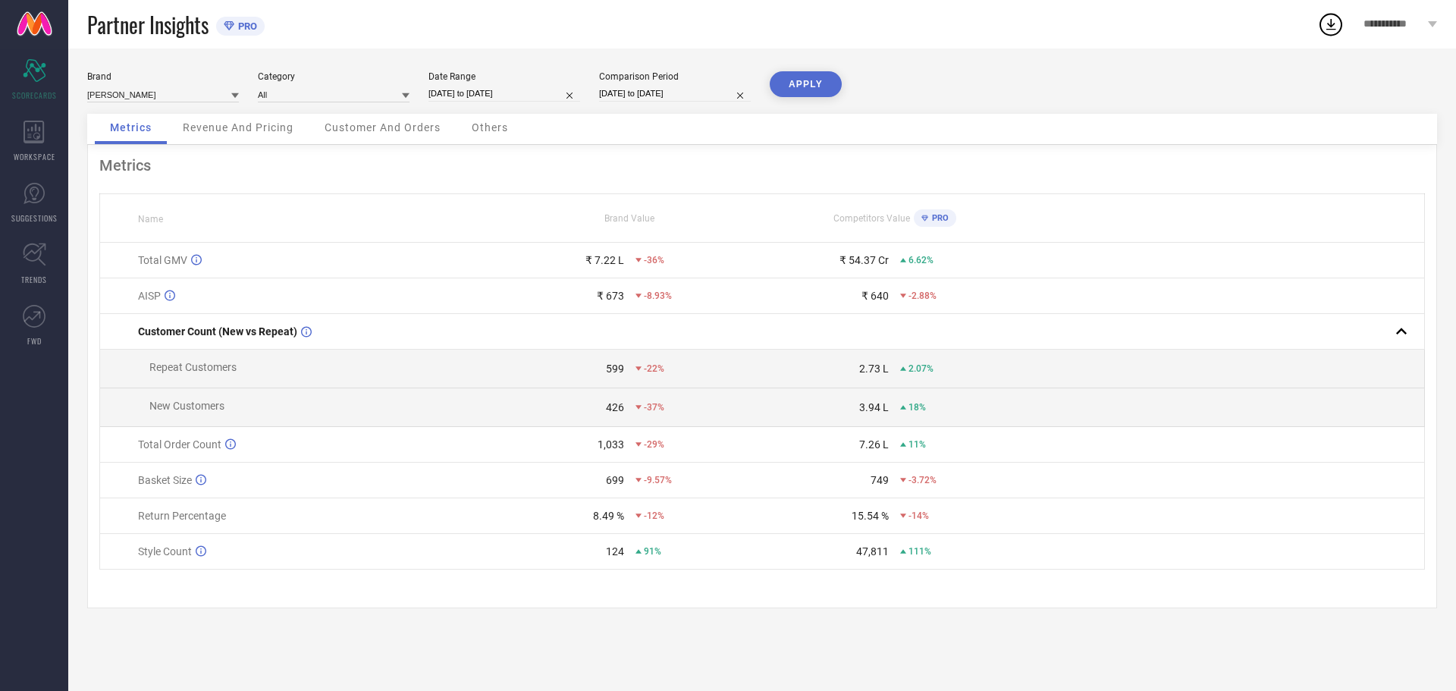
click at [1034, 68] on div "Brand [PERSON_NAME] Category All Date Range [DATE] to [DATE] Comparison Period …" at bounding box center [762, 370] width 1388 height 643
click at [175, 102] on input at bounding box center [163, 94] width 152 height 16
click at [29, 135] on icon at bounding box center [34, 132] width 21 height 23
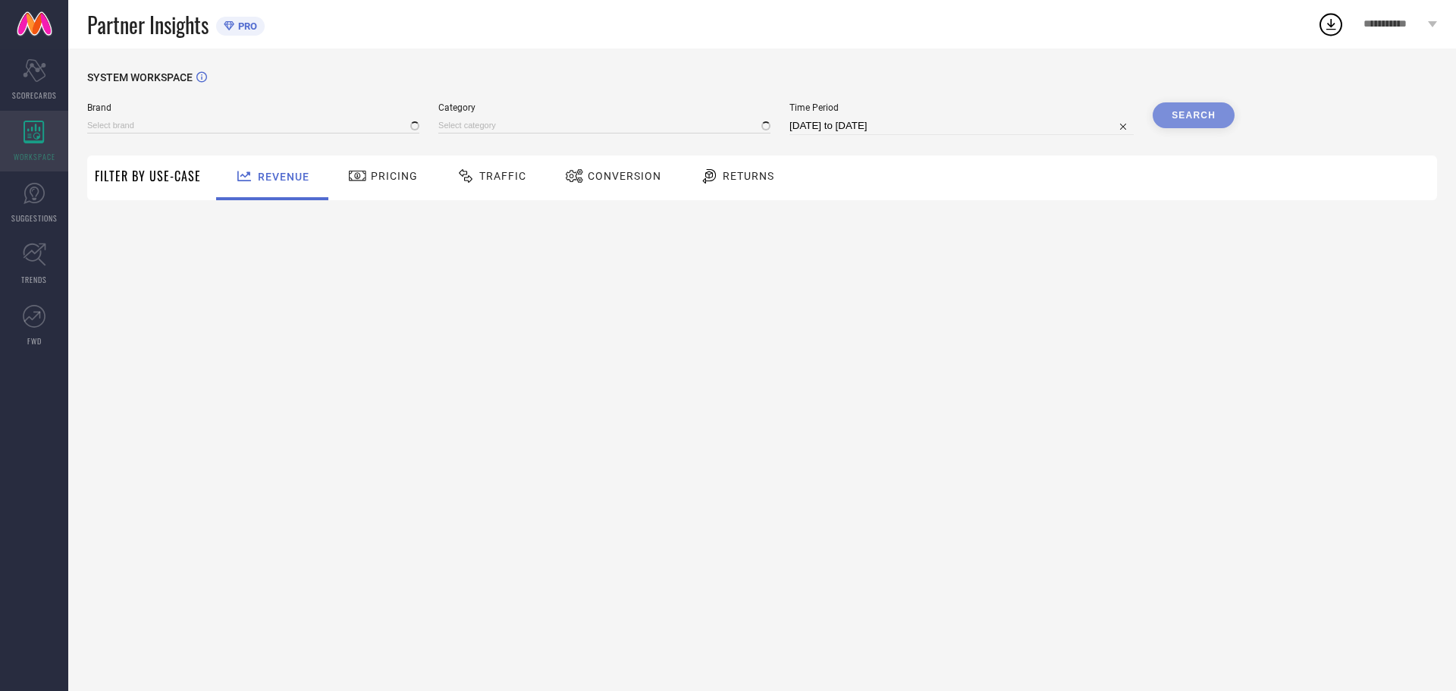
type input "[PERSON_NAME]"
type input "All"
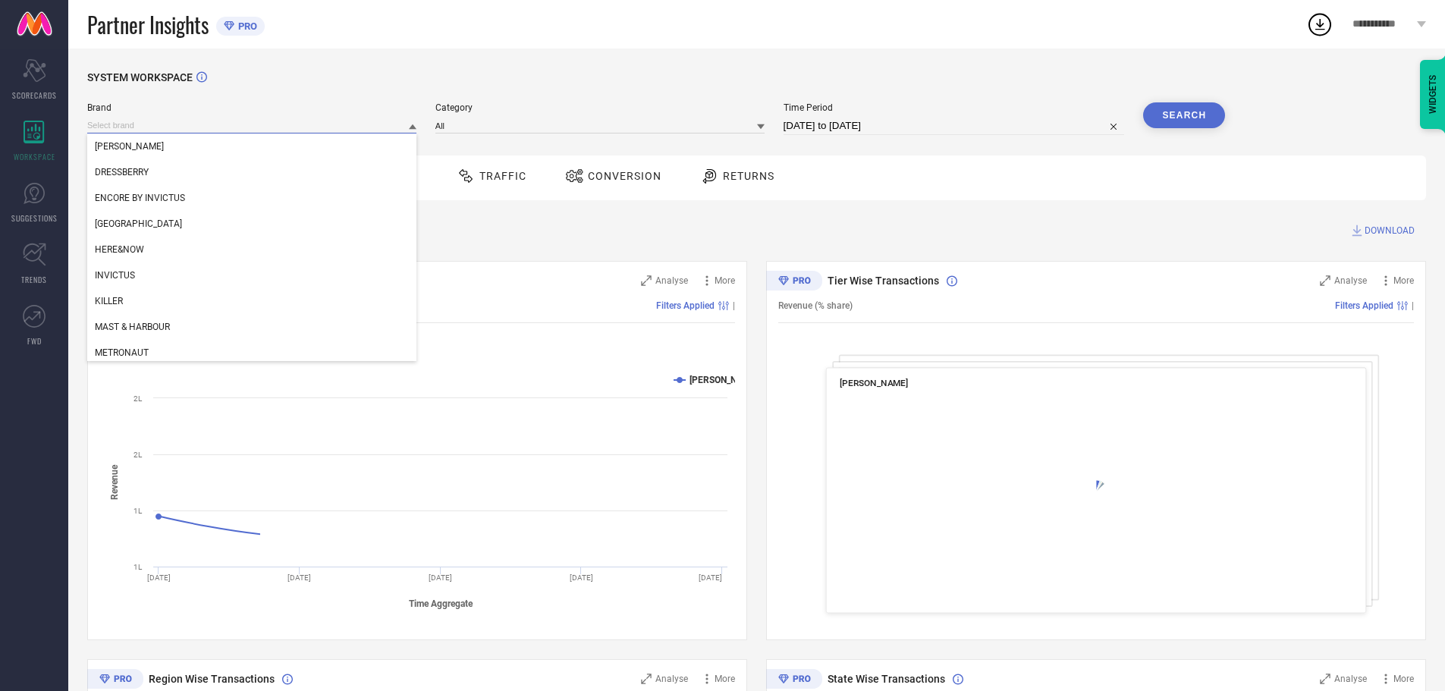
click at [191, 130] on input at bounding box center [251, 126] width 329 height 16
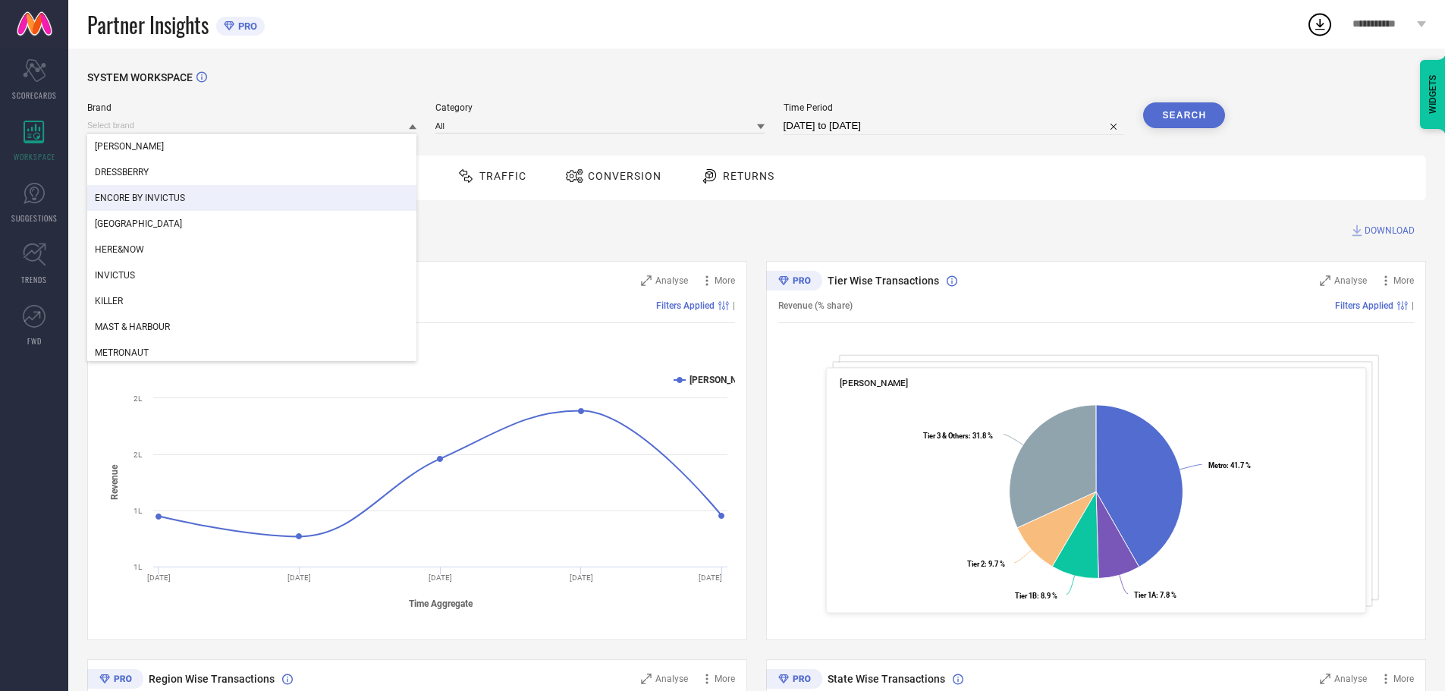
scroll to position [185, 0]
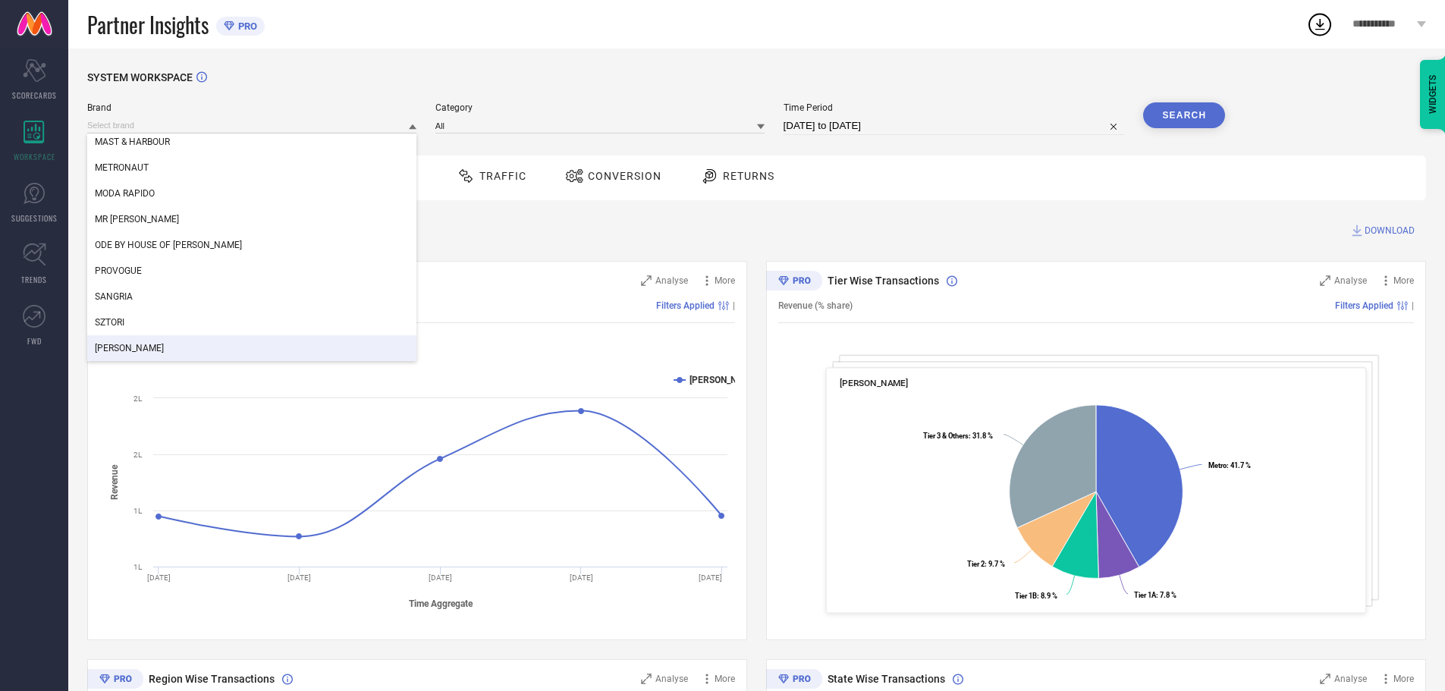
click at [192, 342] on div "[PERSON_NAME]" at bounding box center [251, 348] width 329 height 26
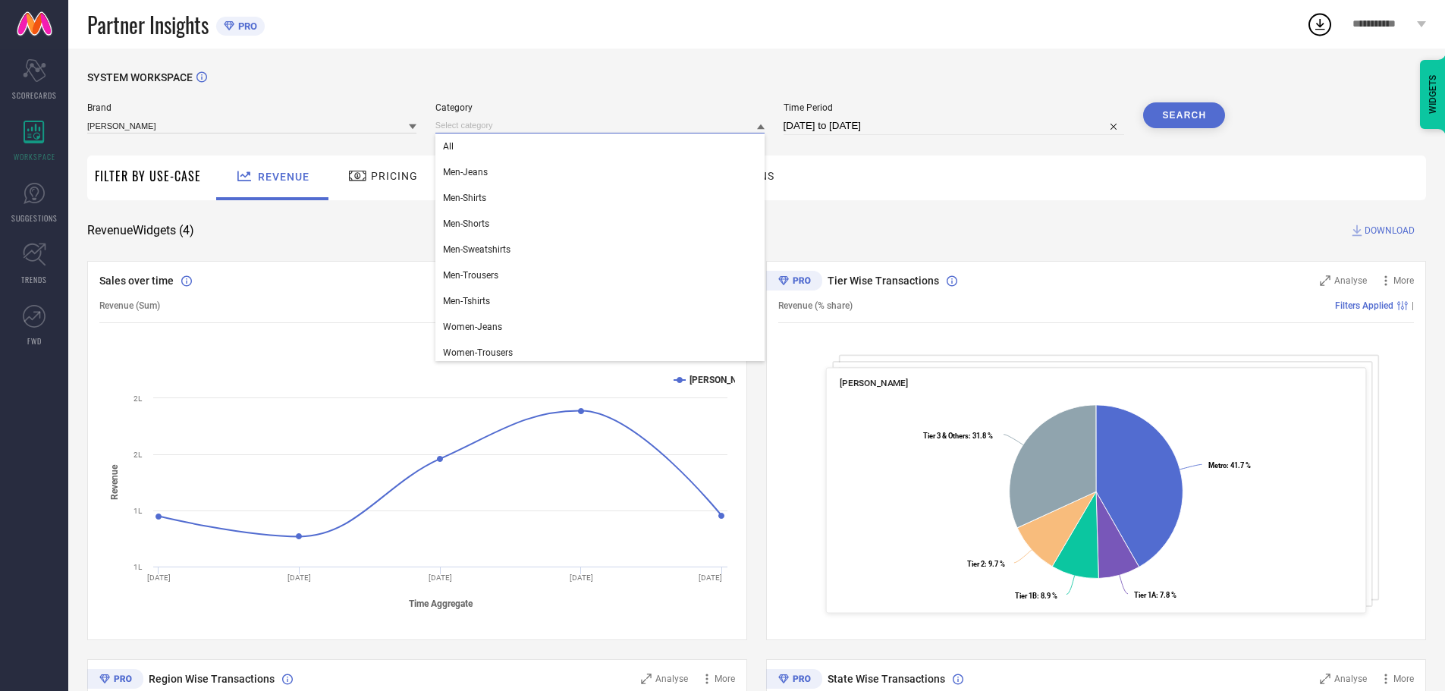
click at [504, 122] on input at bounding box center [599, 126] width 329 height 16
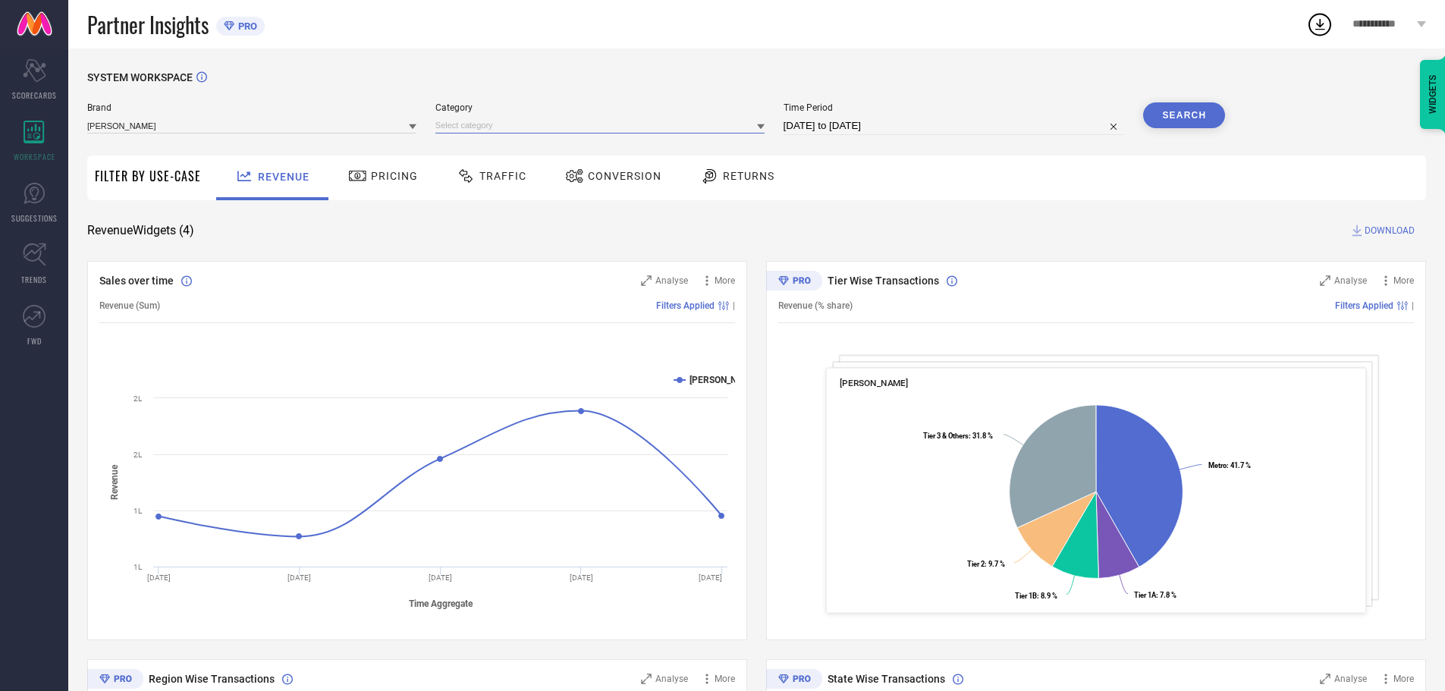
click at [504, 122] on input at bounding box center [599, 126] width 329 height 16
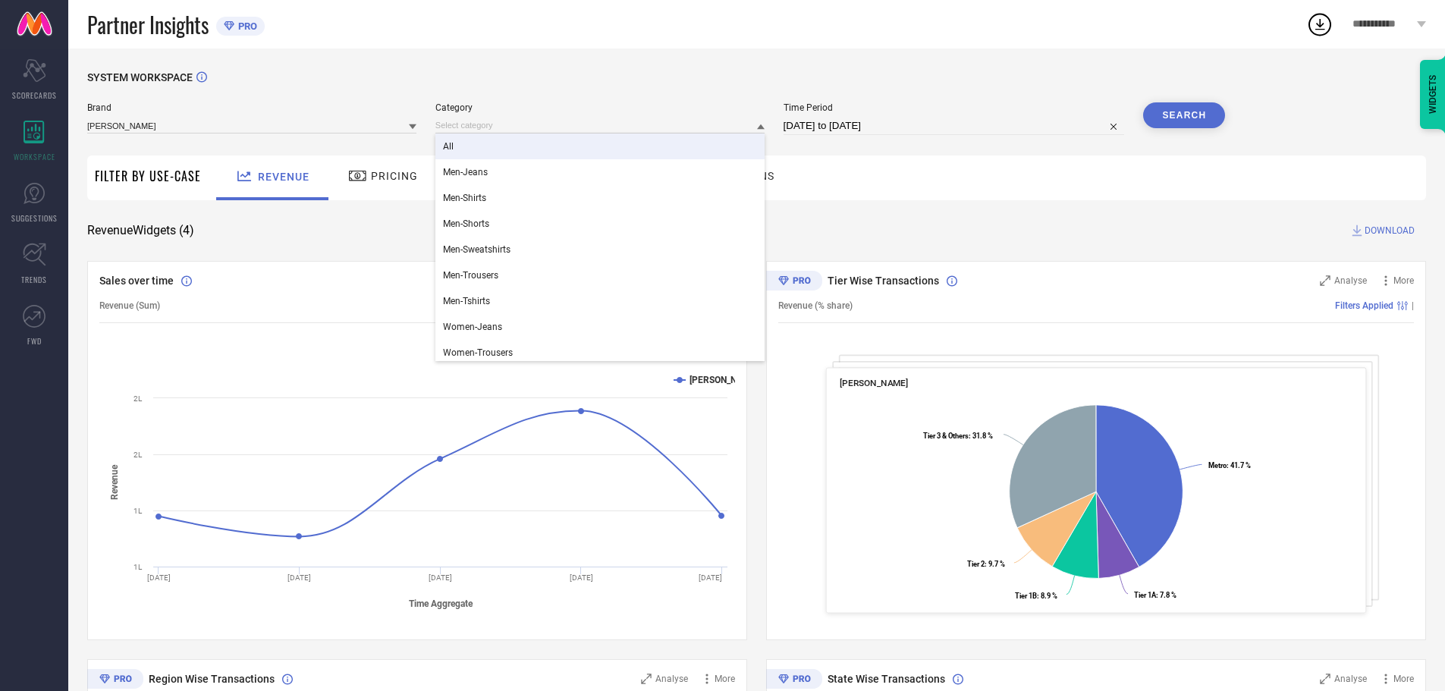
click at [465, 149] on div "All" at bounding box center [599, 147] width 329 height 26
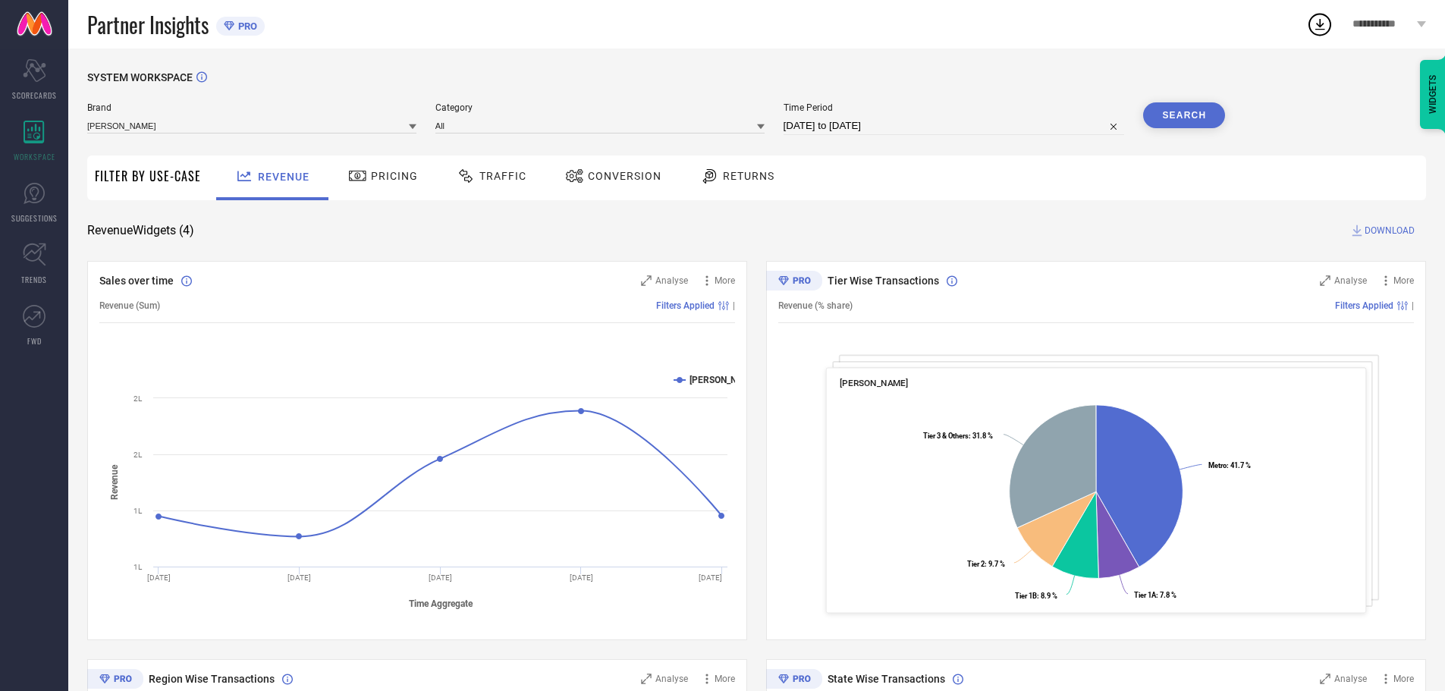
click at [857, 127] on input "[DATE] to [DATE]" at bounding box center [954, 126] width 341 height 18
select select "7"
select select "2025"
select select "8"
select select "2025"
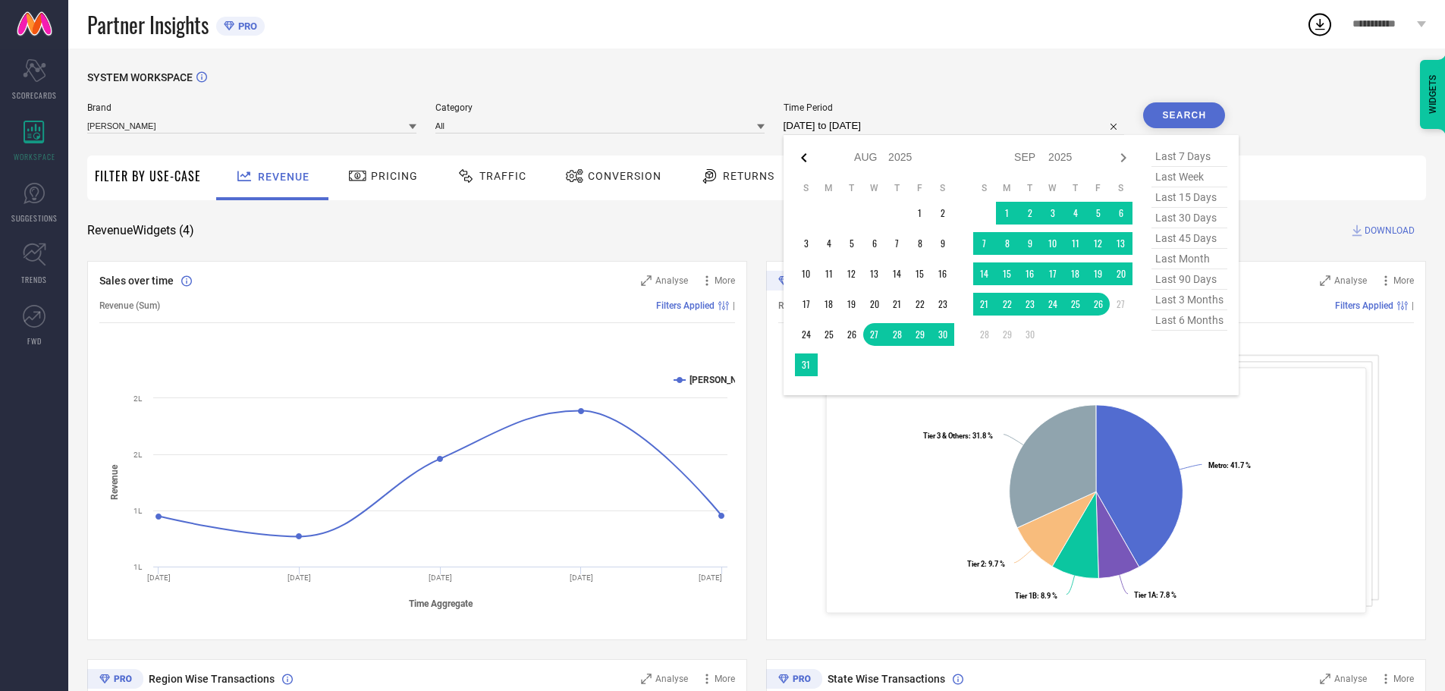
click at [804, 156] on icon at bounding box center [804, 158] width 18 height 18
select select "6"
select select "2025"
select select "7"
select select "2025"
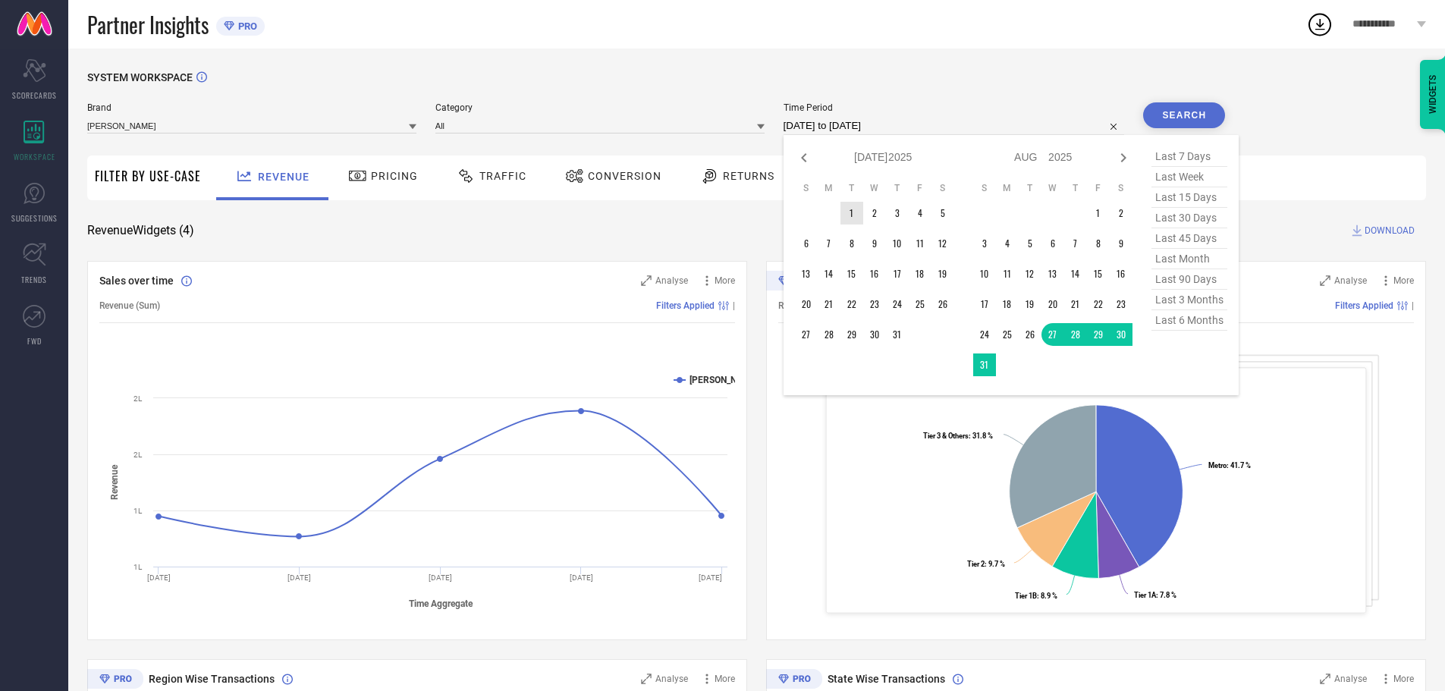
type input "After [DATE]"
click at [851, 212] on td "1" at bounding box center [852, 213] width 23 height 23
click at [1125, 158] on icon at bounding box center [1123, 158] width 18 height 18
select select "7"
select select "2025"
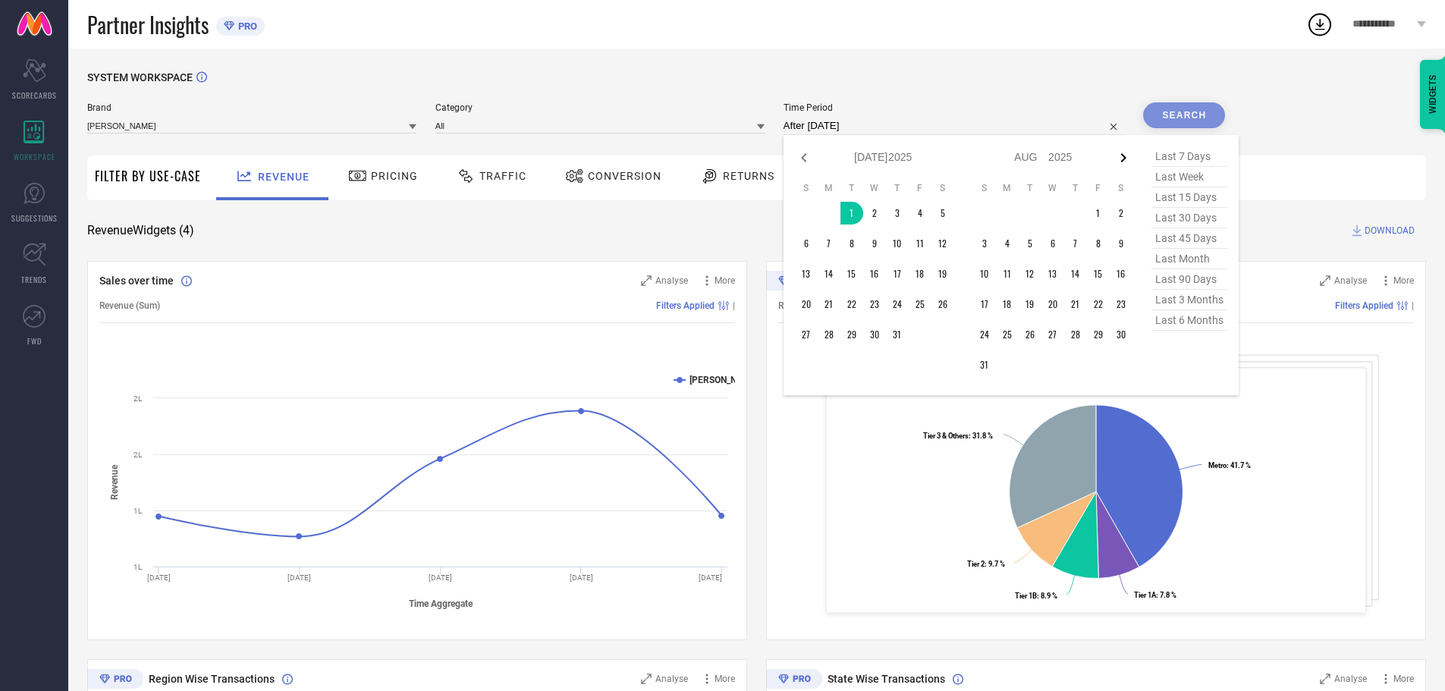
select select "8"
select select "2025"
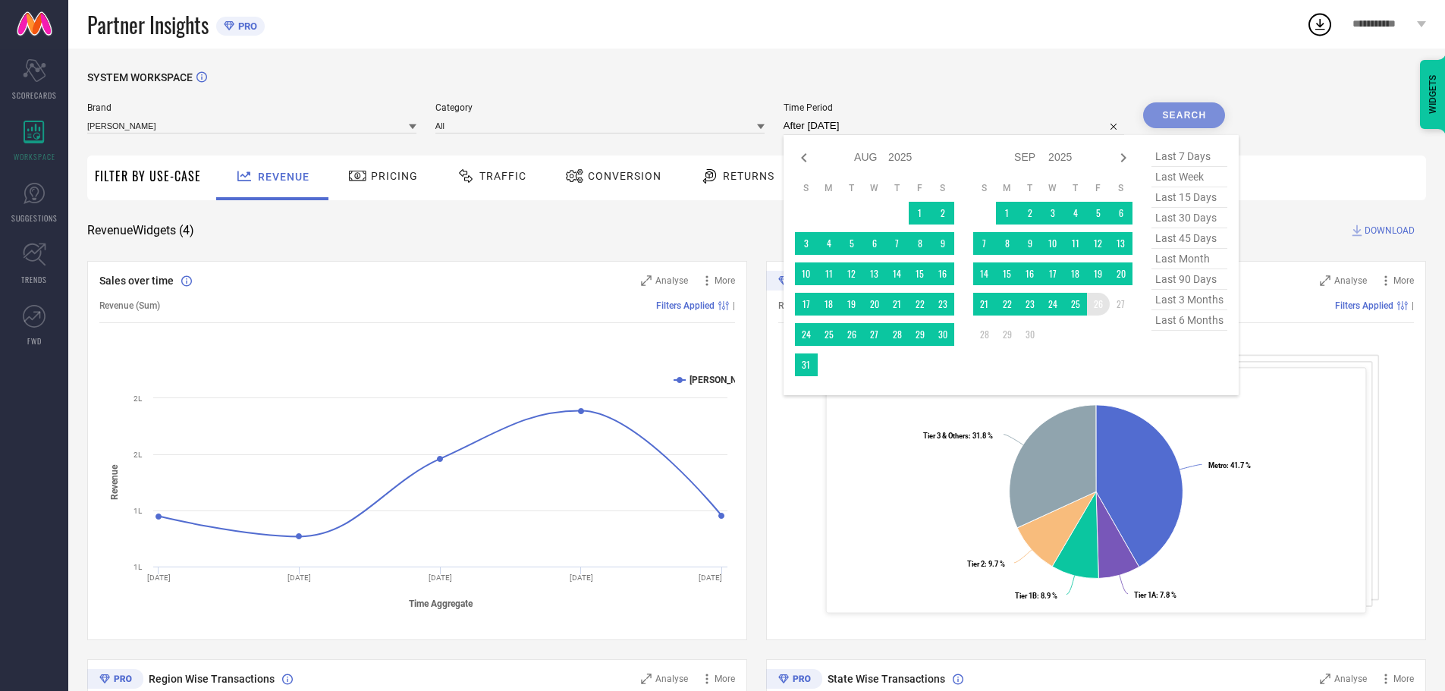
type input "[DATE] to [DATE]"
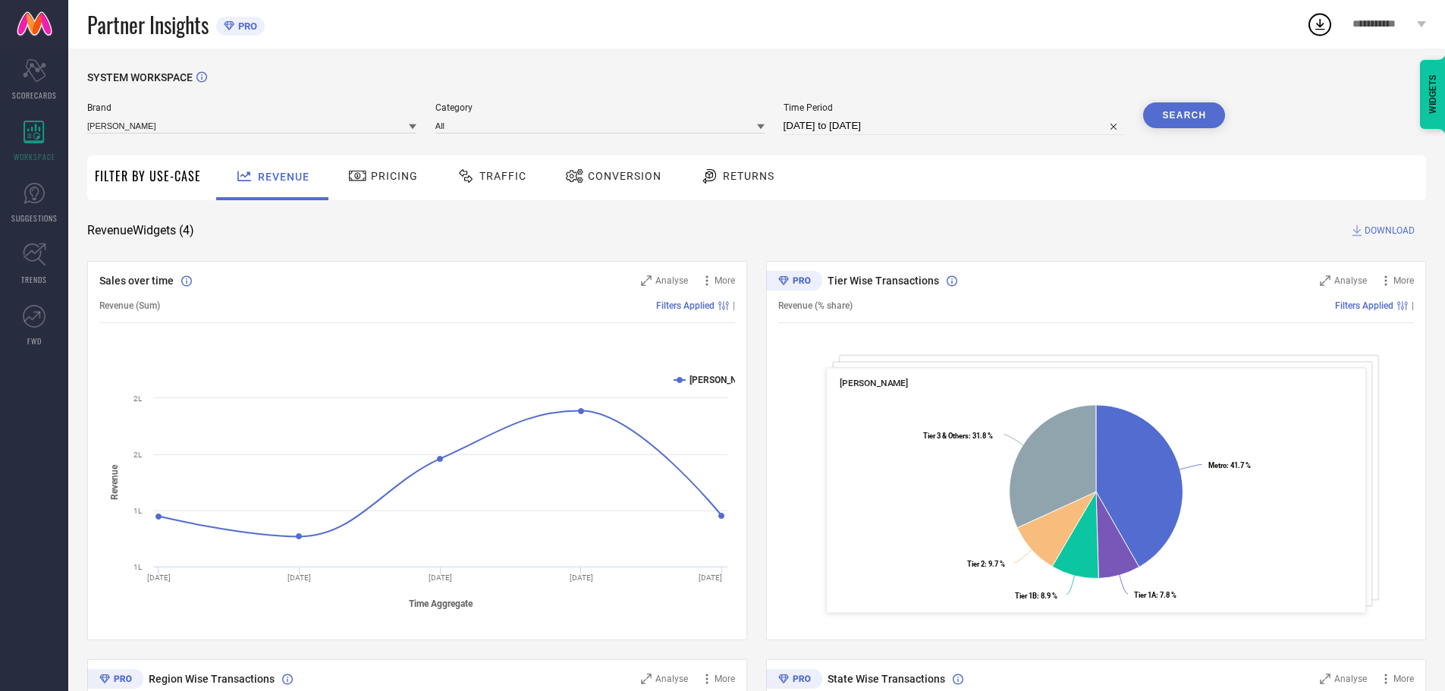
click at [1176, 115] on button "Search" at bounding box center [1184, 115] width 82 height 26
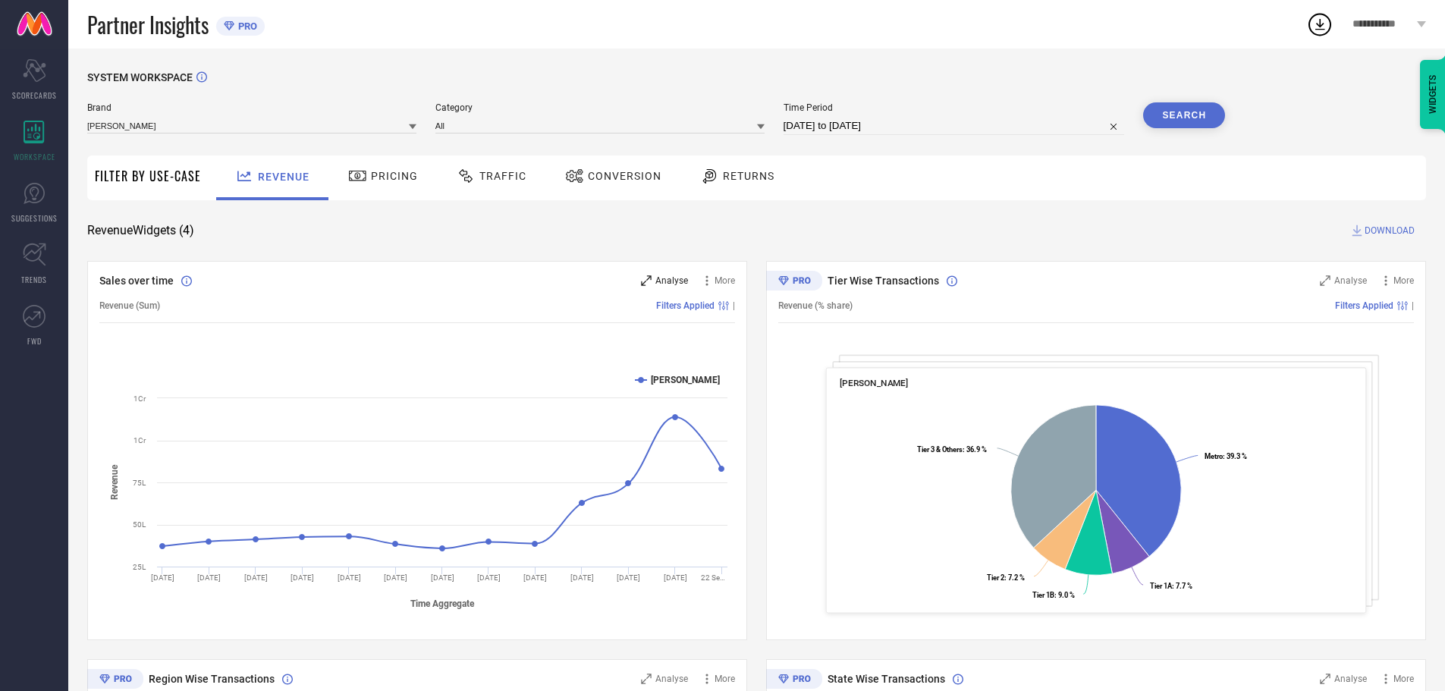
click at [676, 283] on span "Analyse" at bounding box center [671, 280] width 33 height 11
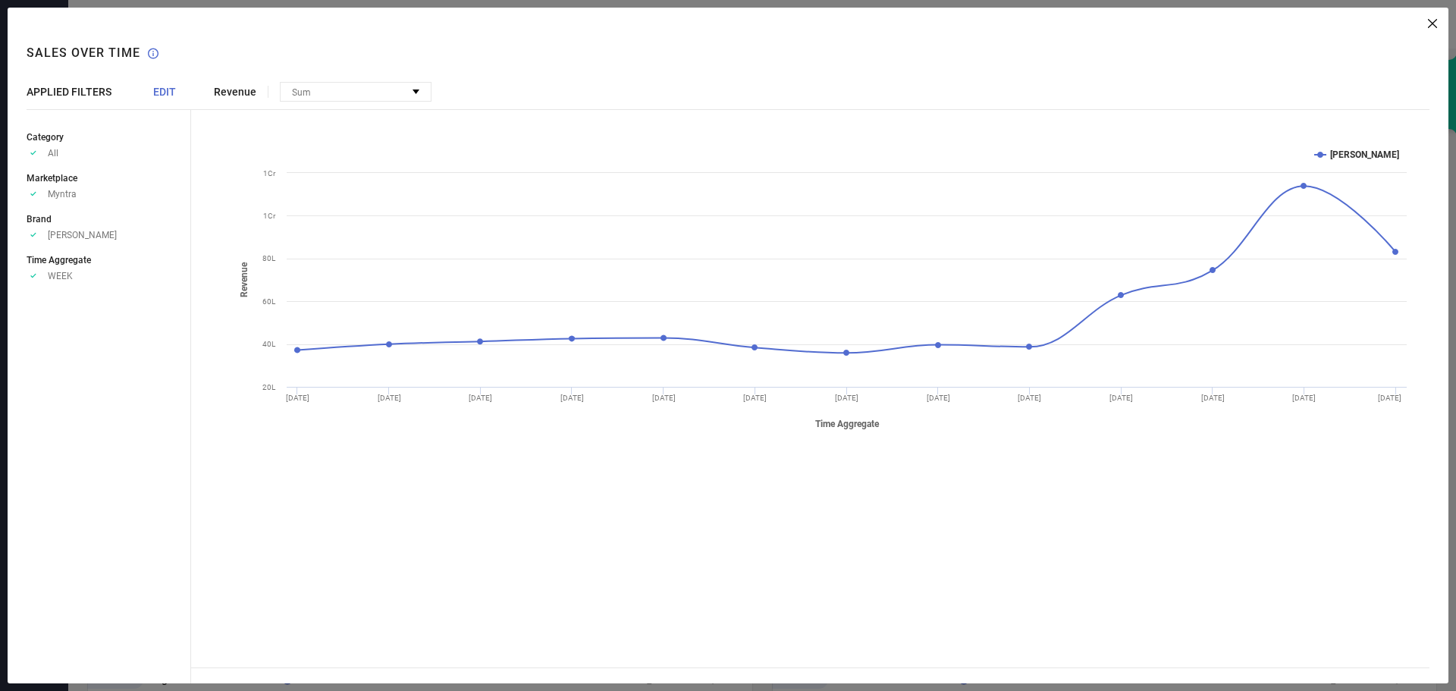
click at [157, 86] on span "EDIT" at bounding box center [164, 92] width 23 height 12
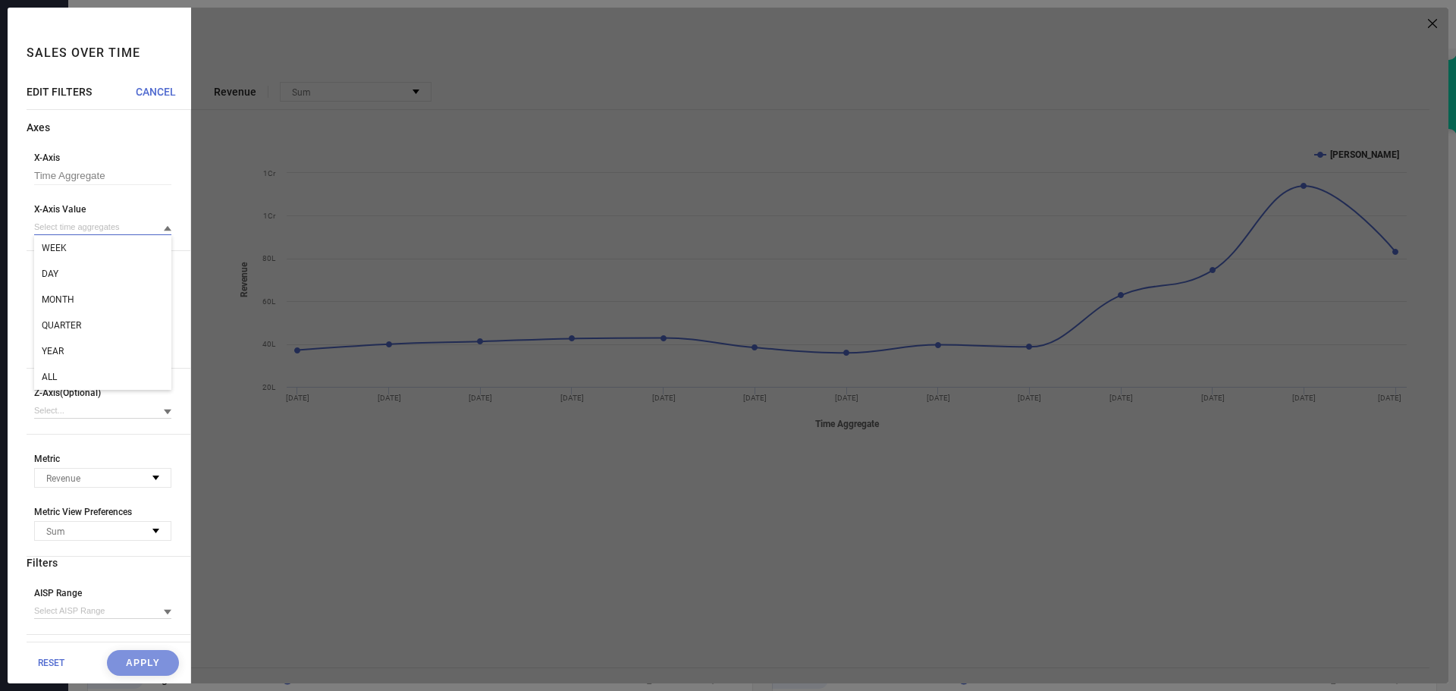
click at [100, 228] on input at bounding box center [102, 227] width 137 height 16
click at [88, 230] on input at bounding box center [102, 227] width 137 height 16
click at [52, 379] on span "ALL" at bounding box center [49, 377] width 15 height 11
click at [135, 661] on button "Apply" at bounding box center [143, 663] width 72 height 26
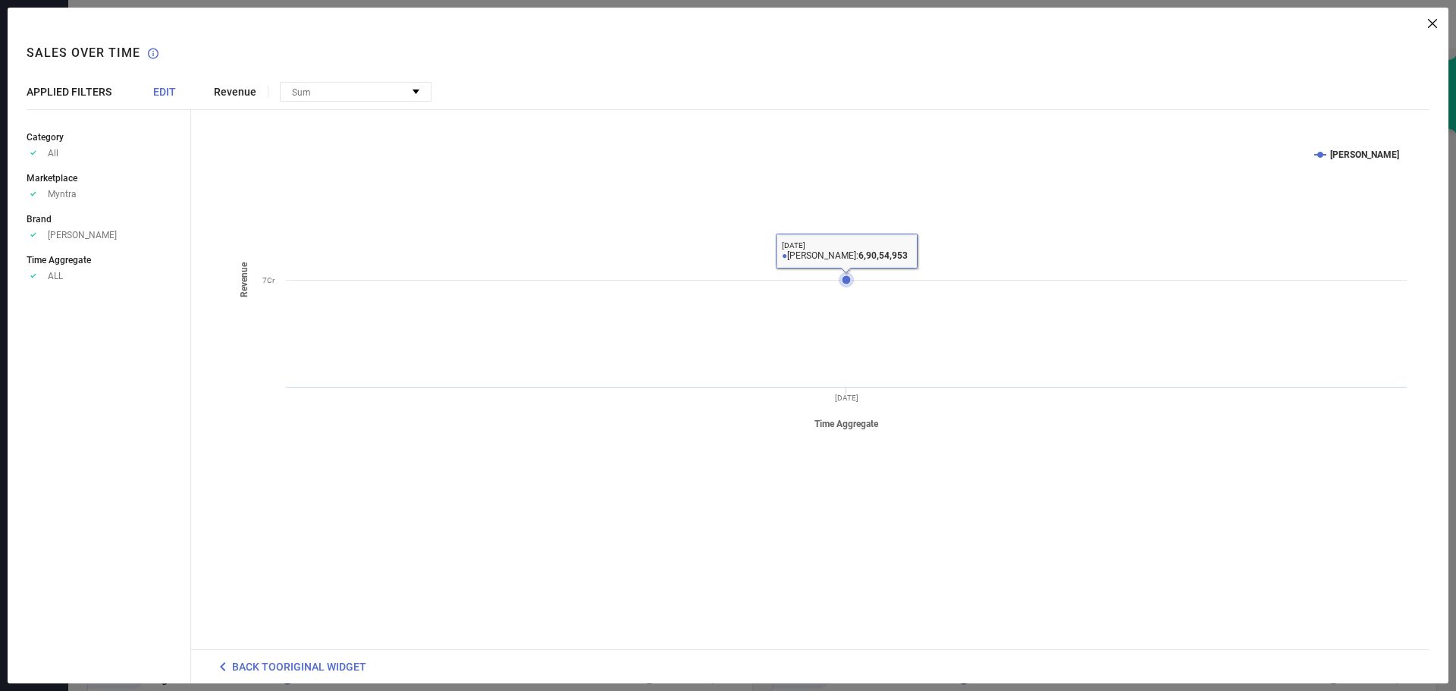
click at [844, 278] on icon at bounding box center [846, 279] width 9 height 9
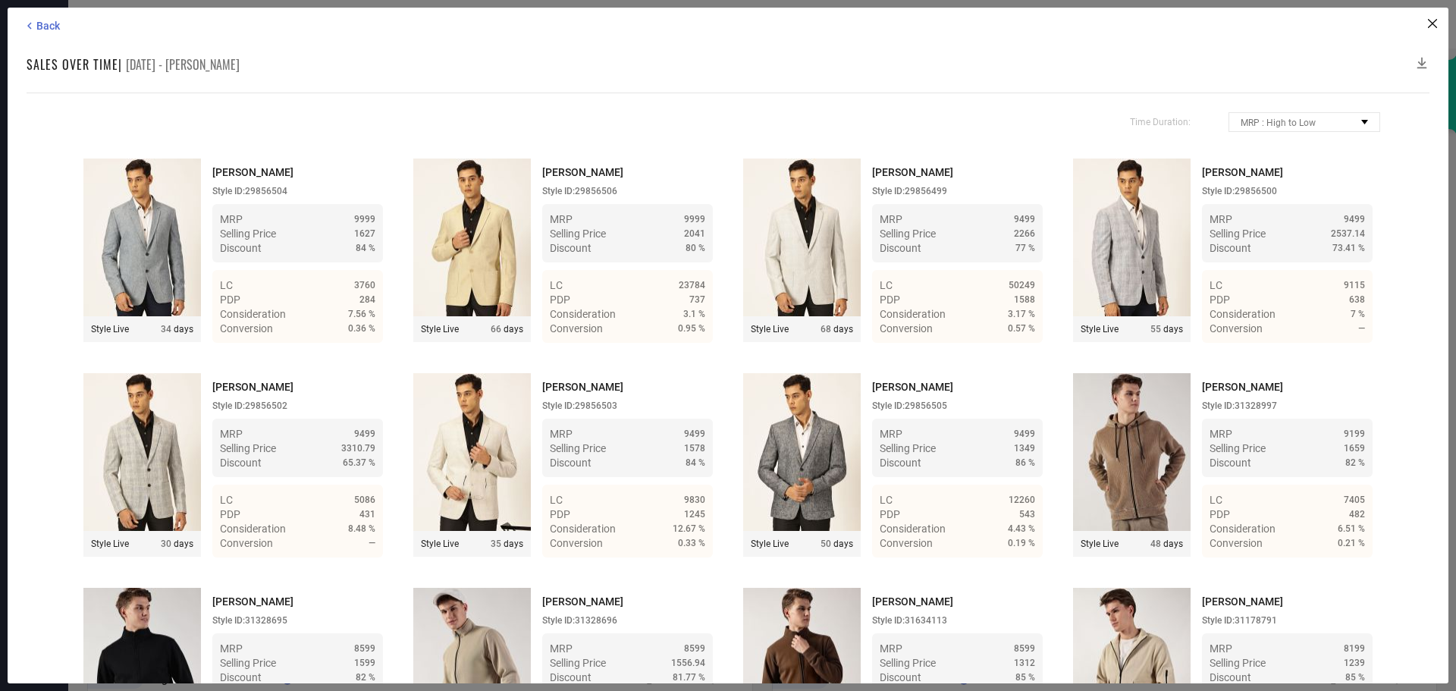
click at [1419, 59] on icon at bounding box center [1422, 62] width 15 height 15
click at [1425, 61] on icon at bounding box center [1422, 62] width 15 height 15
click at [1429, 23] on icon at bounding box center [1432, 23] width 9 height 9
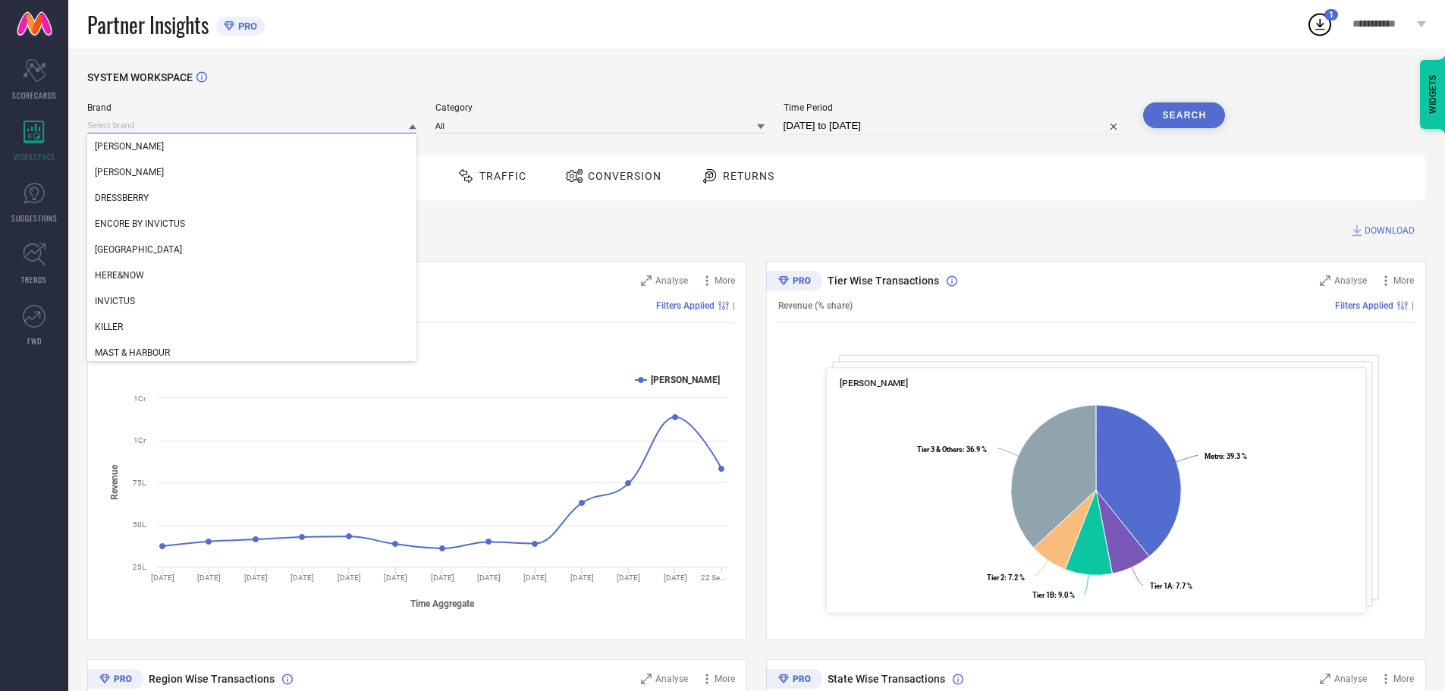
click at [181, 130] on input at bounding box center [251, 126] width 329 height 16
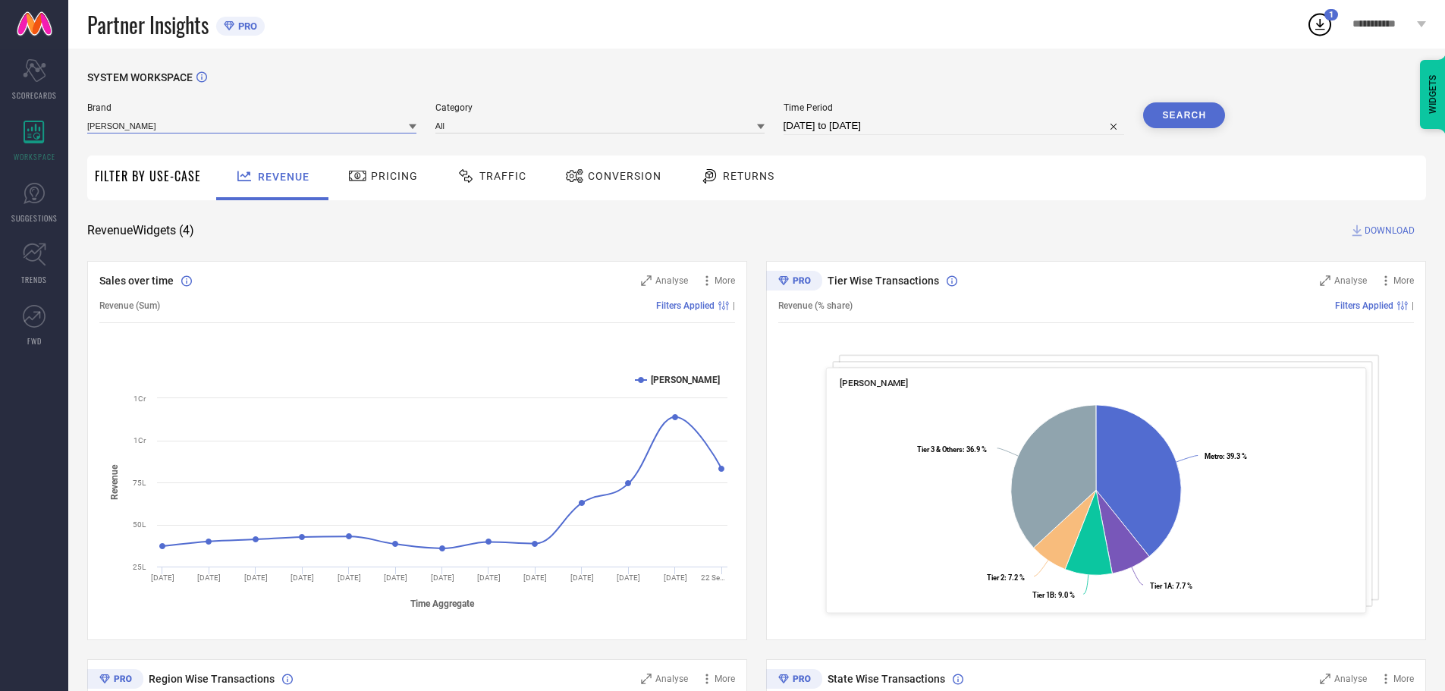
click at [163, 121] on input at bounding box center [251, 126] width 329 height 16
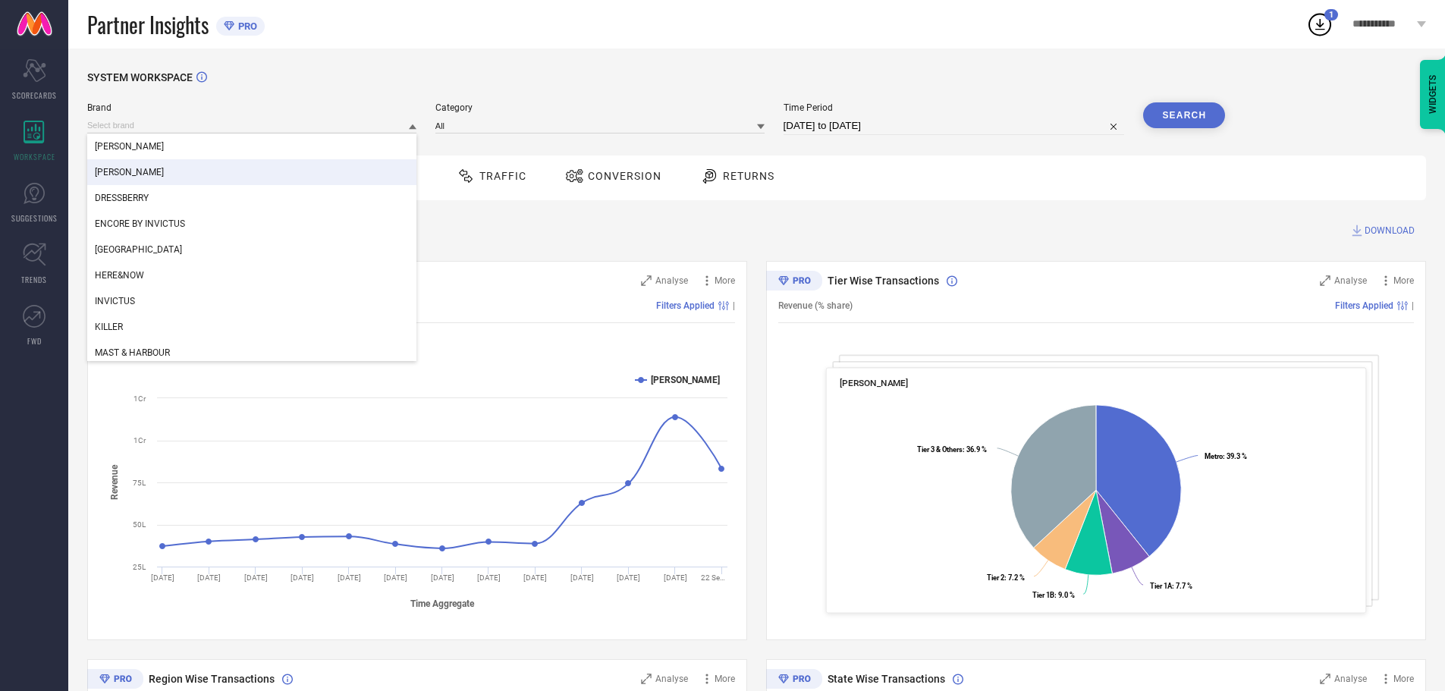
click at [147, 166] on div "[PERSON_NAME]" at bounding box center [251, 172] width 329 height 26
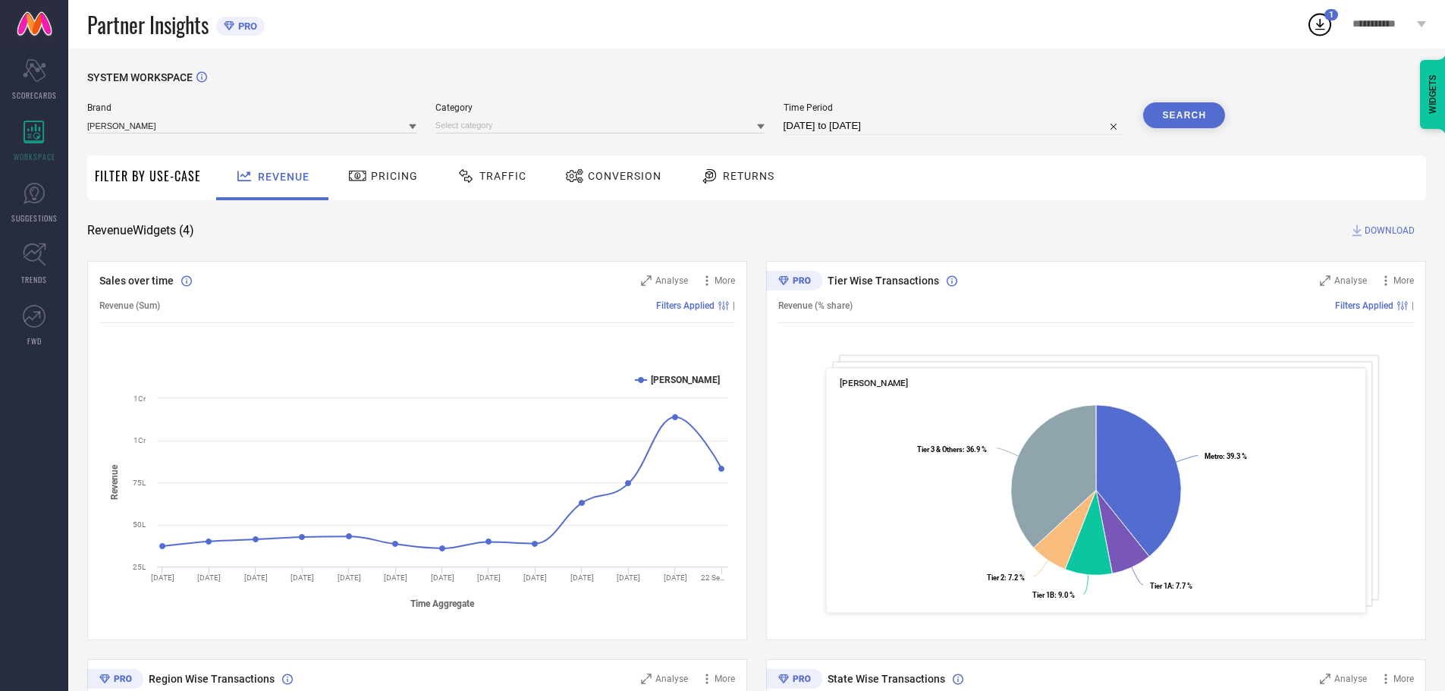
click at [561, 114] on div "Category" at bounding box center [599, 118] width 329 height 33
click at [507, 118] on div at bounding box center [599, 125] width 329 height 17
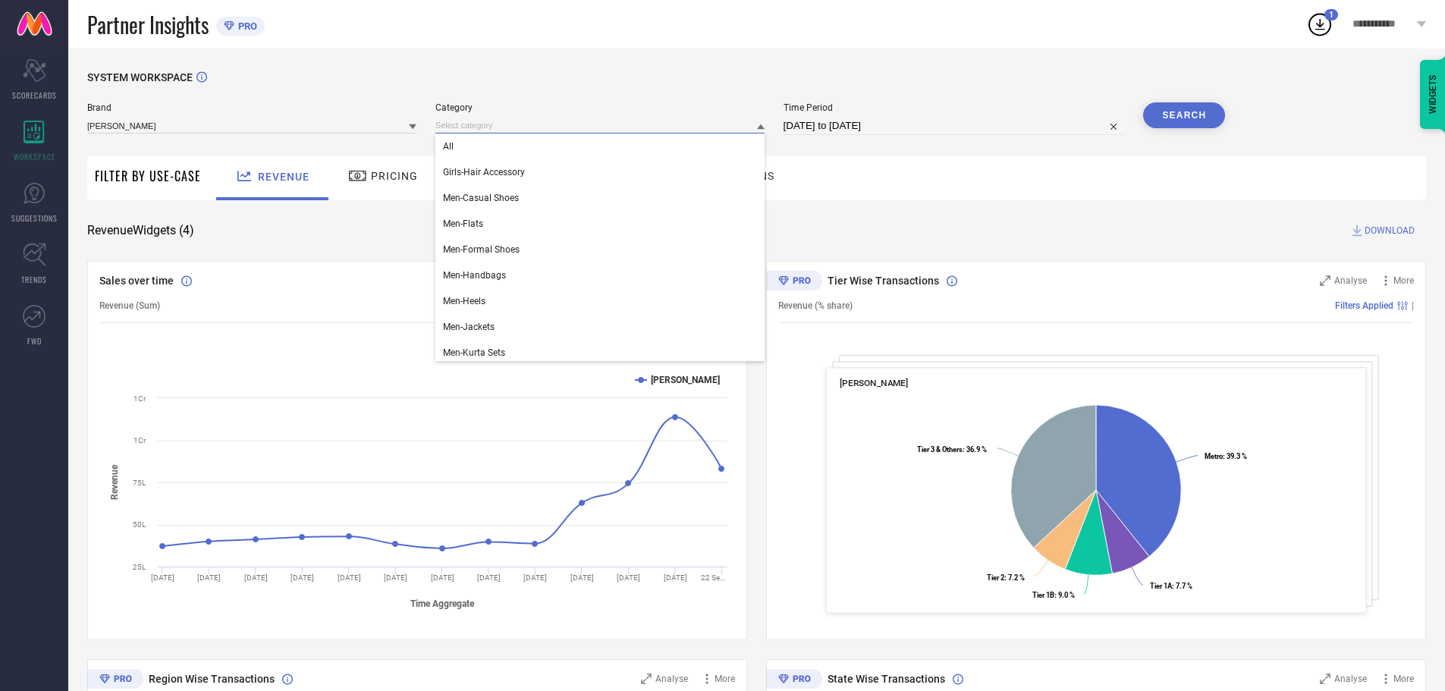
click at [463, 129] on input at bounding box center [599, 126] width 329 height 16
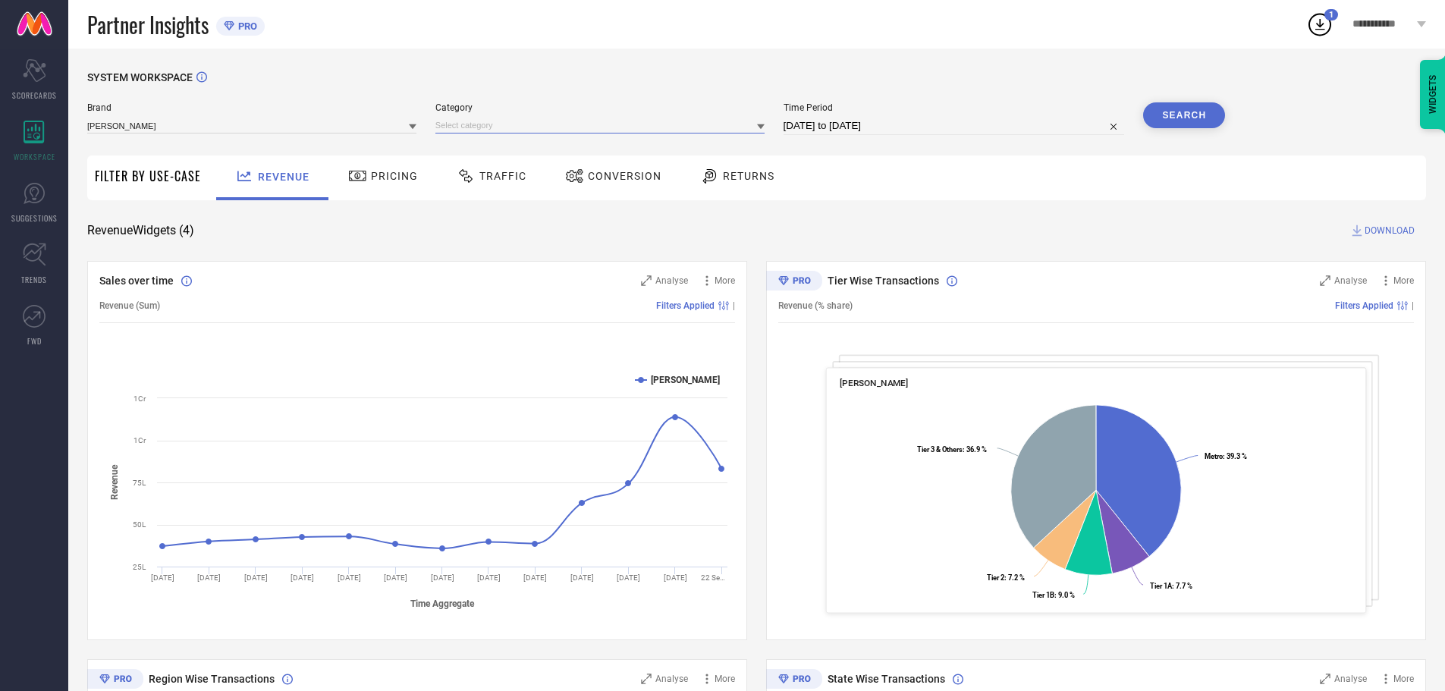
click at [463, 129] on input at bounding box center [599, 126] width 329 height 16
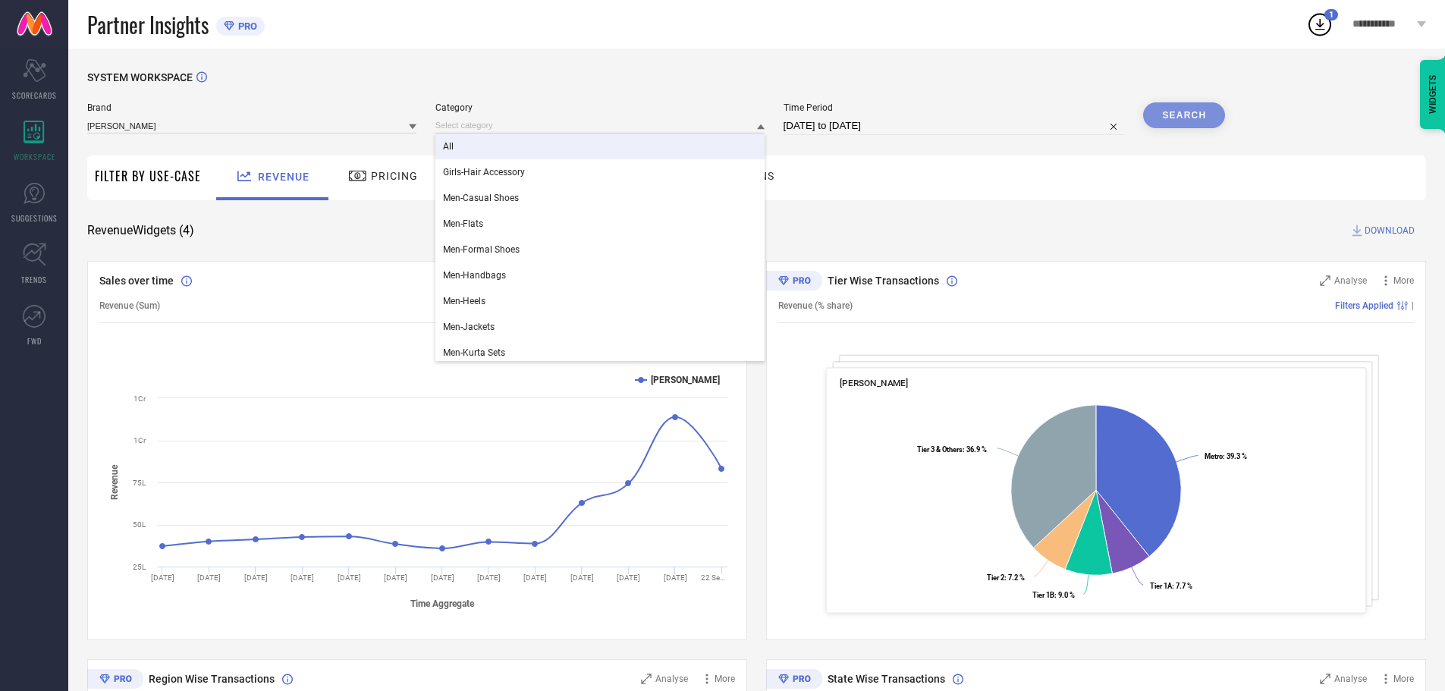
click at [458, 156] on div "All" at bounding box center [599, 147] width 329 height 26
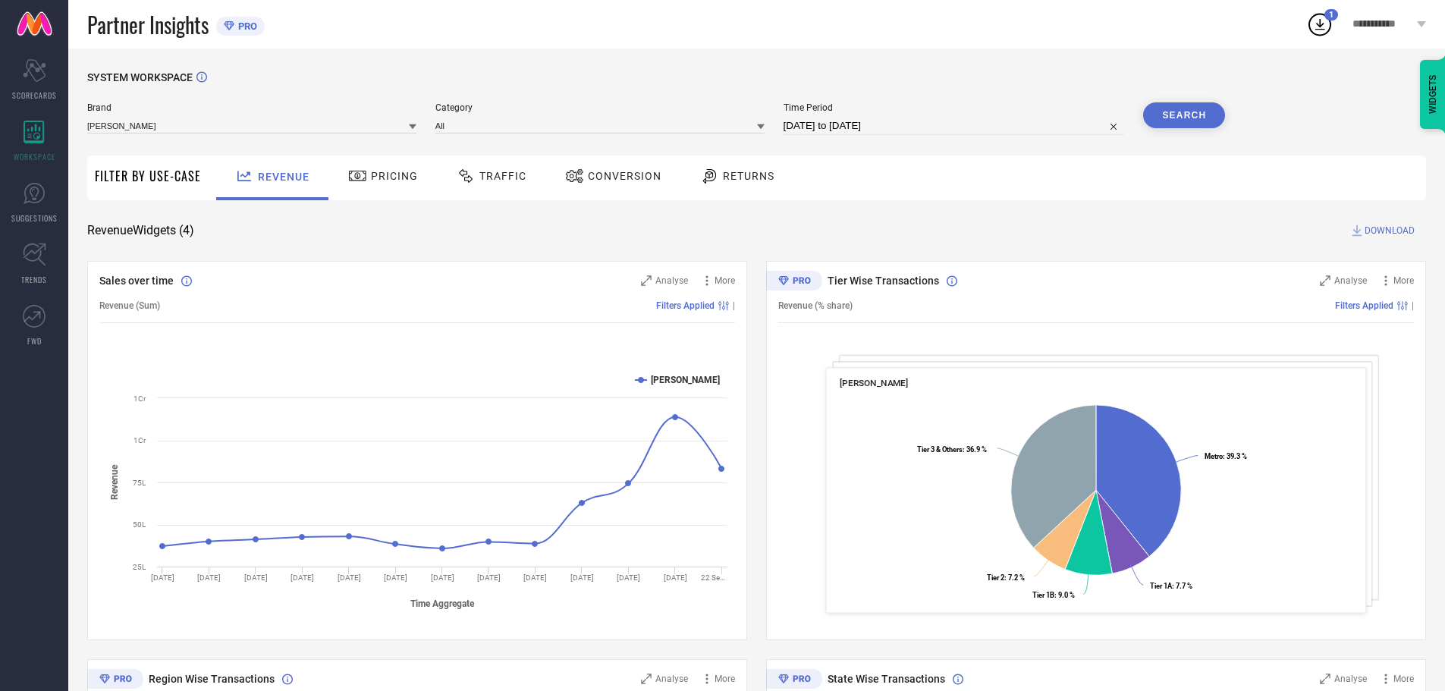
click at [1177, 112] on button "Search" at bounding box center [1184, 115] width 82 height 26
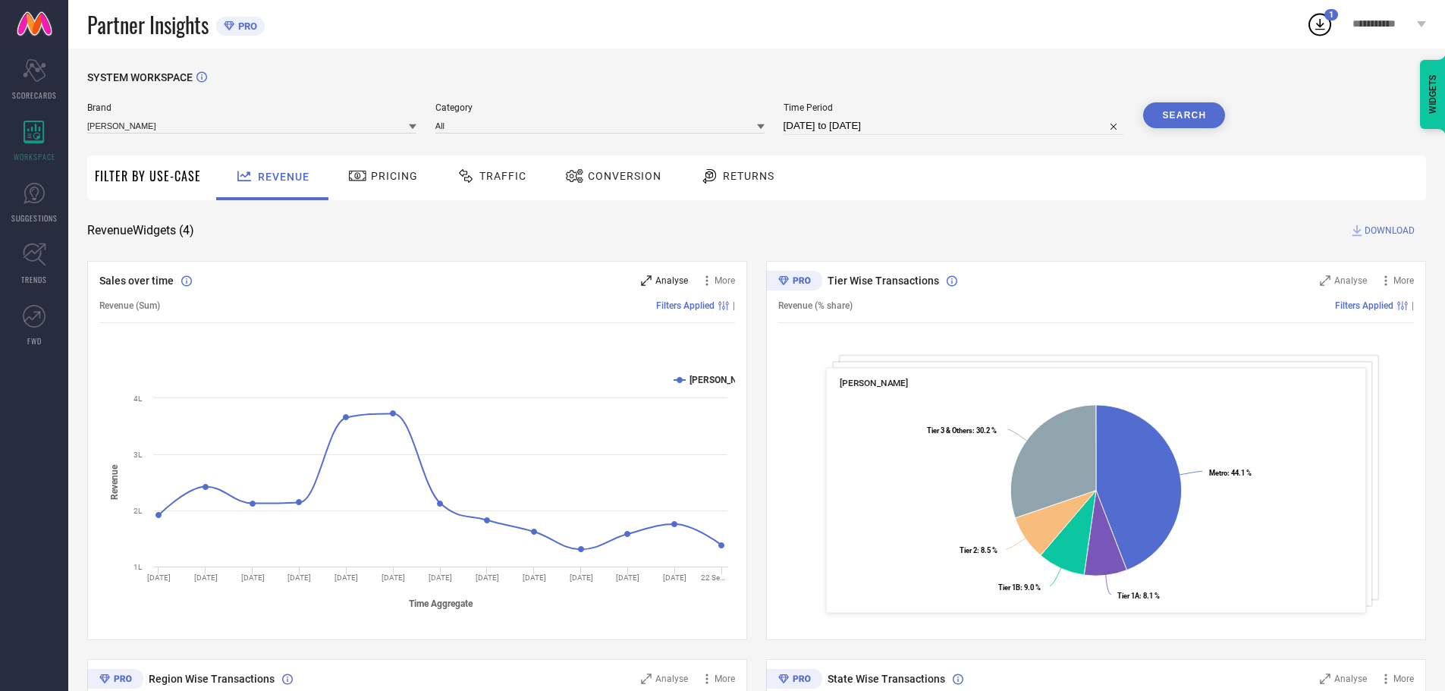
click at [667, 278] on span "Analyse" at bounding box center [671, 280] width 33 height 11
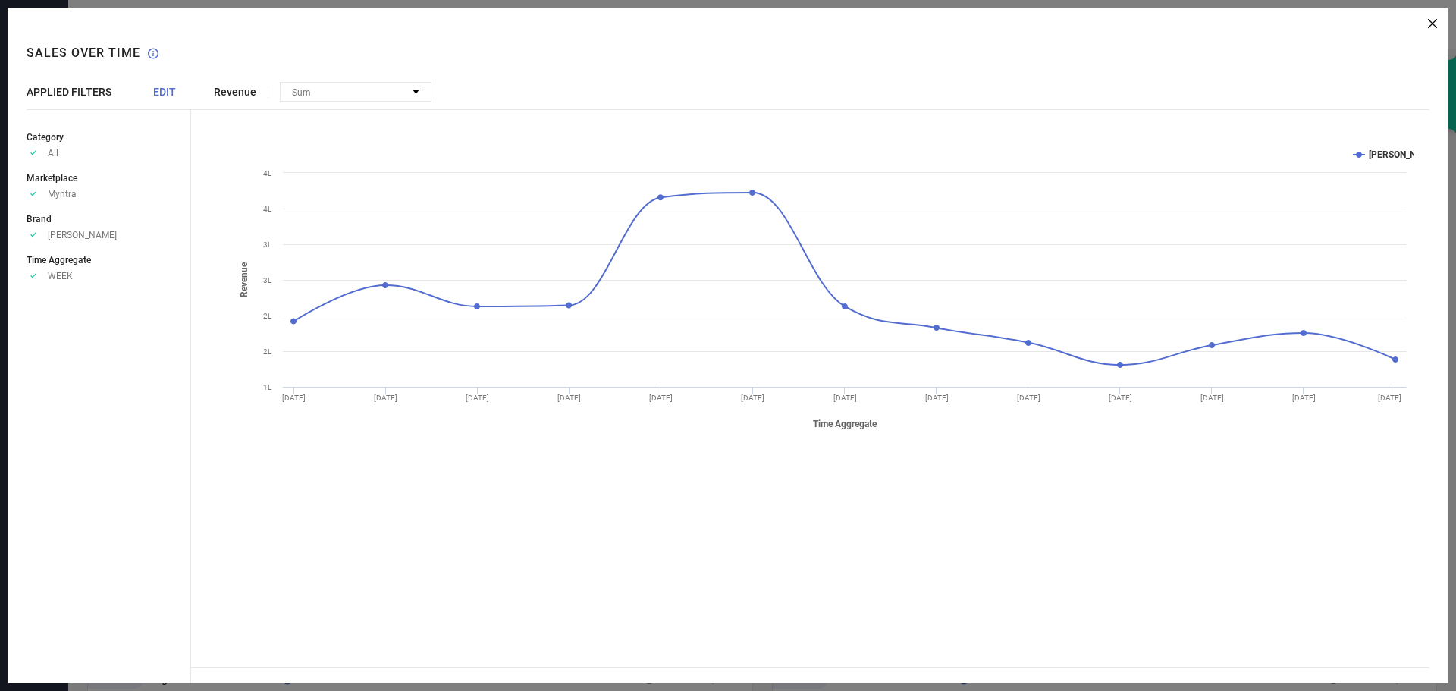
click at [167, 86] on span "EDIT" at bounding box center [164, 92] width 23 height 12
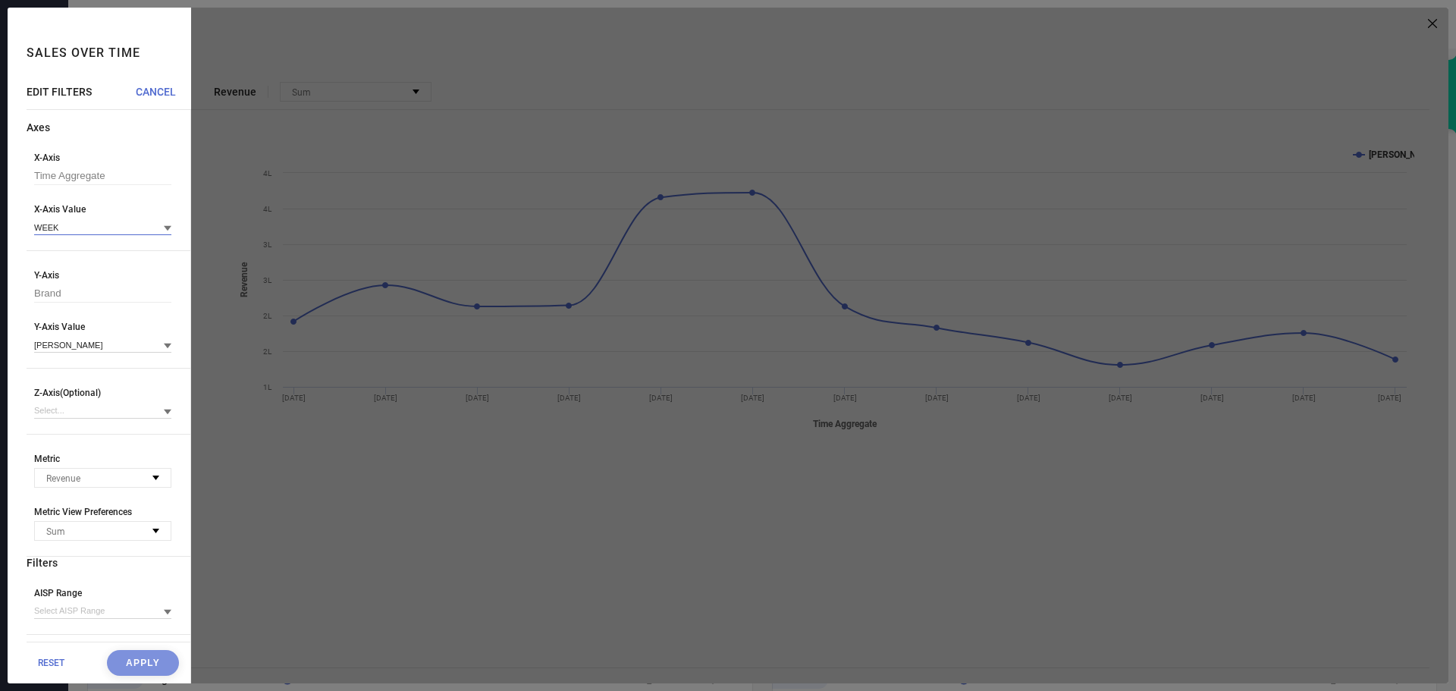
click at [90, 225] on input at bounding box center [102, 227] width 137 height 16
click at [64, 379] on div "ALL" at bounding box center [102, 377] width 137 height 26
click at [130, 670] on button "Apply" at bounding box center [143, 663] width 72 height 26
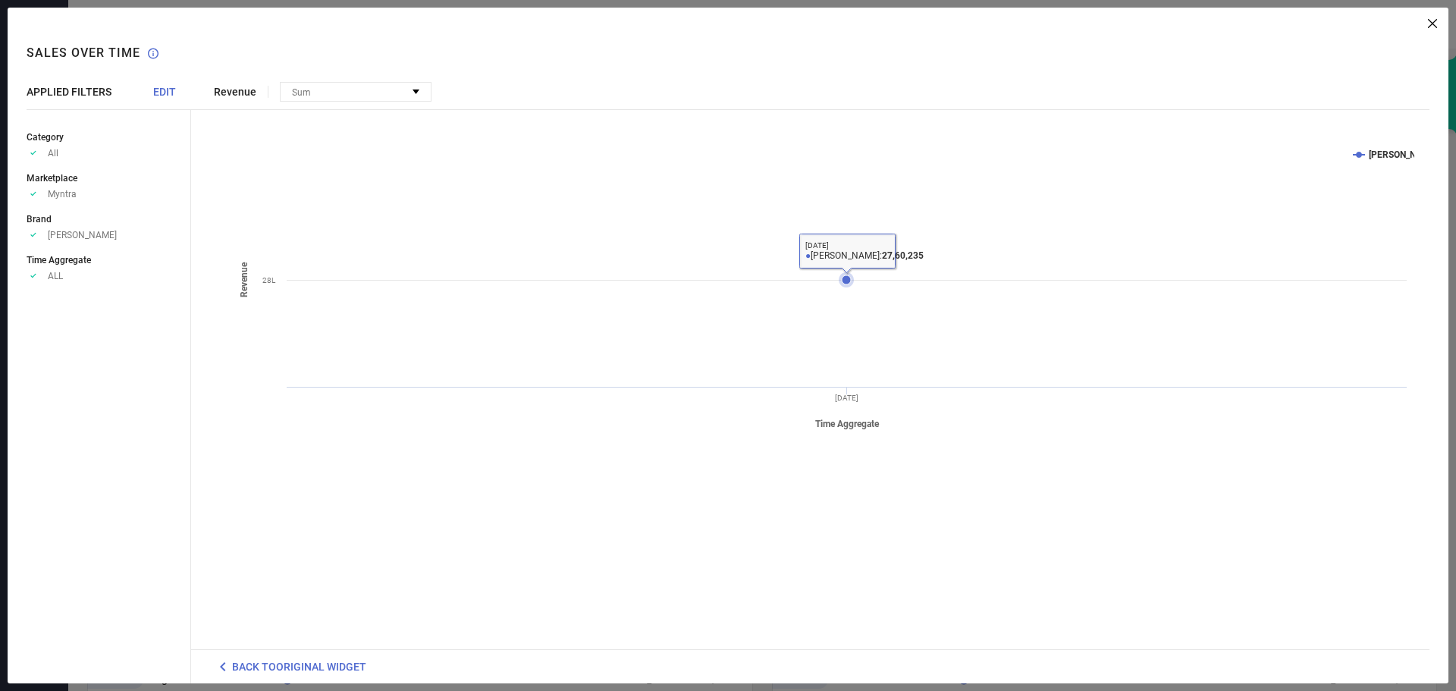
click at [847, 288] on icon at bounding box center [846, 279] width 15 height 15
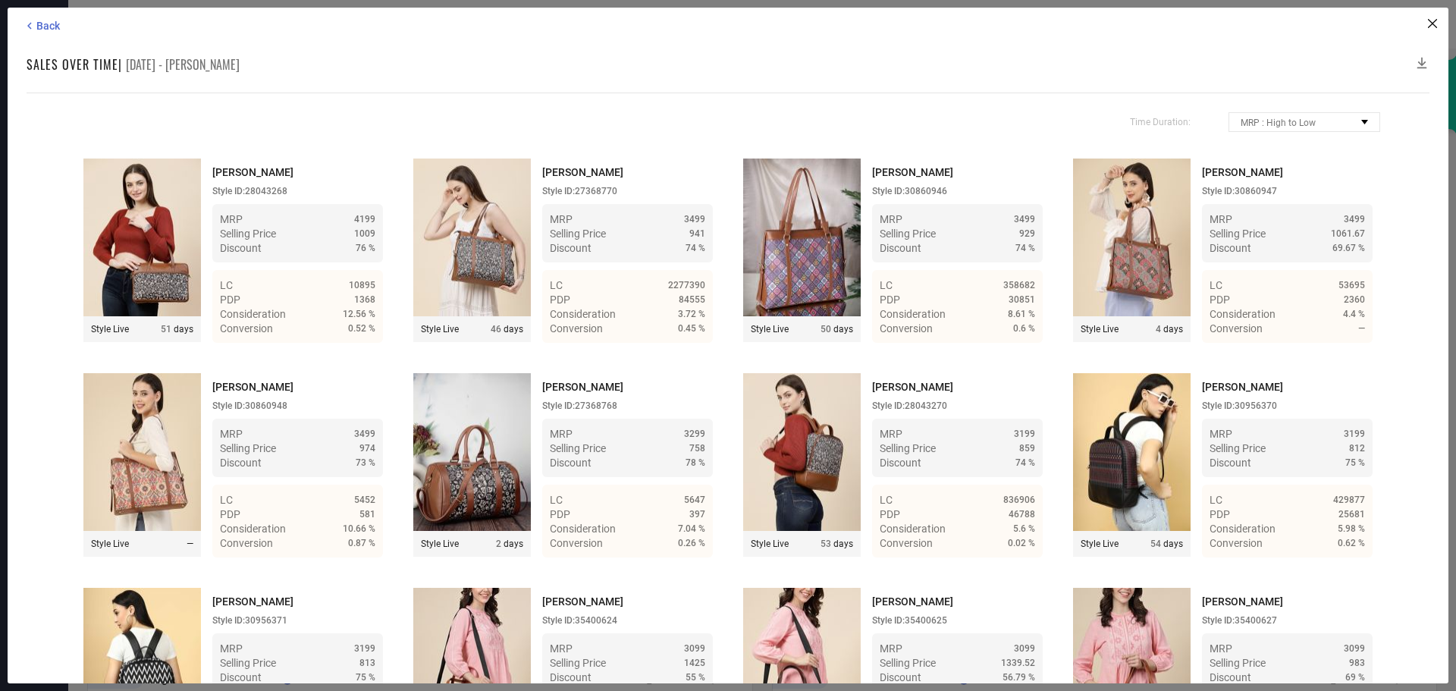
click at [1423, 64] on icon at bounding box center [1422, 62] width 15 height 15
click at [1419, 63] on icon at bounding box center [1422, 62] width 15 height 15
click at [1429, 25] on icon at bounding box center [1432, 23] width 9 height 9
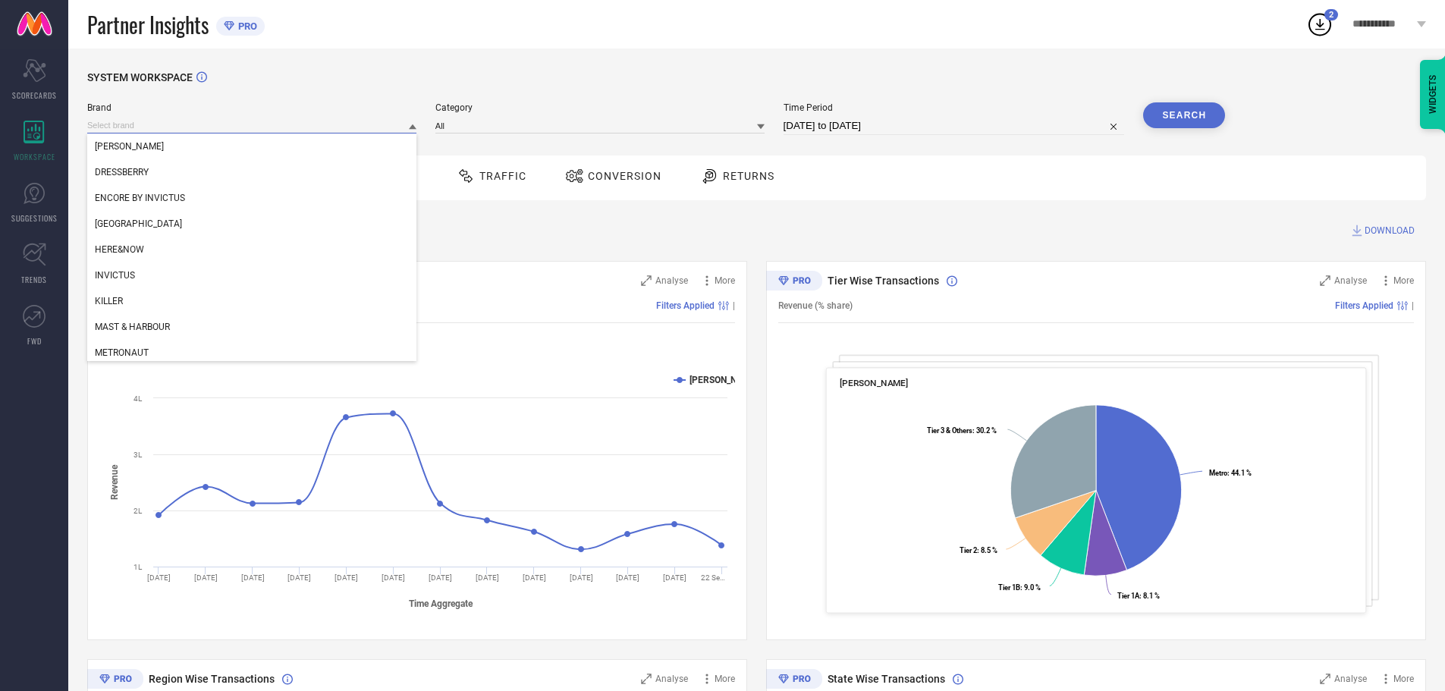
click at [218, 121] on input at bounding box center [251, 126] width 329 height 16
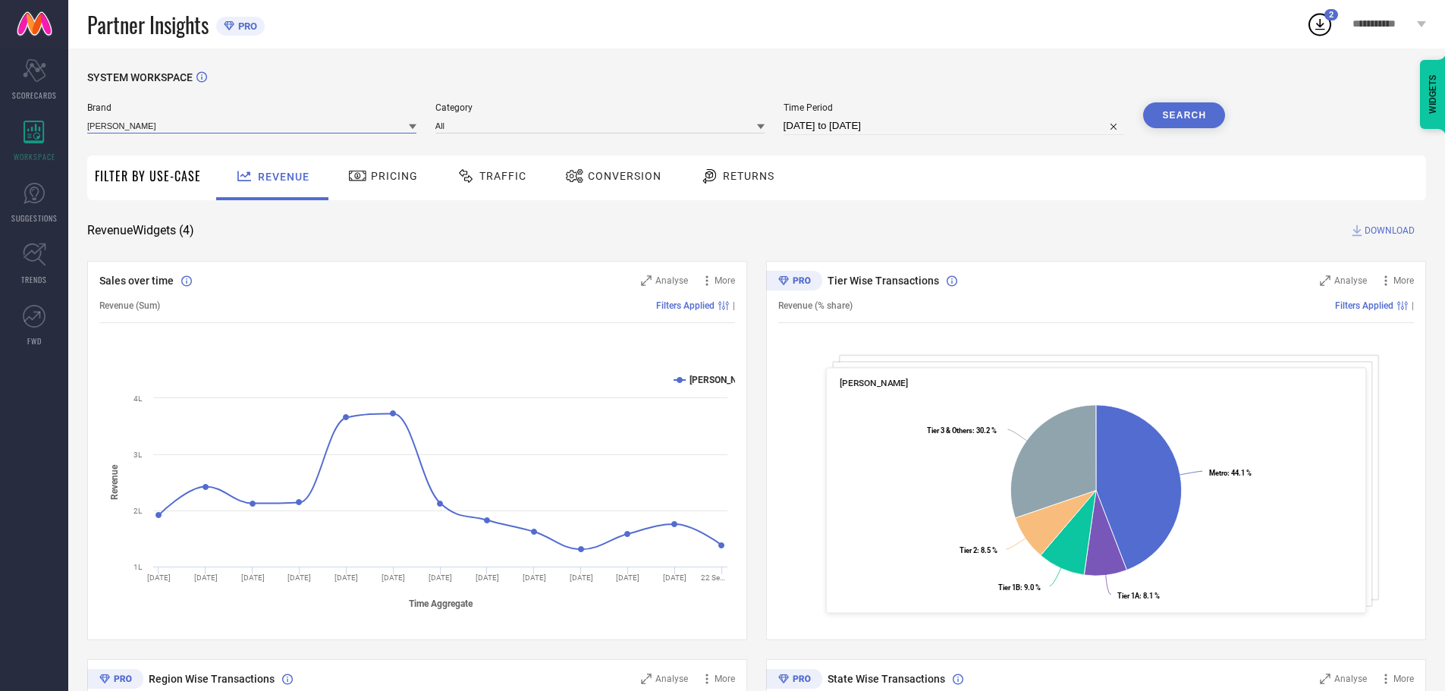
click at [218, 121] on input at bounding box center [251, 126] width 329 height 16
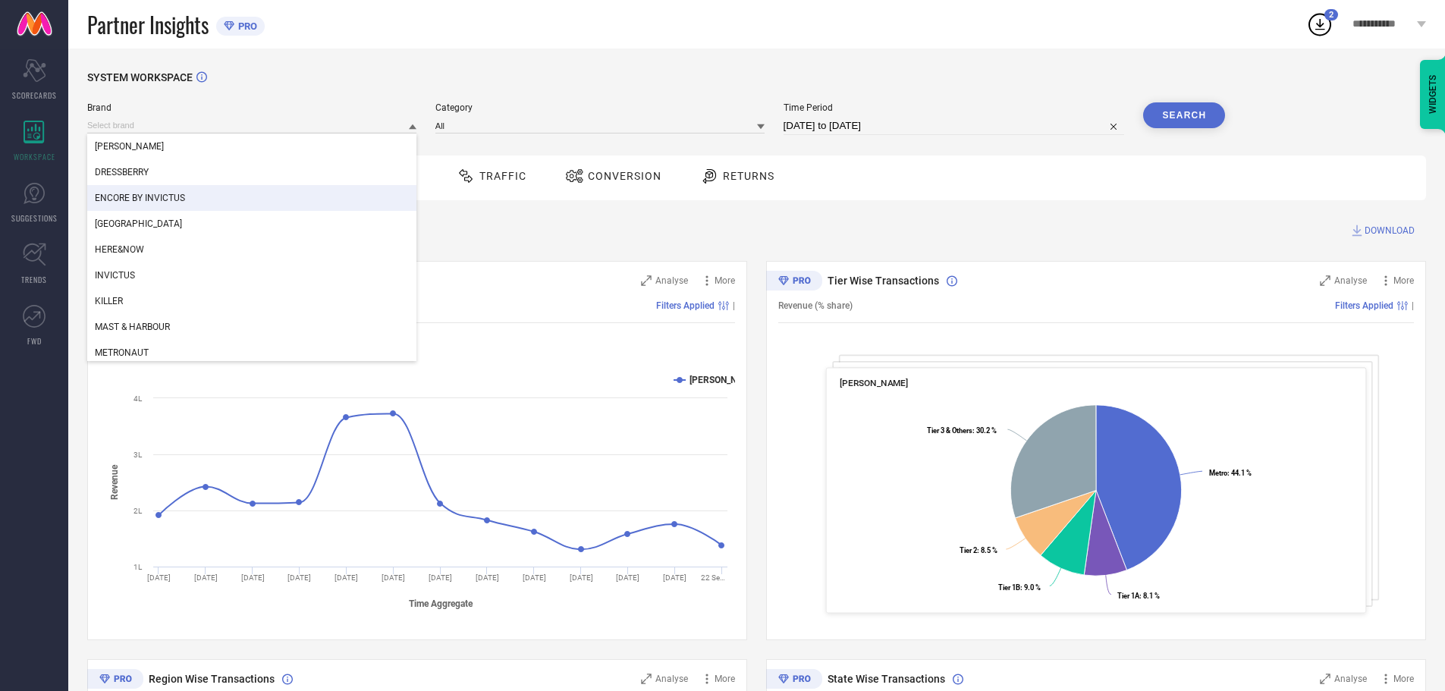
click at [134, 196] on span "ENCORE BY INVICTUS" at bounding box center [140, 198] width 90 height 11
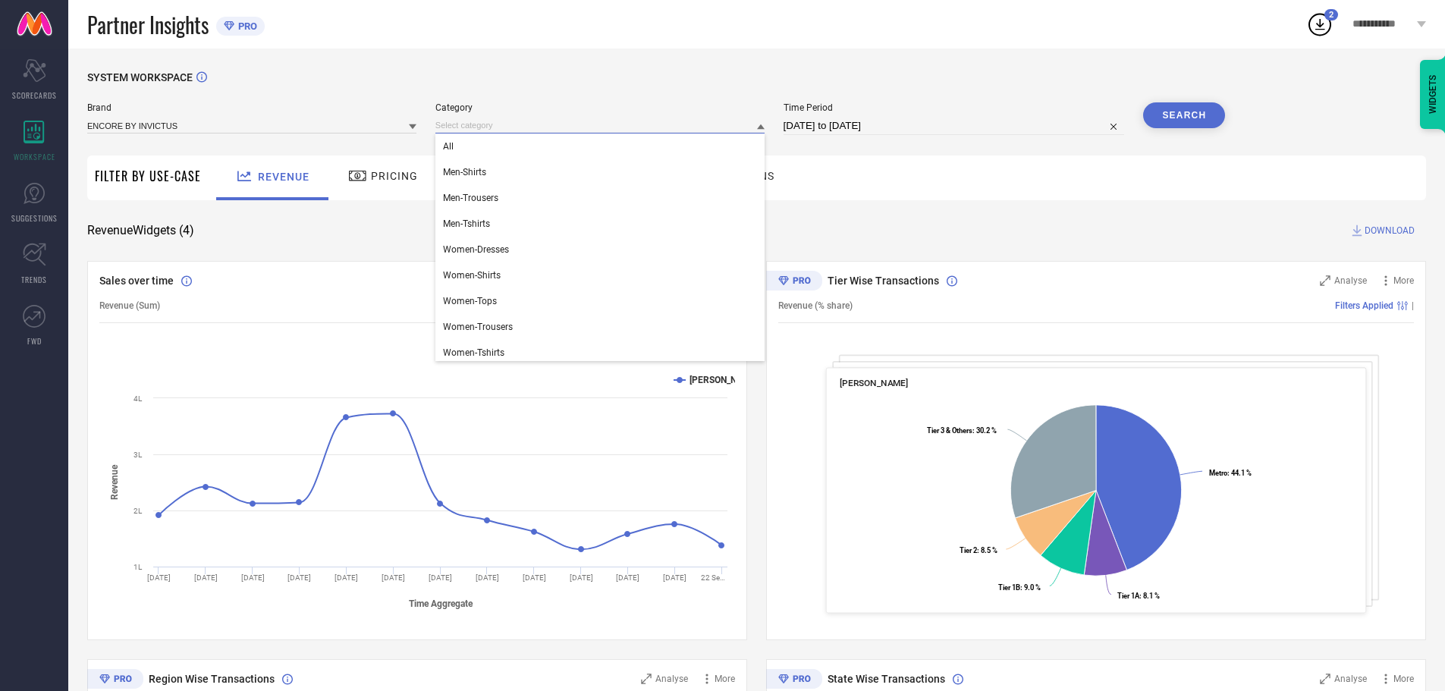
click at [523, 125] on input at bounding box center [599, 126] width 329 height 16
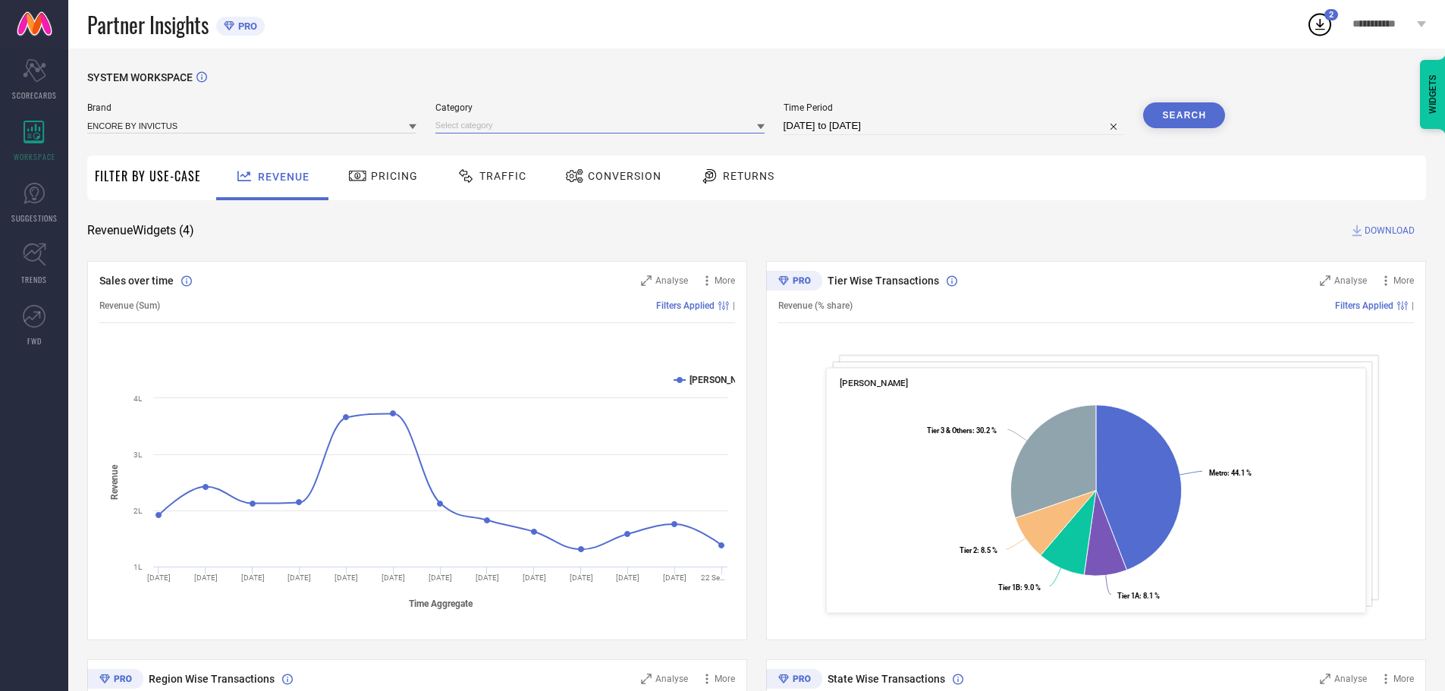
click at [523, 125] on input at bounding box center [599, 126] width 329 height 16
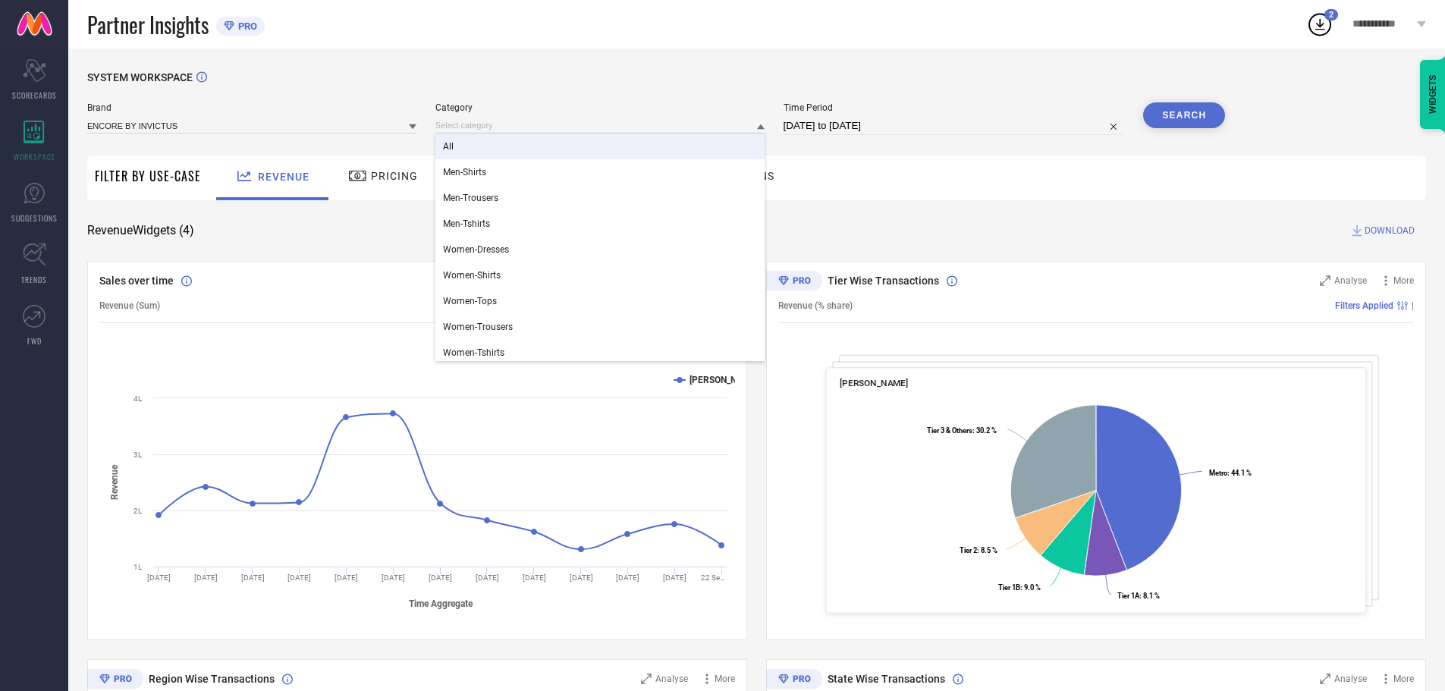
click at [457, 153] on div "All" at bounding box center [599, 147] width 329 height 26
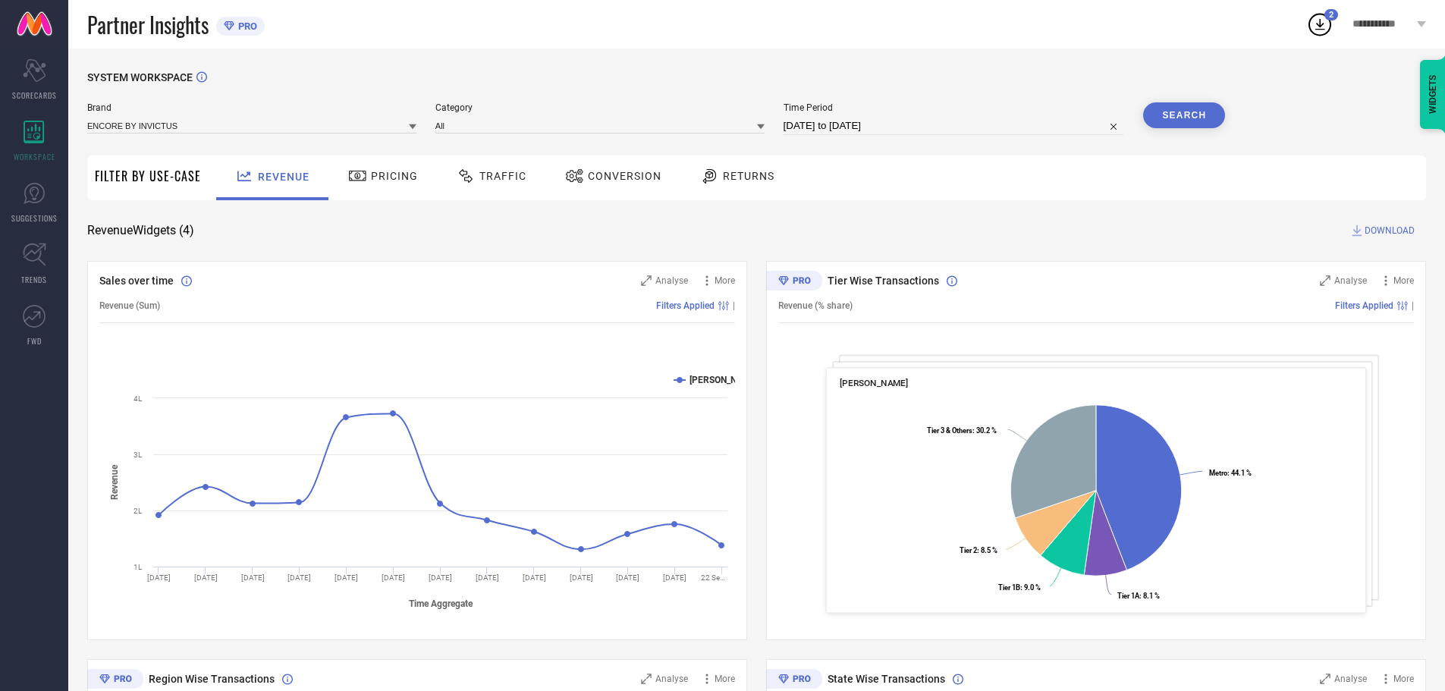
click at [1170, 108] on button "Search" at bounding box center [1184, 115] width 82 height 26
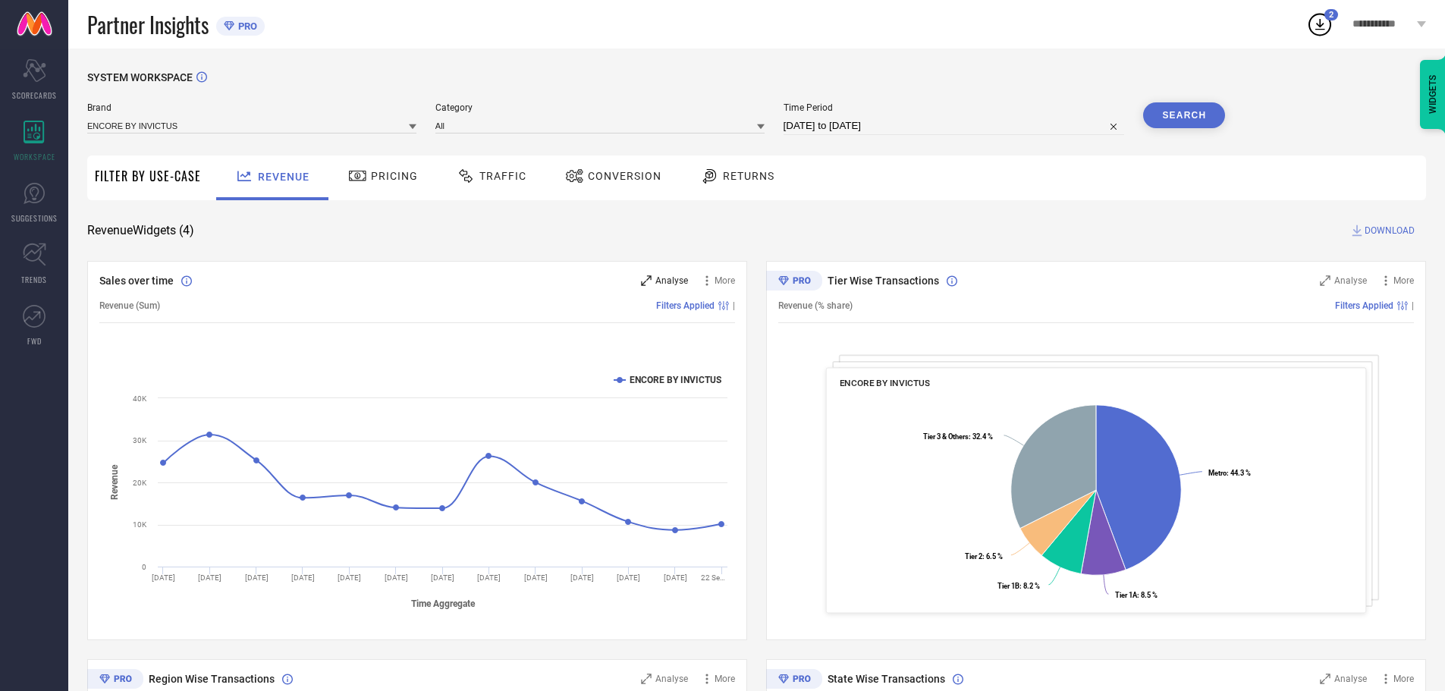
click at [668, 284] on span "Analyse" at bounding box center [671, 280] width 33 height 11
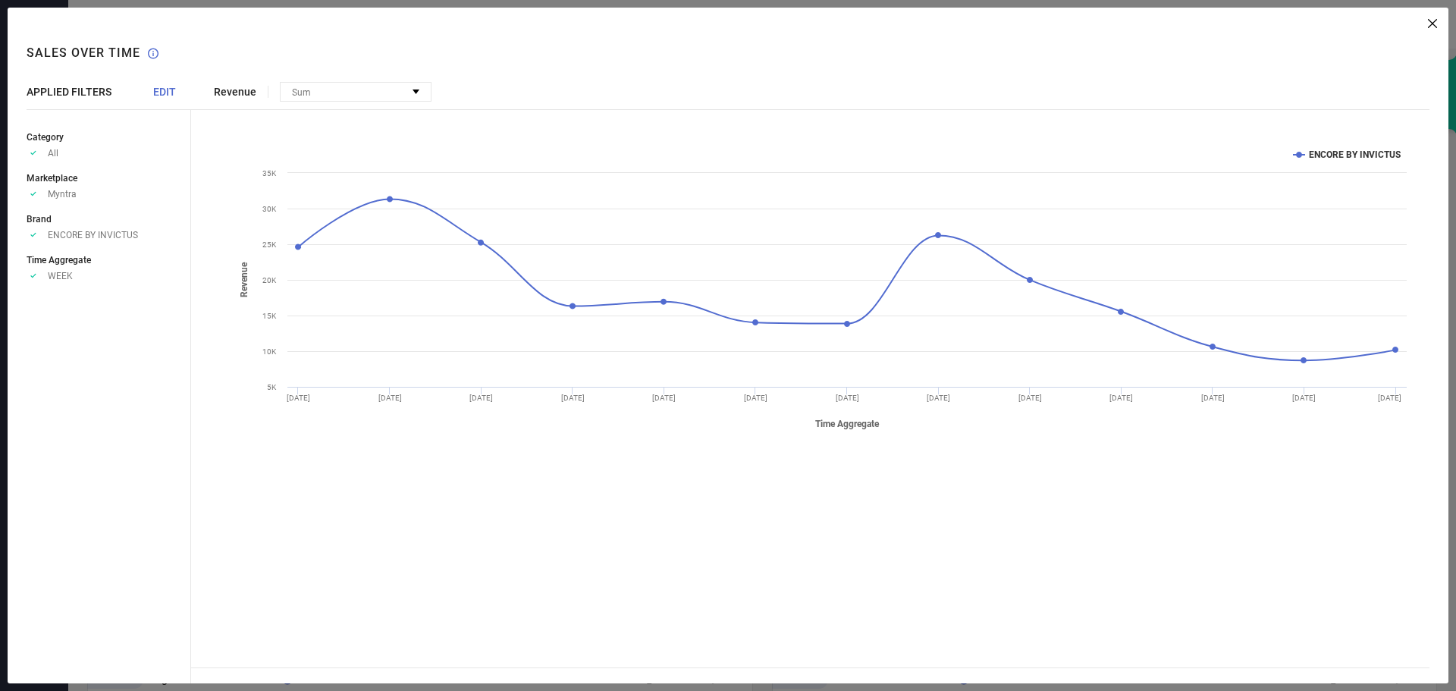
click at [164, 91] on span "EDIT" at bounding box center [164, 92] width 23 height 12
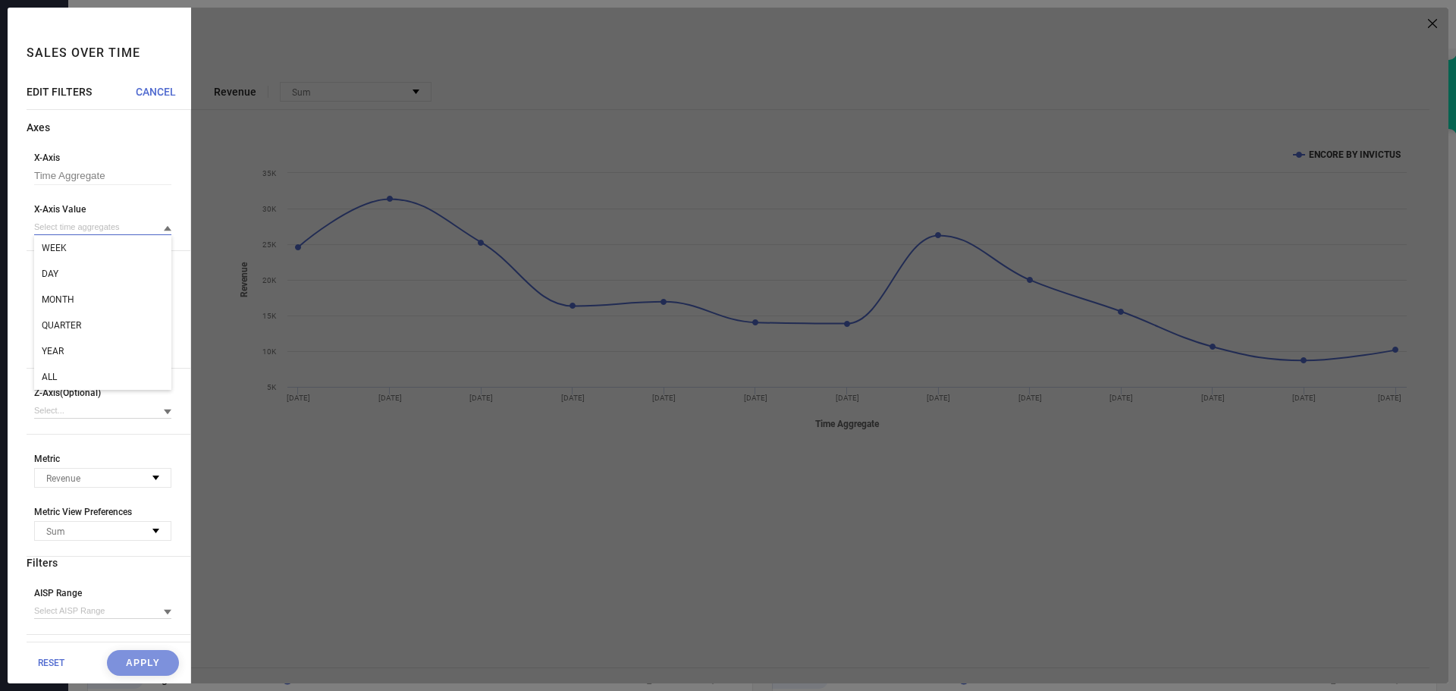
click at [101, 224] on input at bounding box center [102, 227] width 137 height 16
click at [68, 378] on div "ALL" at bounding box center [102, 377] width 137 height 26
click at [133, 662] on button "Apply" at bounding box center [143, 663] width 72 height 26
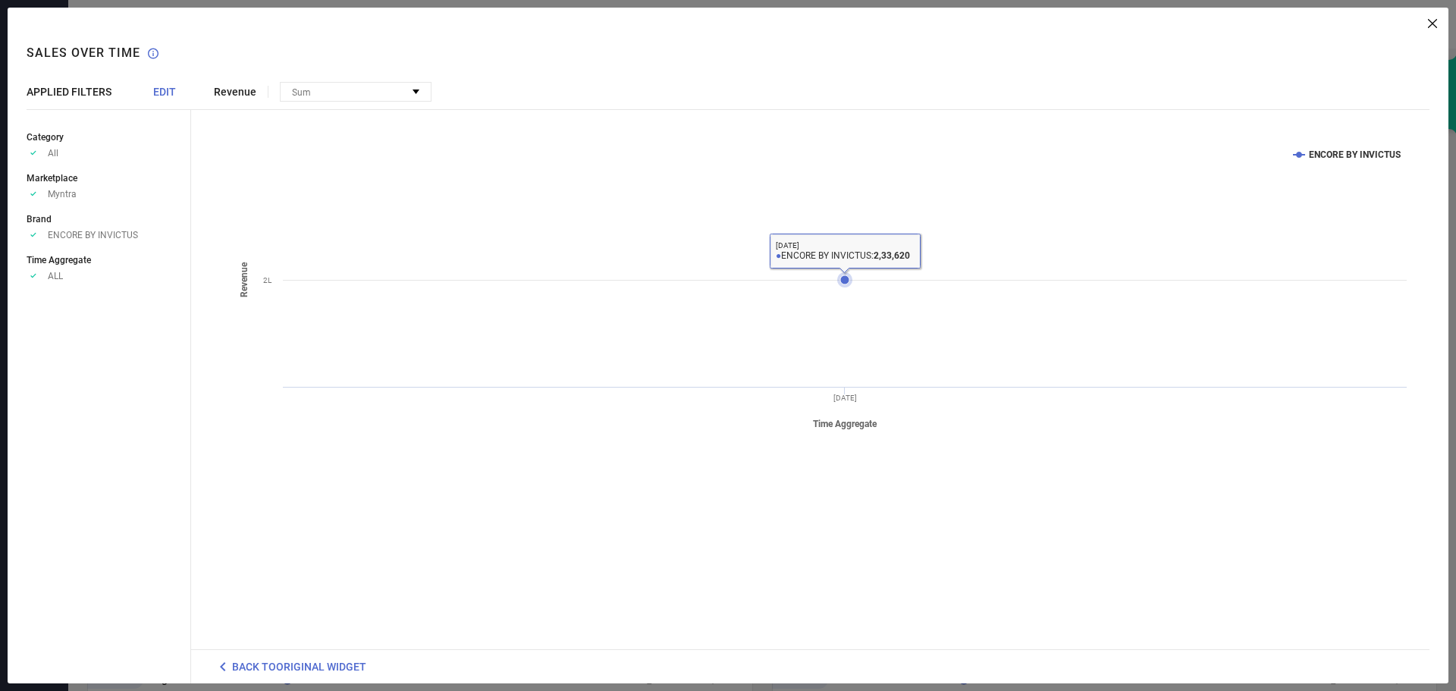
click at [846, 283] on icon at bounding box center [845, 279] width 9 height 9
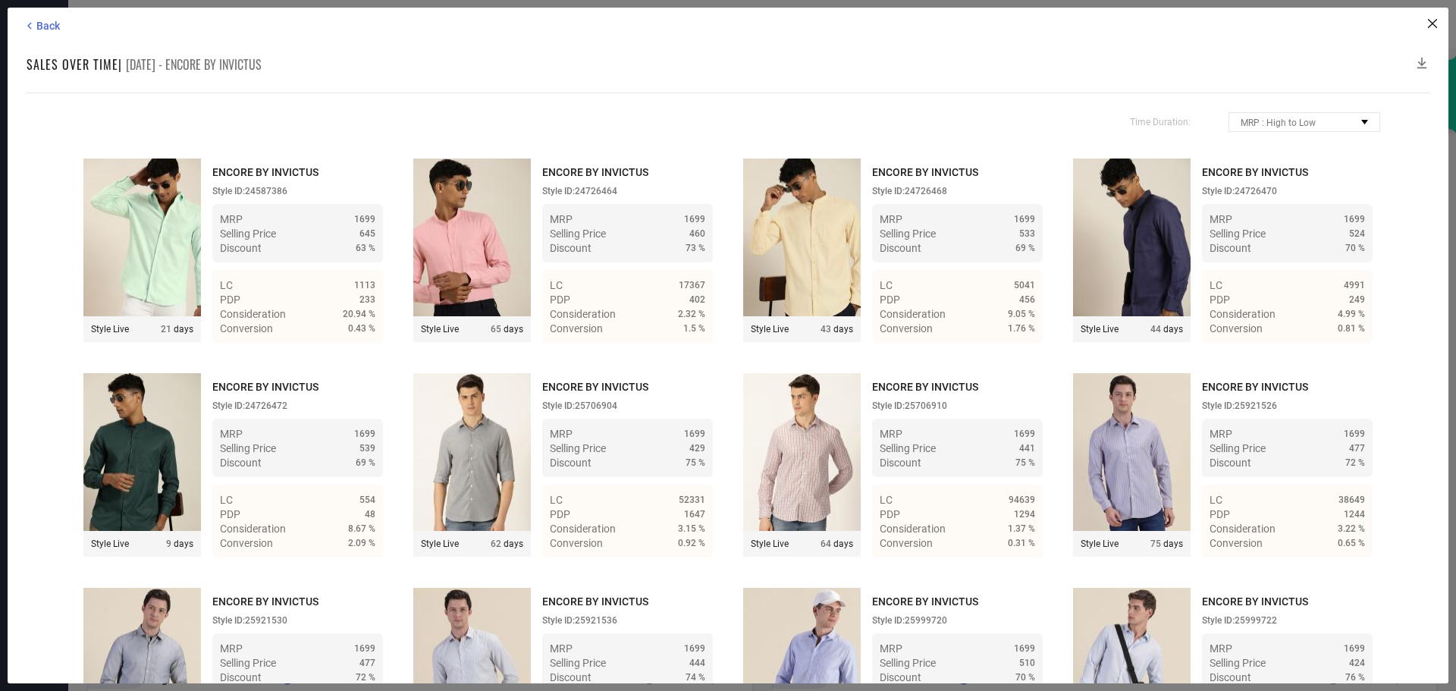
click at [1425, 64] on icon at bounding box center [1423, 63] width 10 height 11
click at [1434, 27] on icon at bounding box center [1432, 23] width 9 height 9
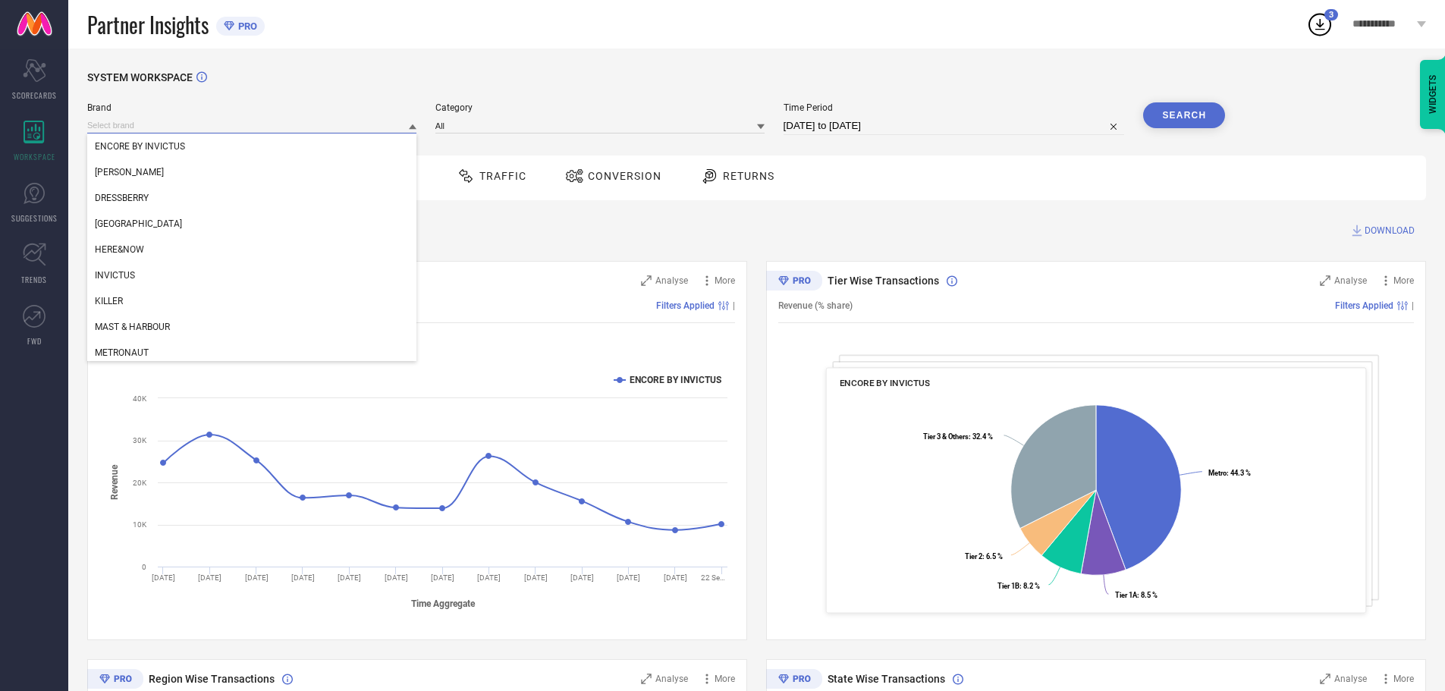
click at [220, 129] on input at bounding box center [251, 126] width 329 height 16
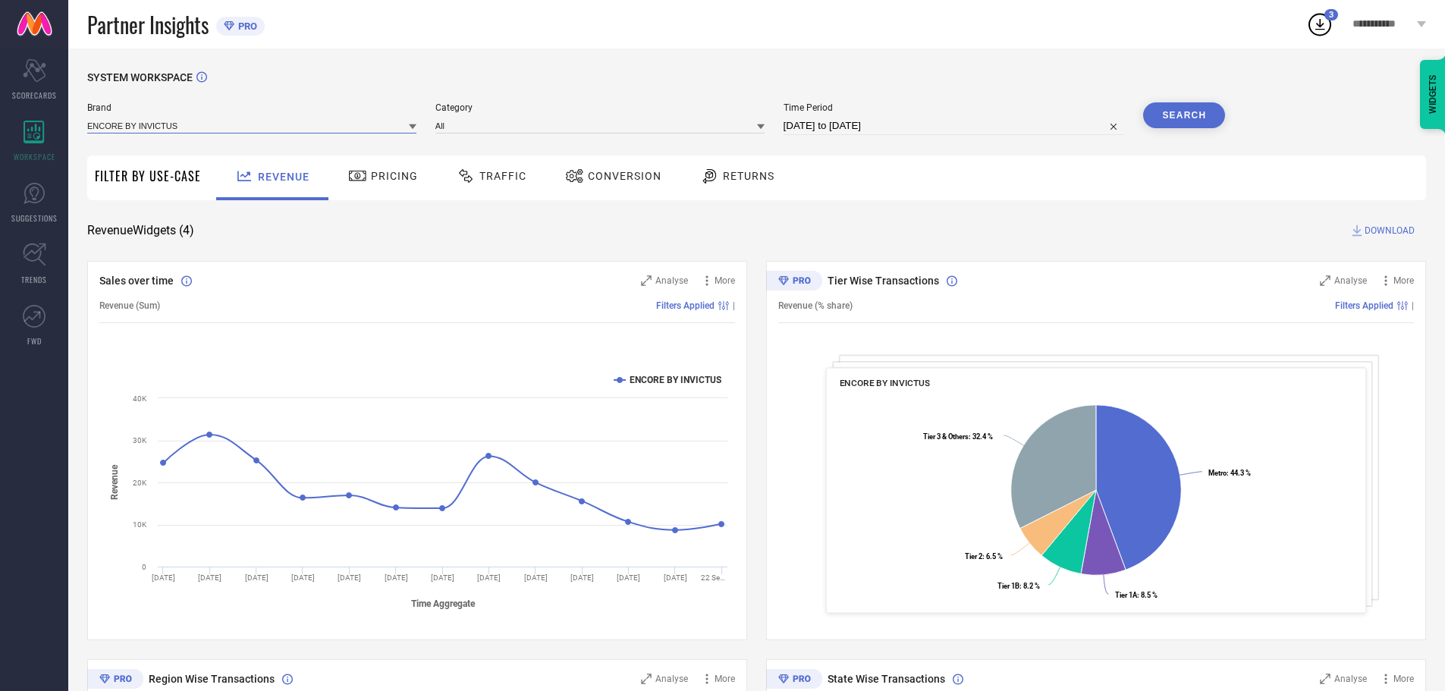
click at [220, 129] on input at bounding box center [251, 126] width 329 height 16
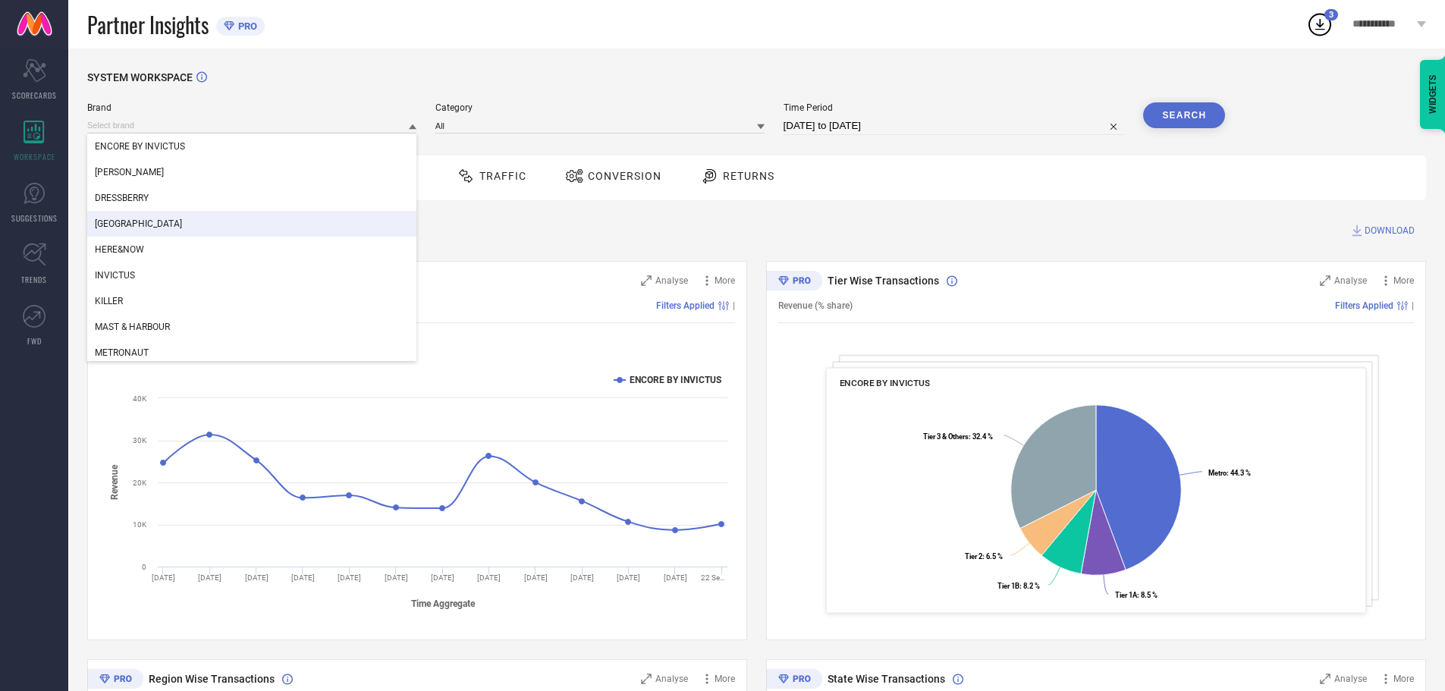
click at [143, 224] on div "[GEOGRAPHIC_DATA]" at bounding box center [251, 224] width 329 height 26
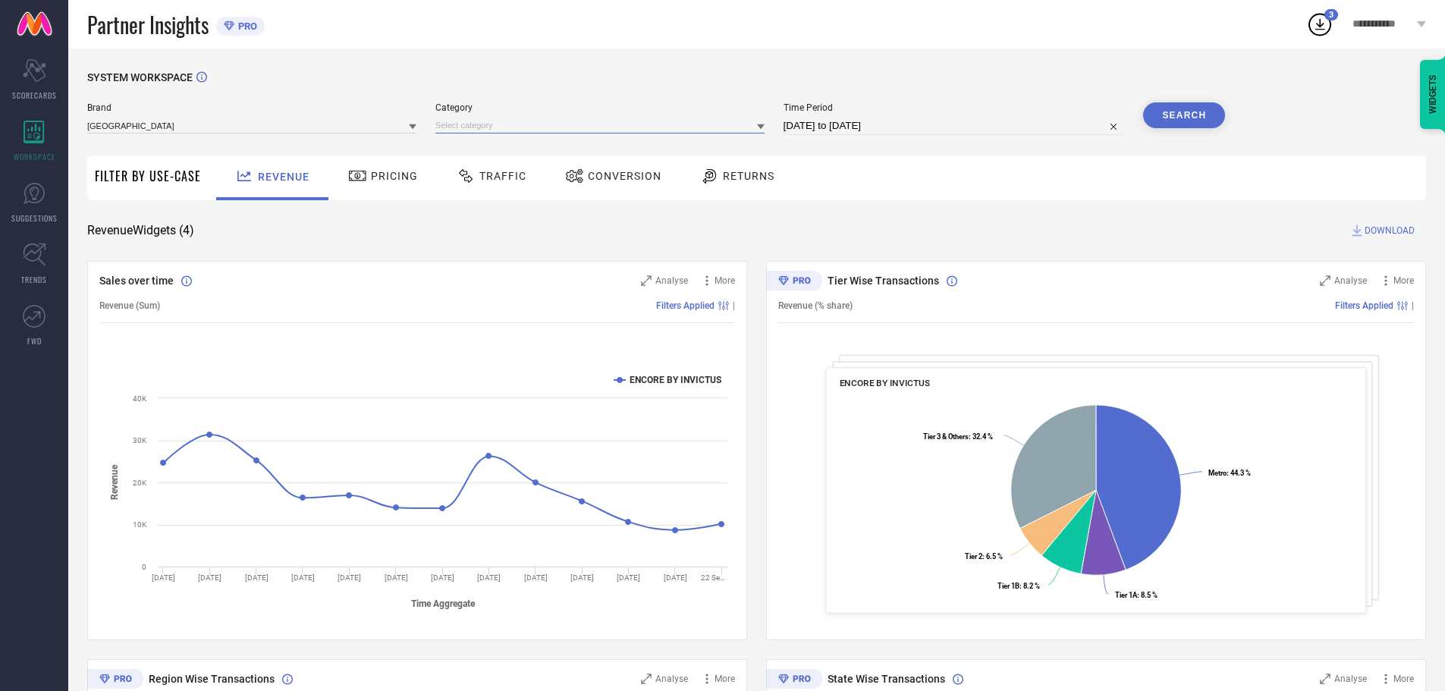
click at [587, 125] on input at bounding box center [599, 126] width 329 height 16
click at [538, 124] on input at bounding box center [599, 126] width 329 height 16
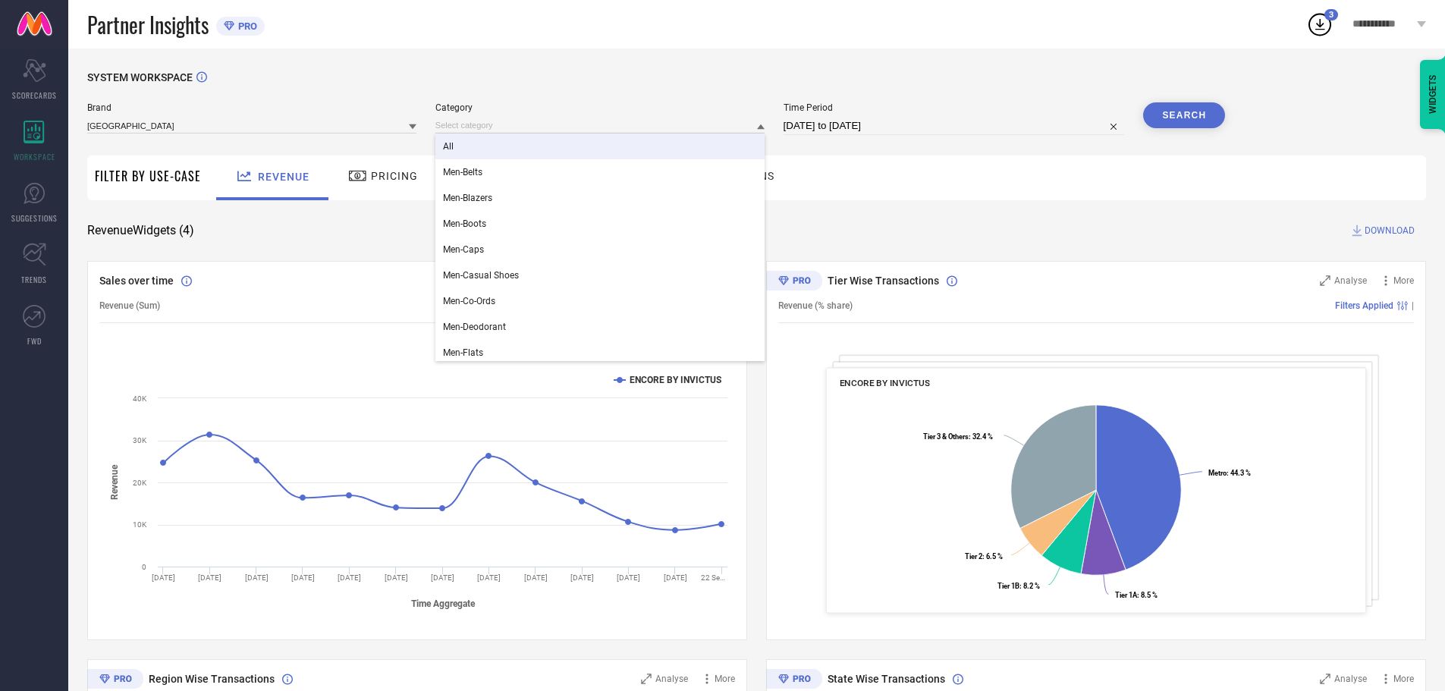
click at [489, 138] on div "All" at bounding box center [599, 147] width 329 height 26
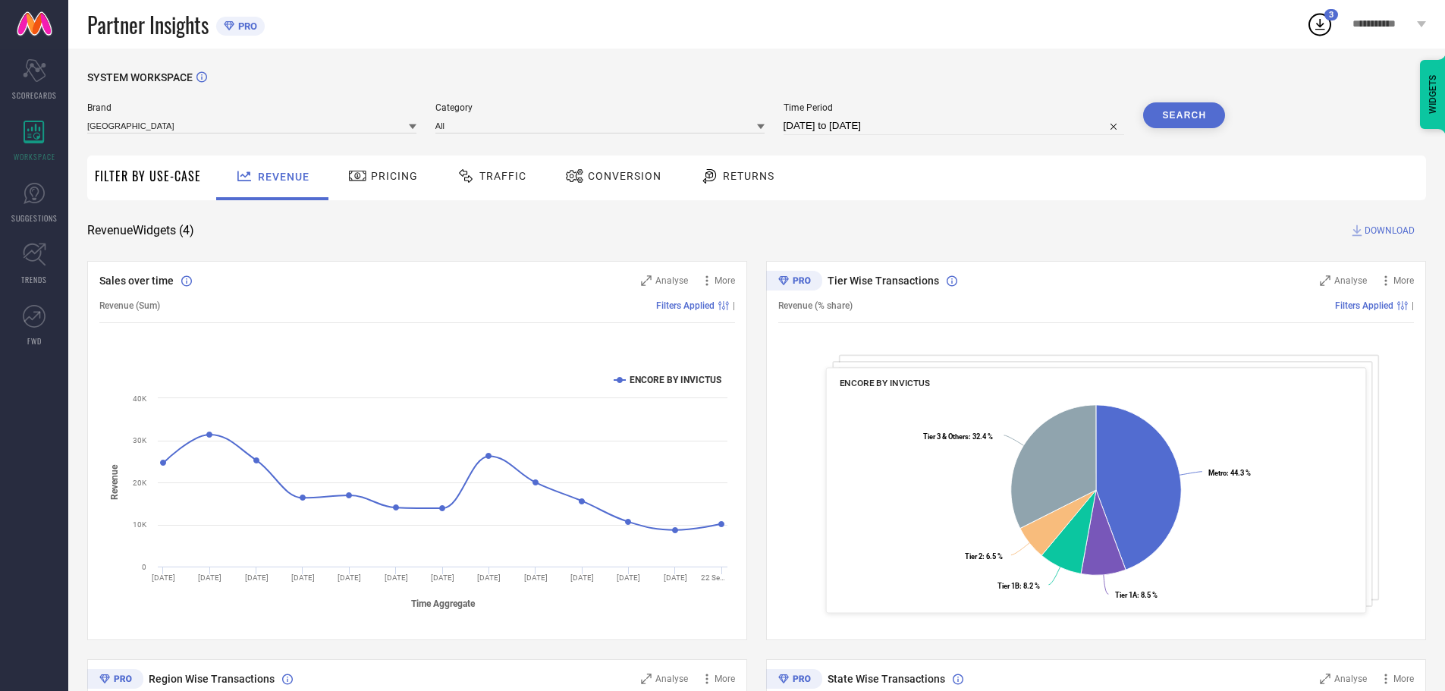
click at [1212, 115] on button "Search" at bounding box center [1184, 115] width 82 height 26
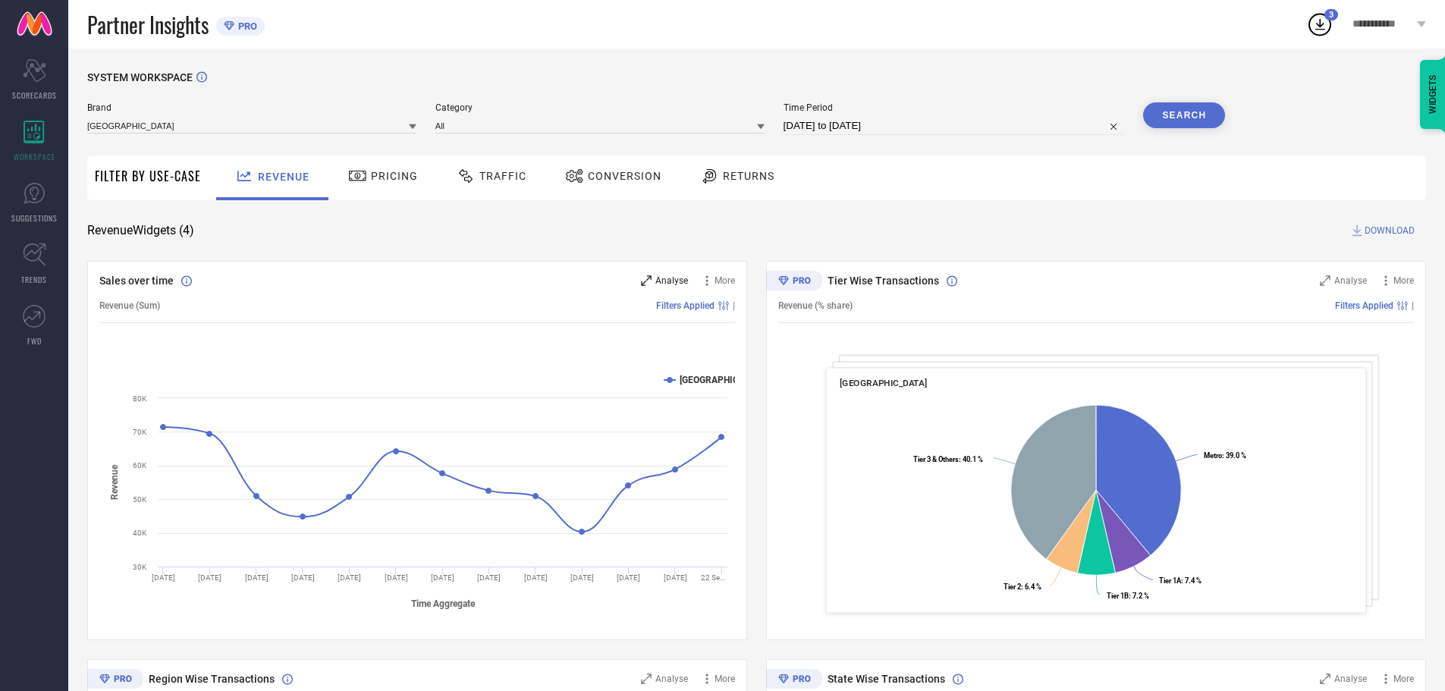
click at [659, 274] on div "Analyse" at bounding box center [664, 280] width 47 height 15
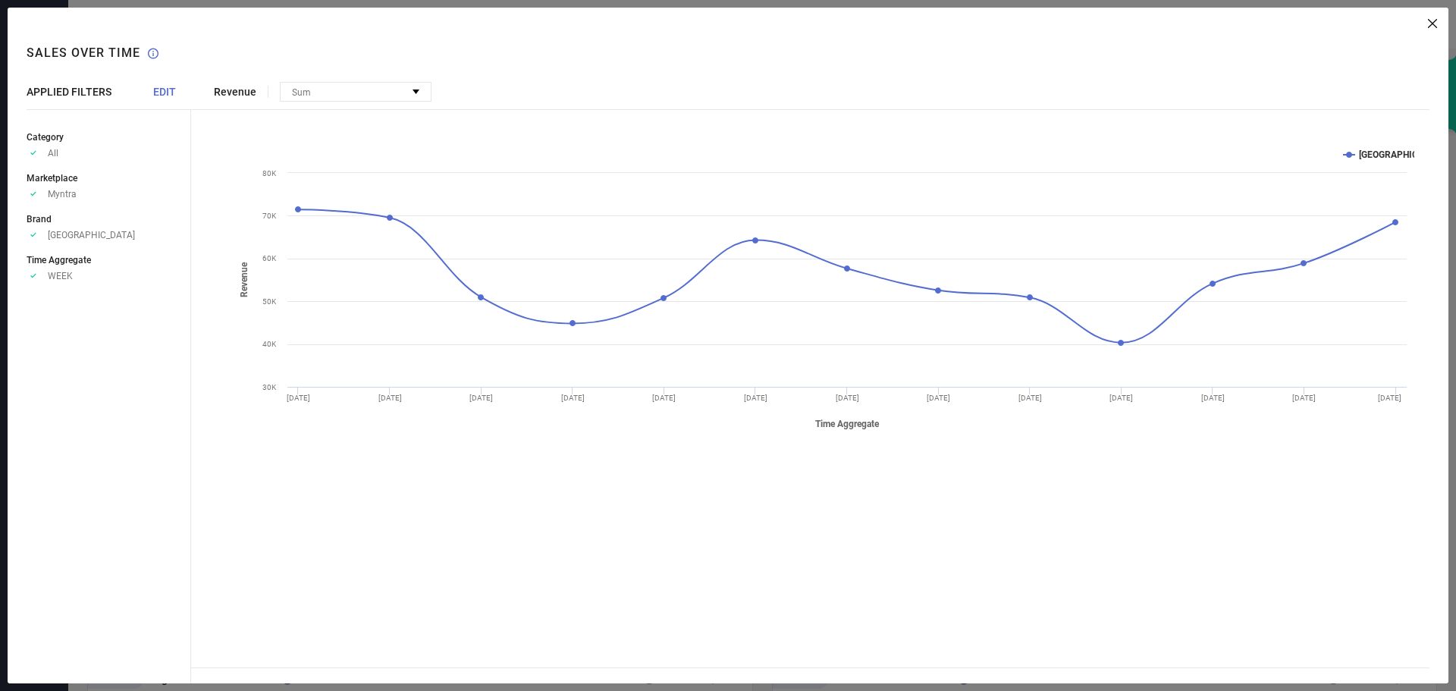
click at [168, 86] on span "EDIT" at bounding box center [164, 92] width 23 height 12
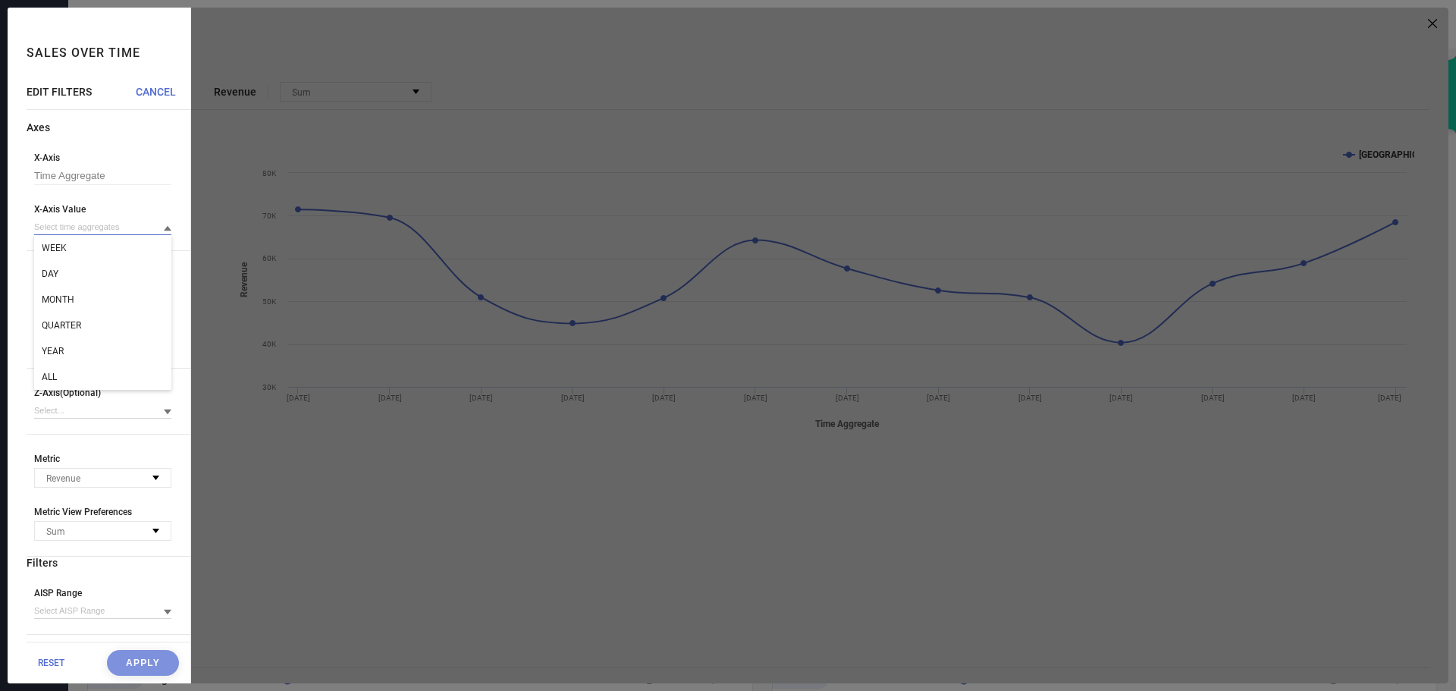
click at [102, 228] on input at bounding box center [102, 227] width 137 height 16
click at [64, 368] on div "ALL" at bounding box center [102, 377] width 137 height 26
click at [136, 658] on button "Apply" at bounding box center [143, 663] width 72 height 26
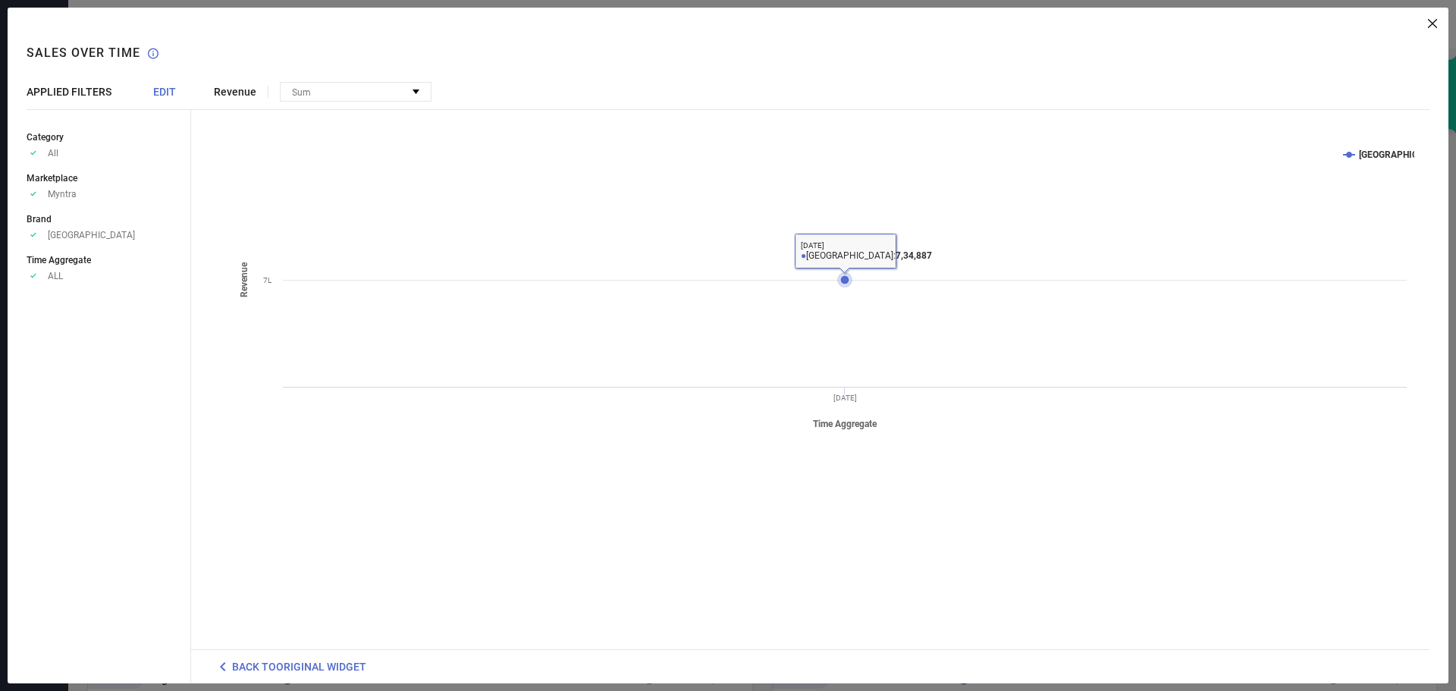
click at [845, 280] on icon at bounding box center [845, 279] width 9 height 9
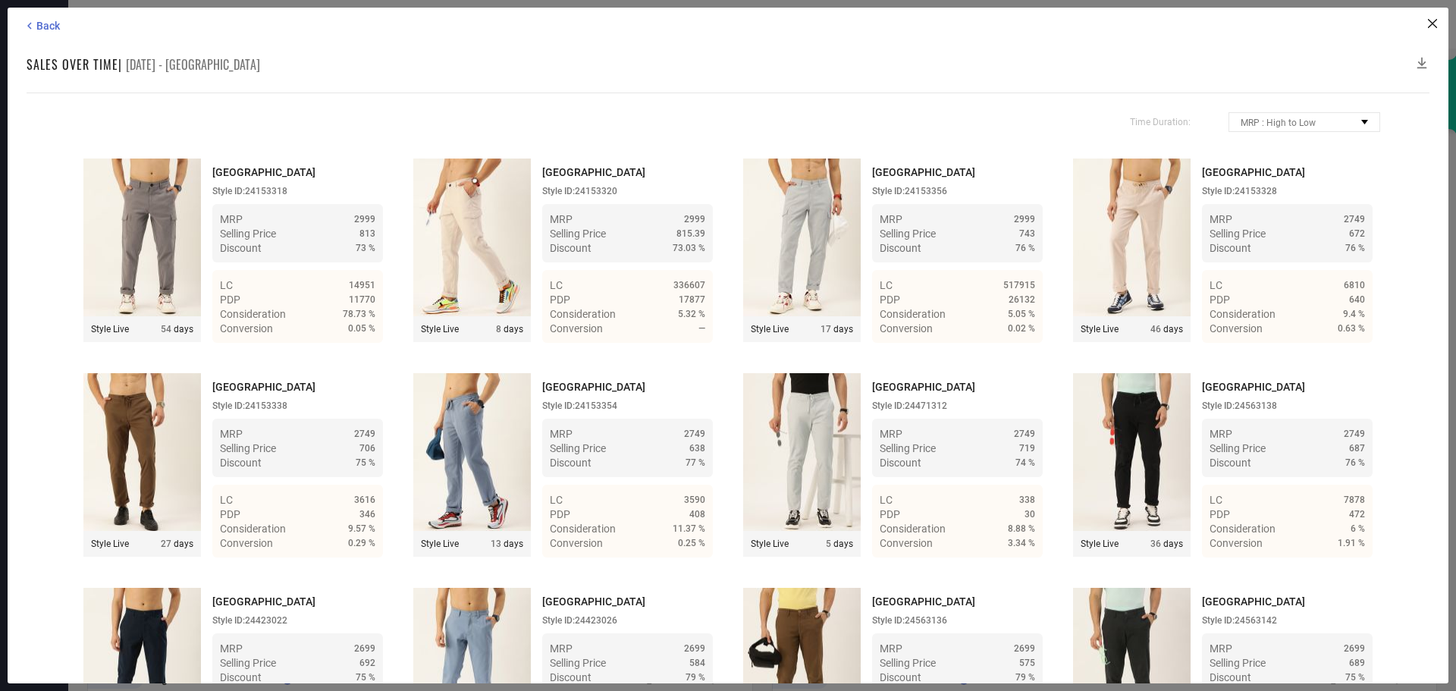
click at [1422, 61] on icon at bounding box center [1423, 63] width 10 height 11
click at [1433, 29] on div "Back" at bounding box center [730, 26] width 1415 height 14
click at [1434, 23] on icon at bounding box center [1432, 23] width 9 height 9
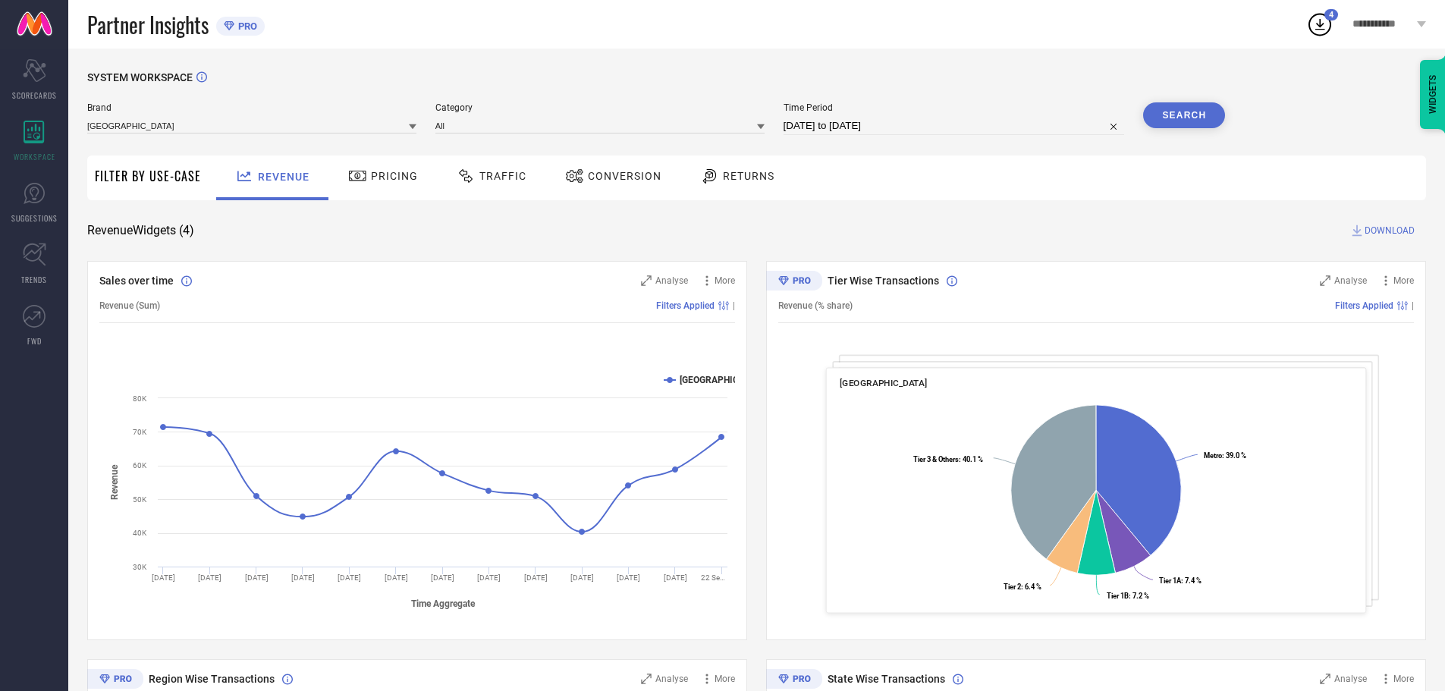
click at [163, 118] on div "[GEOGRAPHIC_DATA]" at bounding box center [251, 125] width 329 height 17
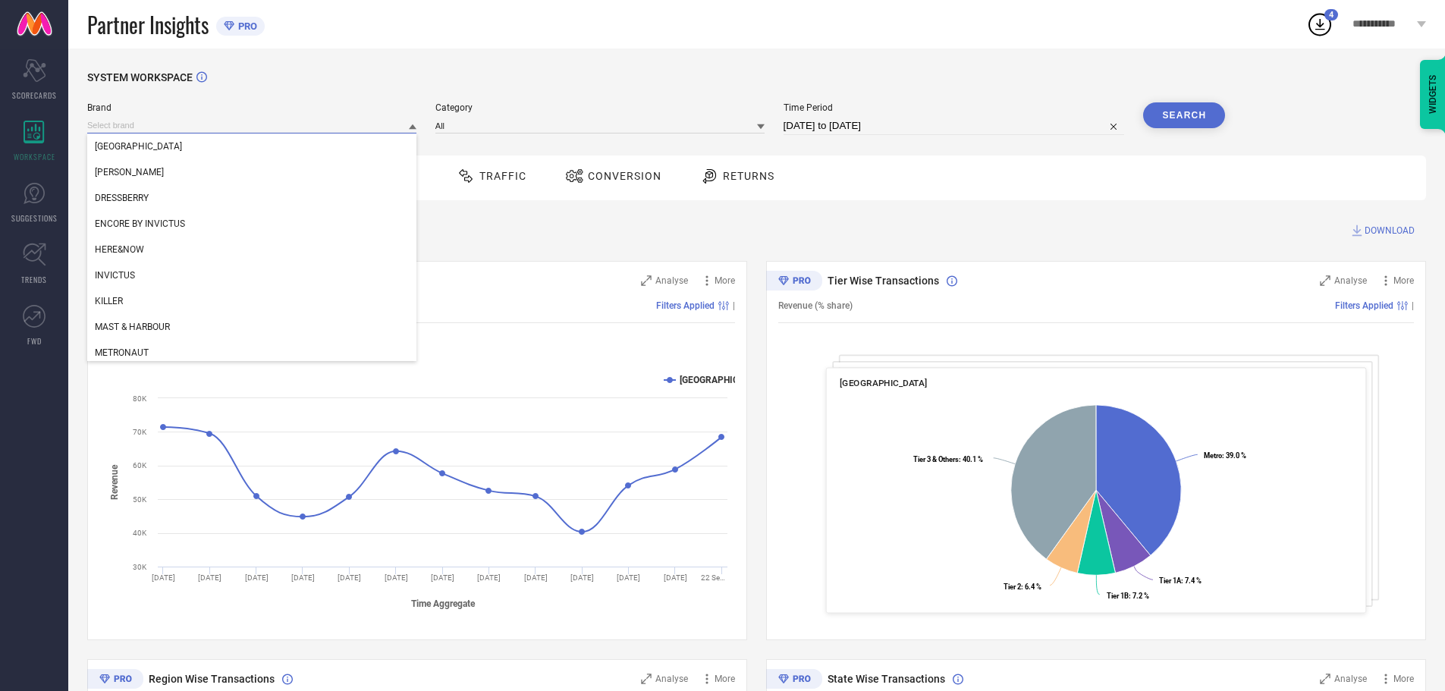
click at [149, 122] on input at bounding box center [251, 126] width 329 height 16
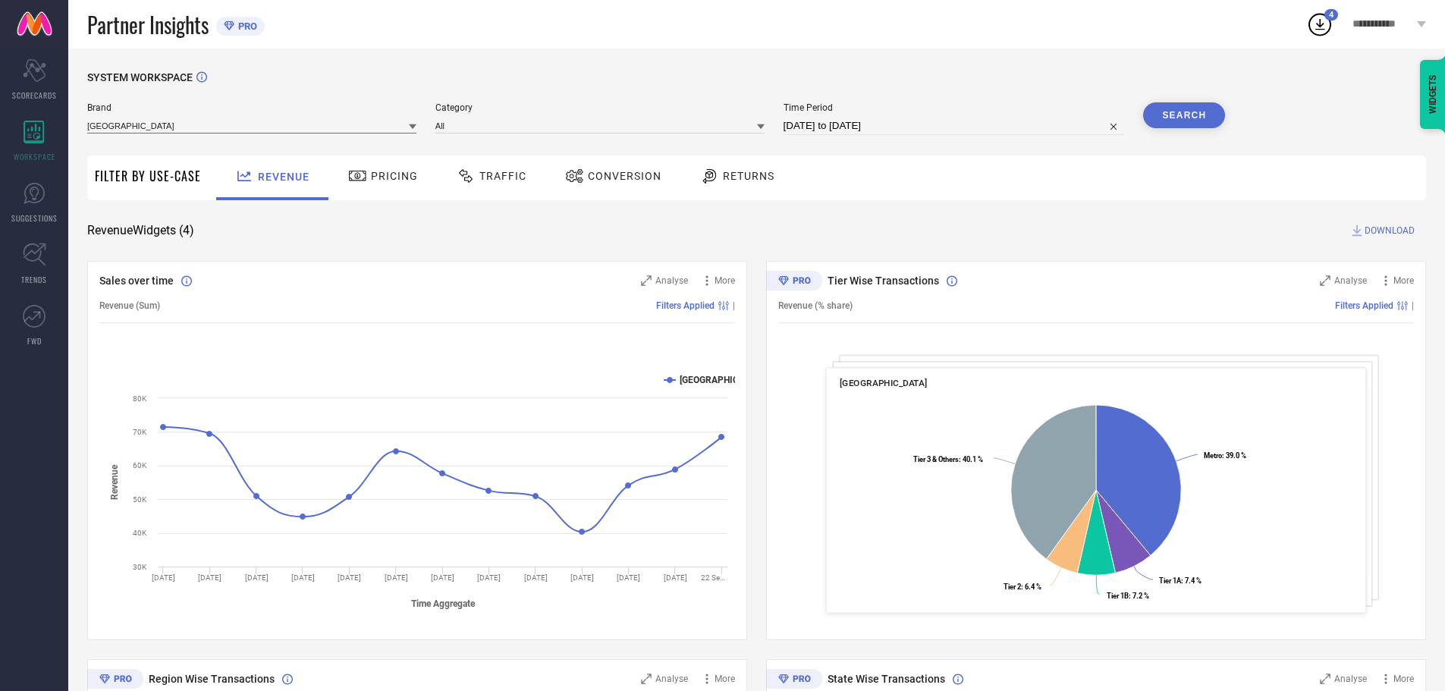
click at [149, 122] on input at bounding box center [251, 126] width 329 height 16
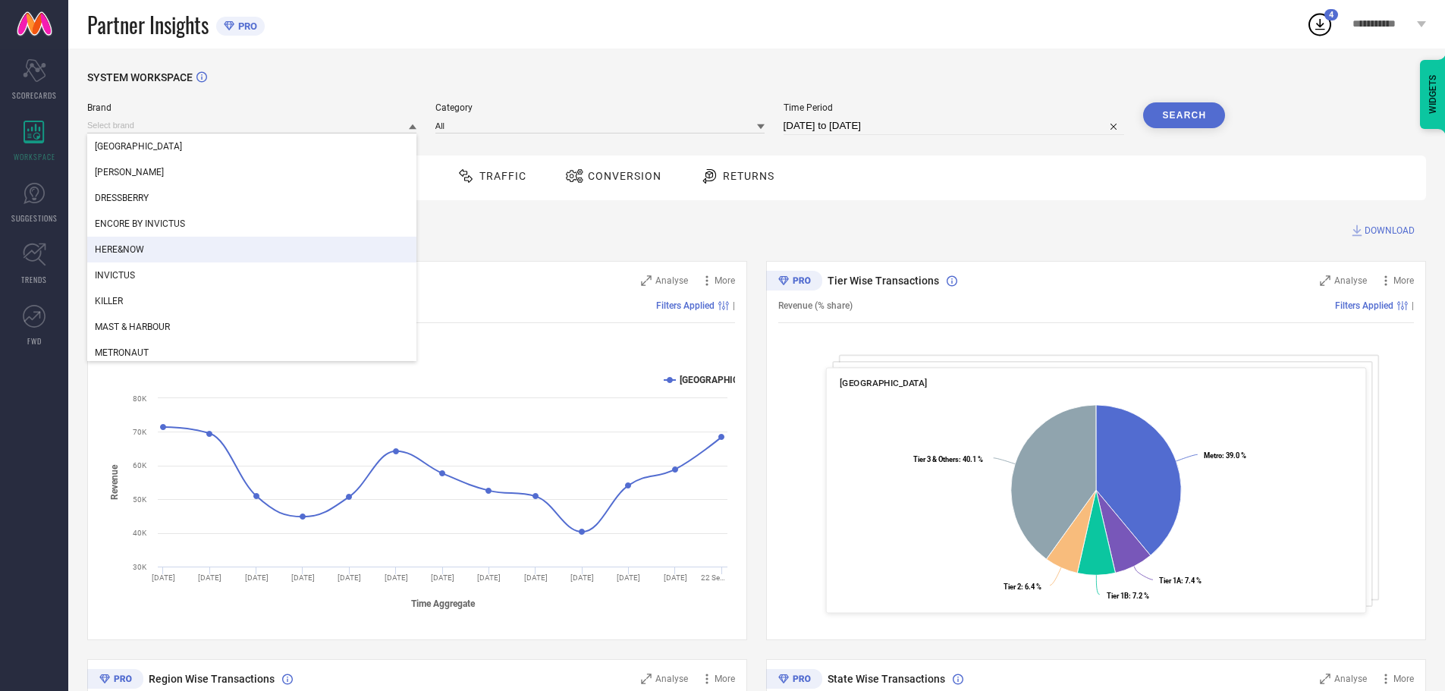
click at [138, 254] on span "HERE&NOW" at bounding box center [119, 249] width 49 height 11
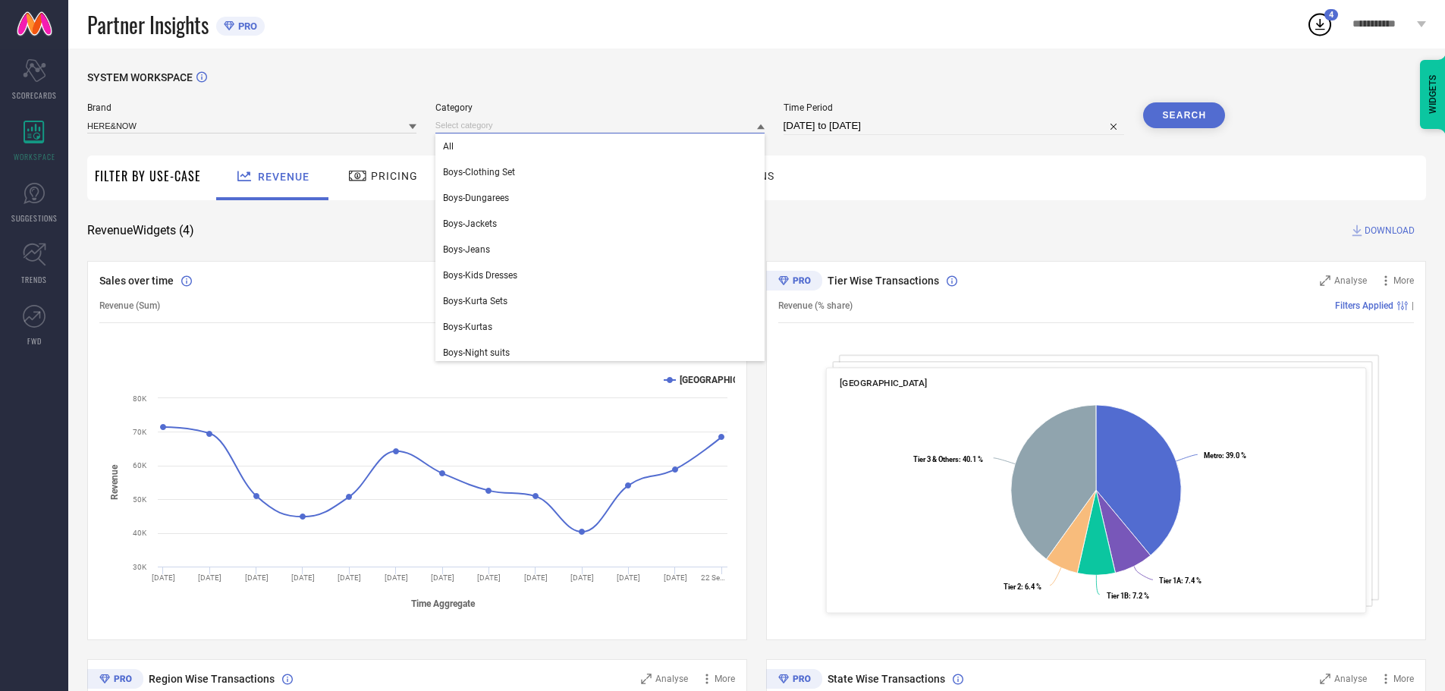
click at [517, 127] on input at bounding box center [599, 126] width 329 height 16
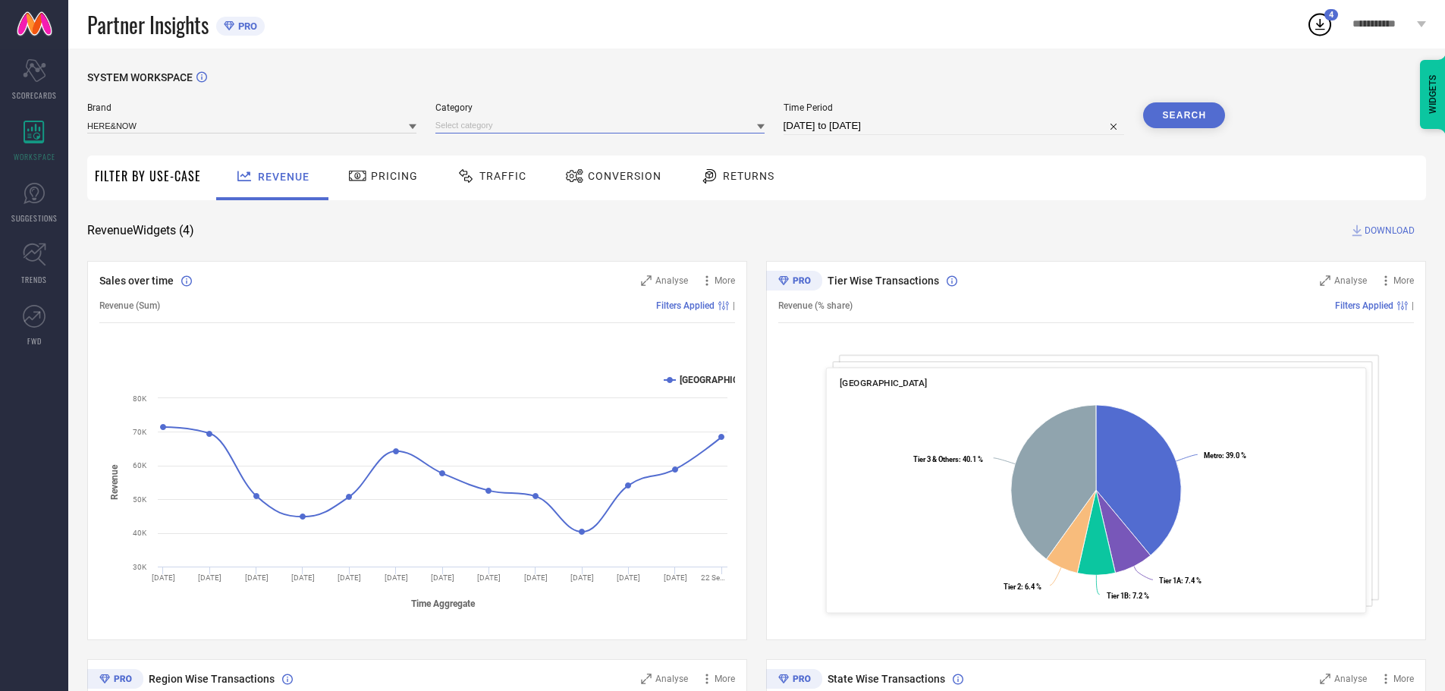
click at [517, 127] on input at bounding box center [599, 126] width 329 height 16
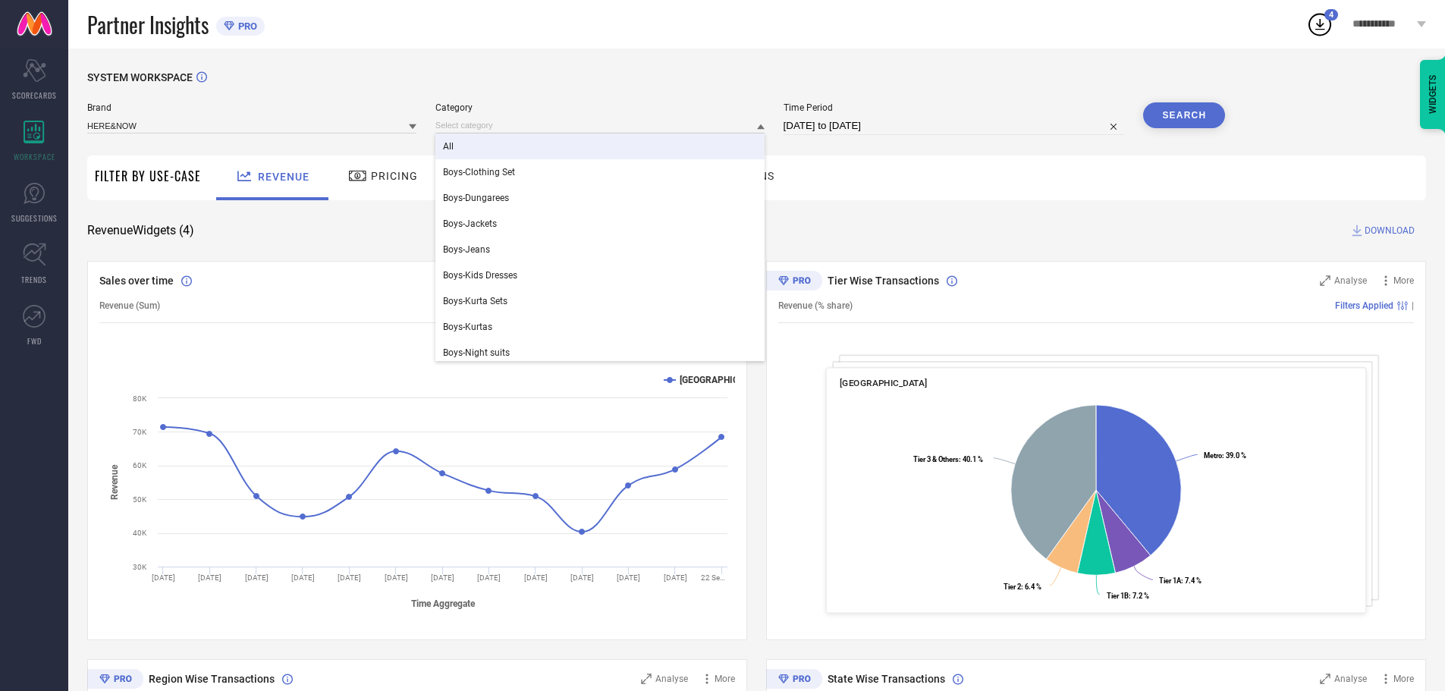
click at [486, 143] on div "All" at bounding box center [599, 147] width 329 height 26
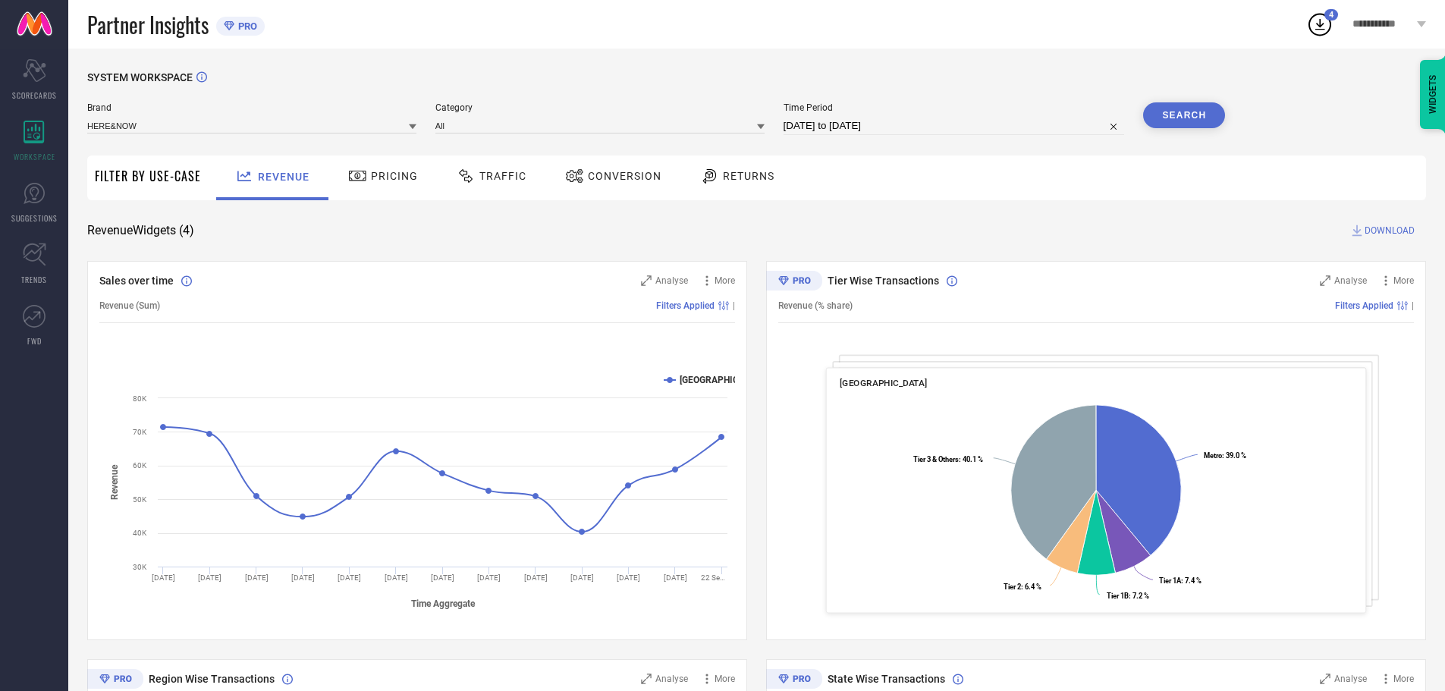
click at [1187, 112] on button "Search" at bounding box center [1184, 115] width 82 height 26
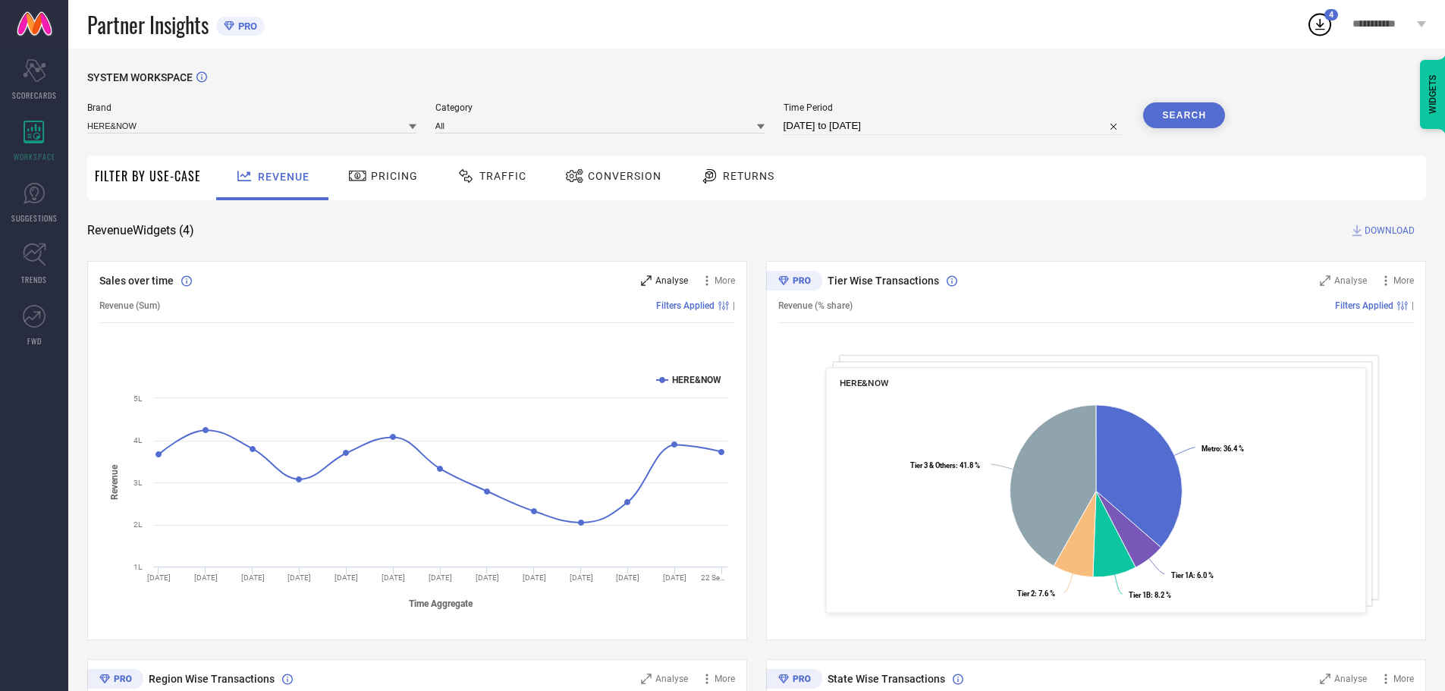
click at [683, 275] on div "Analyse" at bounding box center [664, 280] width 47 height 15
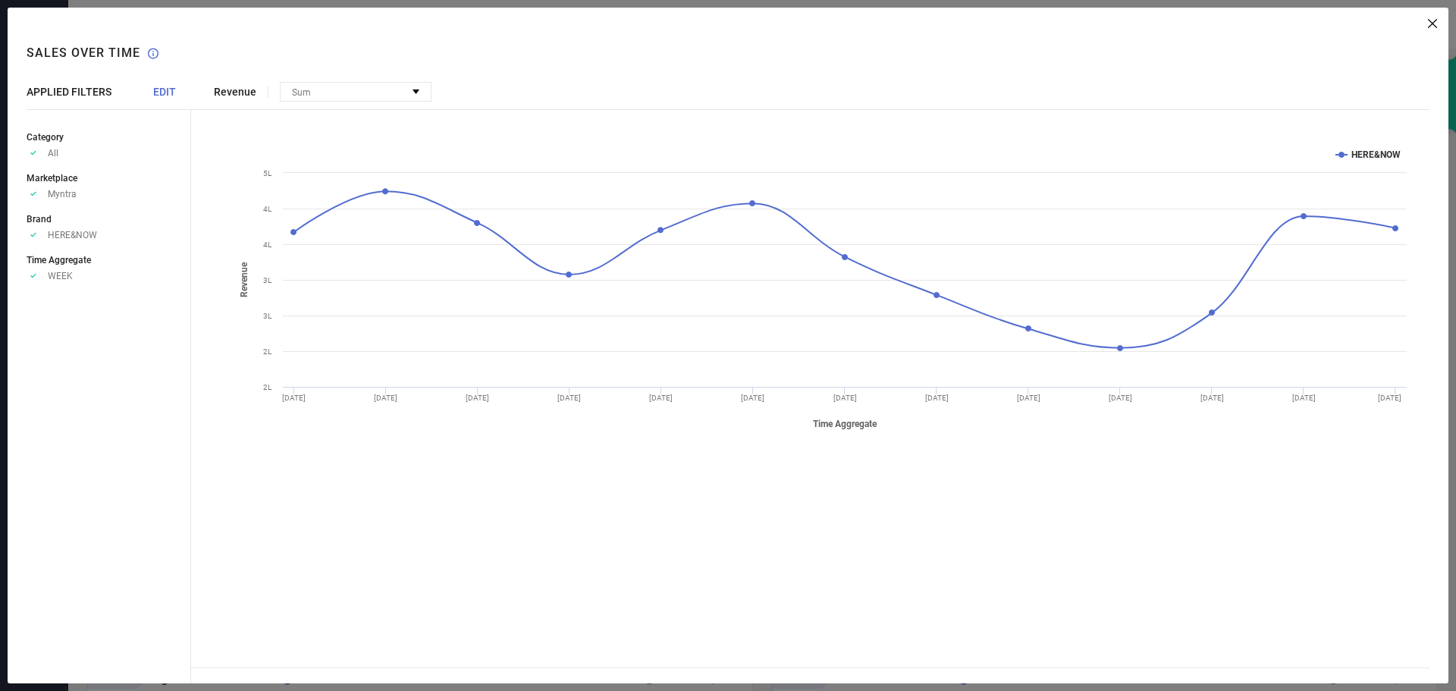
click at [165, 89] on span "EDIT" at bounding box center [164, 92] width 23 height 12
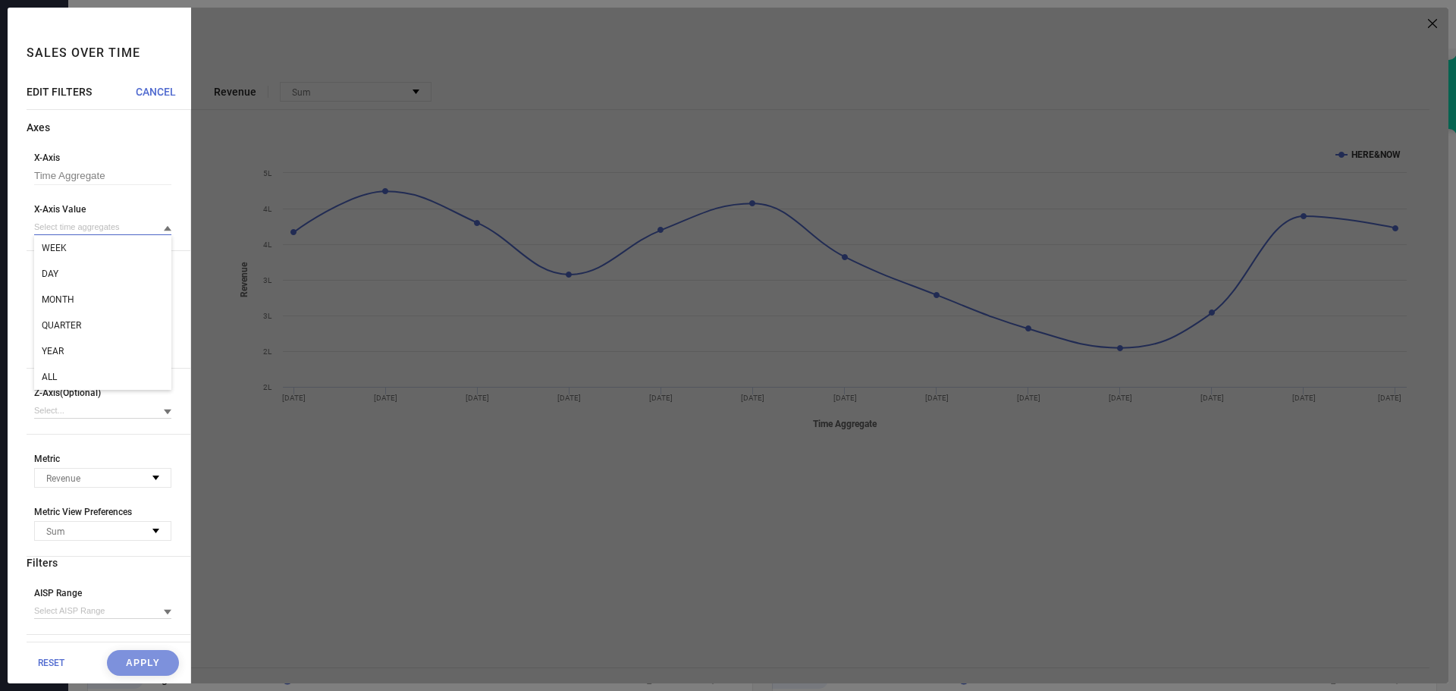
click at [127, 232] on input at bounding box center [102, 227] width 137 height 16
click at [71, 368] on div "ALL" at bounding box center [102, 377] width 137 height 26
click at [134, 661] on button "Apply" at bounding box center [143, 663] width 72 height 26
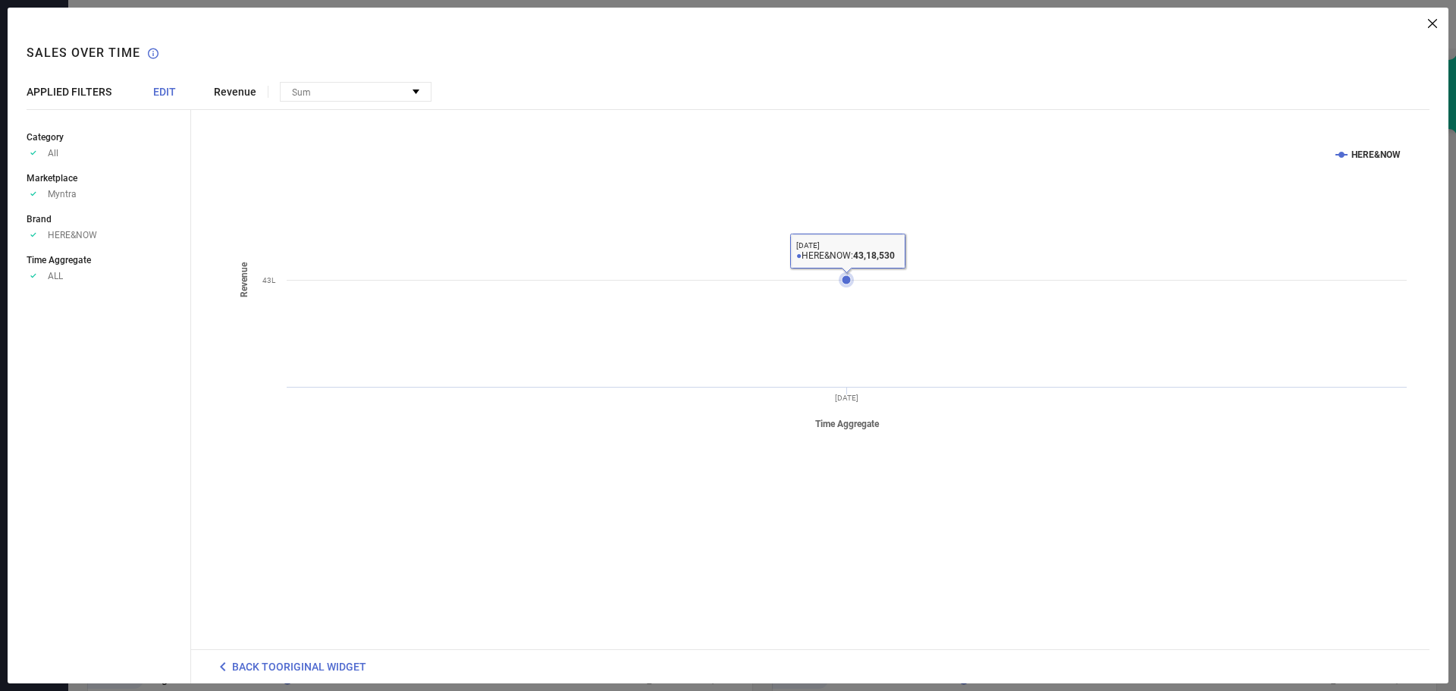
click at [844, 285] on icon at bounding box center [846, 279] width 15 height 15
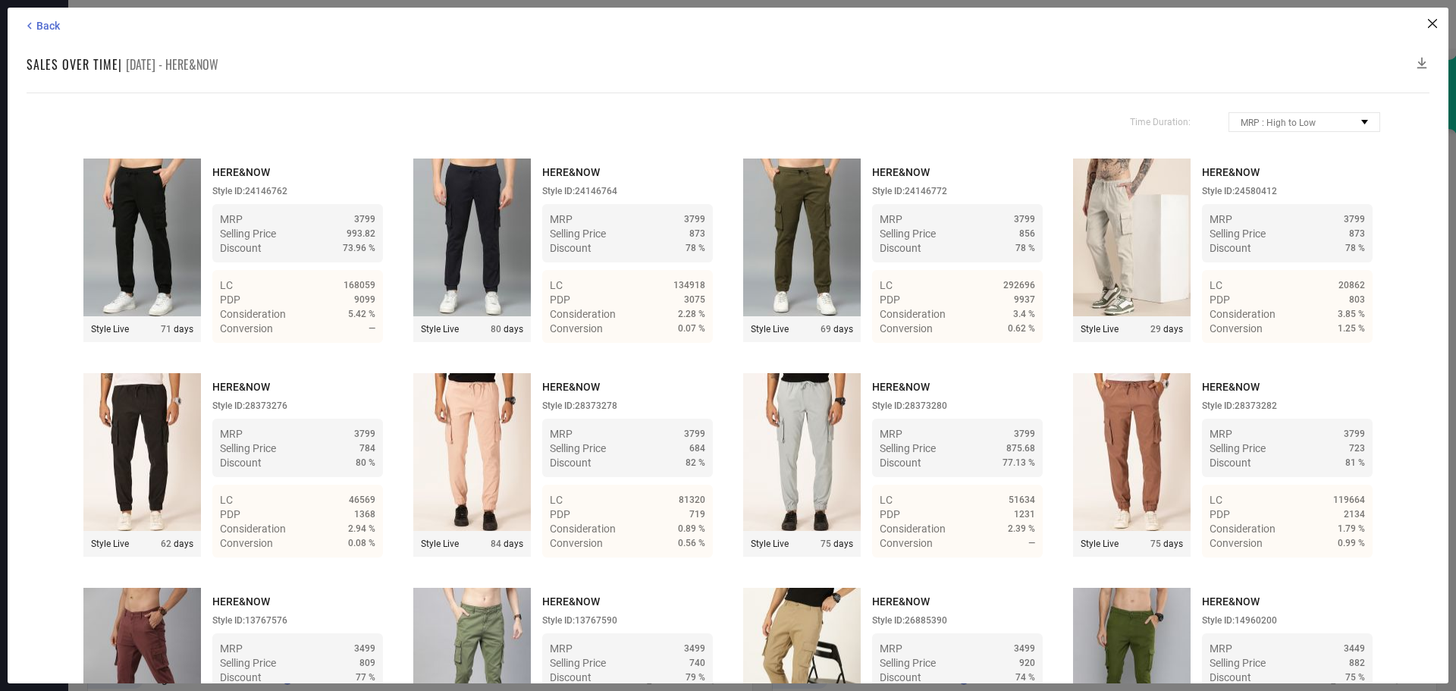
click at [1424, 60] on icon at bounding box center [1422, 62] width 15 height 15
click at [1423, 61] on icon at bounding box center [1422, 62] width 15 height 15
click at [1436, 24] on icon at bounding box center [1432, 23] width 9 height 9
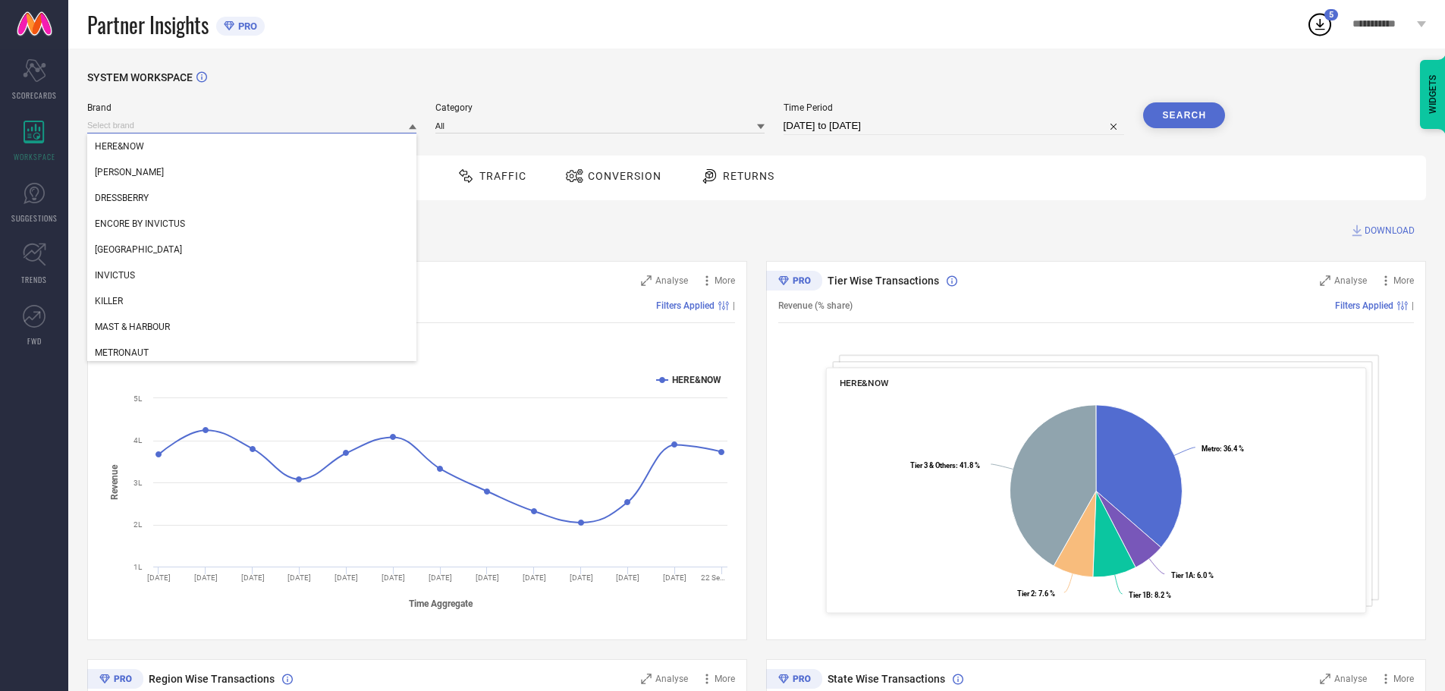
click at [314, 127] on input at bounding box center [251, 126] width 329 height 16
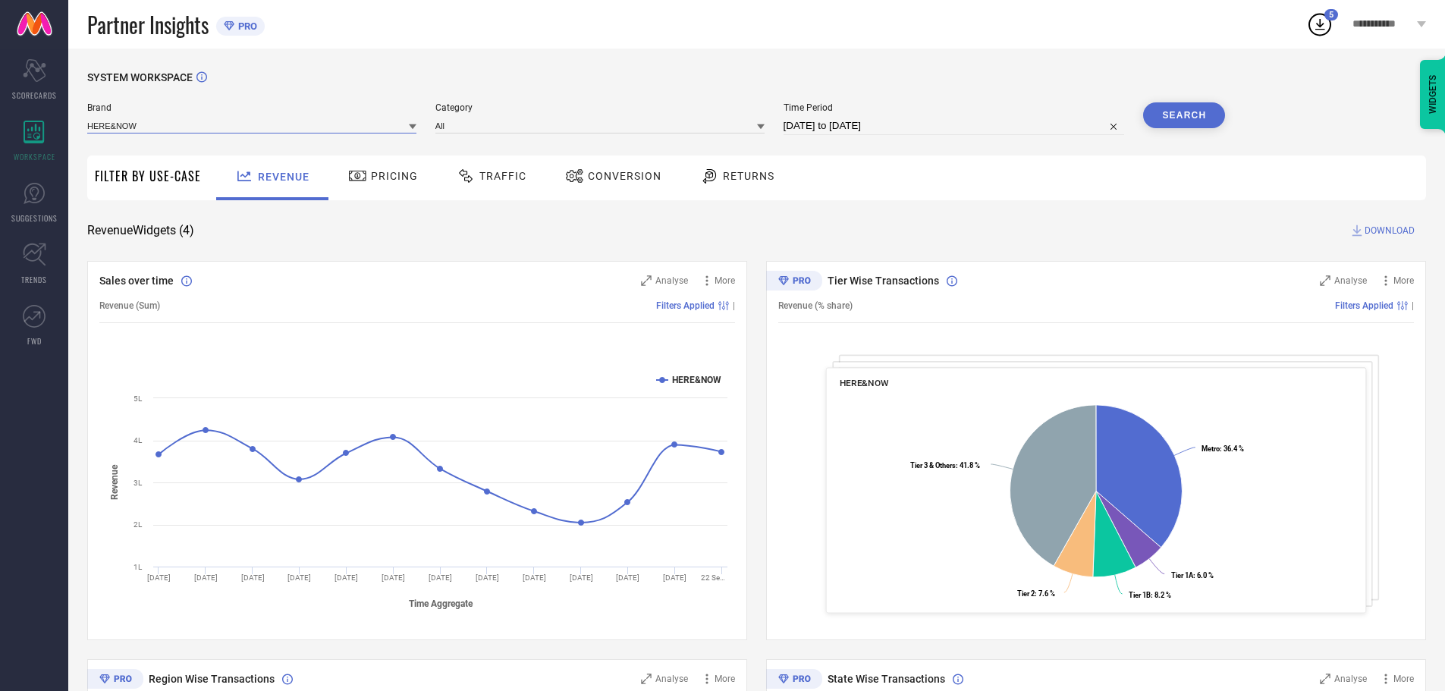
click at [314, 127] on input at bounding box center [251, 126] width 329 height 16
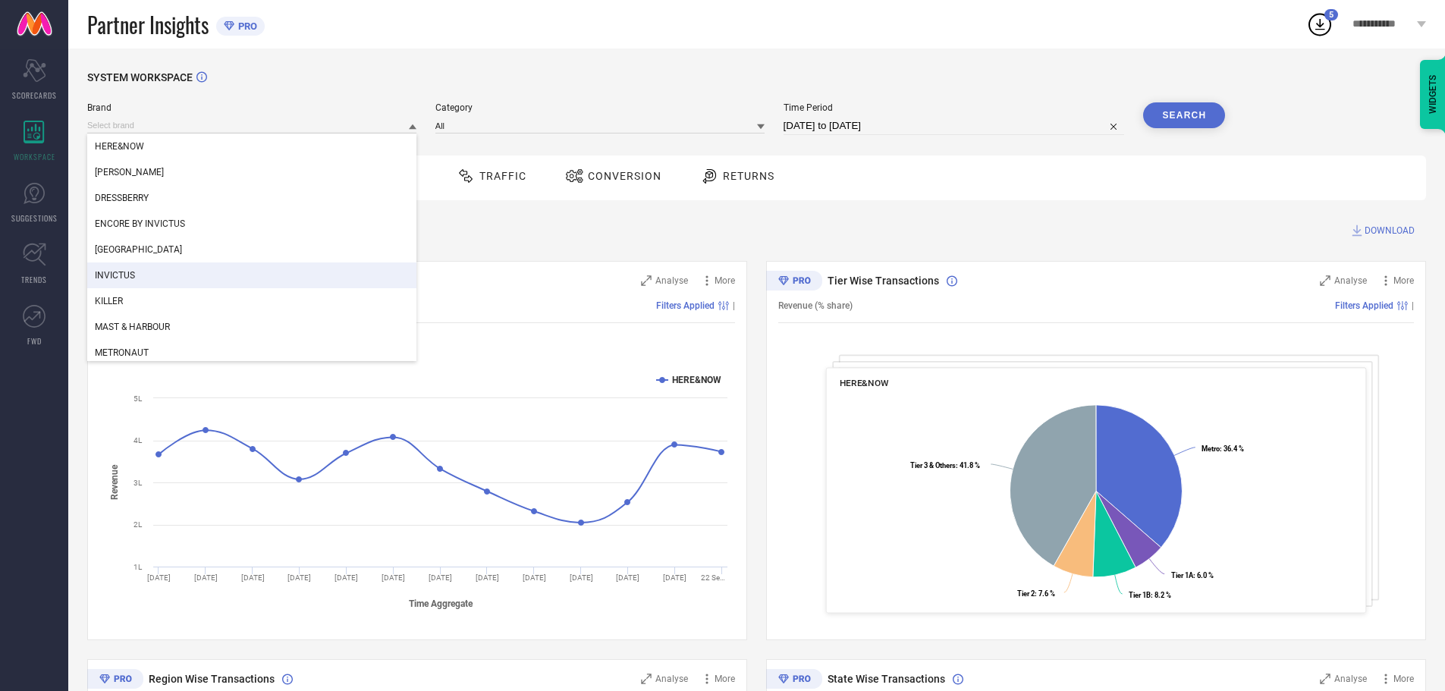
click at [144, 278] on div "INVICTUS" at bounding box center [251, 275] width 329 height 26
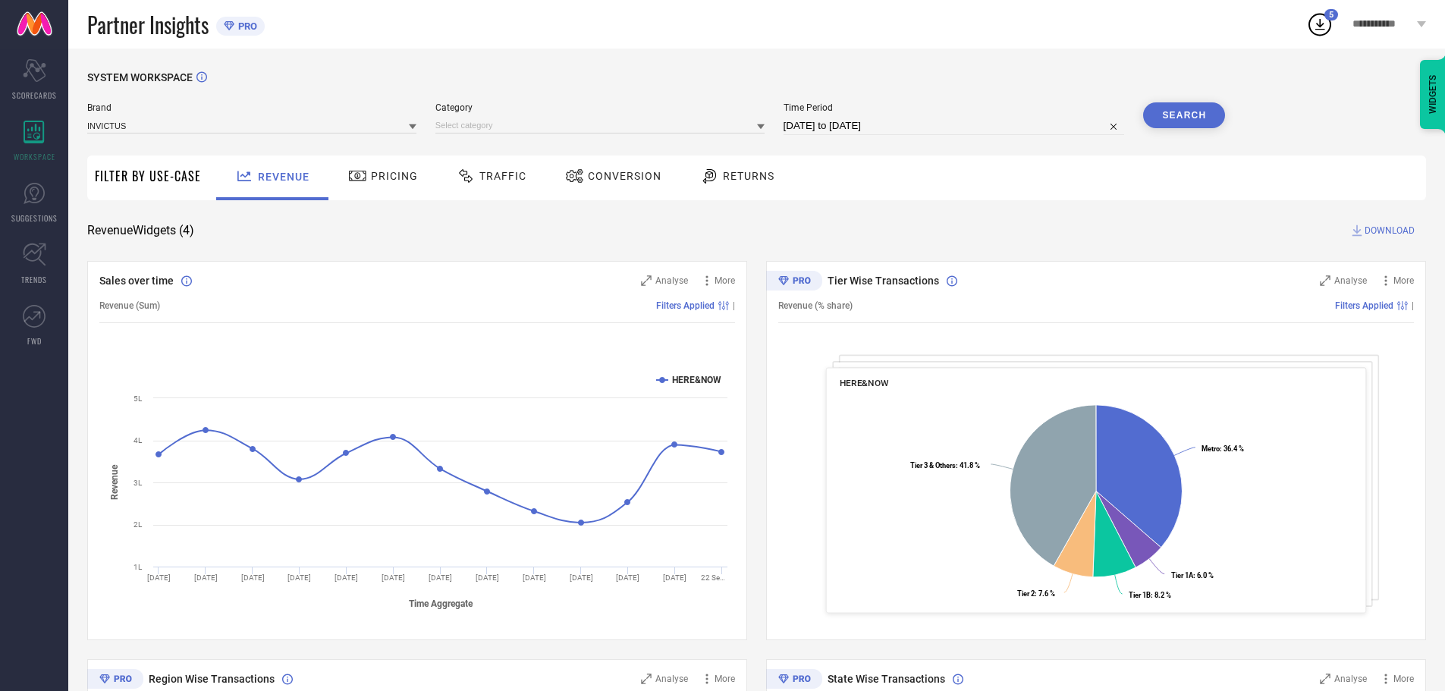
click at [504, 114] on div "Category" at bounding box center [599, 118] width 329 height 33
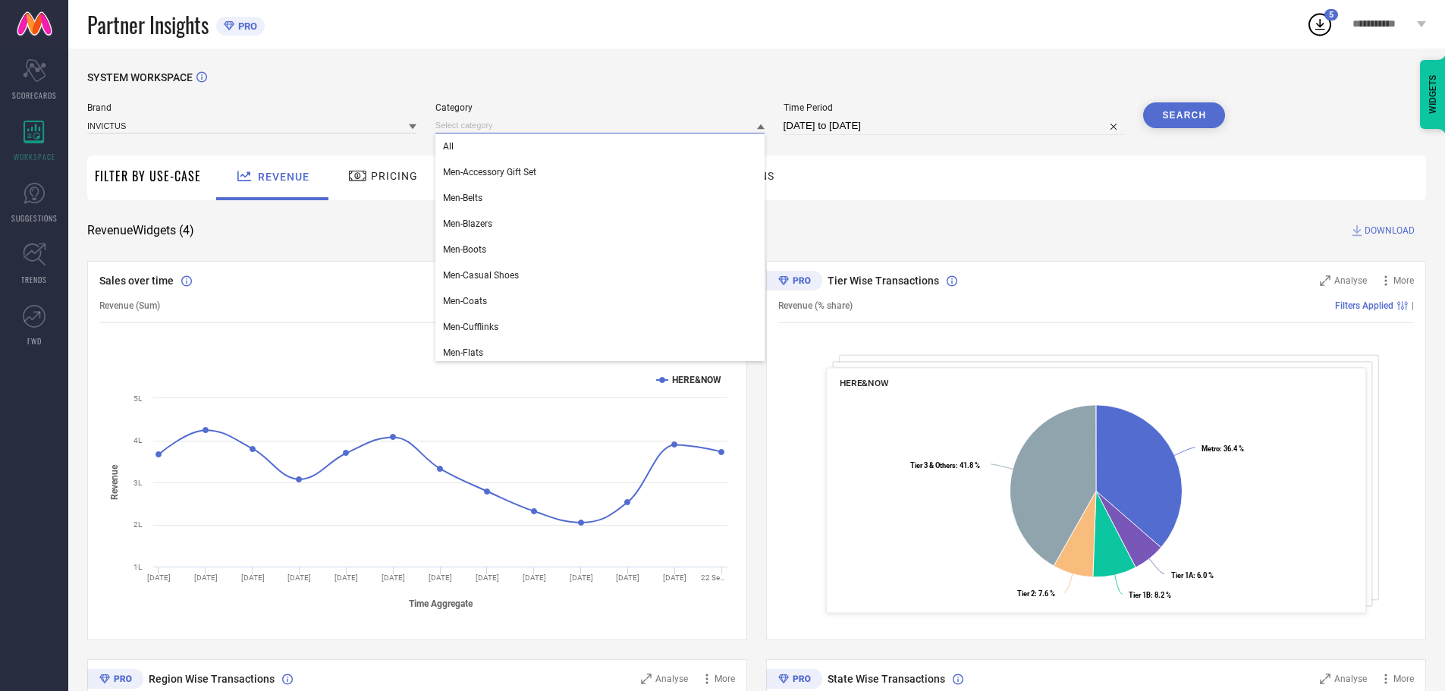
click at [482, 118] on input at bounding box center [599, 126] width 329 height 16
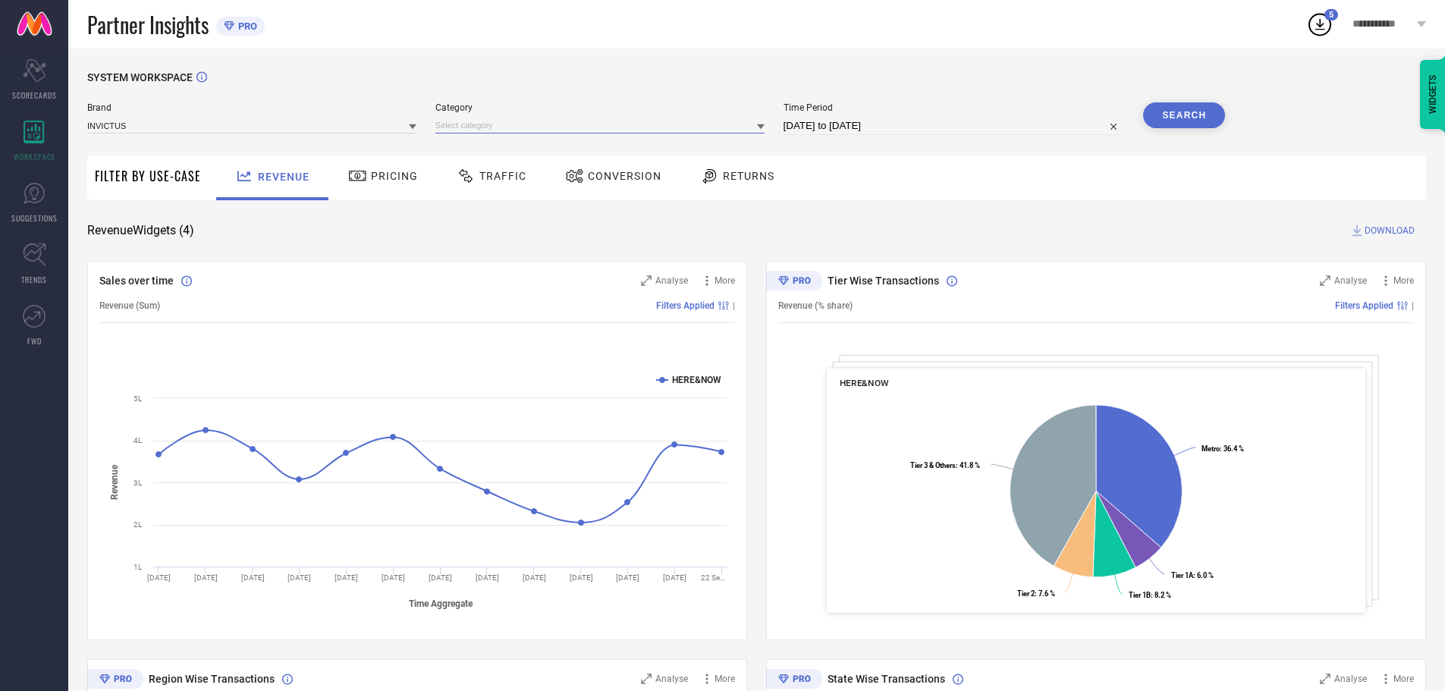
click at [482, 118] on input at bounding box center [599, 126] width 329 height 16
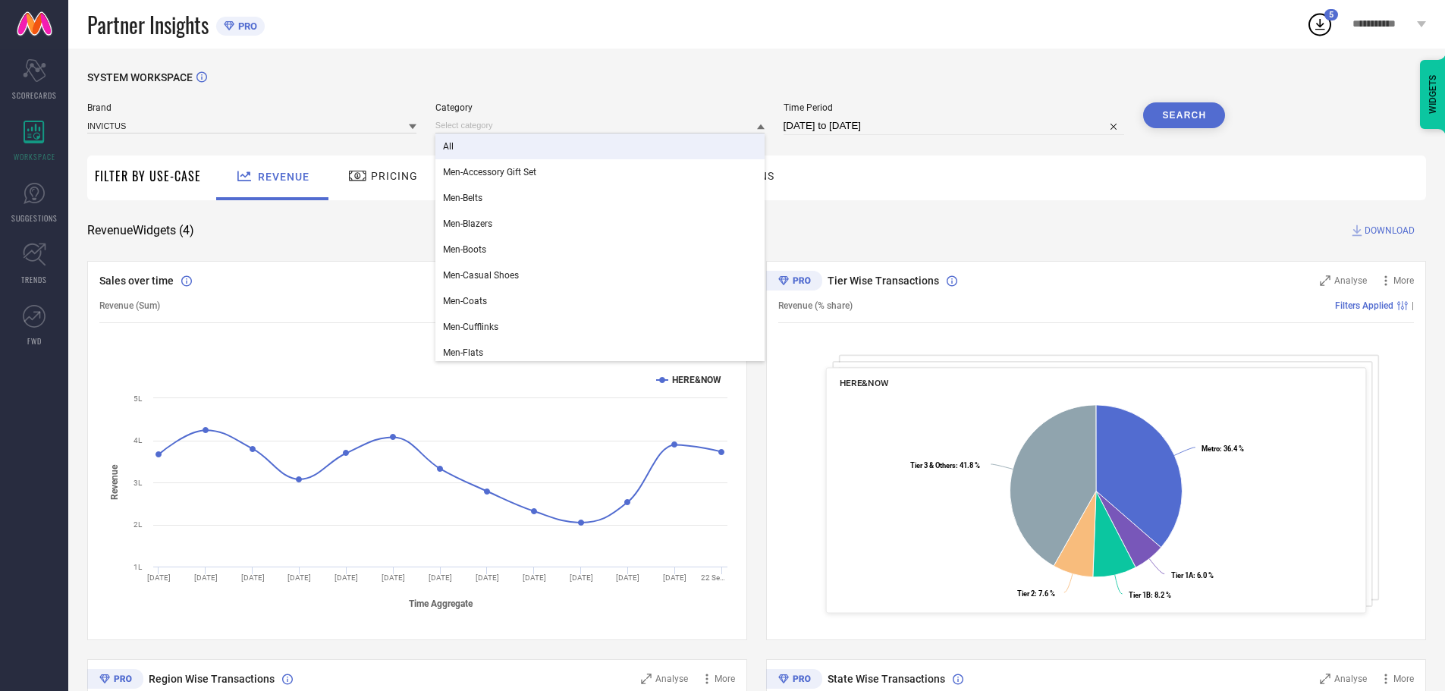
click at [476, 144] on div "All" at bounding box center [599, 147] width 329 height 26
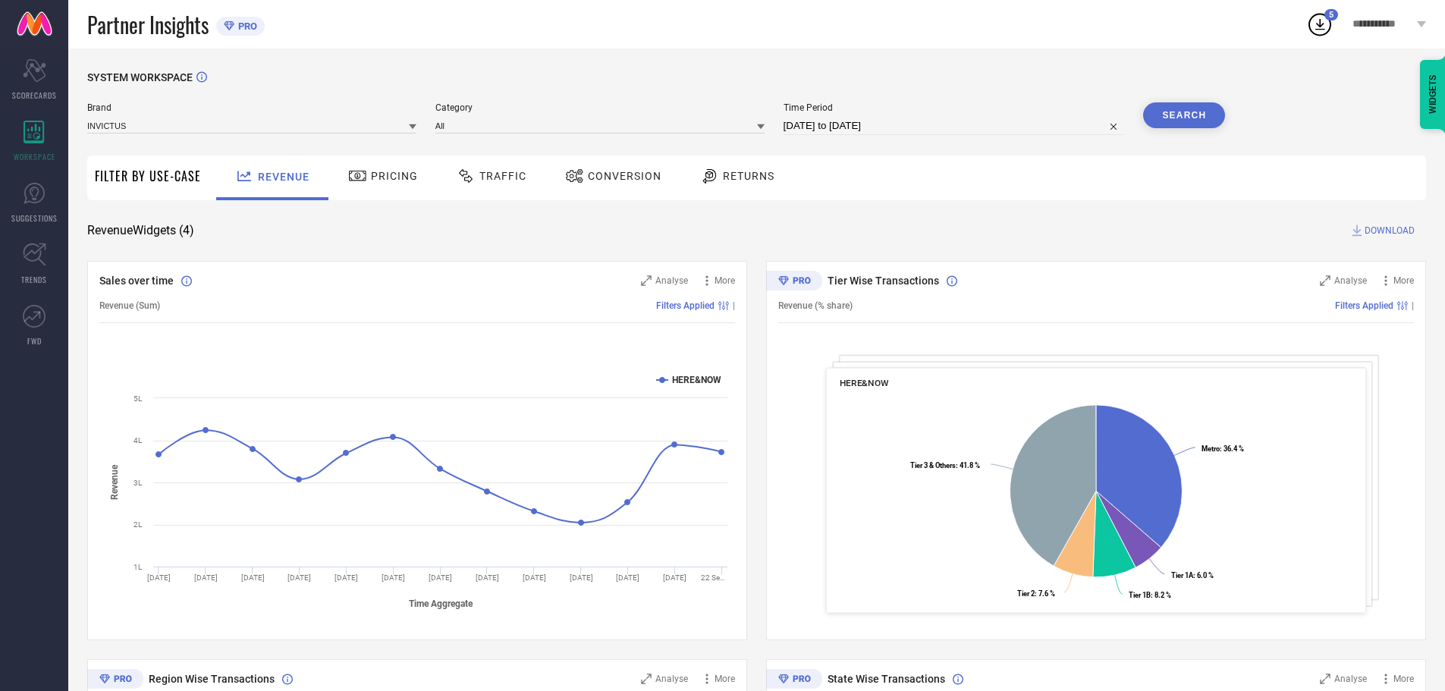
click at [1170, 112] on button "Search" at bounding box center [1184, 115] width 82 height 26
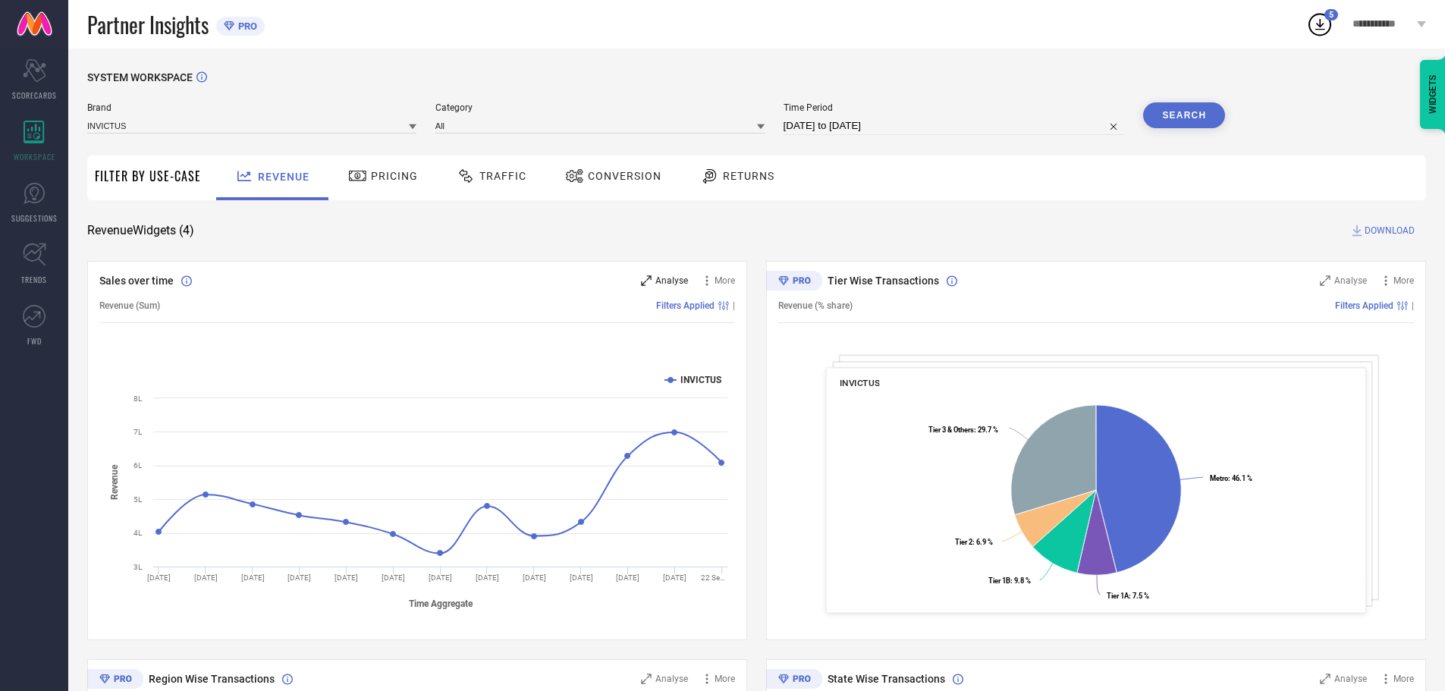
click at [668, 281] on span "Analyse" at bounding box center [671, 280] width 33 height 11
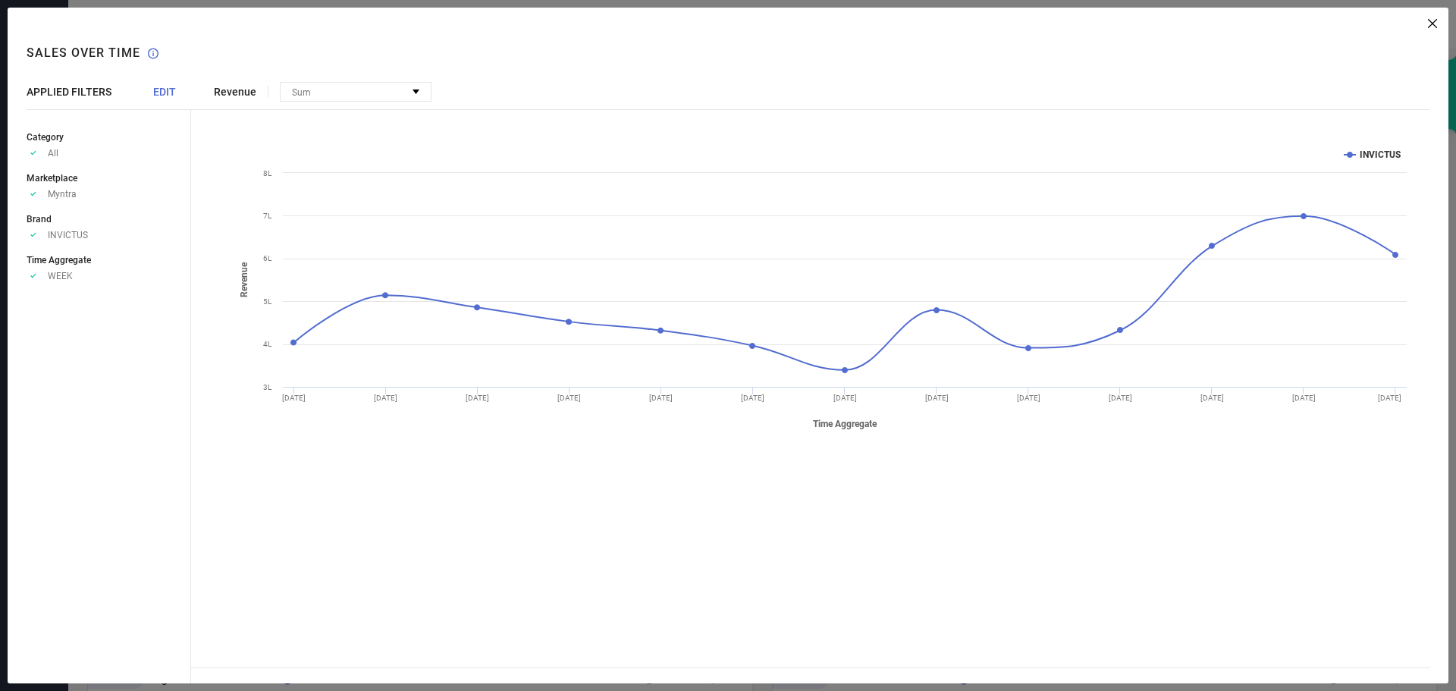
click at [170, 92] on span "EDIT" at bounding box center [164, 92] width 23 height 12
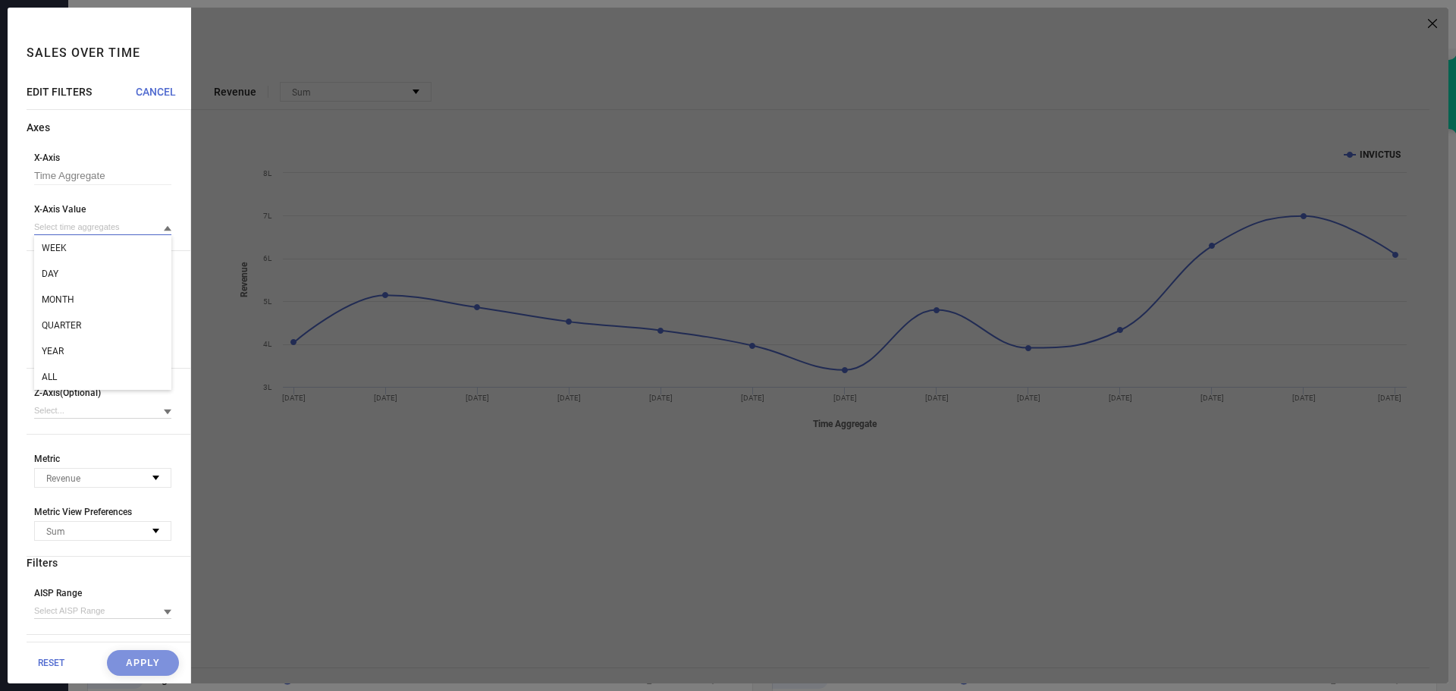
click at [90, 231] on input at bounding box center [102, 227] width 137 height 16
click at [59, 373] on div "ALL" at bounding box center [102, 377] width 137 height 26
click at [143, 653] on button "Apply" at bounding box center [143, 663] width 72 height 26
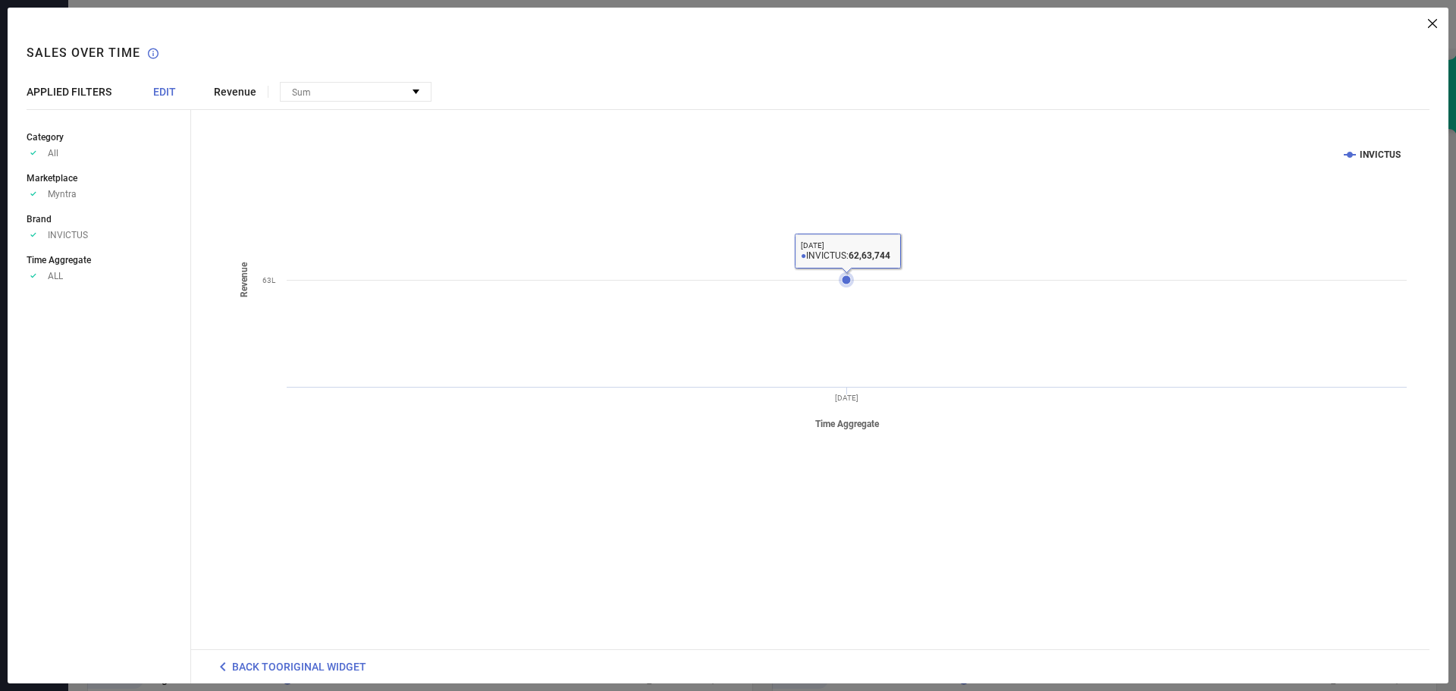
click at [850, 281] on icon at bounding box center [846, 279] width 9 height 9
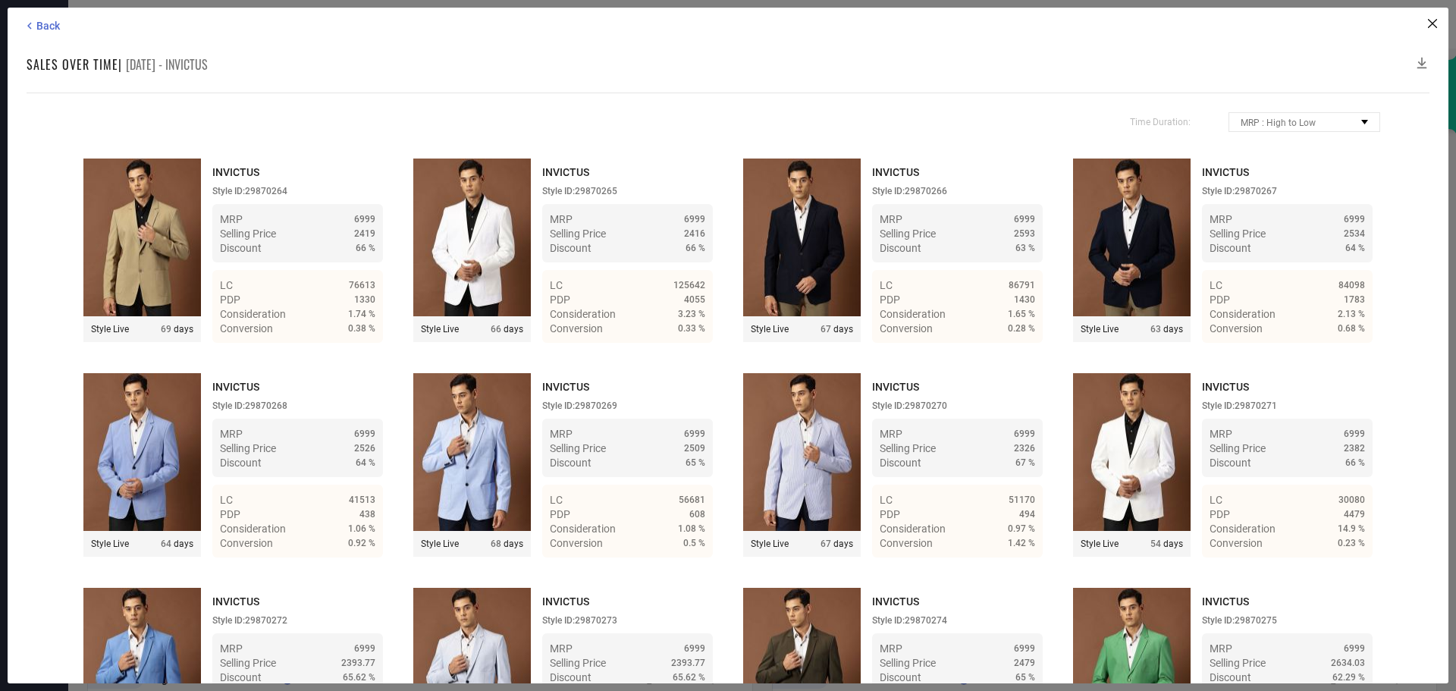
click at [188, 71] on span "[DATE] - INVICTUS" at bounding box center [167, 64] width 82 height 18
copy span "INVICTUS"
click at [1417, 61] on icon at bounding box center [1422, 62] width 15 height 15
click at [1420, 60] on icon at bounding box center [1422, 62] width 15 height 15
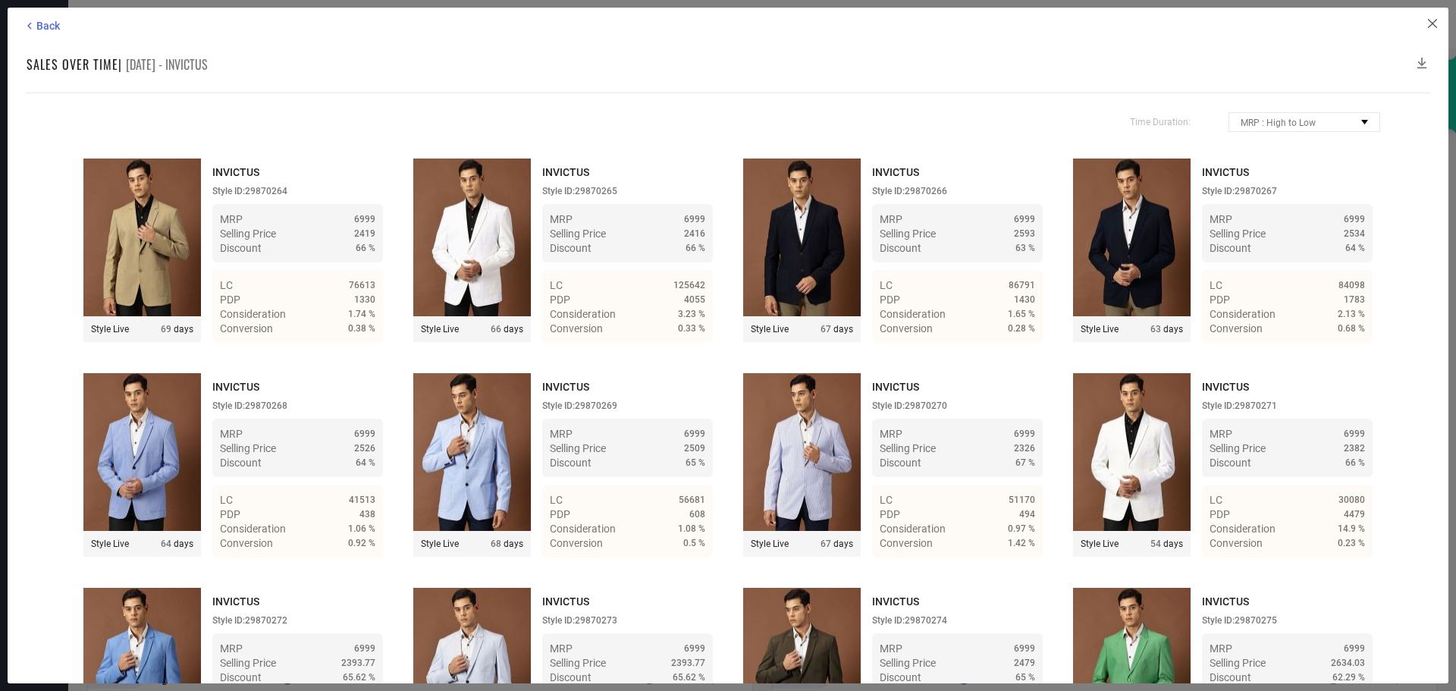
click at [1431, 20] on icon at bounding box center [1432, 23] width 9 height 9
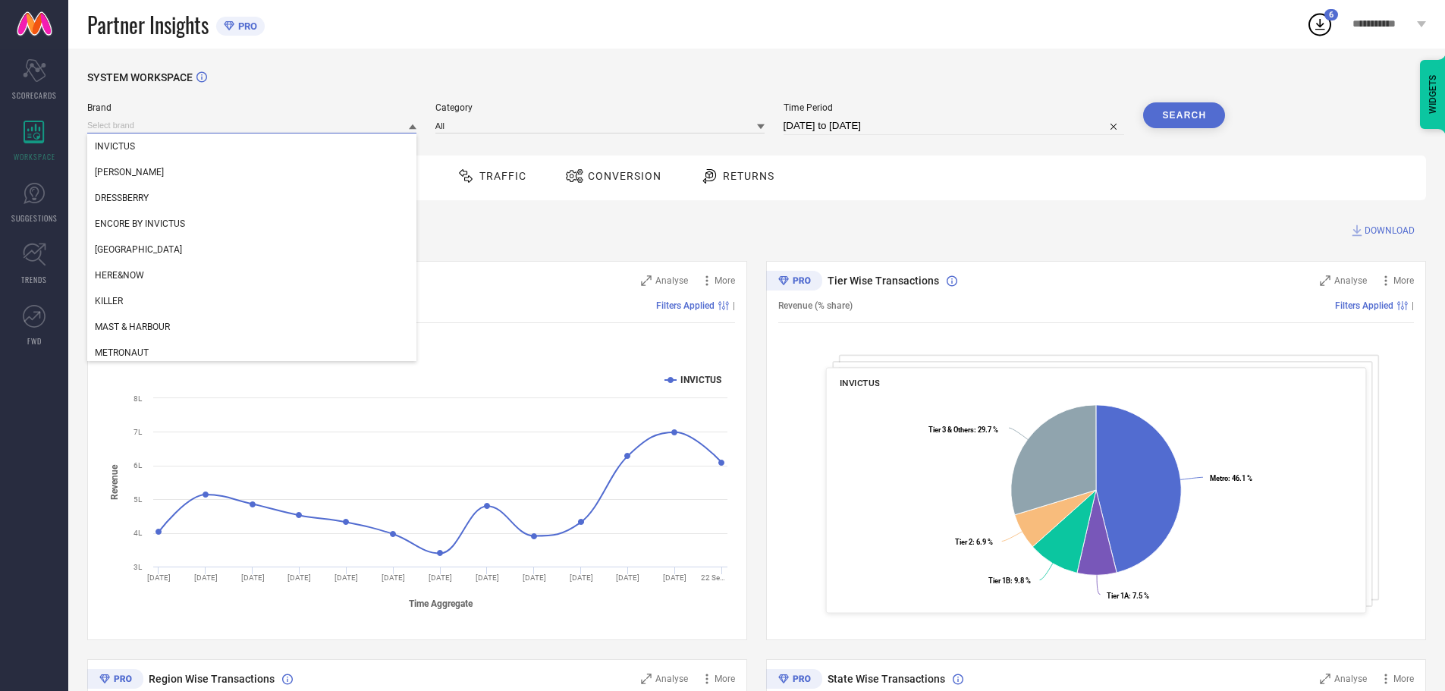
click at [162, 123] on input at bounding box center [251, 126] width 329 height 16
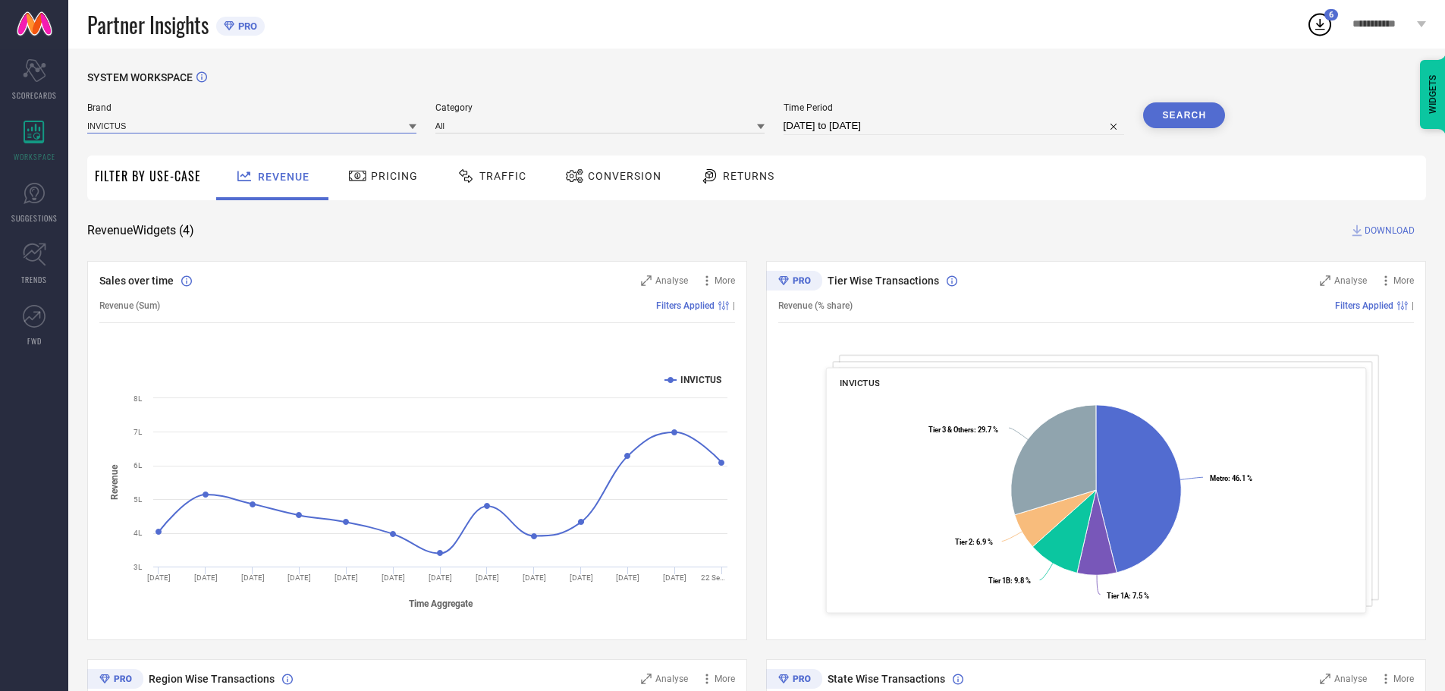
click at [162, 123] on input at bounding box center [251, 126] width 329 height 16
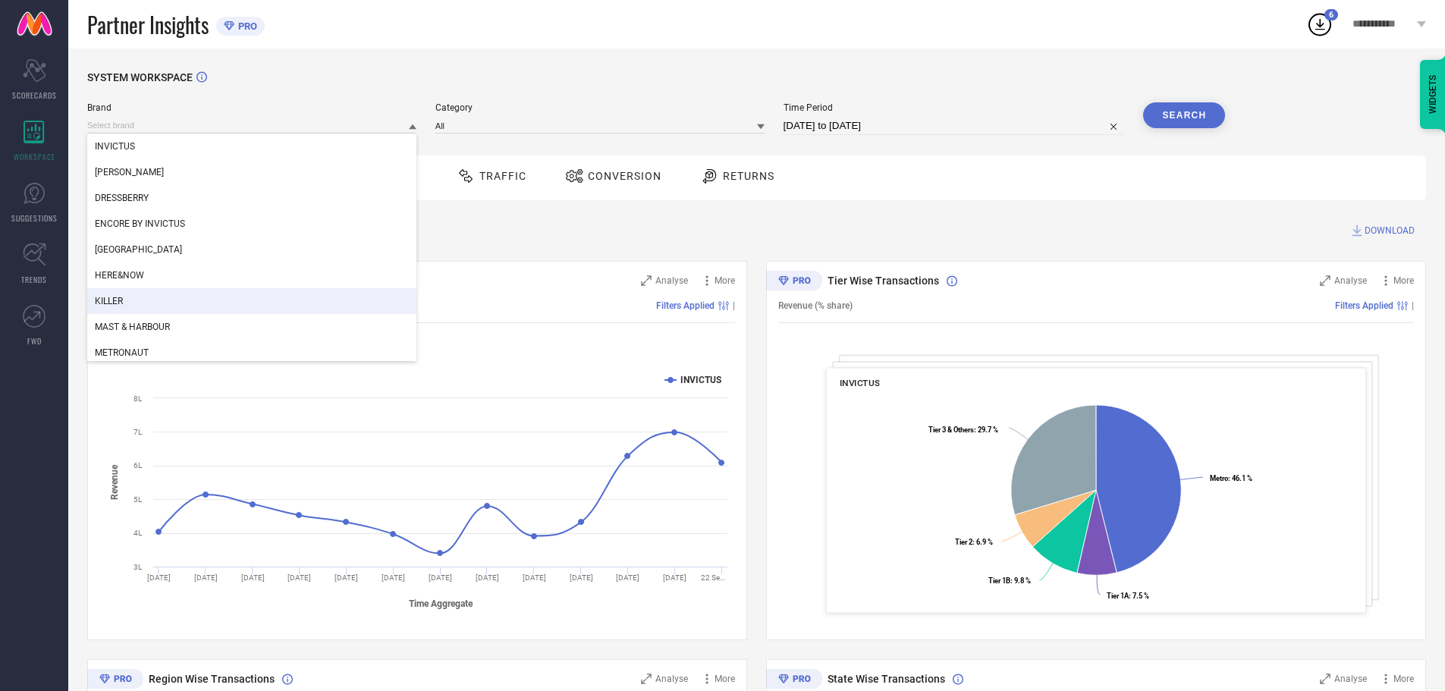
click at [128, 296] on div "KILLER" at bounding box center [251, 301] width 329 height 26
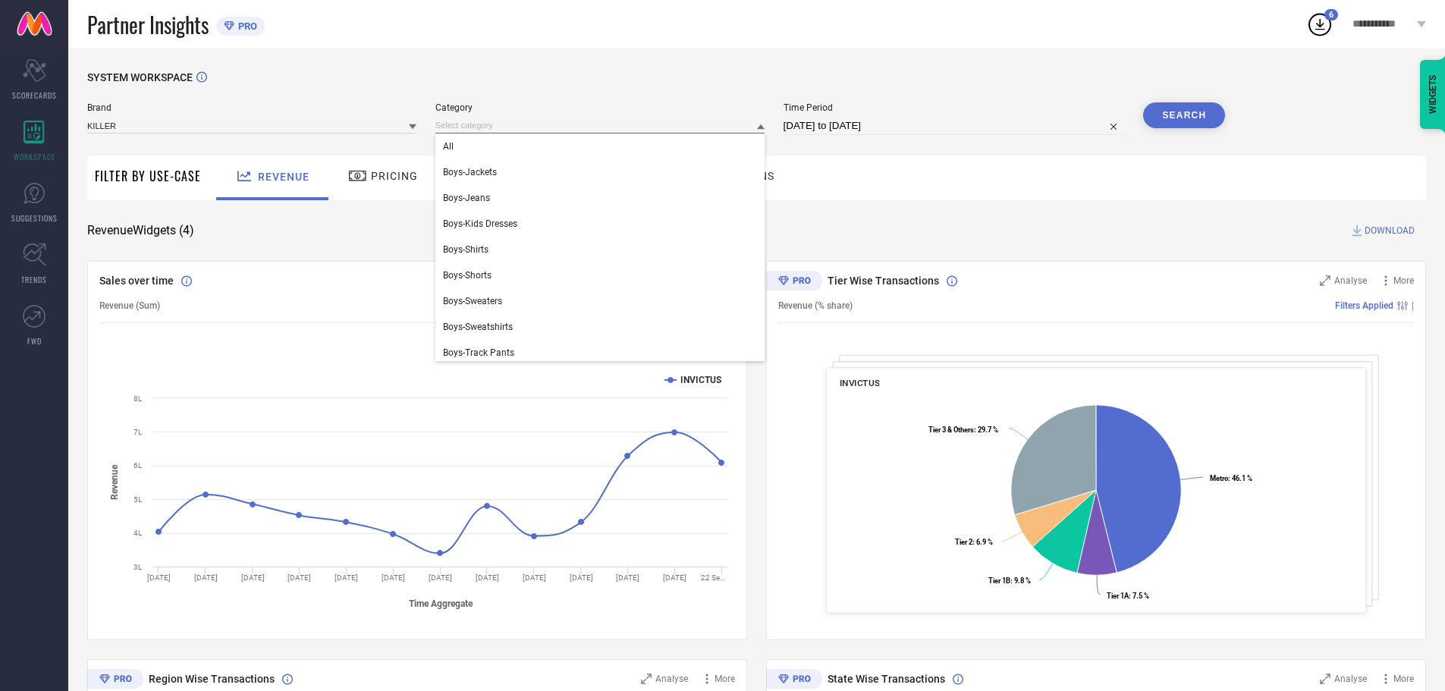
click at [485, 121] on input at bounding box center [599, 126] width 329 height 16
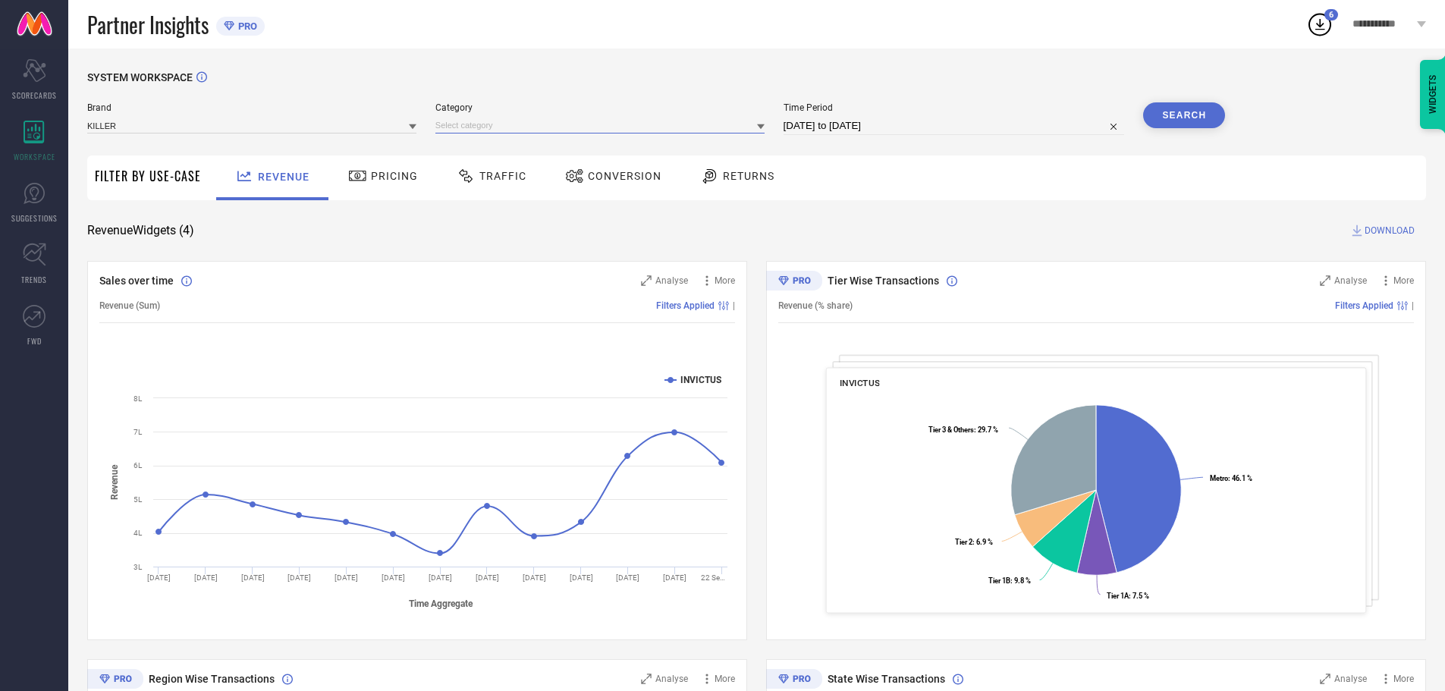
click at [510, 131] on input at bounding box center [599, 126] width 329 height 16
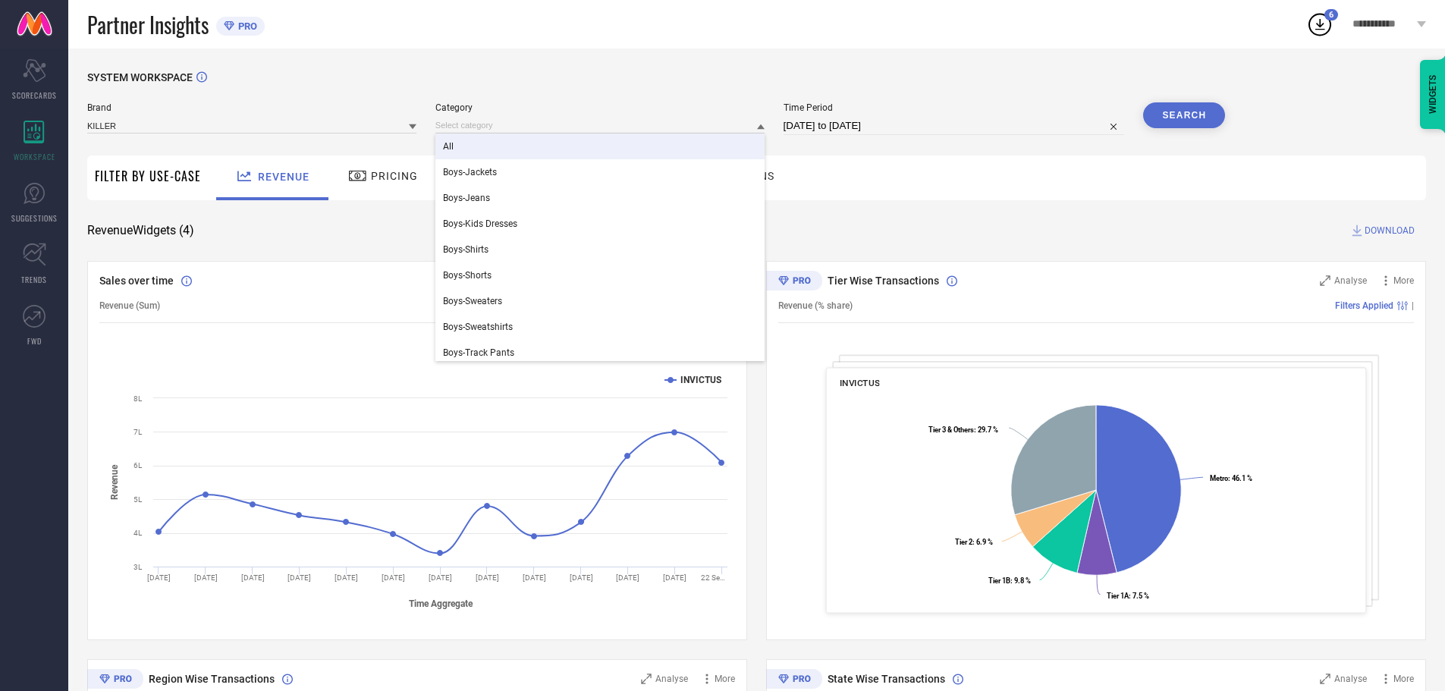
click at [471, 149] on div "All" at bounding box center [599, 147] width 329 height 26
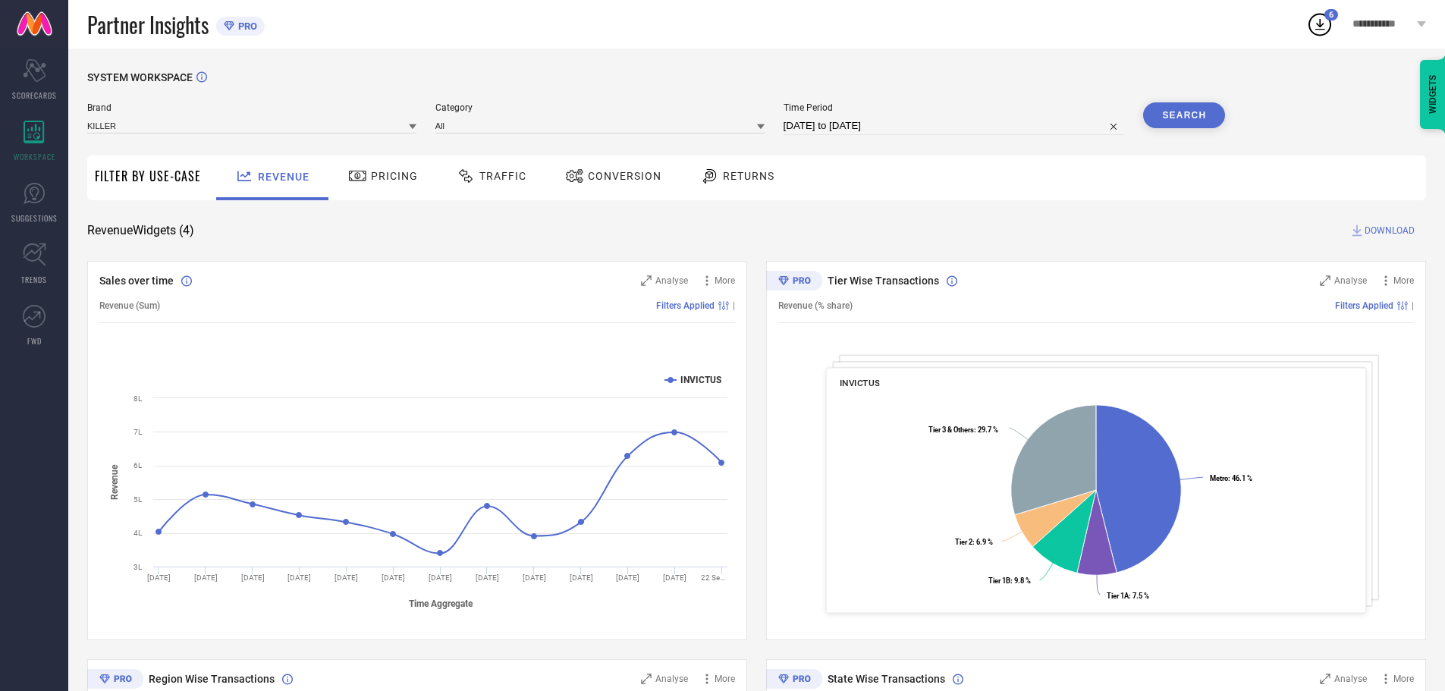
click at [1183, 113] on button "Search" at bounding box center [1184, 115] width 82 height 26
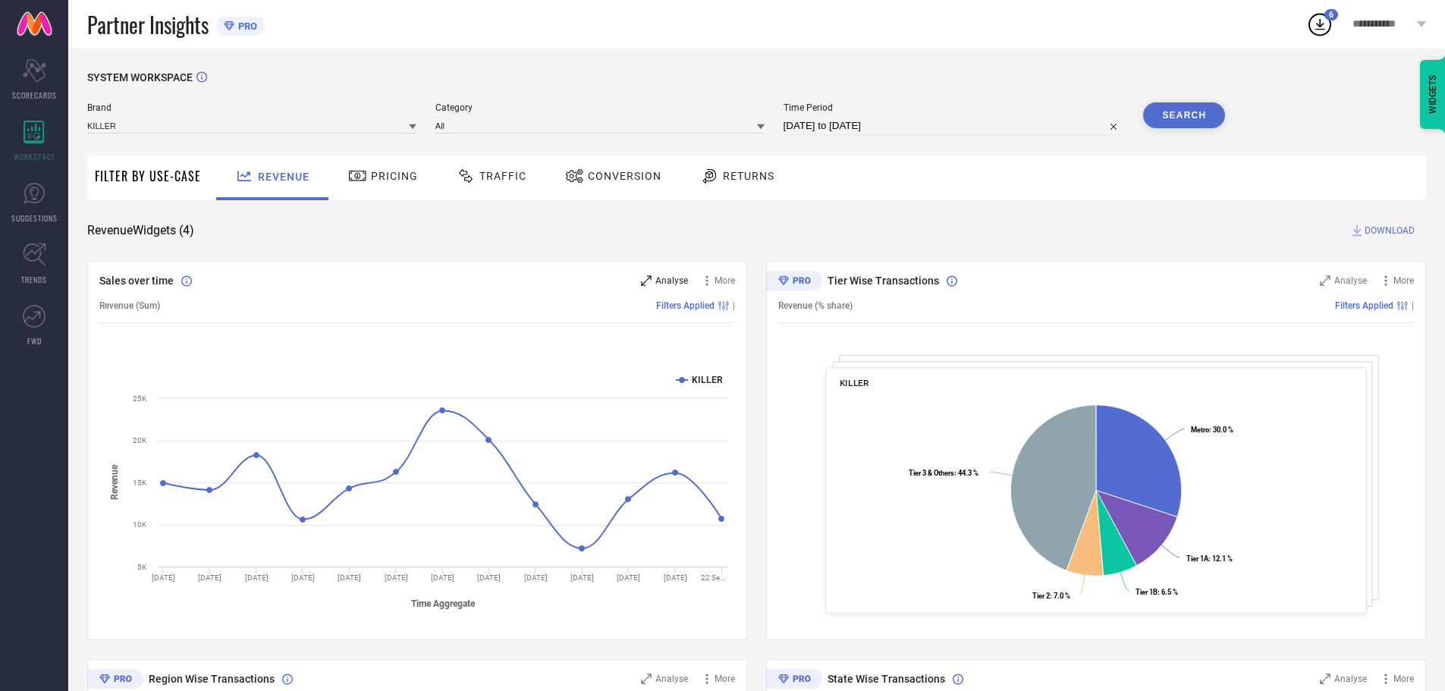
click at [673, 275] on div "Analyse" at bounding box center [664, 280] width 47 height 15
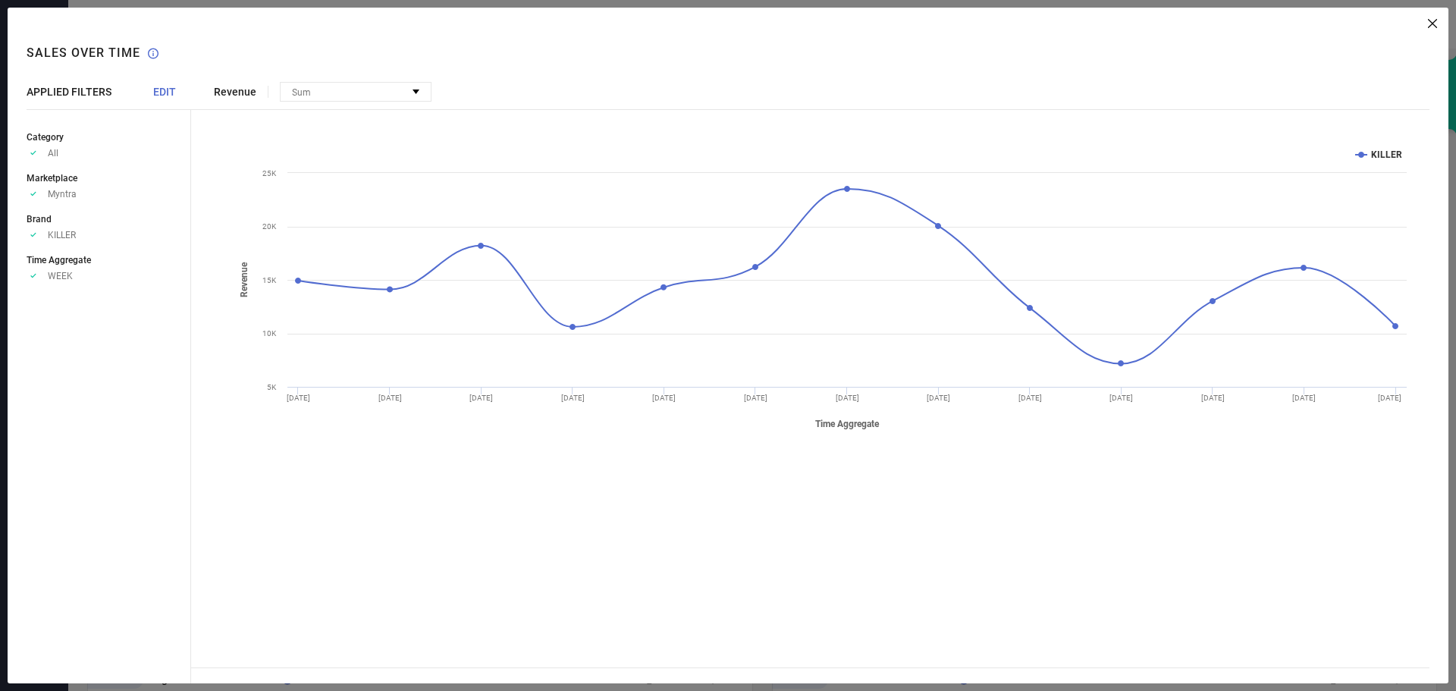
click at [168, 98] on span "EDIT" at bounding box center [164, 92] width 23 height 12
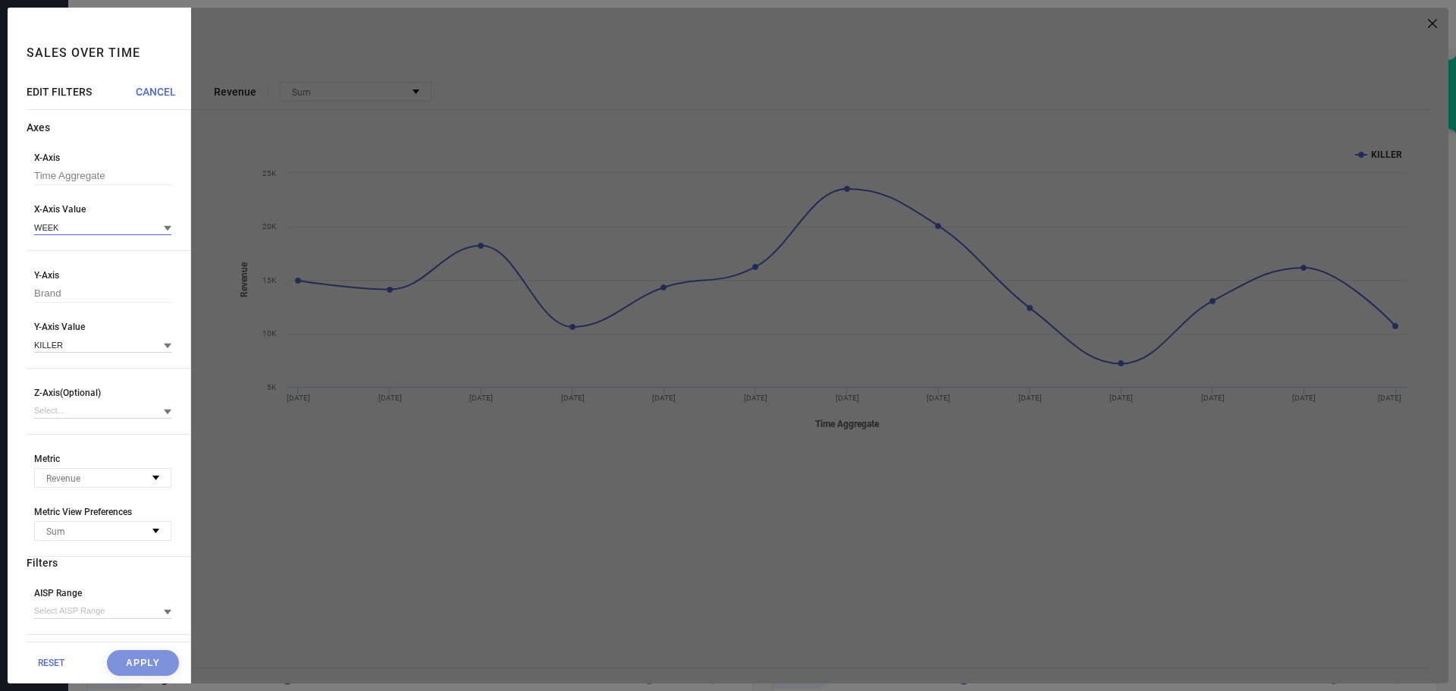
click at [83, 234] on input at bounding box center [102, 227] width 137 height 16
click at [90, 222] on input at bounding box center [102, 227] width 137 height 16
click at [75, 372] on div "ALL" at bounding box center [102, 377] width 137 height 26
click at [127, 655] on button "Apply" at bounding box center [143, 663] width 72 height 26
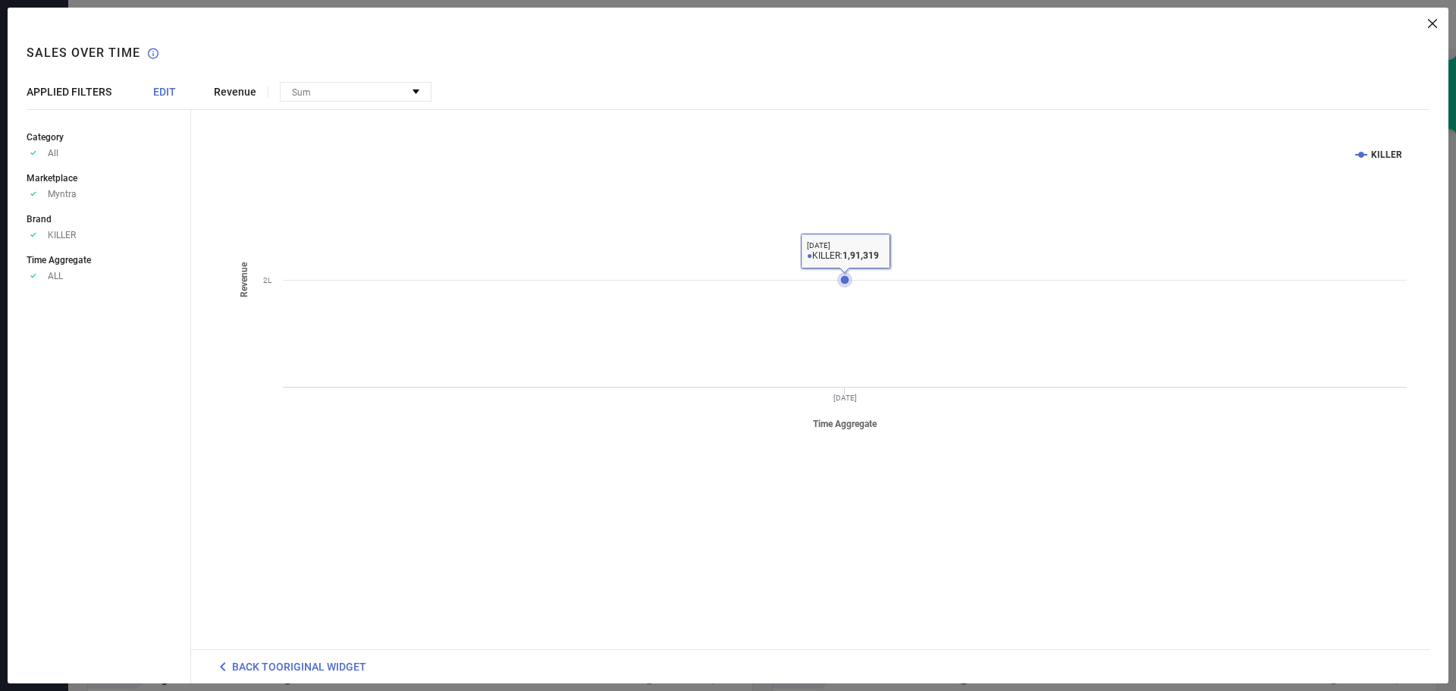
click at [846, 279] on icon at bounding box center [845, 279] width 9 height 9
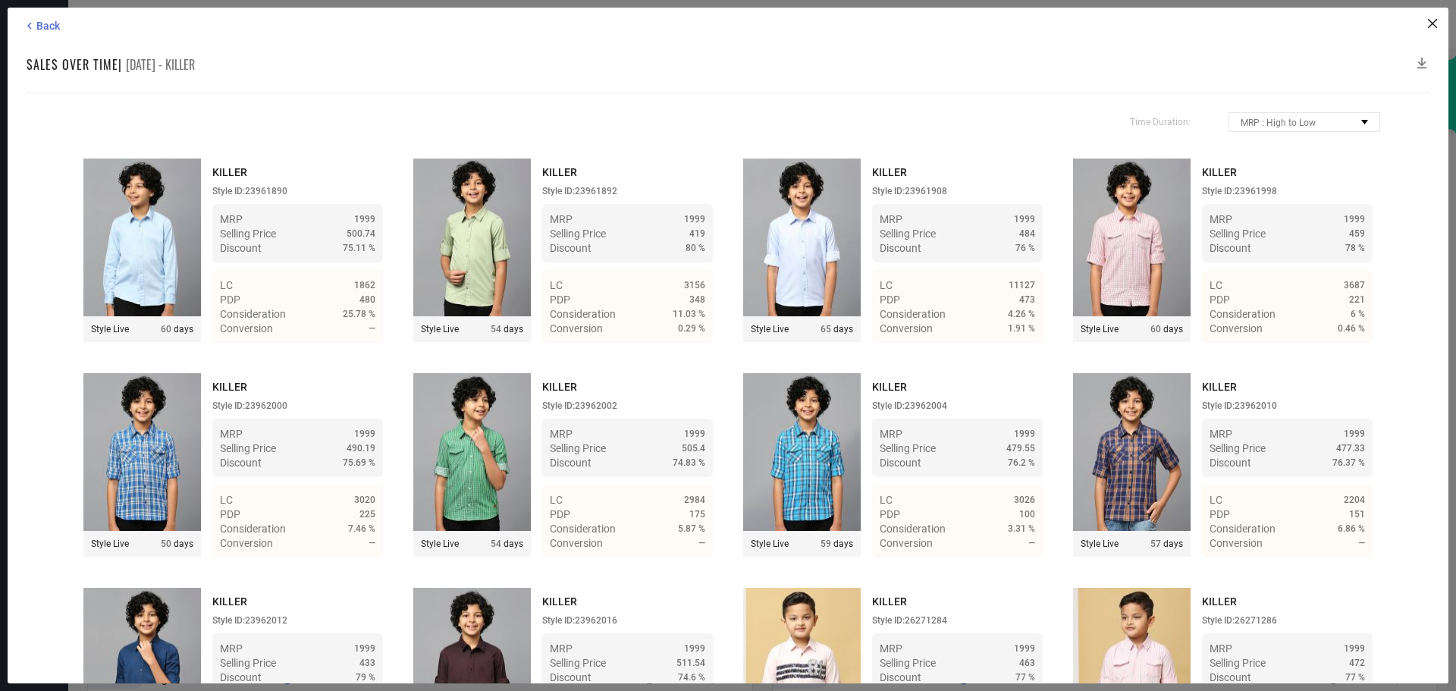
click at [1425, 61] on icon at bounding box center [1422, 62] width 15 height 15
click at [1438, 24] on div "Back Sales over time | [DATE] - KILLER Time Duration: MRP : High to Low MRP : L…" at bounding box center [728, 346] width 1441 height 676
click at [1428, 26] on div "Back" at bounding box center [730, 26] width 1415 height 14
click at [1429, 25] on icon at bounding box center [1432, 23] width 9 height 9
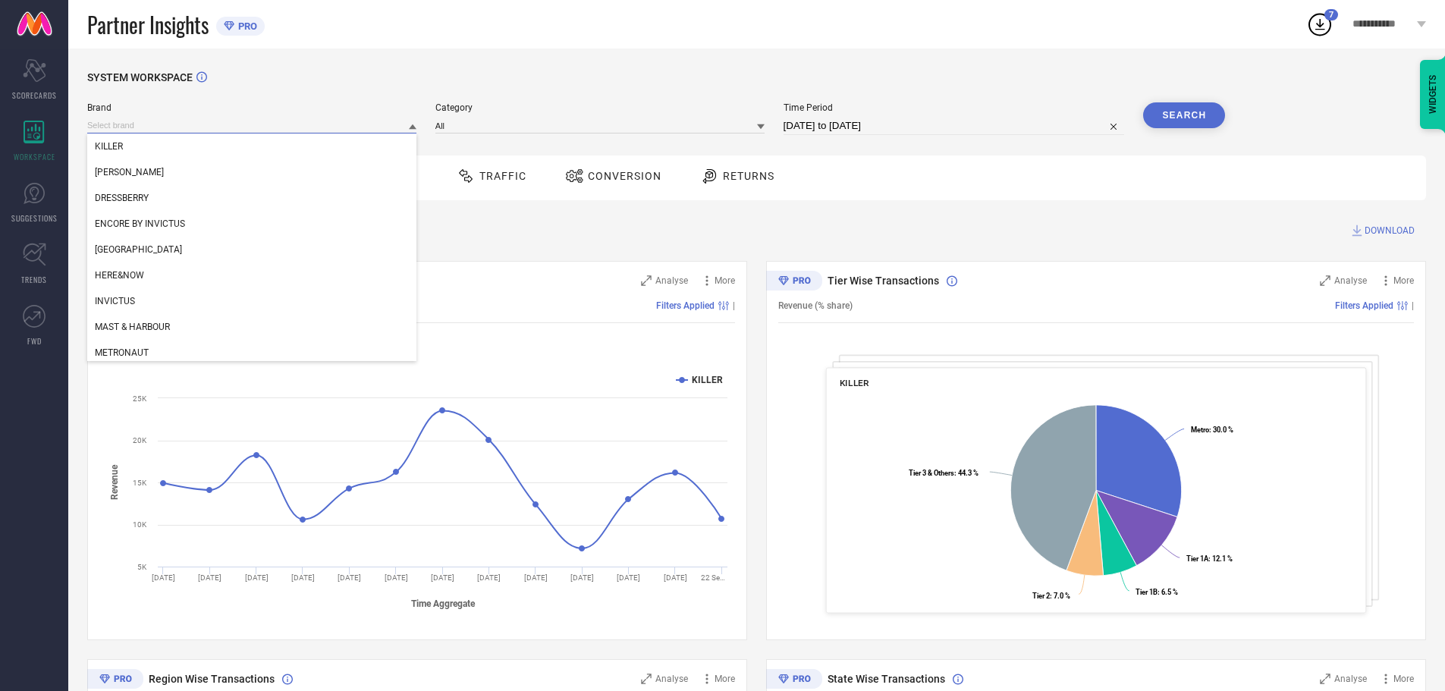
click at [222, 118] on input at bounding box center [251, 126] width 329 height 16
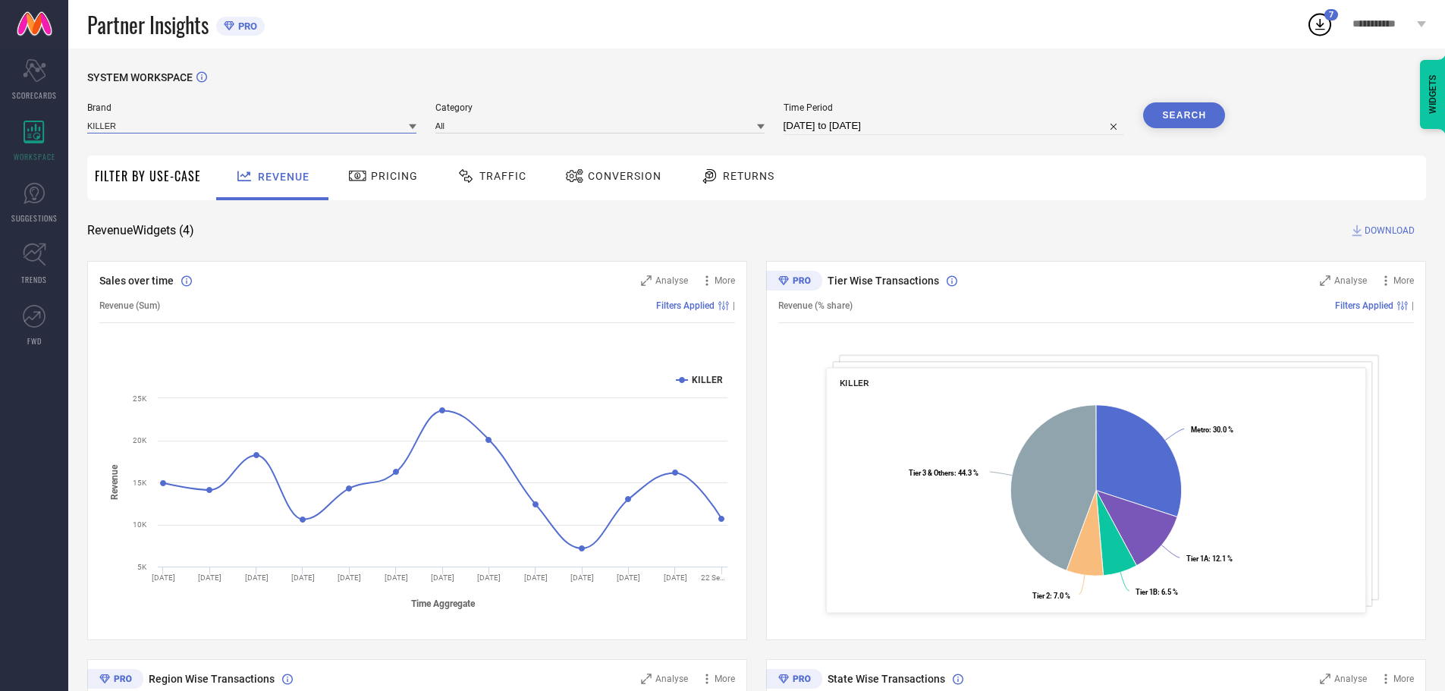
click at [222, 118] on input at bounding box center [251, 126] width 329 height 16
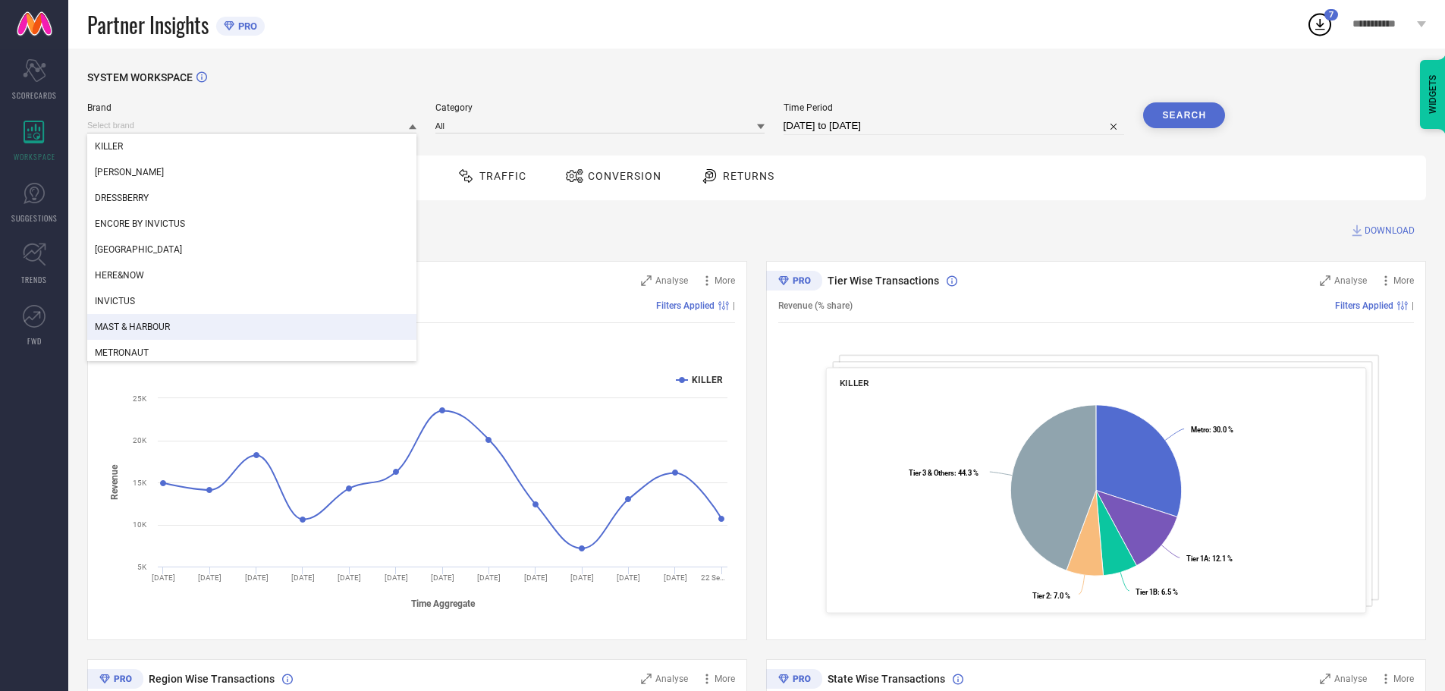
click at [159, 325] on span "MAST & HARBOUR" at bounding box center [132, 327] width 75 height 11
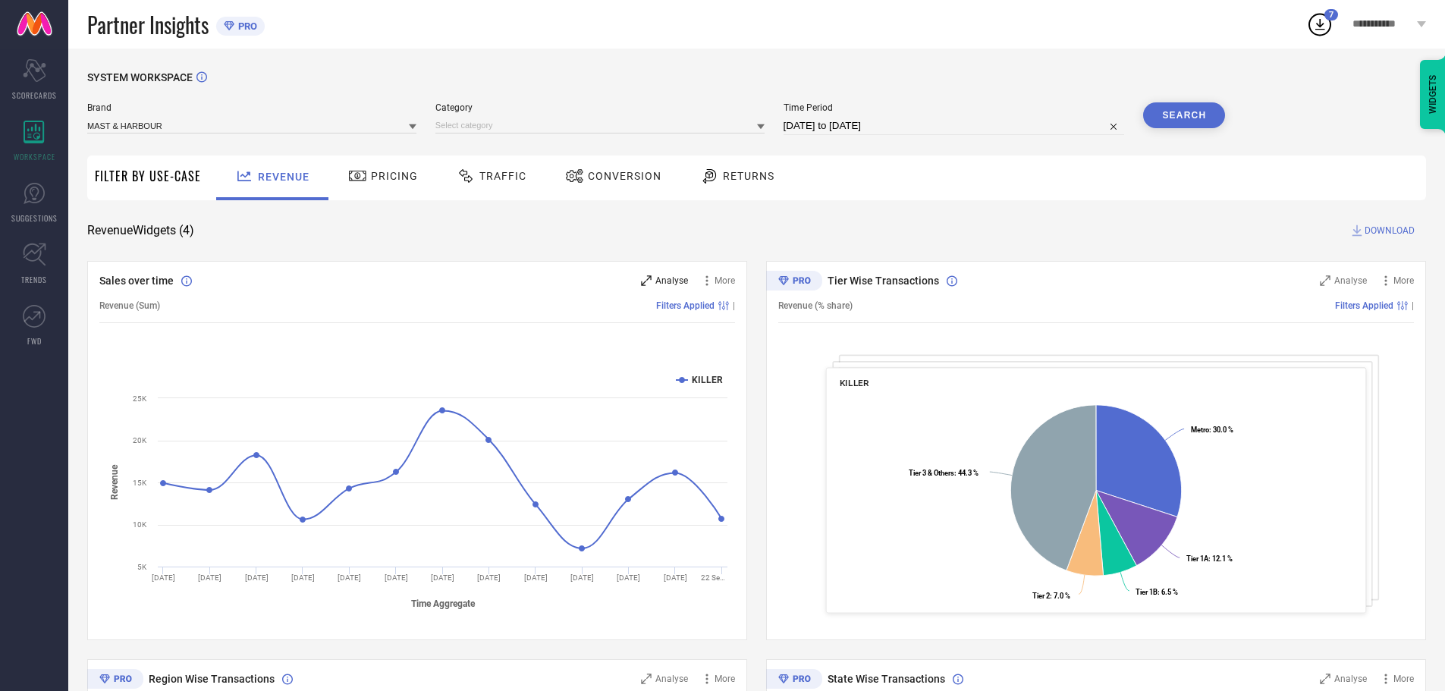
click at [673, 284] on span "Analyse" at bounding box center [671, 280] width 33 height 11
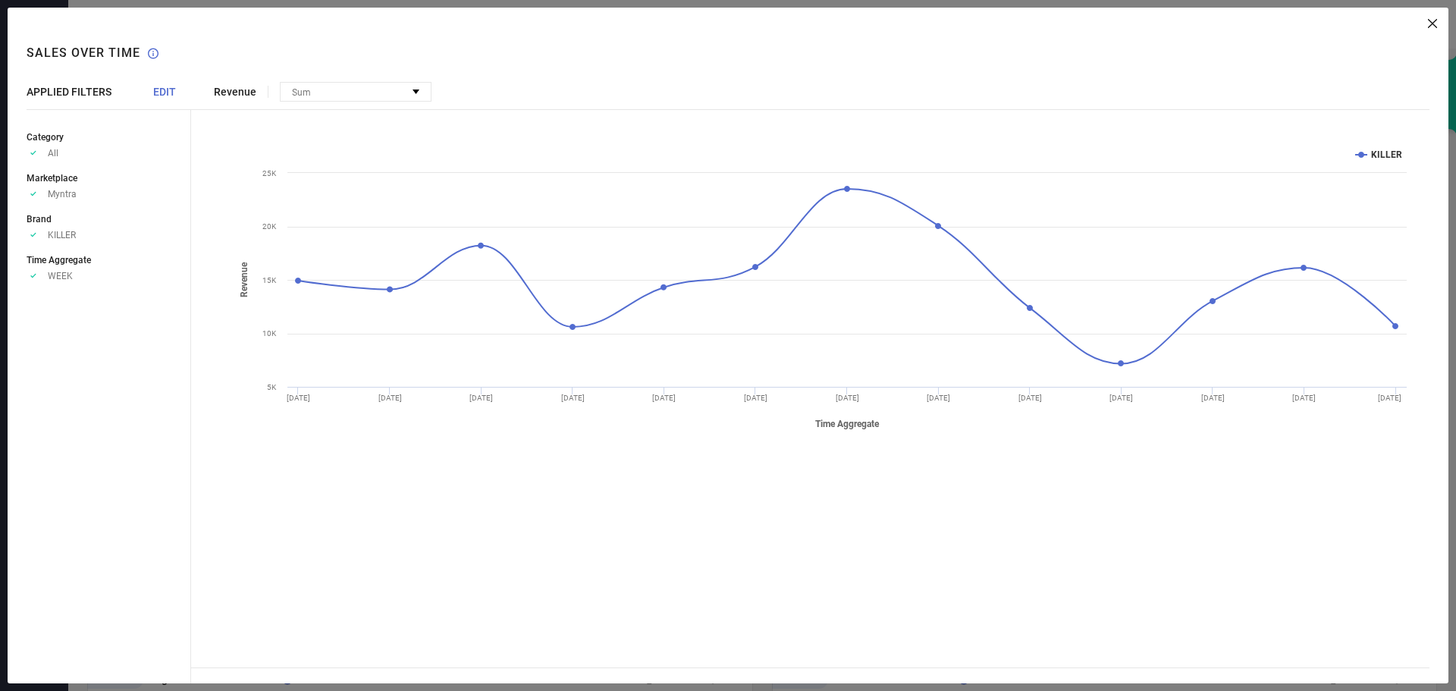
click at [165, 90] on span "EDIT" at bounding box center [164, 92] width 23 height 12
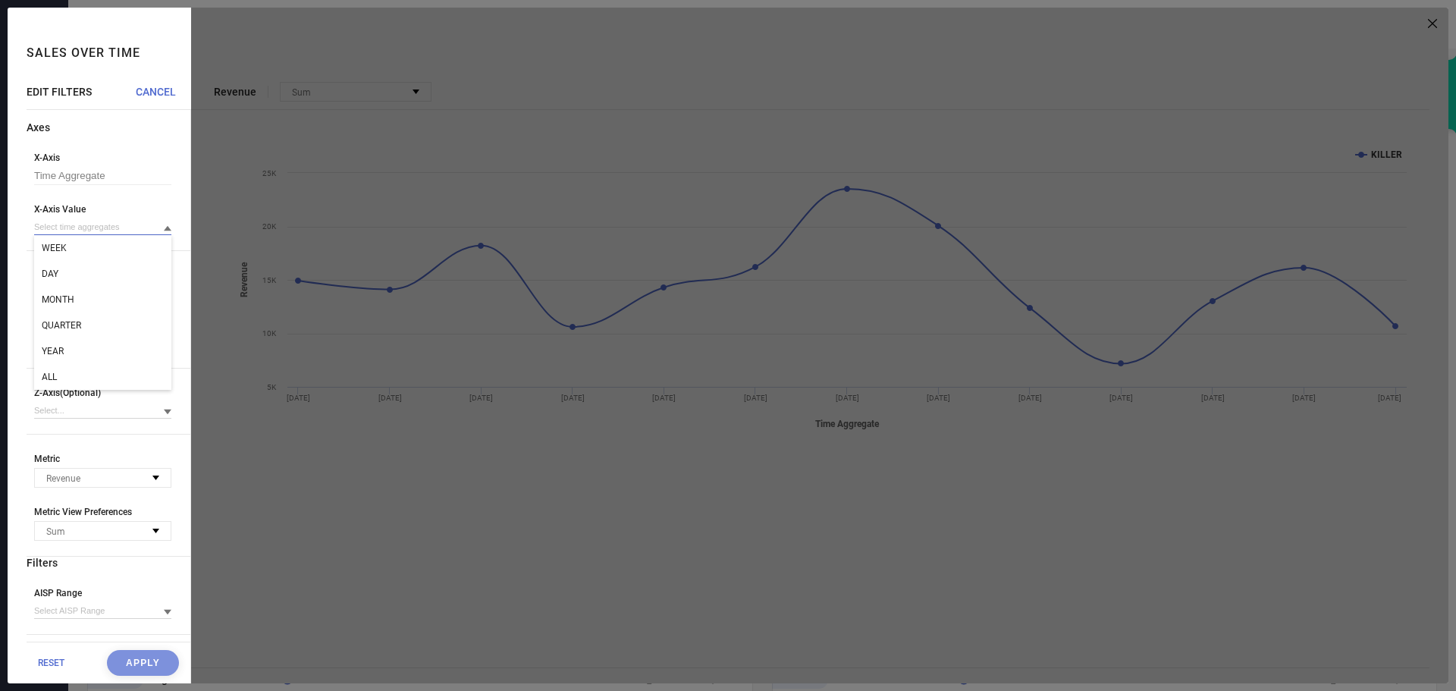
click at [92, 232] on input at bounding box center [102, 227] width 137 height 16
click at [92, 382] on div "ALL" at bounding box center [102, 377] width 137 height 26
click at [133, 661] on button "Apply" at bounding box center [143, 663] width 72 height 26
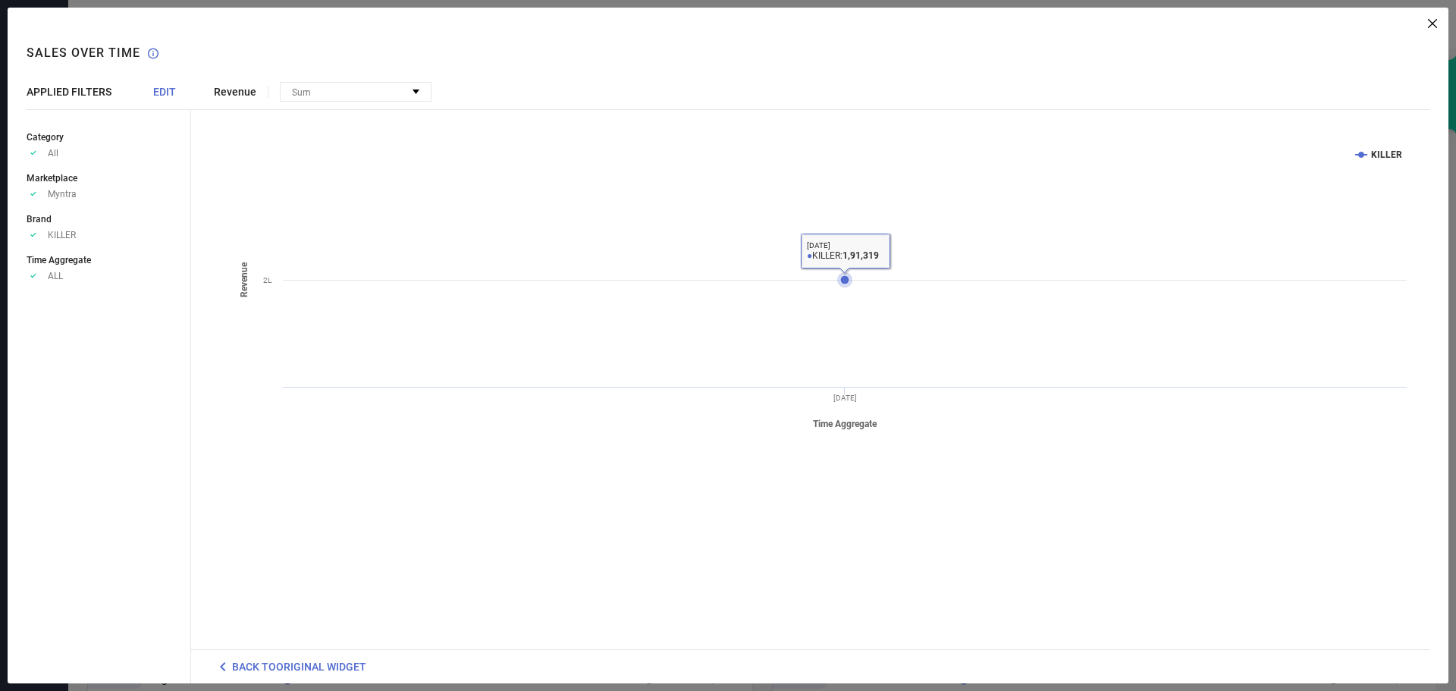
click at [849, 283] on icon at bounding box center [845, 279] width 9 height 9
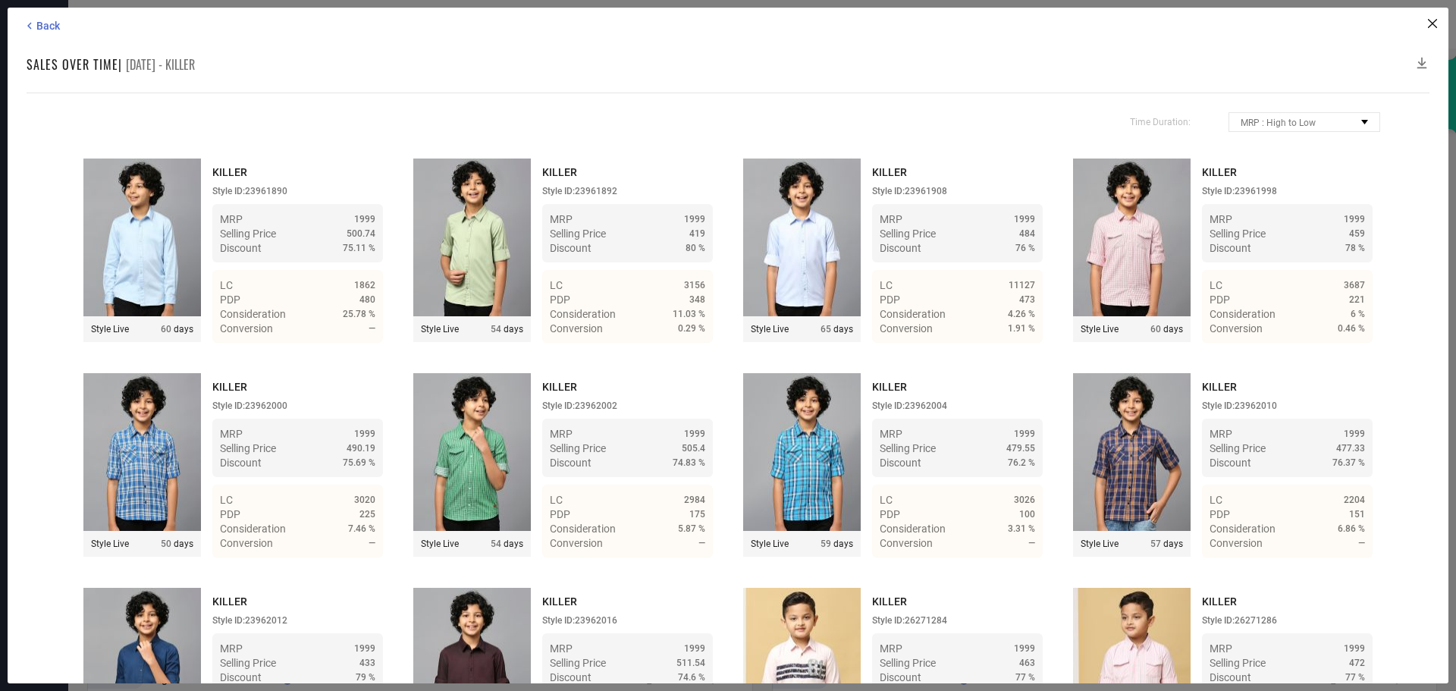
click at [1444, 29] on div "Back Sales over time | [DATE] - KILLER Time Duration: MRP : High to Low MRP : L…" at bounding box center [728, 346] width 1441 height 676
click at [1436, 27] on icon at bounding box center [1432, 23] width 9 height 9
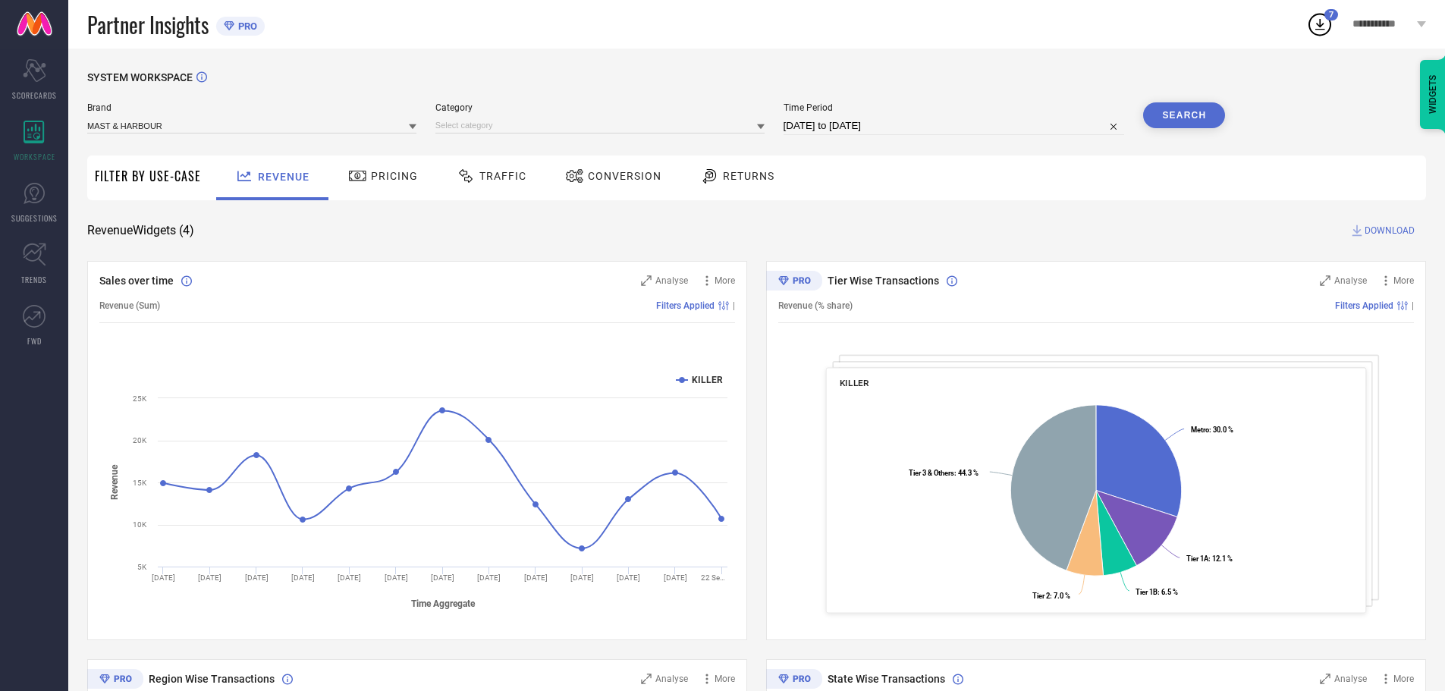
click at [635, 113] on span "Category" at bounding box center [599, 107] width 329 height 11
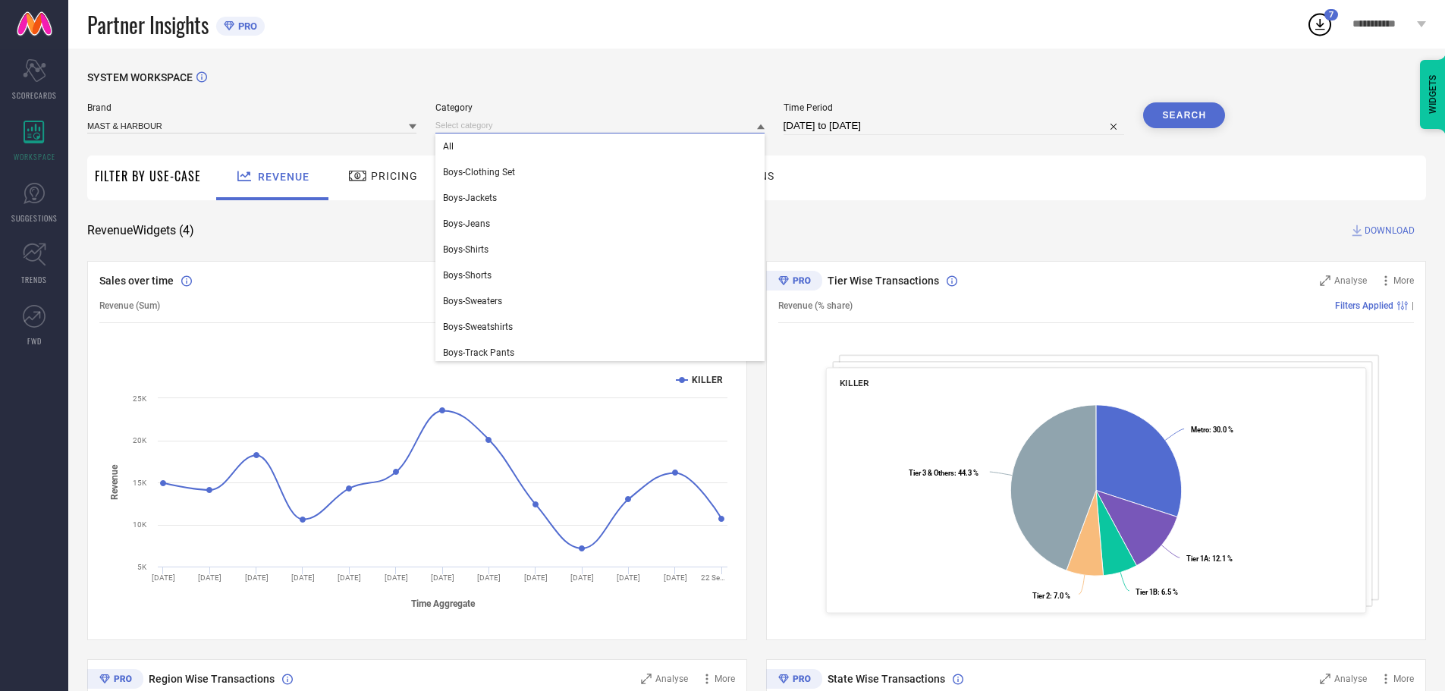
click at [558, 133] on input at bounding box center [599, 126] width 329 height 16
click at [511, 152] on div "All" at bounding box center [599, 147] width 329 height 26
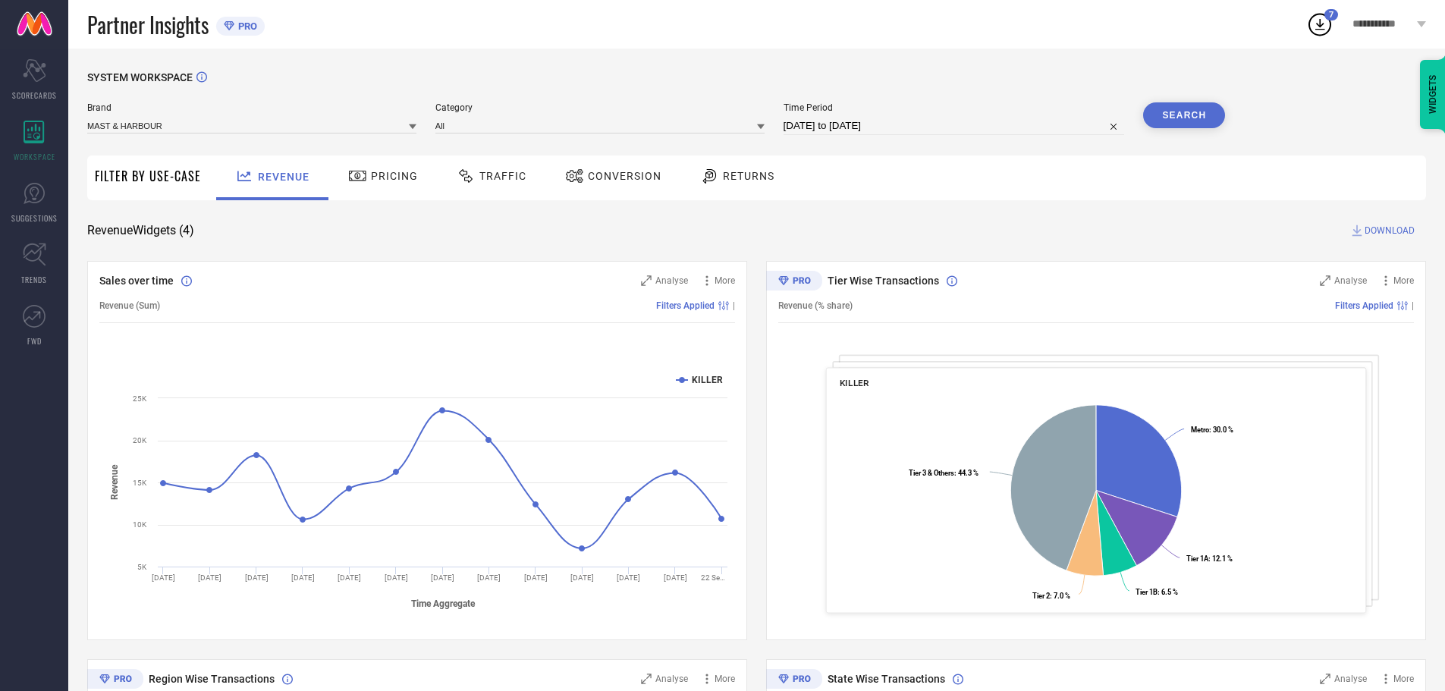
click at [1188, 107] on button "Search" at bounding box center [1184, 115] width 82 height 26
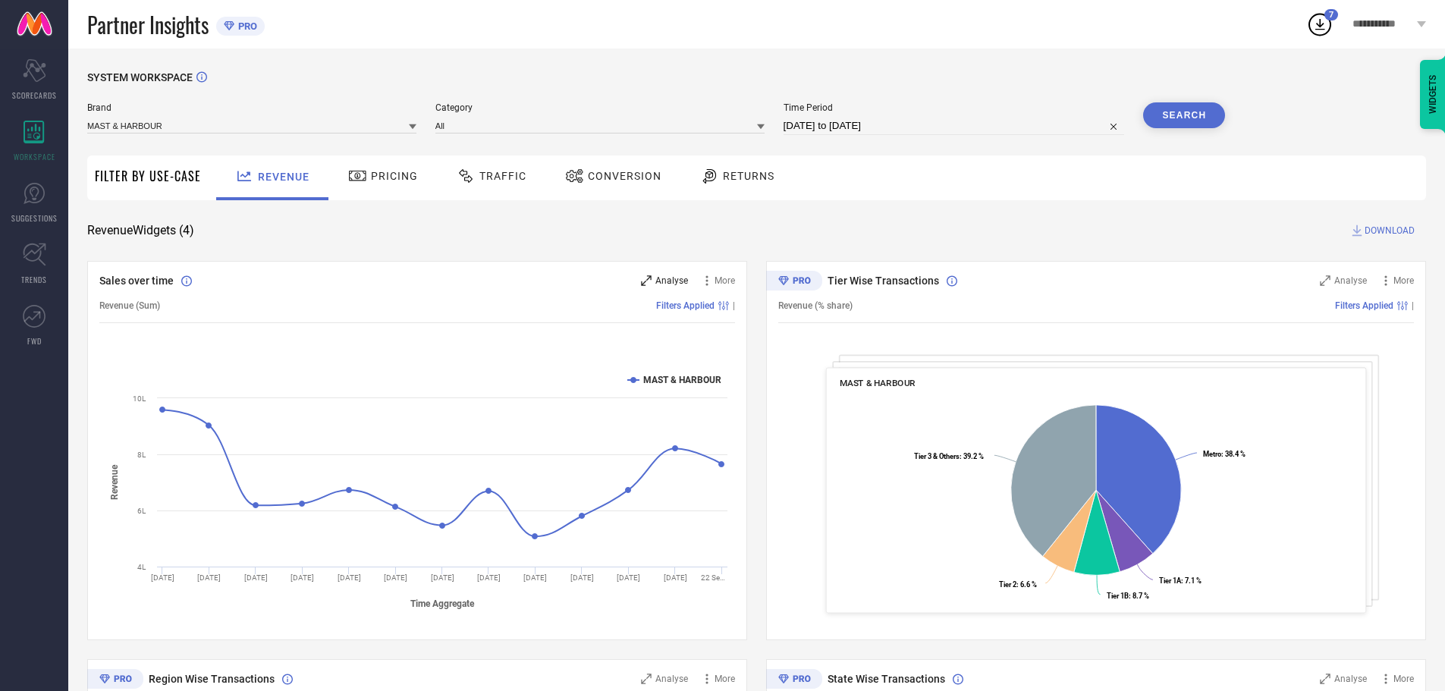
click at [672, 282] on span "Analyse" at bounding box center [671, 280] width 33 height 11
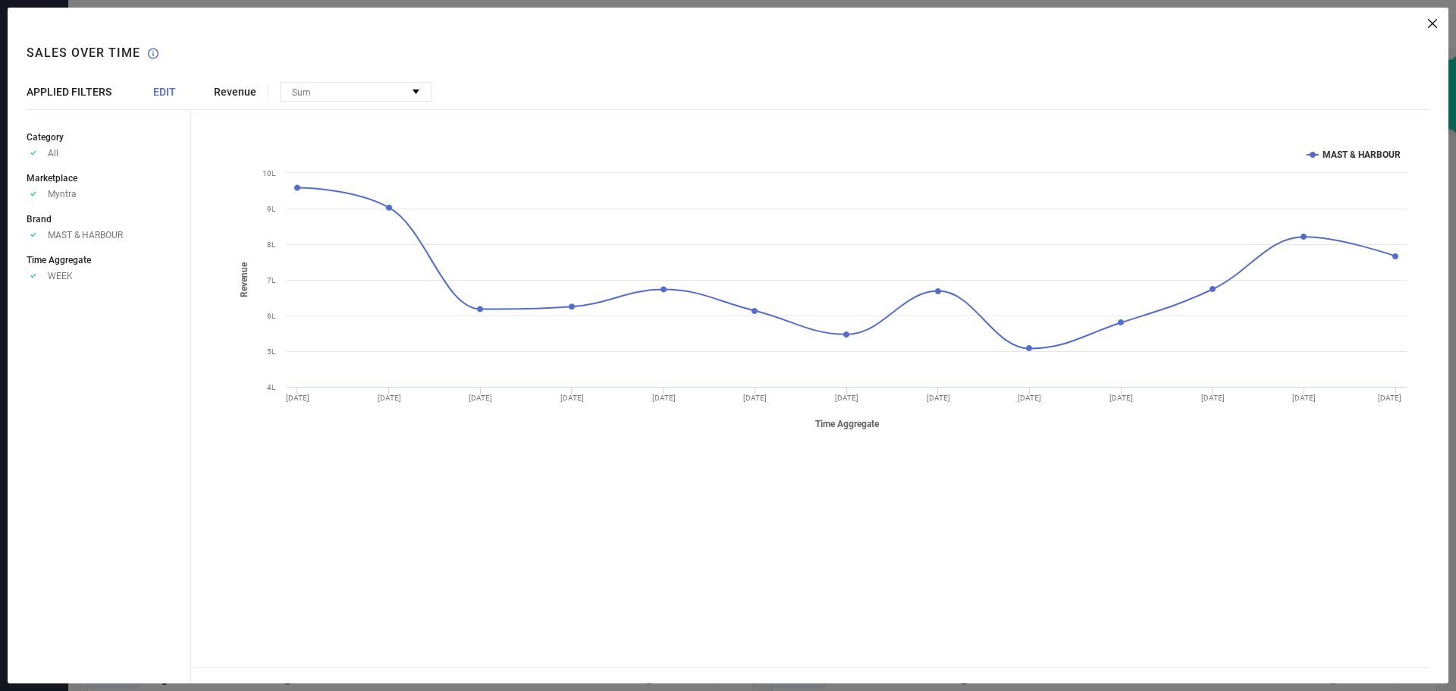
click at [165, 90] on span "EDIT" at bounding box center [164, 92] width 23 height 12
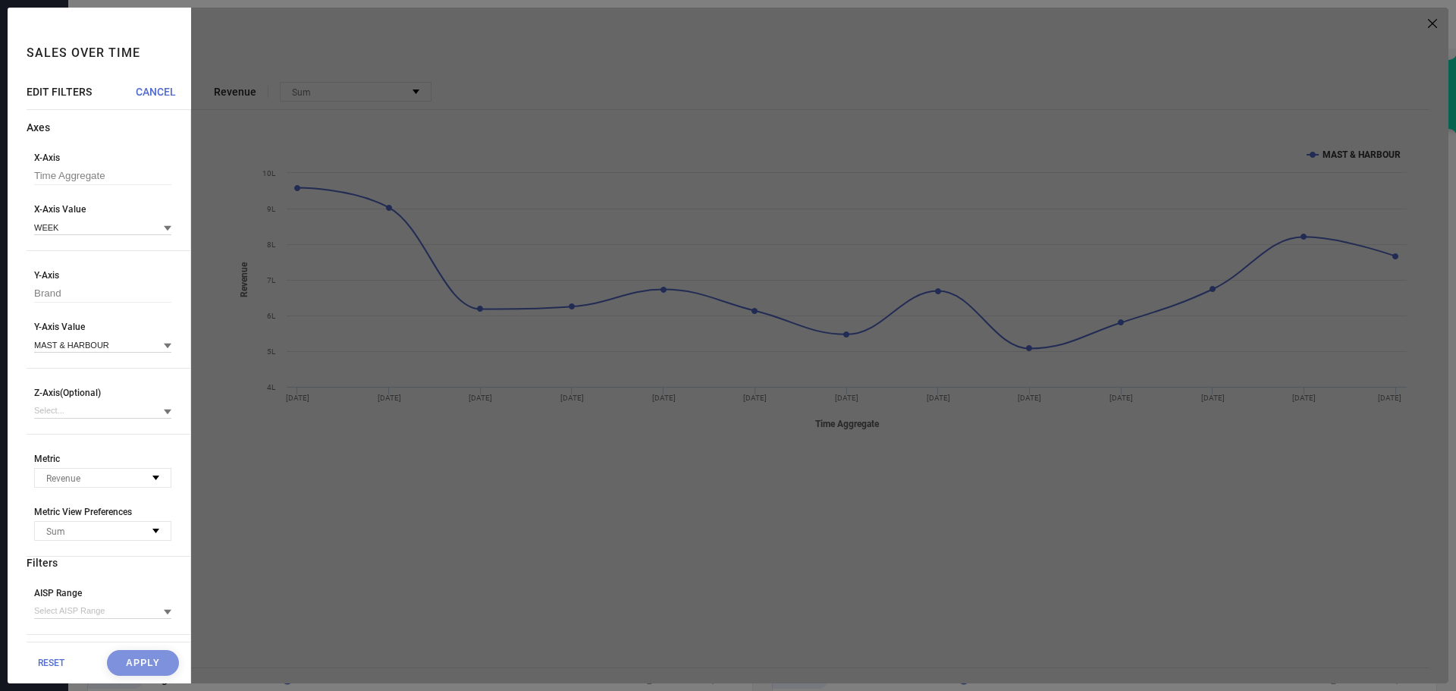
click at [165, 90] on span "CANCEL" at bounding box center [156, 92] width 40 height 12
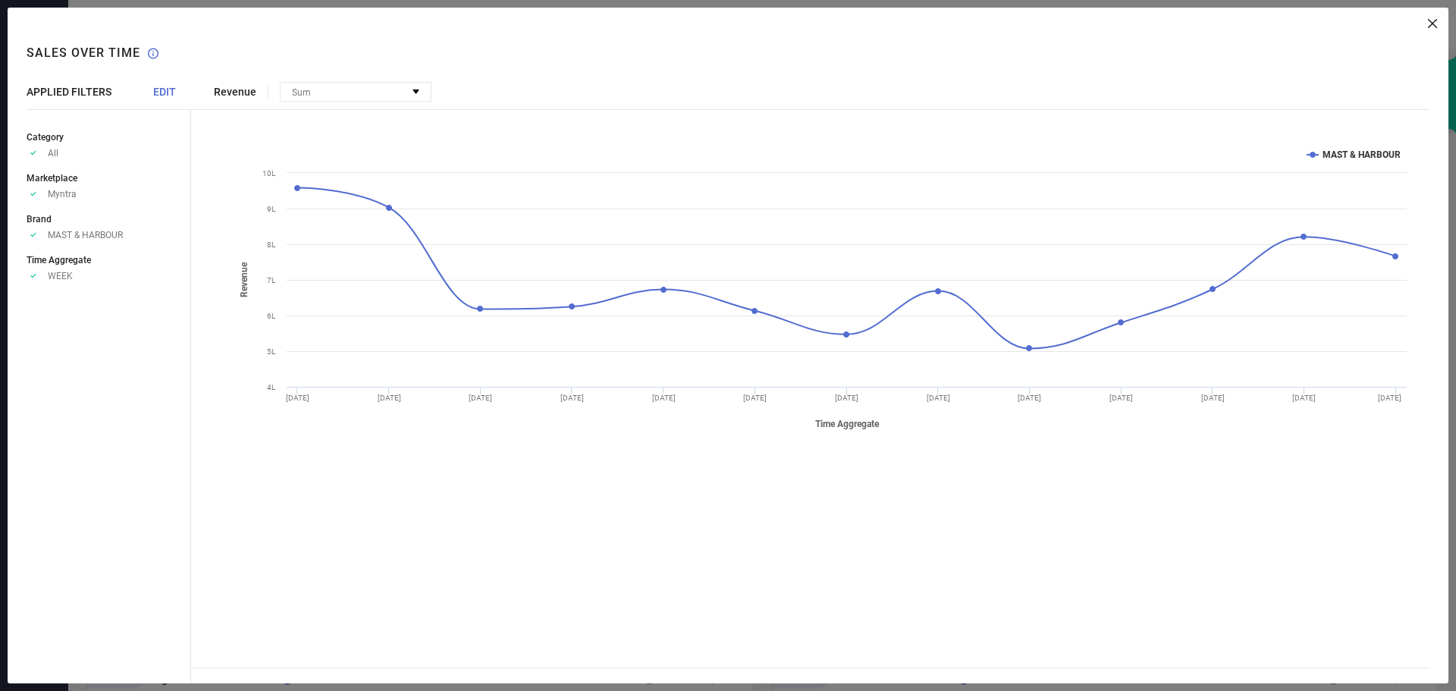
click at [165, 90] on span "EDIT" at bounding box center [164, 92] width 23 height 12
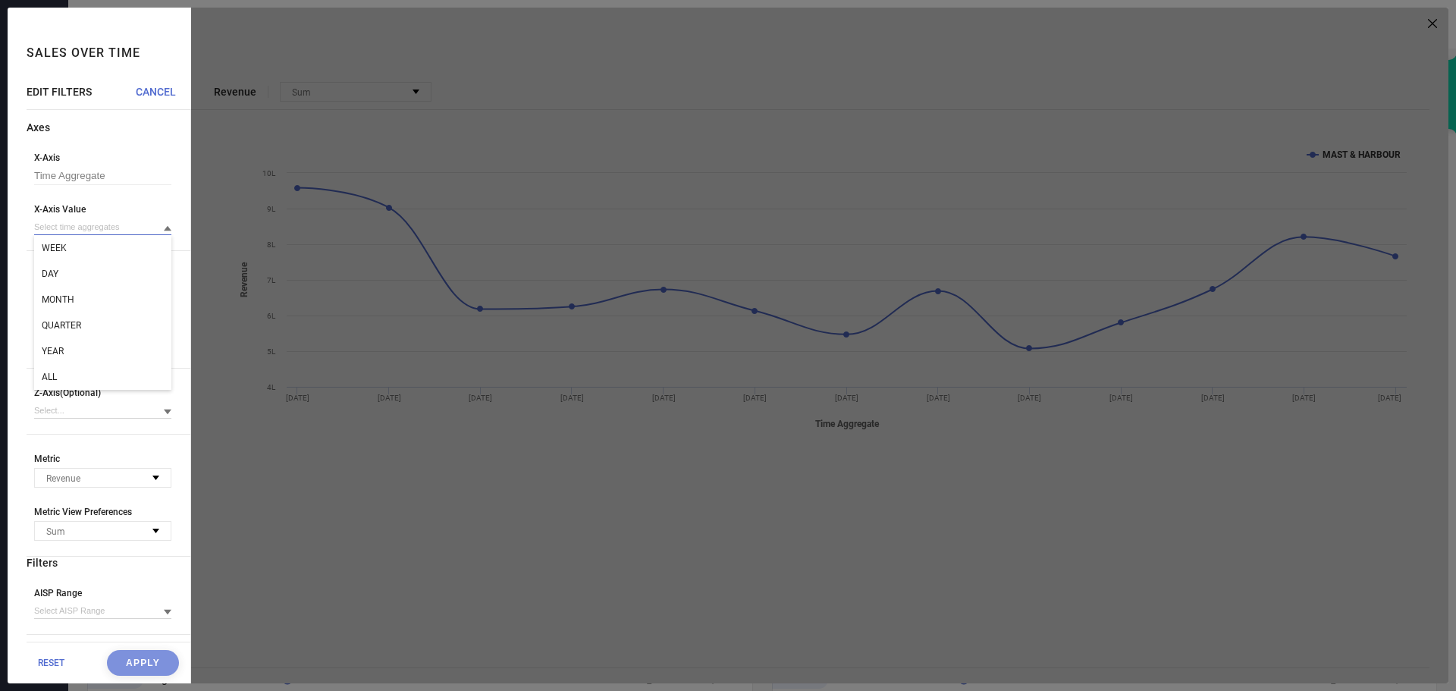
click at [64, 232] on input at bounding box center [102, 227] width 137 height 16
click at [78, 234] on input at bounding box center [102, 227] width 137 height 16
click at [62, 380] on div "ALL" at bounding box center [102, 377] width 137 height 26
click at [146, 661] on button "Apply" at bounding box center [143, 663] width 72 height 26
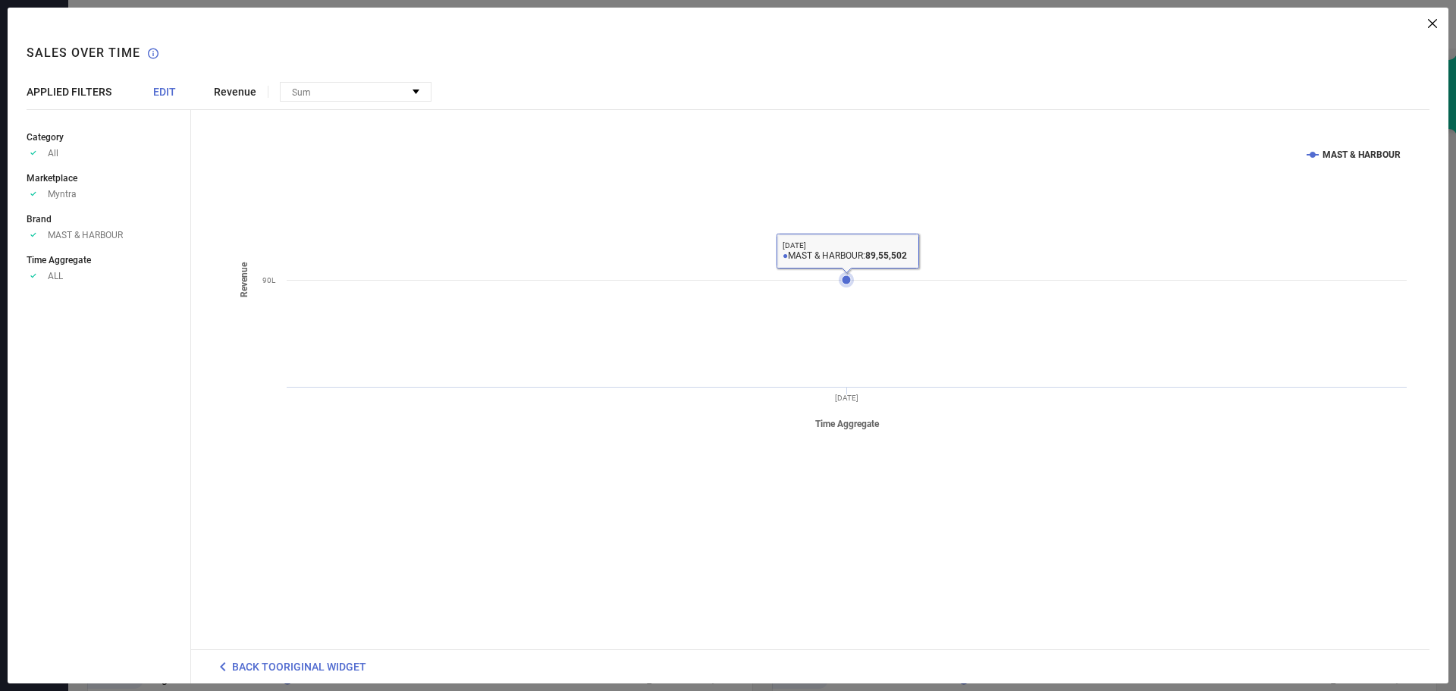
click at [845, 277] on icon at bounding box center [846, 279] width 9 height 9
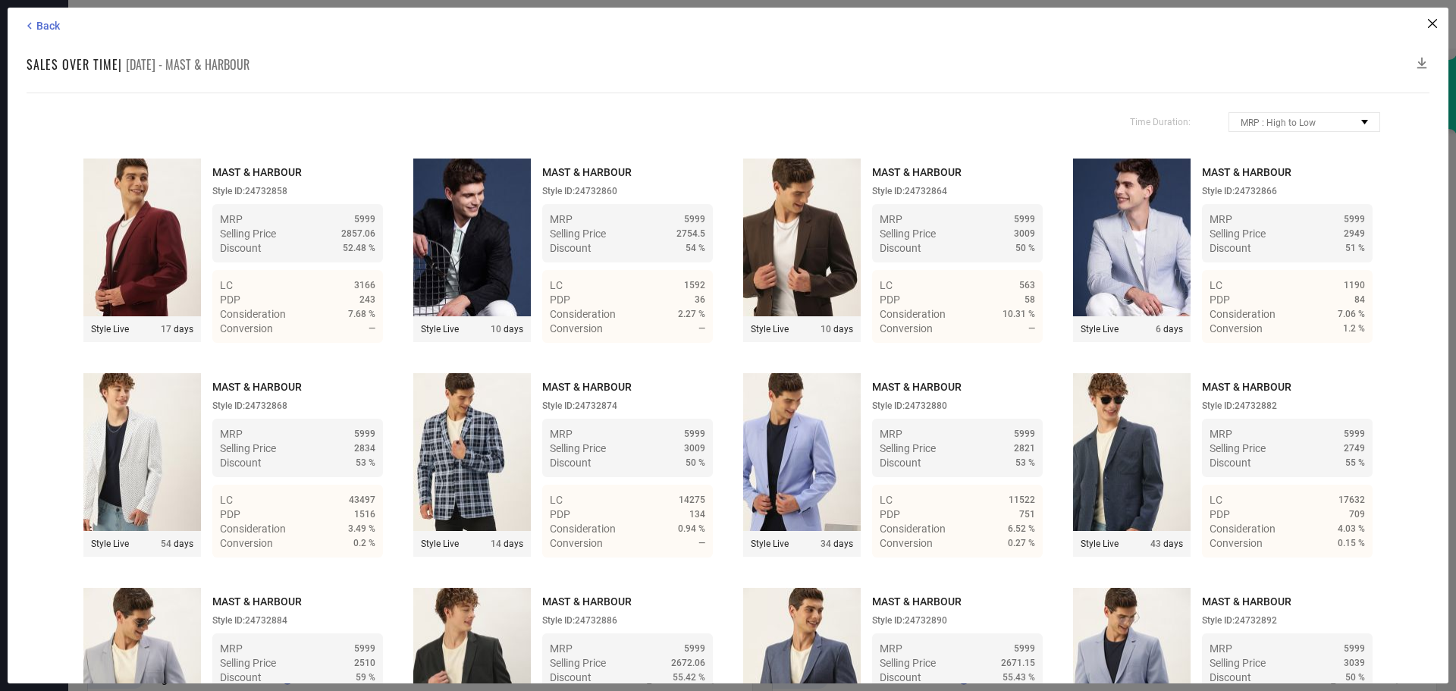
drag, startPoint x: 178, startPoint y: 61, endPoint x: 300, endPoint y: 60, distance: 122.1
click at [300, 60] on div "Sales over time | [DATE] - [GEOGRAPHIC_DATA]" at bounding box center [728, 64] width 1403 height 18
click at [1422, 61] on icon at bounding box center [1423, 63] width 10 height 11
click at [1421, 63] on icon at bounding box center [1422, 62] width 15 height 15
click at [1434, 24] on icon at bounding box center [1432, 23] width 9 height 9
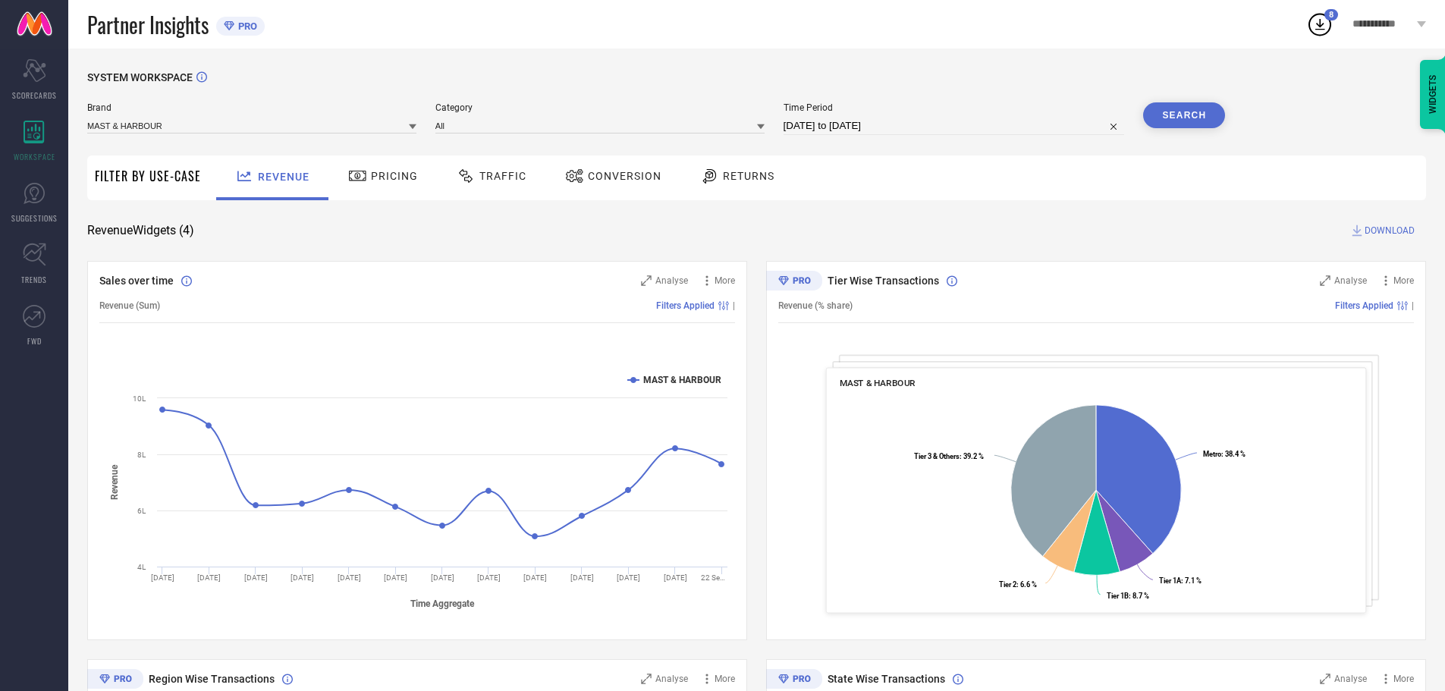
click at [369, 117] on div "Brand MAST & HARBOUR" at bounding box center [251, 118] width 329 height 33
click at [352, 118] on div "MAST & HARBOUR" at bounding box center [251, 125] width 329 height 17
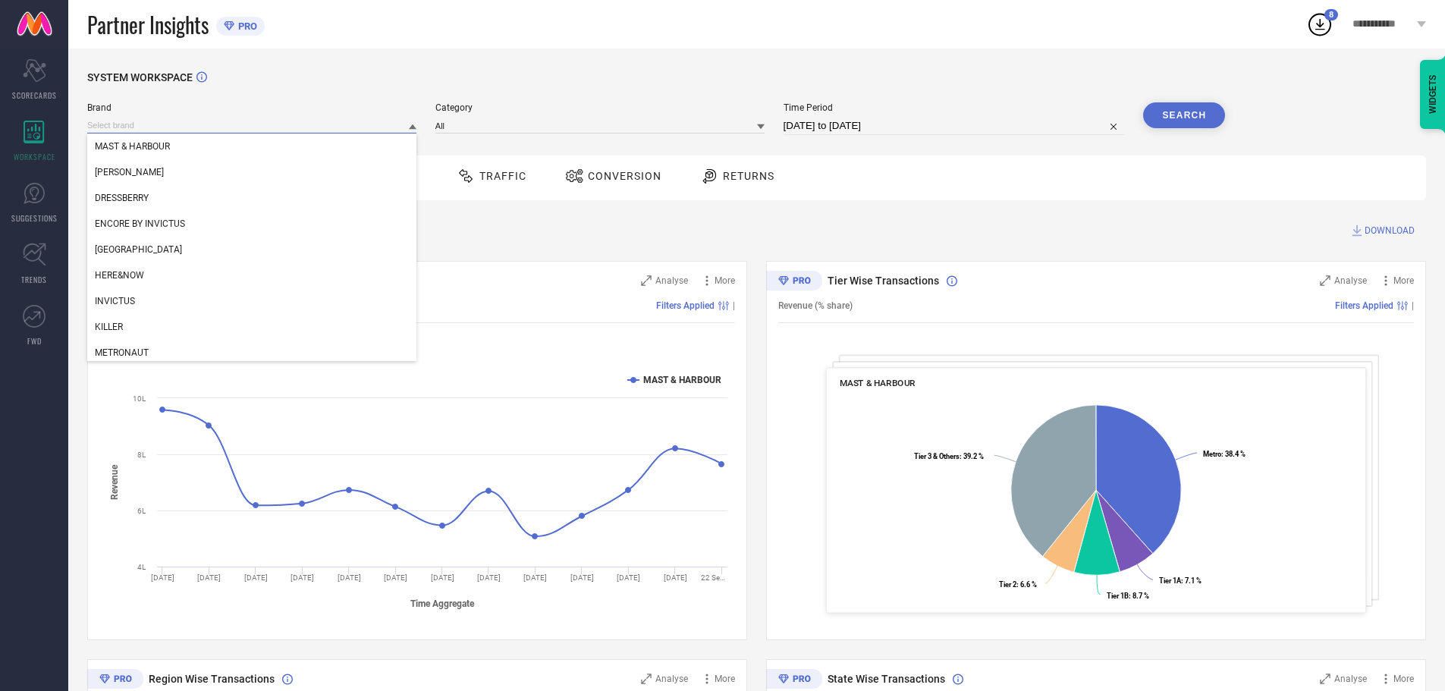
click at [321, 126] on input at bounding box center [251, 126] width 329 height 16
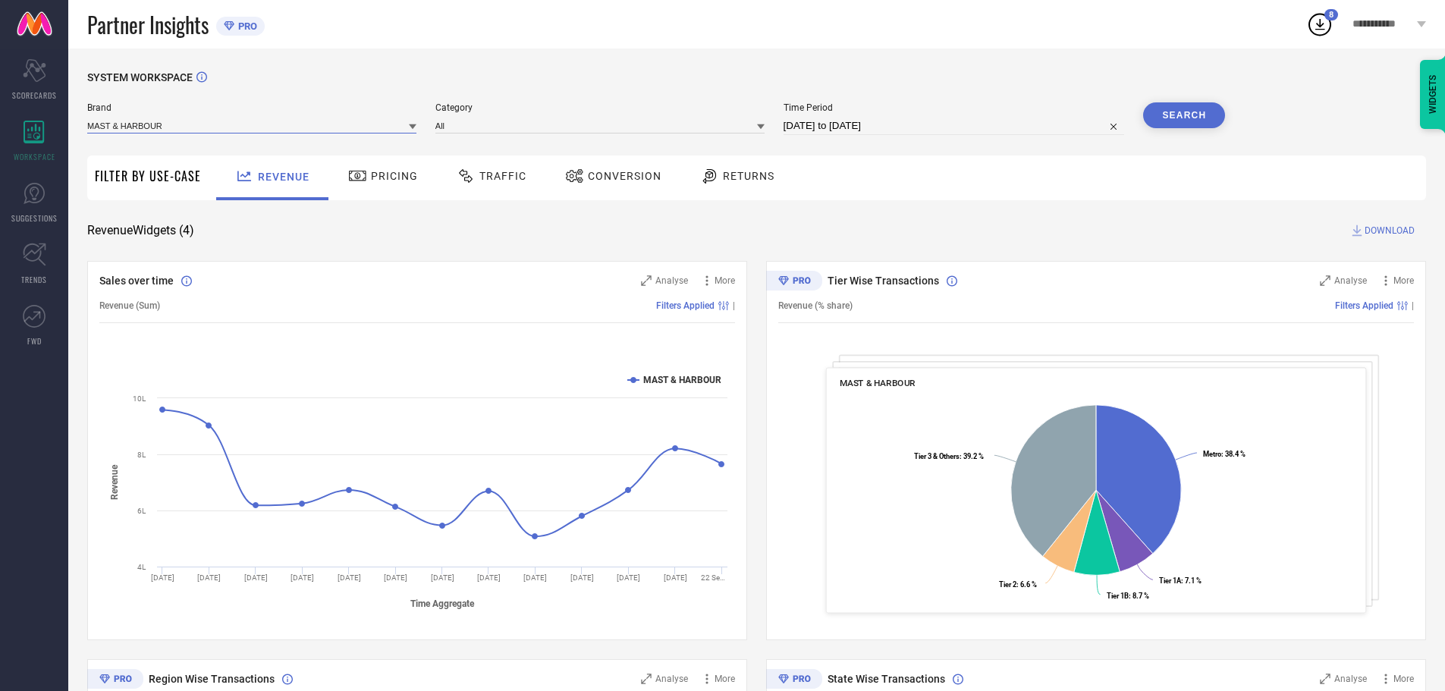
click at [321, 126] on input at bounding box center [251, 126] width 329 height 16
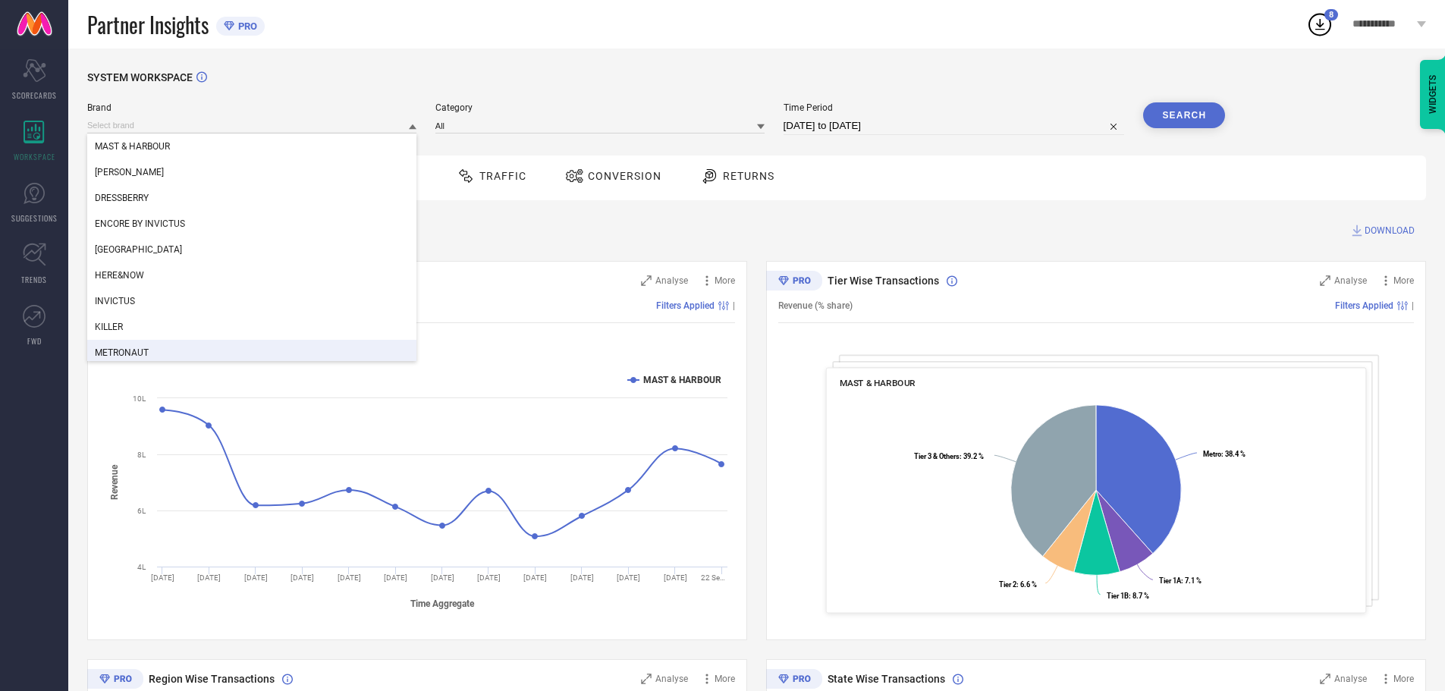
click at [160, 350] on div "METRONAUT" at bounding box center [251, 353] width 329 height 26
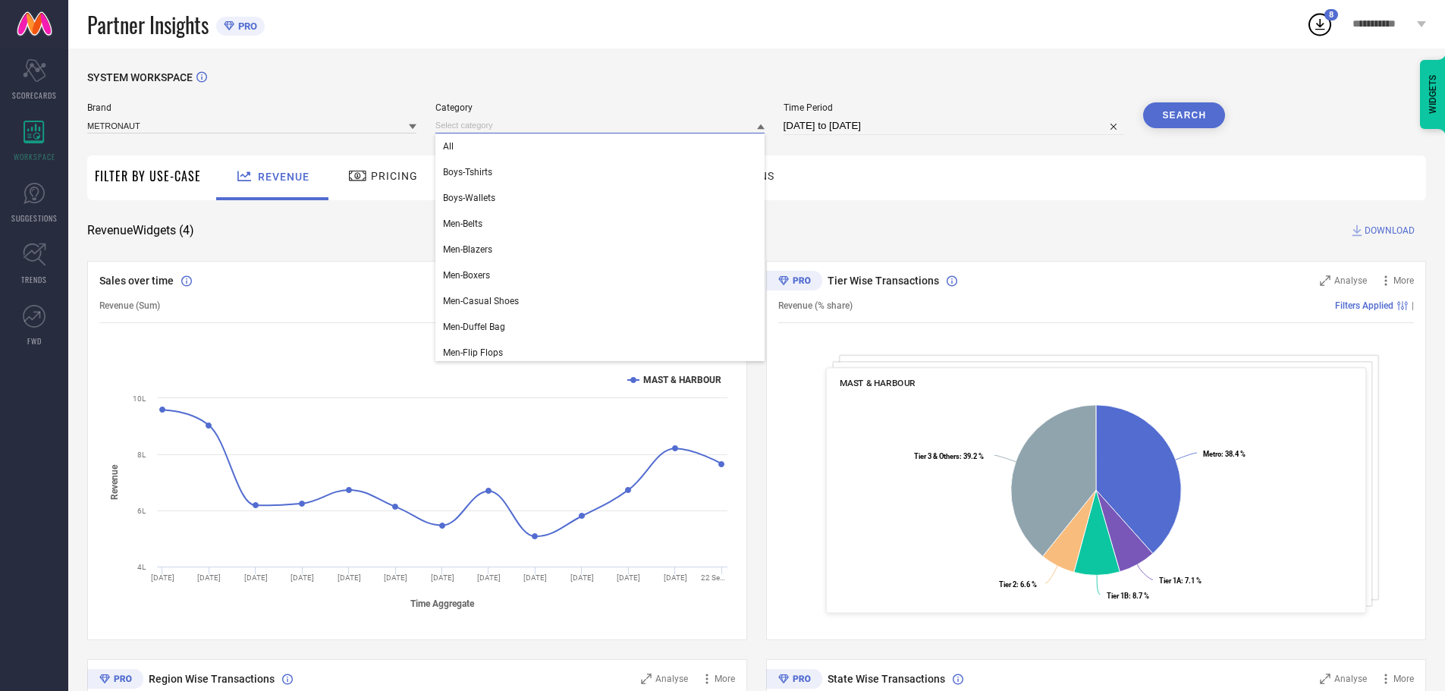
click at [497, 132] on input at bounding box center [599, 126] width 329 height 16
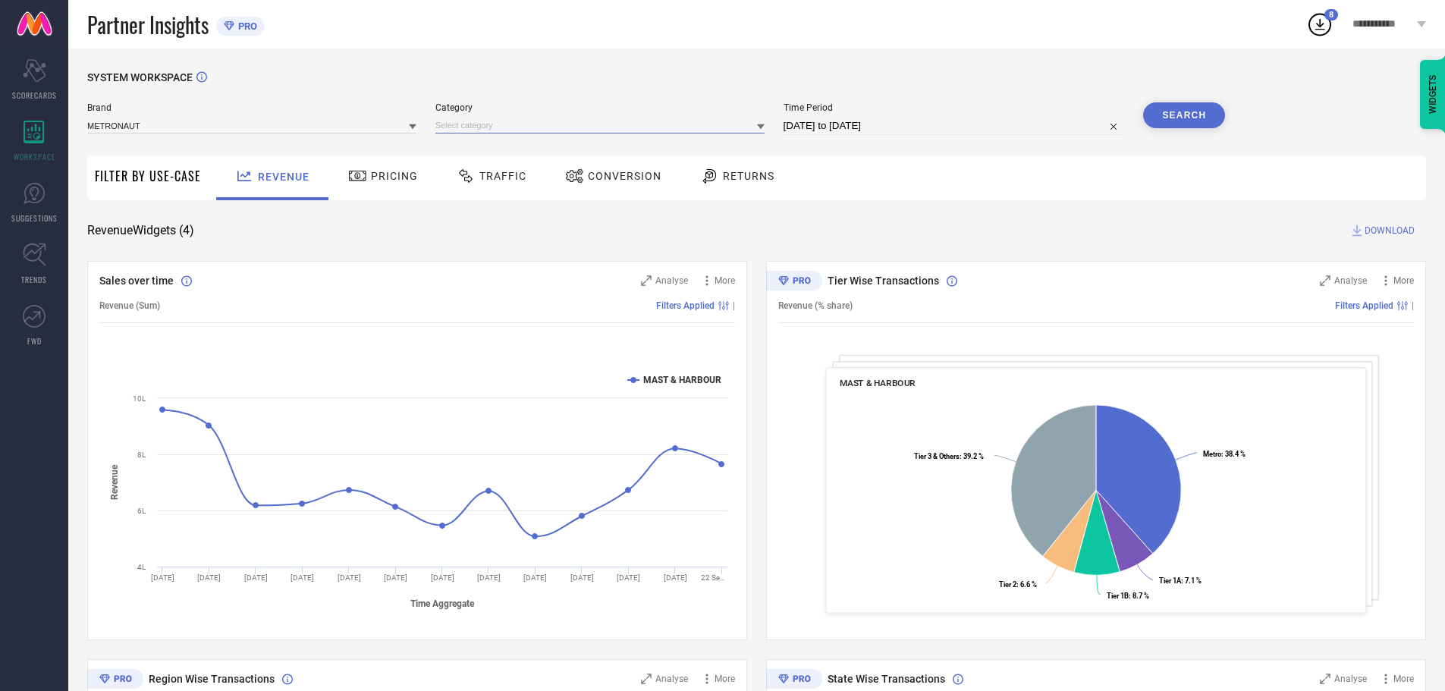
click at [480, 128] on input at bounding box center [599, 126] width 329 height 16
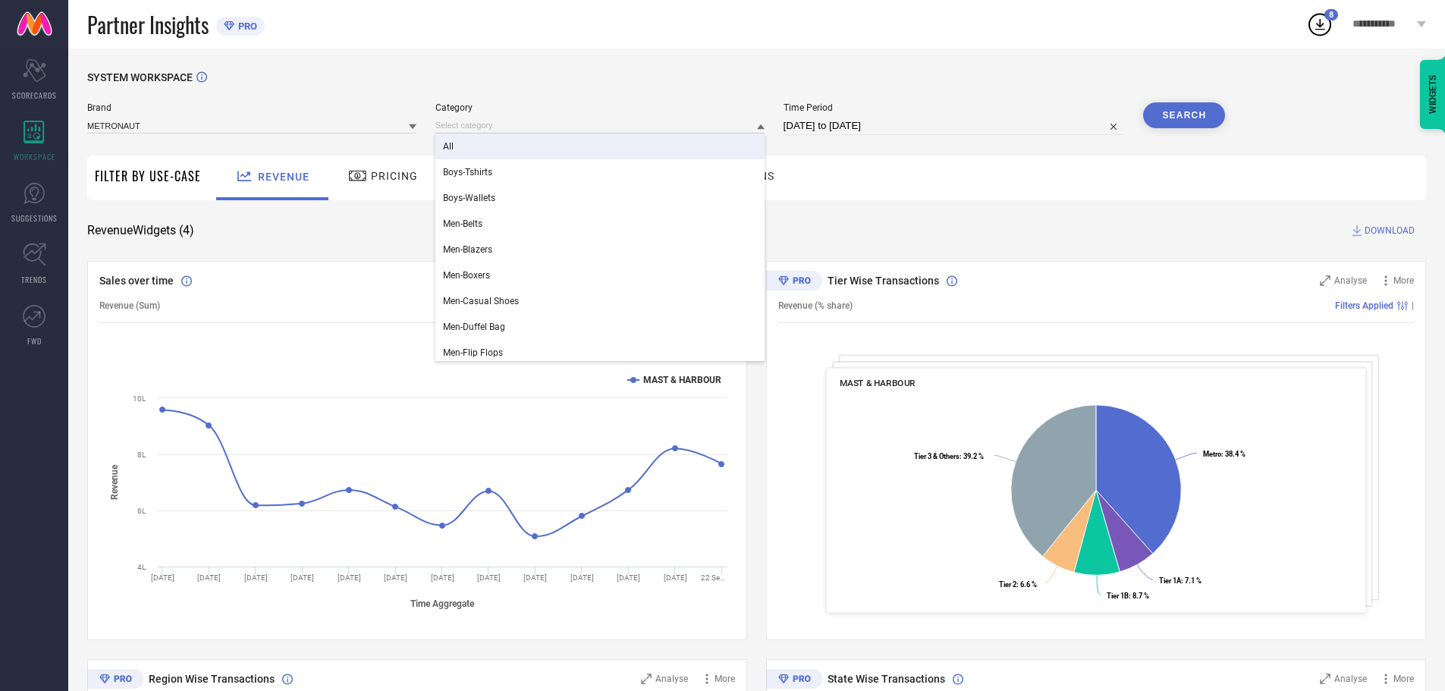
click at [463, 142] on div "All" at bounding box center [599, 147] width 329 height 26
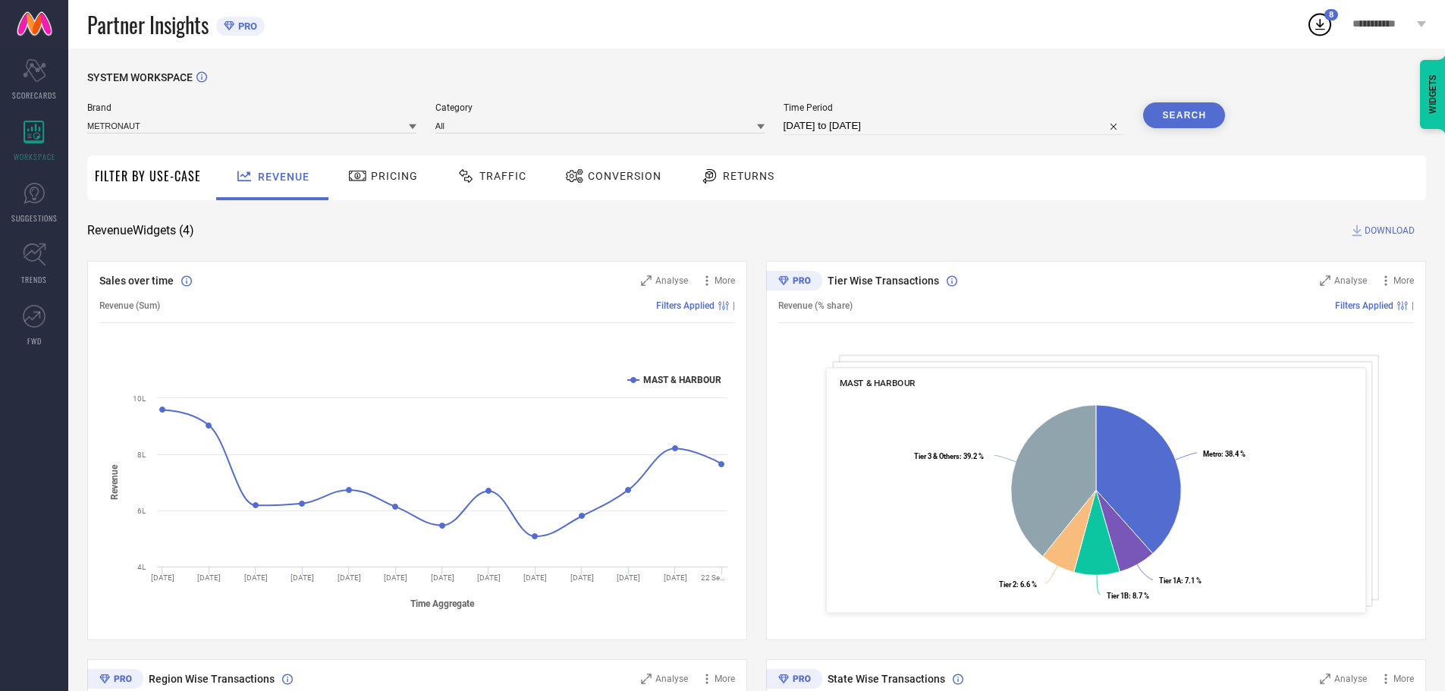
click at [1179, 114] on button "Search" at bounding box center [1184, 115] width 82 height 26
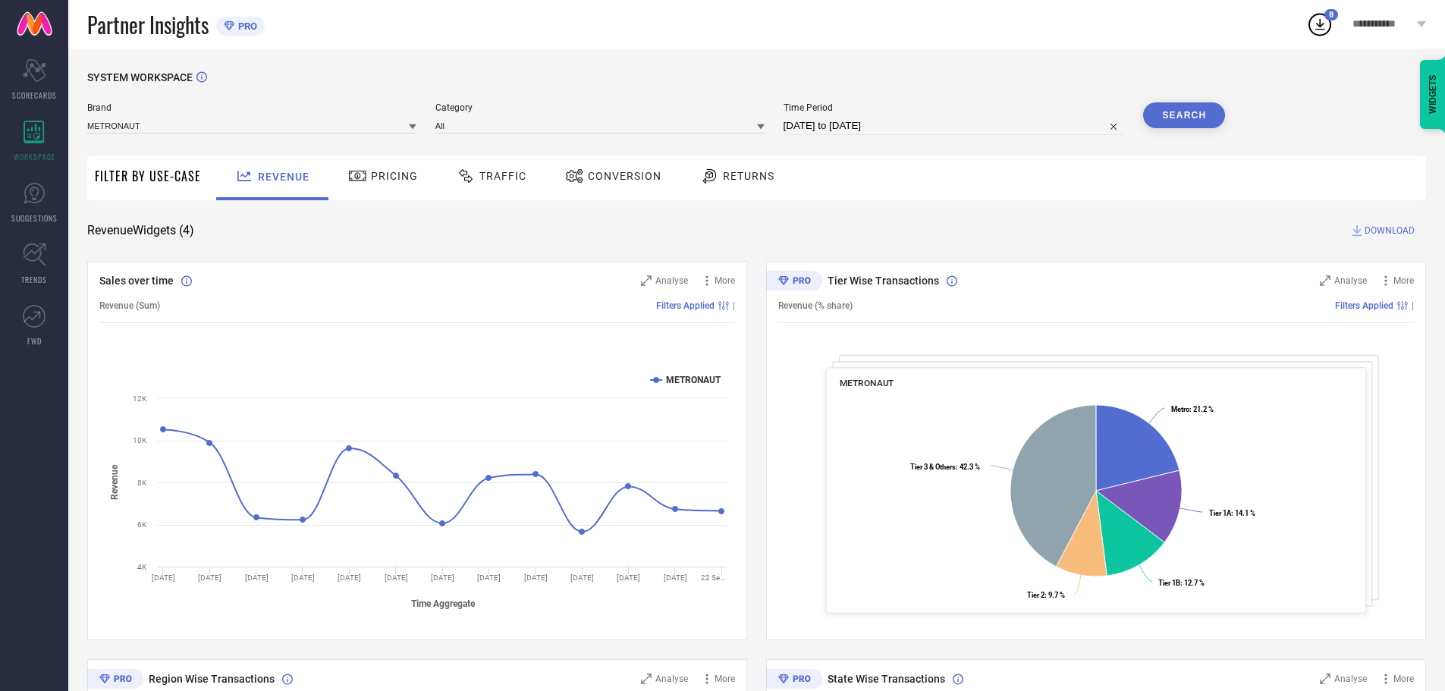
click at [663, 273] on div "Sales over time Analyse More Revenue (Sum) Filters Applied | Created with Highc…" at bounding box center [417, 450] width 660 height 379
click at [671, 280] on span "Analyse" at bounding box center [671, 280] width 33 height 11
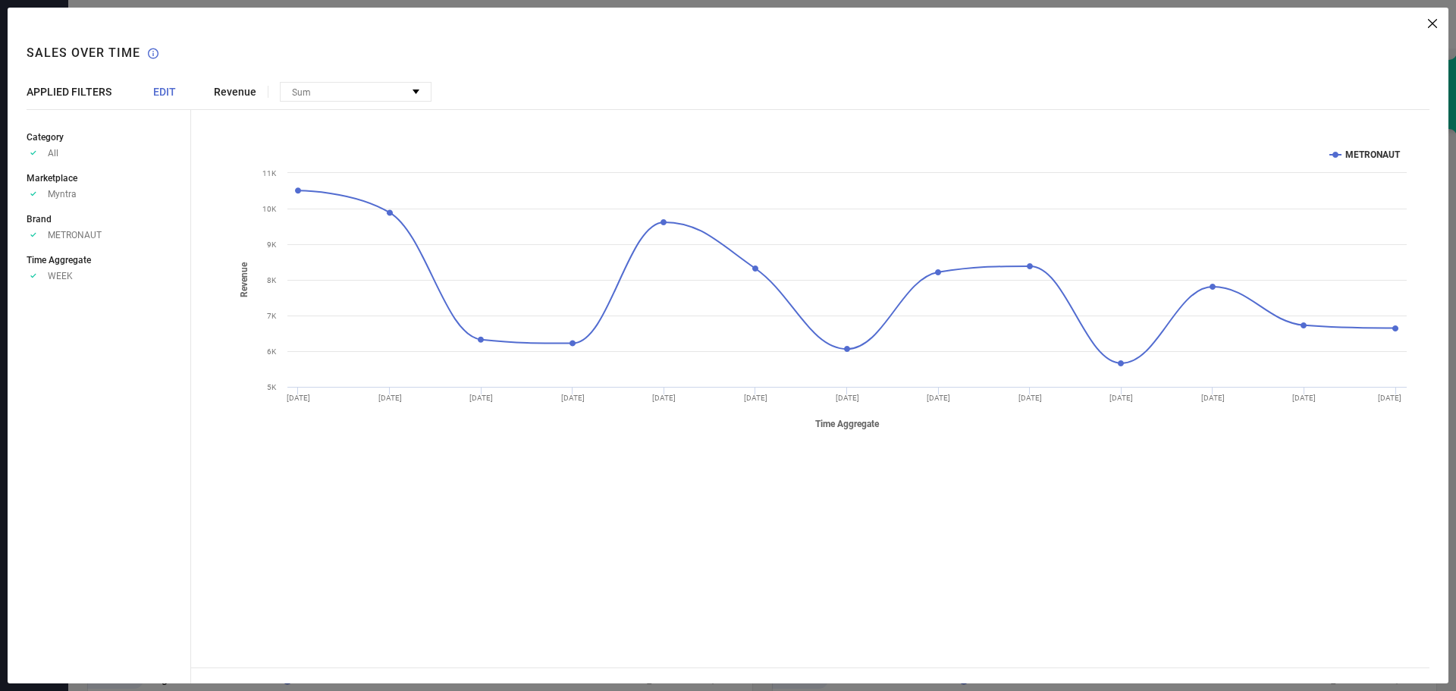
click at [159, 91] on span "EDIT" at bounding box center [164, 92] width 23 height 12
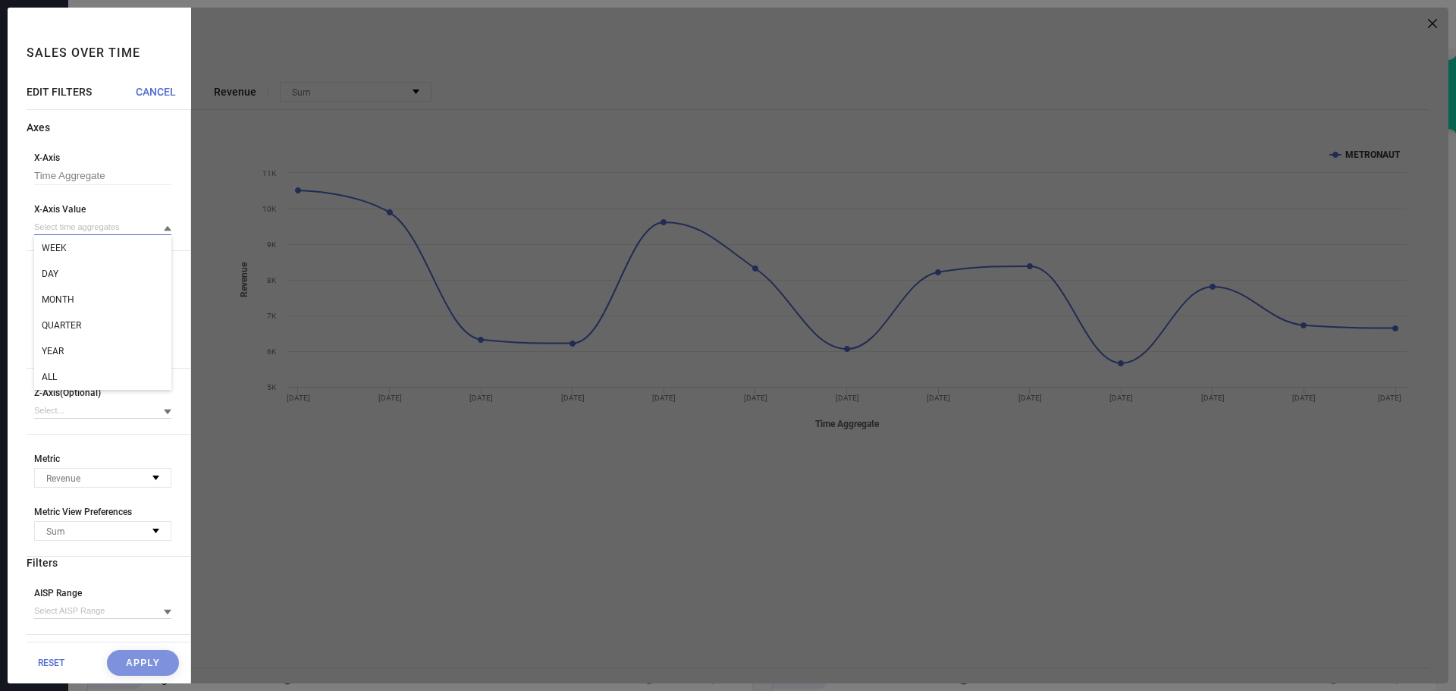
click at [110, 232] on input at bounding box center [102, 227] width 137 height 16
click at [64, 372] on div "ALL" at bounding box center [102, 377] width 137 height 26
click at [134, 661] on button "Apply" at bounding box center [143, 663] width 72 height 26
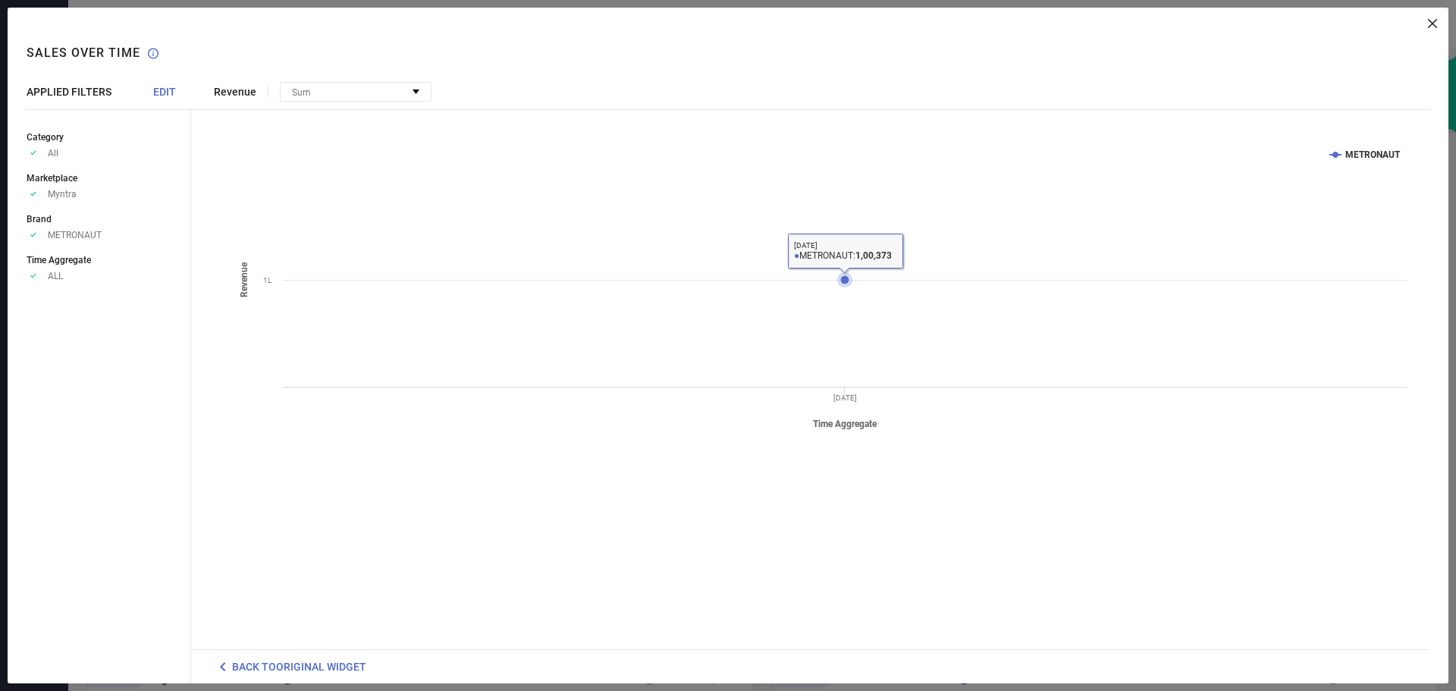
click at [847, 279] on icon at bounding box center [845, 279] width 9 height 9
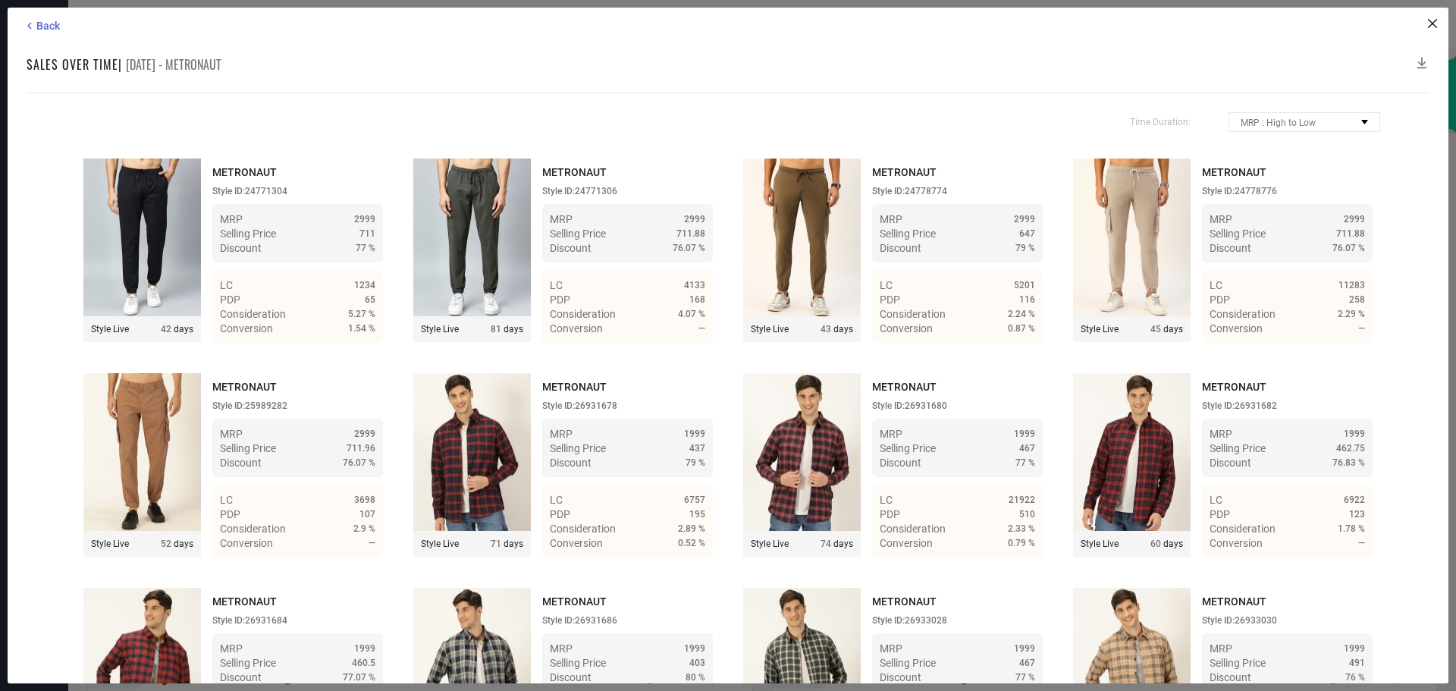
click at [203, 61] on span "[DATE] - METRONAUT" at bounding box center [174, 64] width 96 height 18
copy span "METRONAUT"
click at [1422, 59] on icon at bounding box center [1423, 63] width 10 height 11
click at [1423, 59] on icon at bounding box center [1422, 62] width 15 height 15
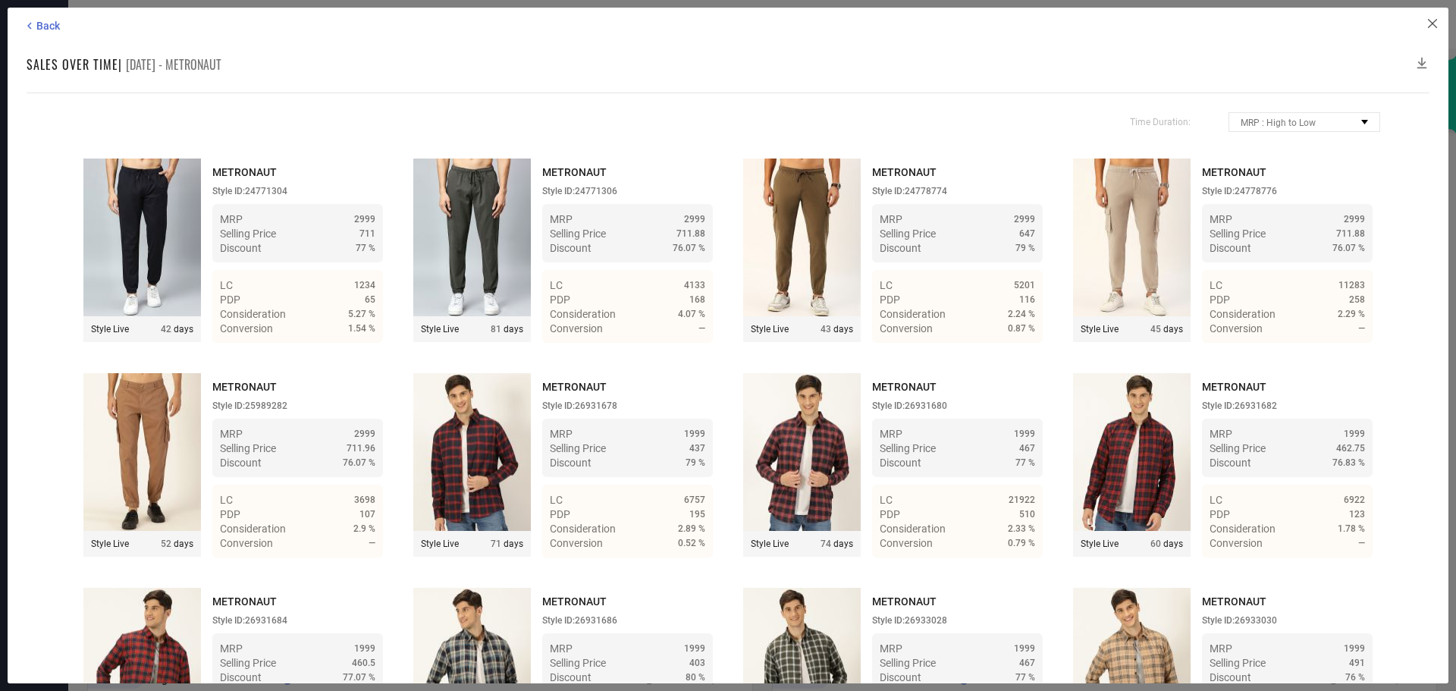
click at [1436, 26] on icon at bounding box center [1432, 23] width 9 height 9
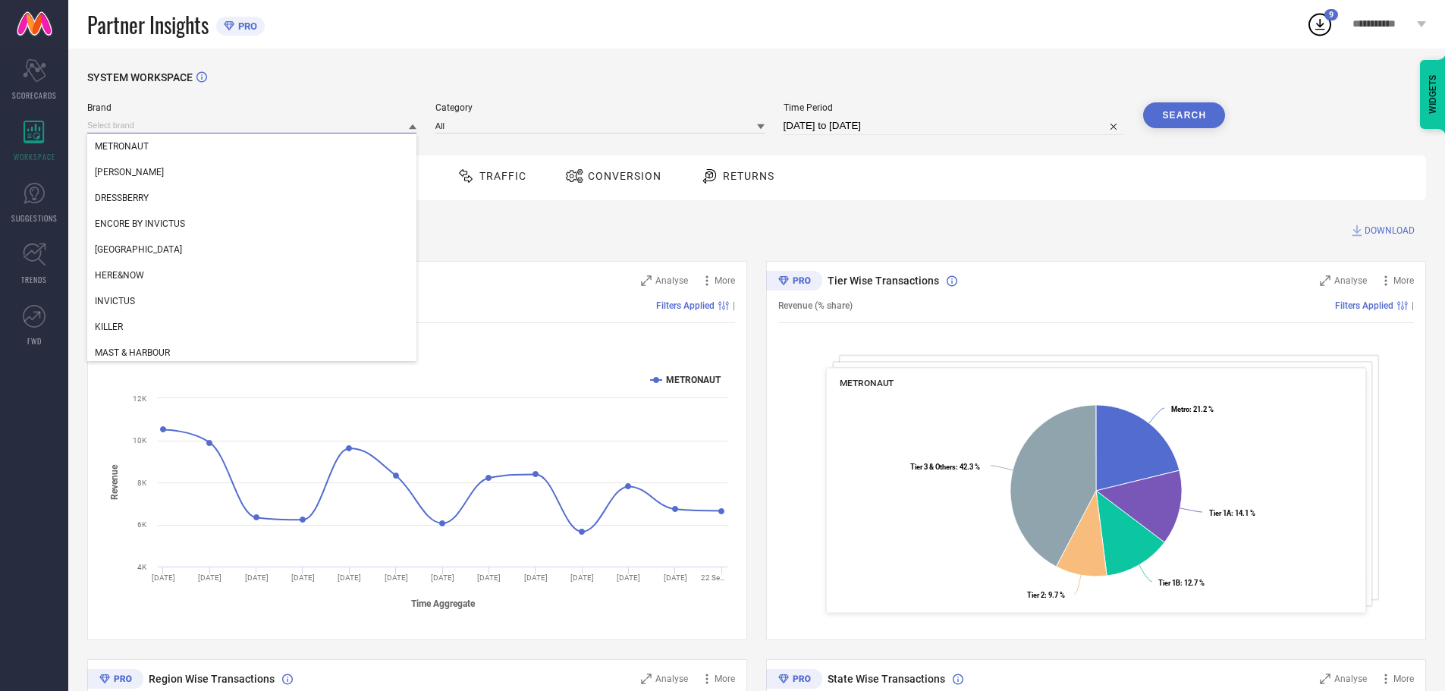
click at [295, 127] on input at bounding box center [251, 126] width 329 height 16
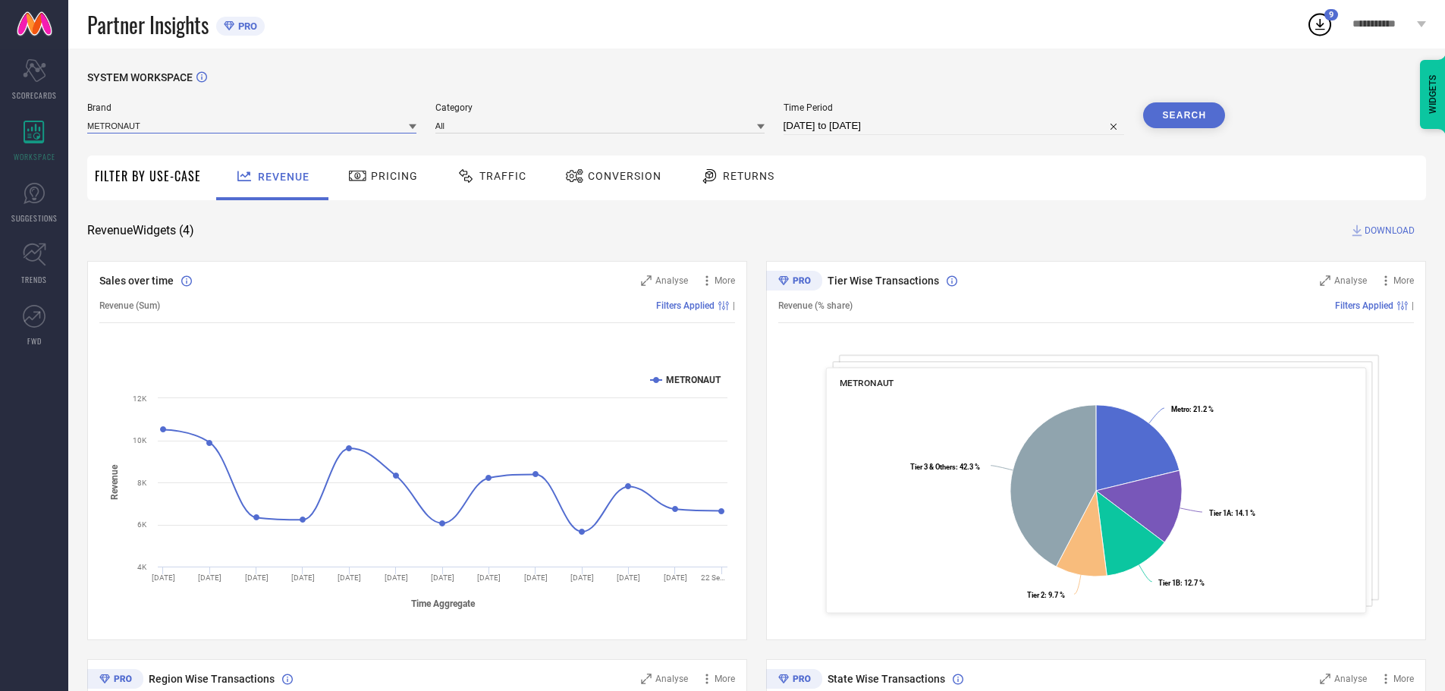
click at [295, 127] on input at bounding box center [251, 126] width 329 height 16
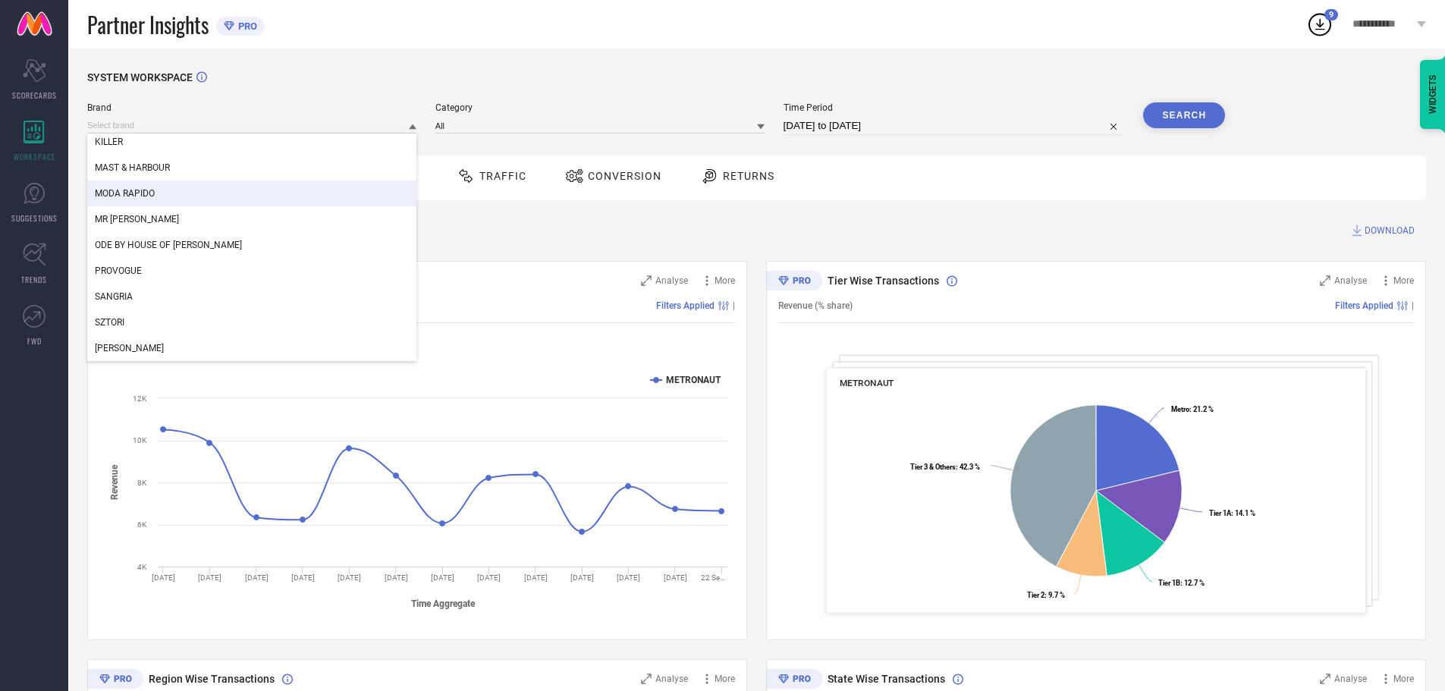
click at [167, 195] on div "MODA RAPIDO" at bounding box center [251, 194] width 329 height 26
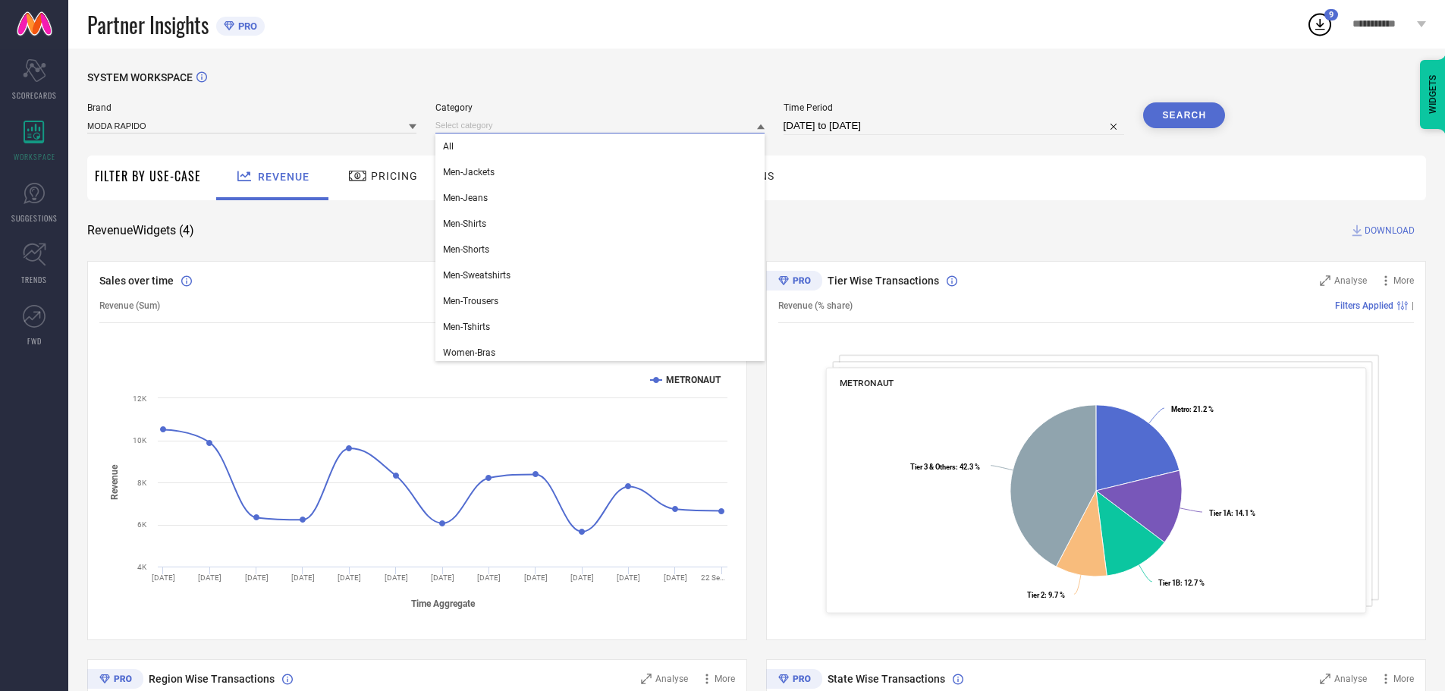
click at [511, 125] on input at bounding box center [599, 126] width 329 height 16
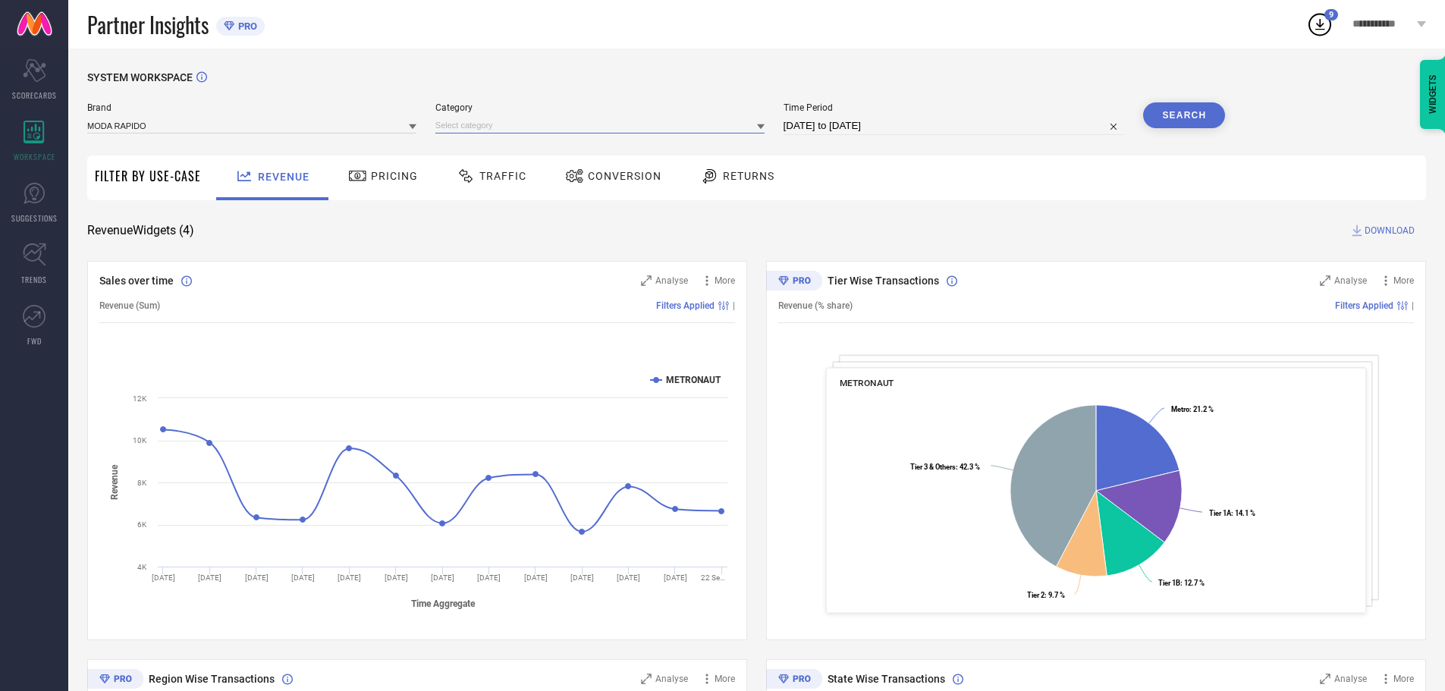
click at [480, 125] on input at bounding box center [599, 126] width 329 height 16
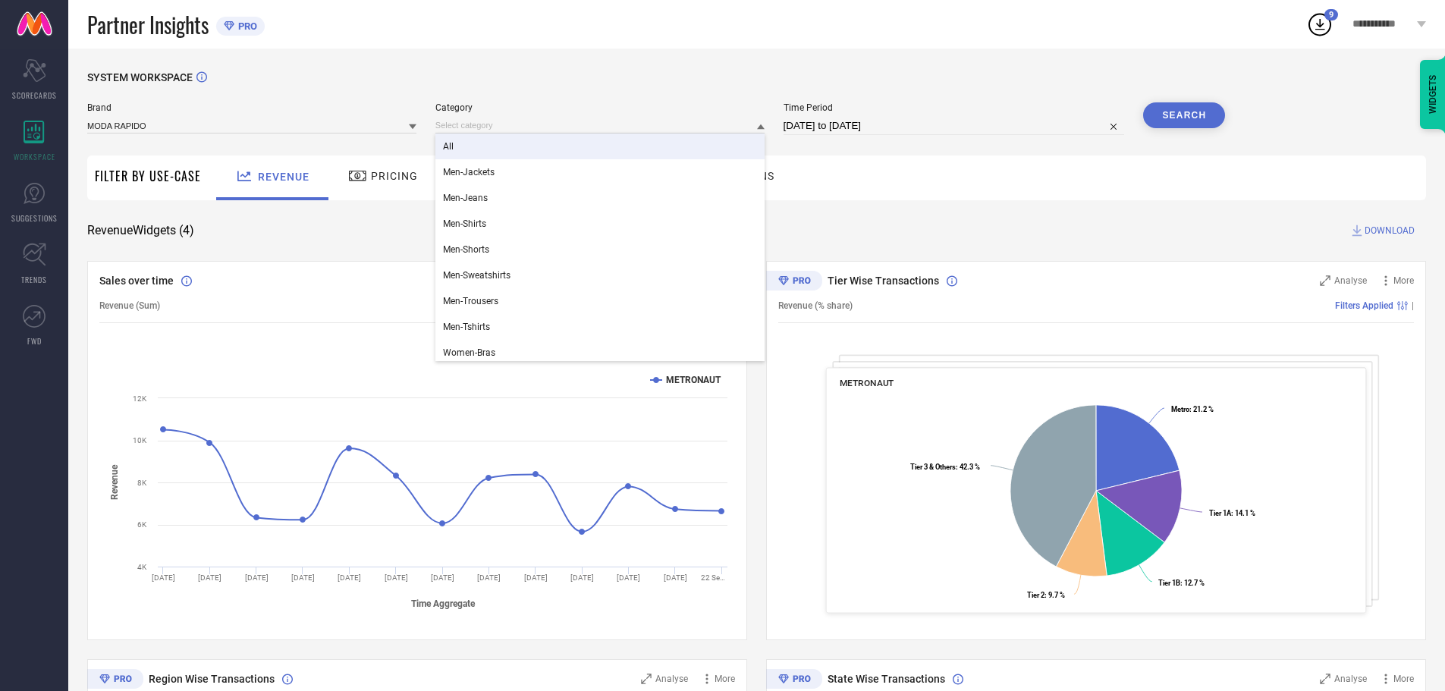
click at [470, 137] on div "All" at bounding box center [599, 147] width 329 height 26
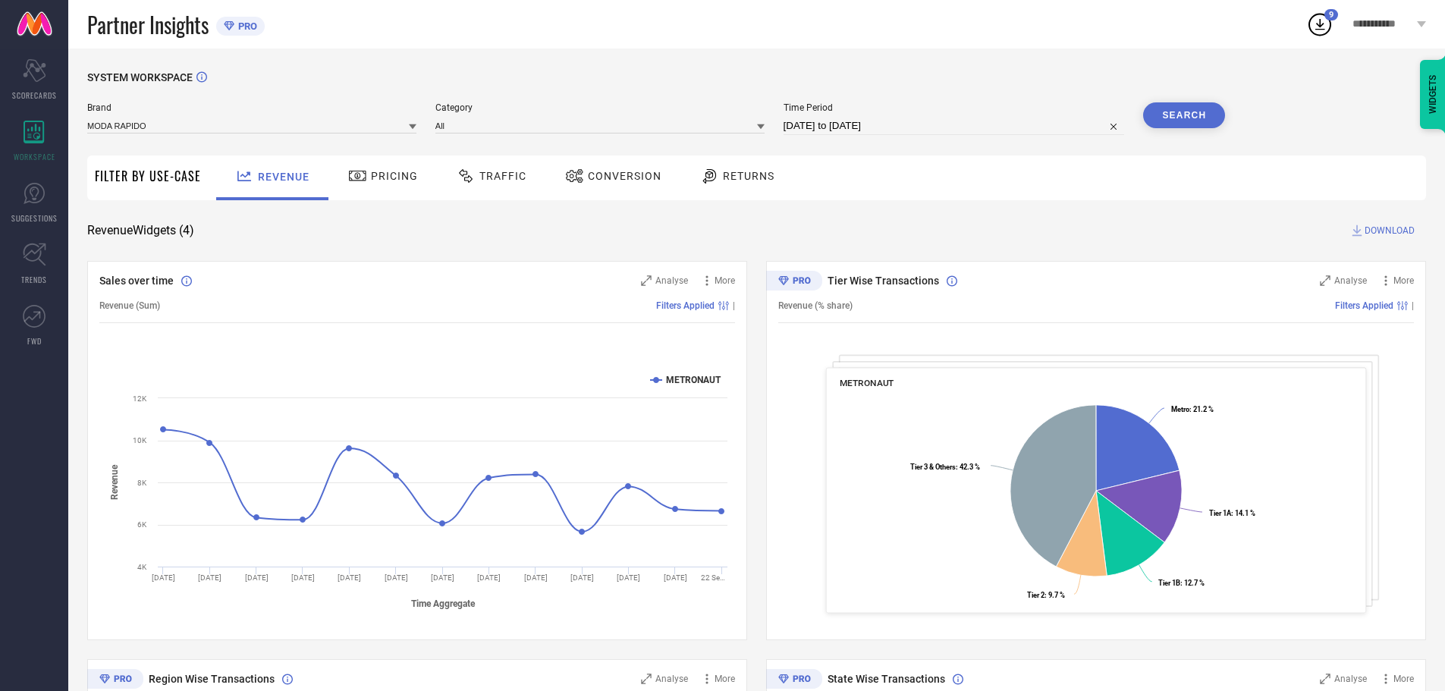
click at [1178, 118] on button "Search" at bounding box center [1184, 115] width 82 height 26
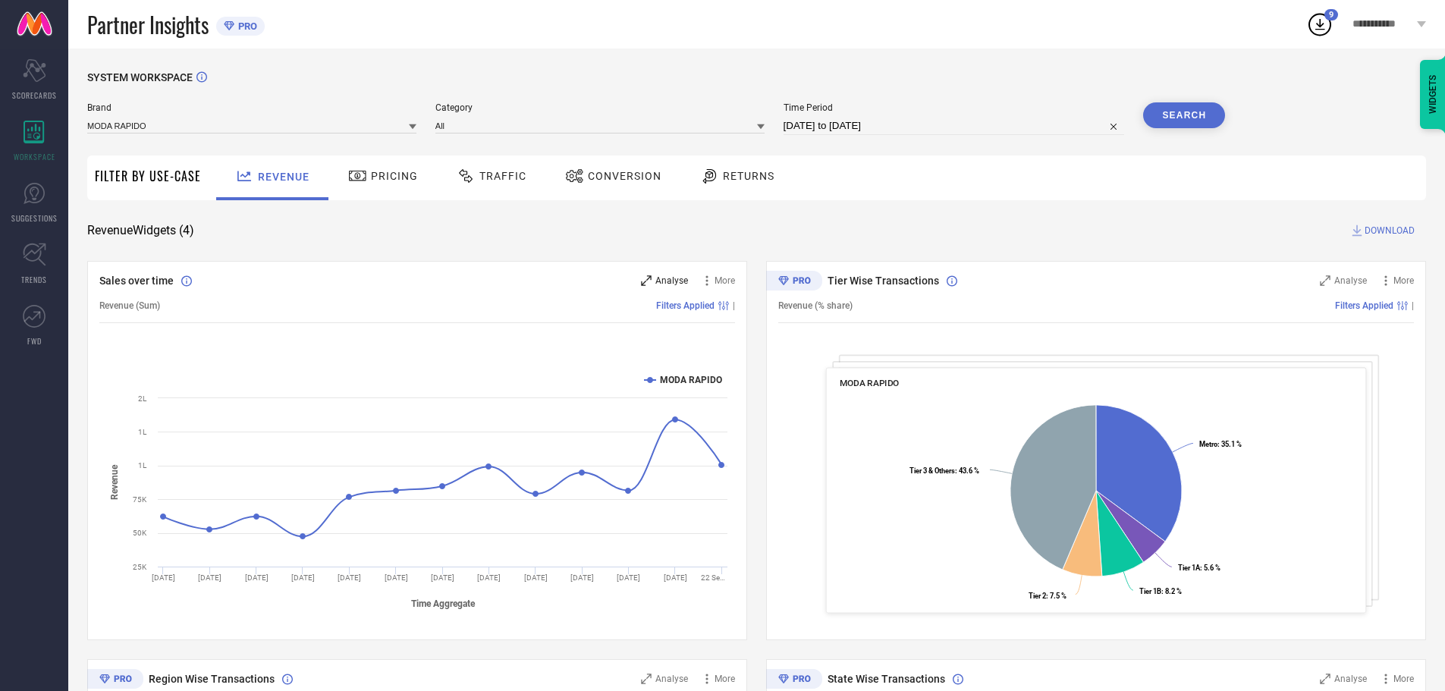
click at [671, 276] on span "Analyse" at bounding box center [671, 280] width 33 height 11
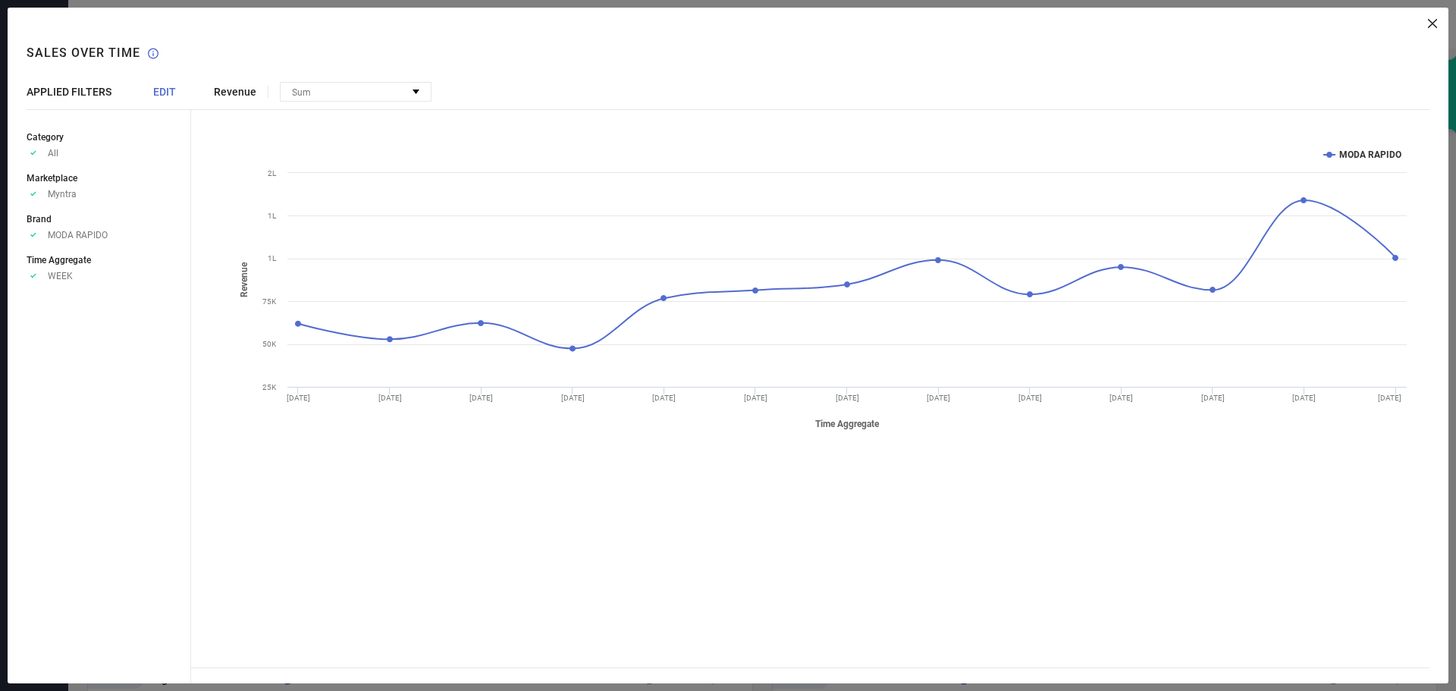
click at [171, 93] on span "EDIT" at bounding box center [164, 92] width 23 height 12
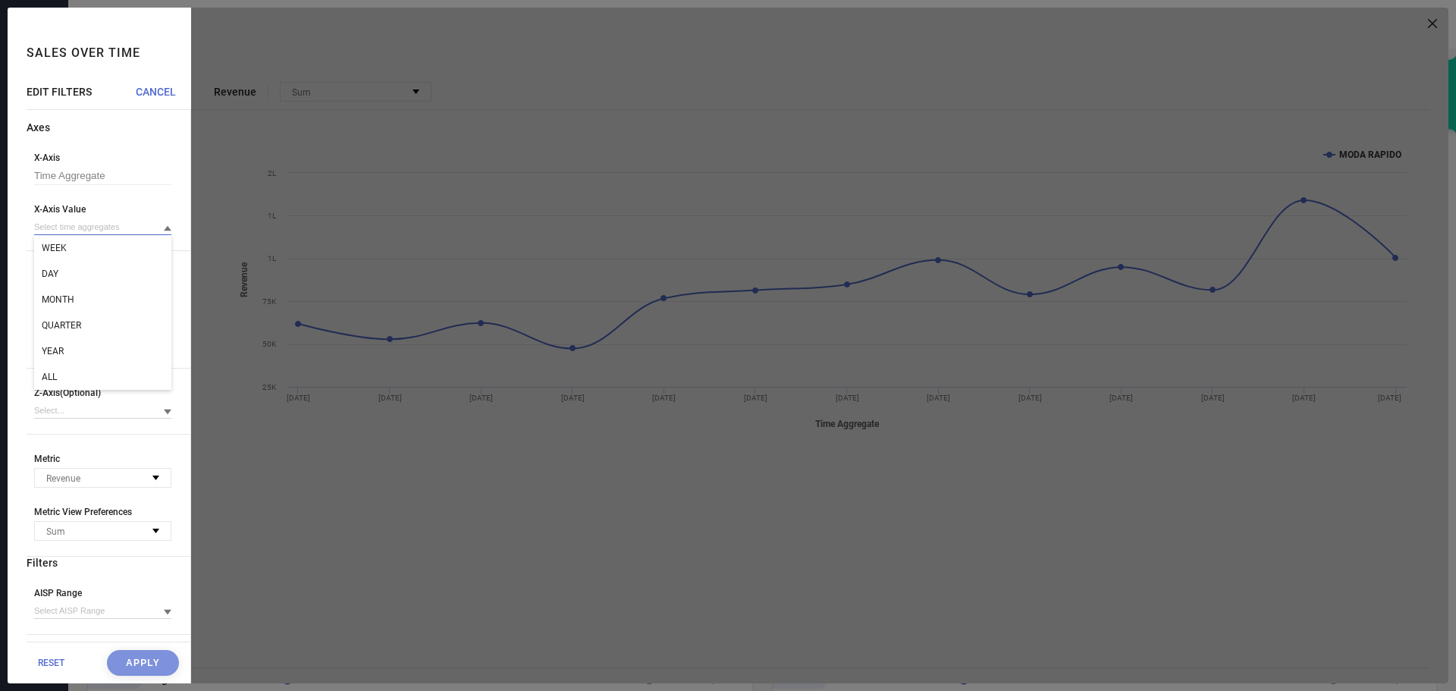
click at [134, 227] on input at bounding box center [102, 227] width 137 height 16
click at [113, 231] on input at bounding box center [102, 227] width 137 height 16
click at [80, 375] on div "ALL" at bounding box center [102, 377] width 137 height 26
click at [113, 658] on button "Apply" at bounding box center [143, 663] width 72 height 26
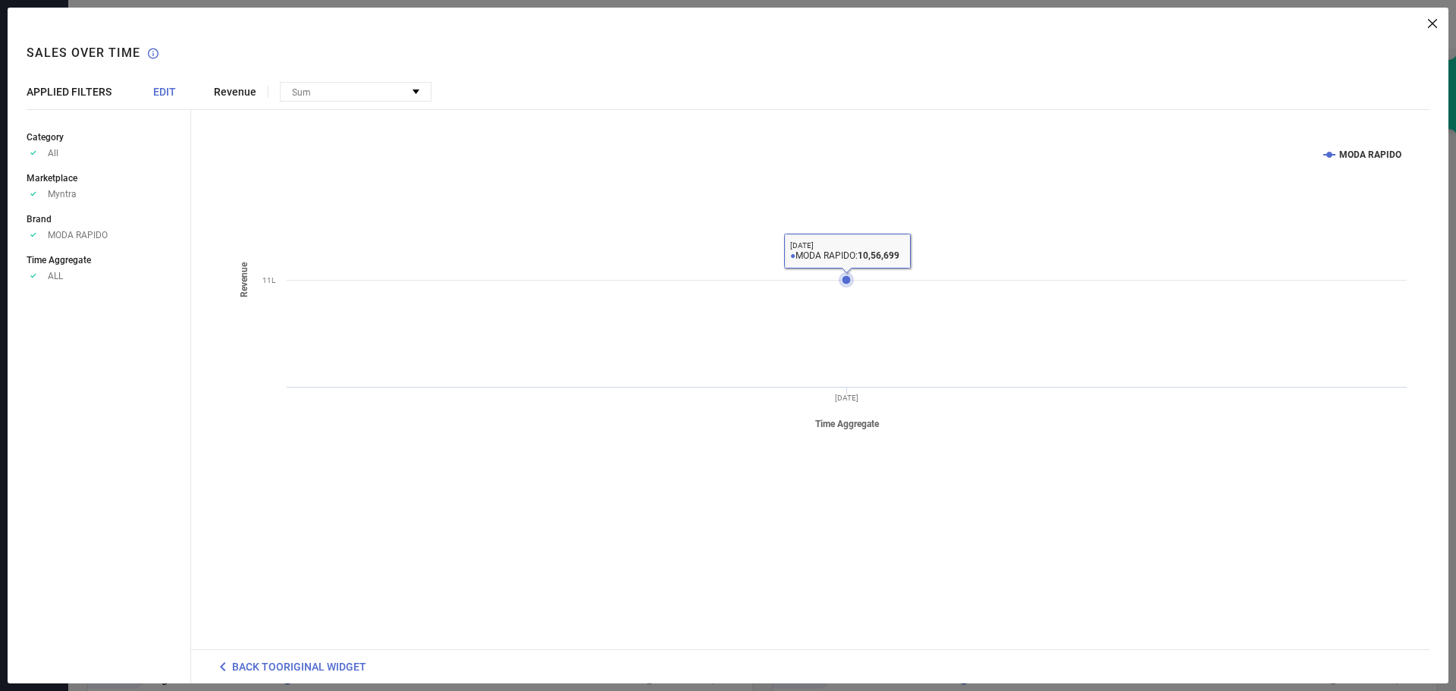
click at [848, 276] on icon at bounding box center [846, 279] width 9 height 9
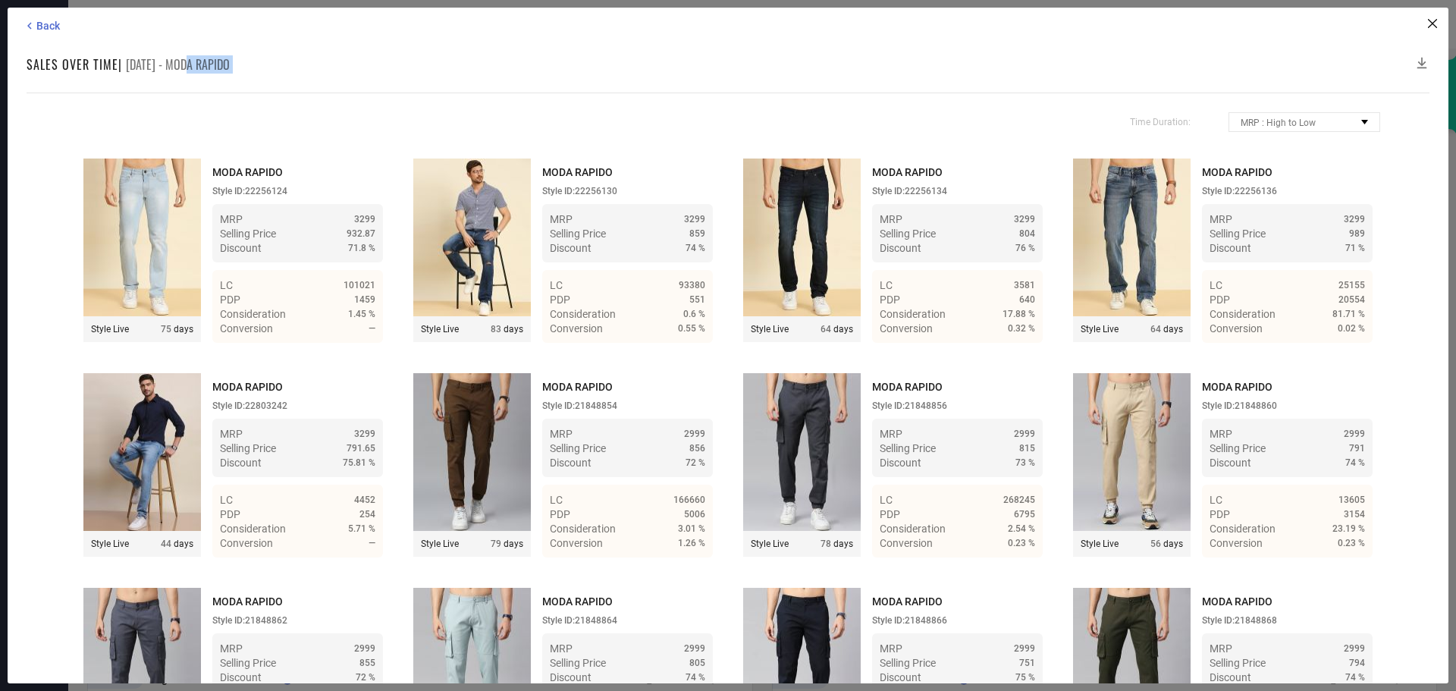
drag, startPoint x: 177, startPoint y: 62, endPoint x: 272, endPoint y: 87, distance: 98.1
click at [272, 87] on div "Back Sales over time | [DATE] - MODA RAPIDO Time Duration: MRP : High to Low MR…" at bounding box center [728, 346] width 1441 height 676
copy div "MODA RAPIDO"
click at [1422, 64] on icon at bounding box center [1423, 63] width 10 height 11
click at [1432, 19] on icon at bounding box center [1432, 23] width 9 height 9
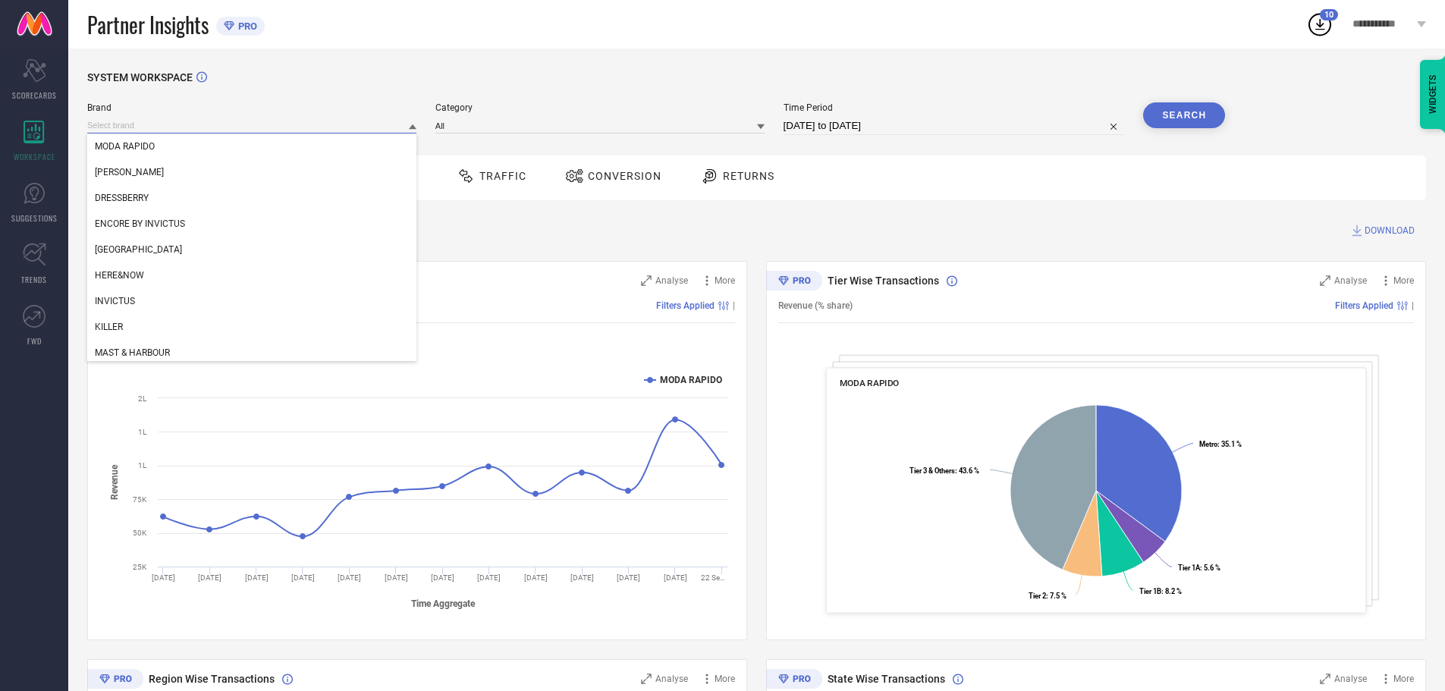
click at [369, 124] on input at bounding box center [251, 126] width 329 height 16
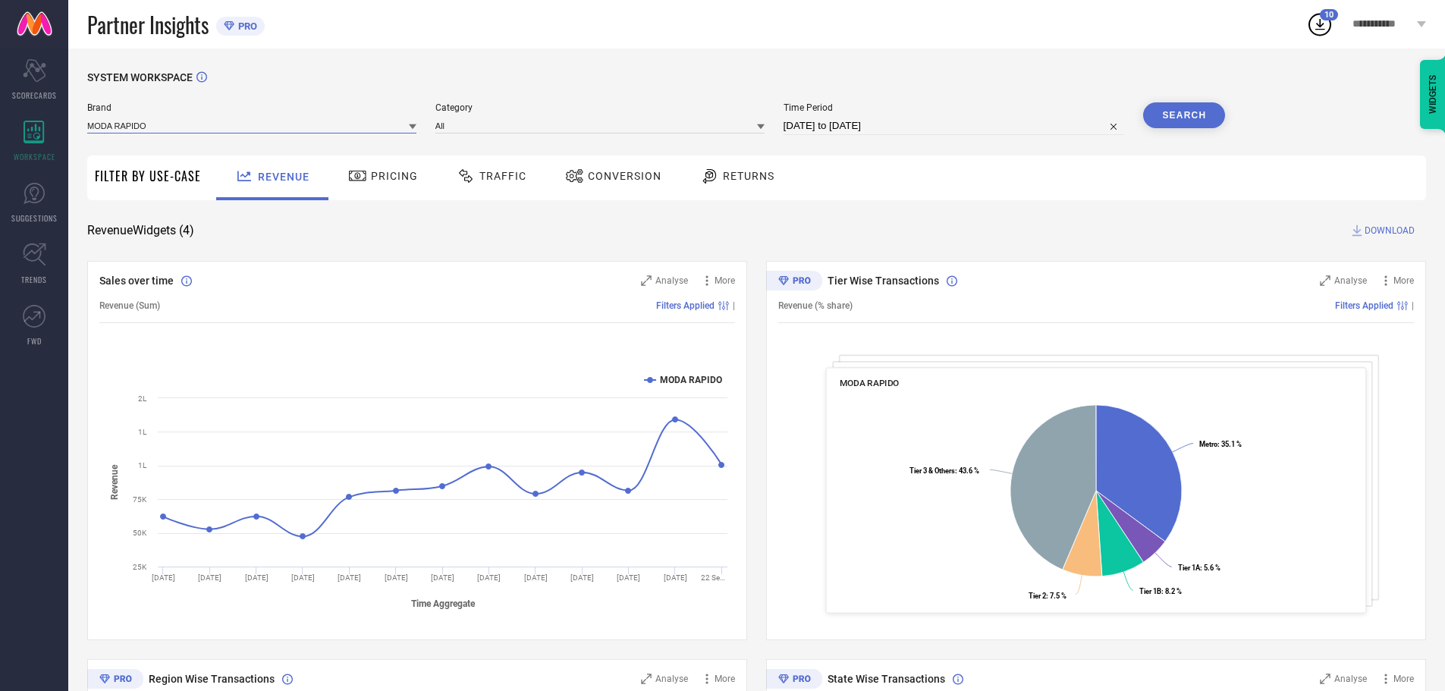
click at [369, 124] on input at bounding box center [251, 126] width 329 height 16
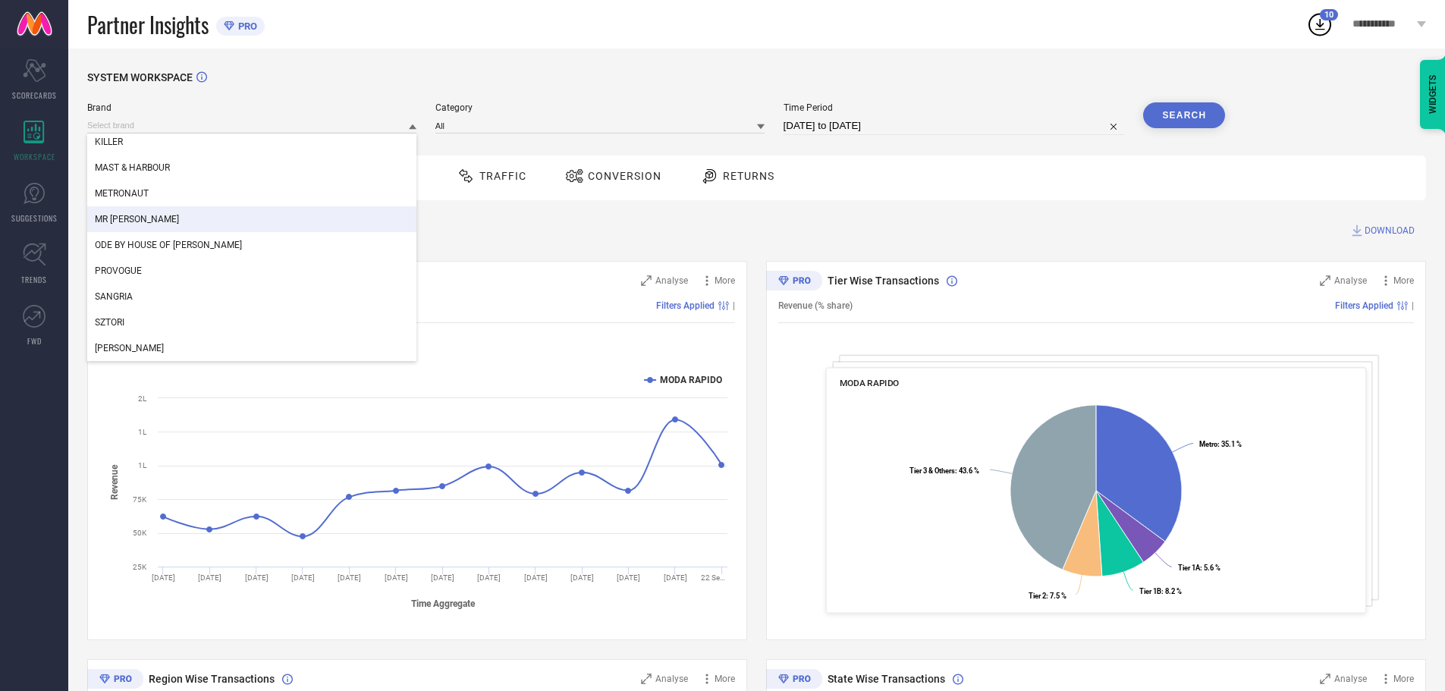
click at [195, 219] on div "MR [PERSON_NAME]" at bounding box center [251, 219] width 329 height 26
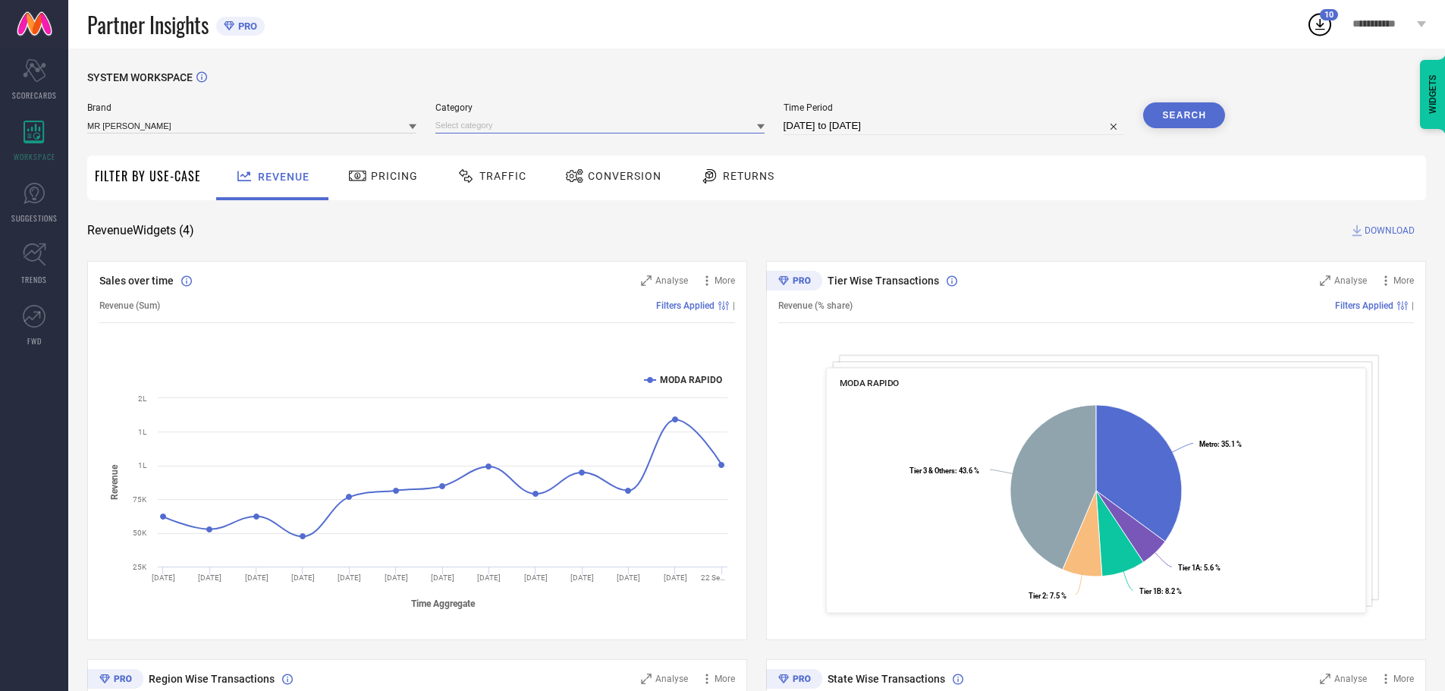
click at [485, 129] on input at bounding box center [599, 126] width 329 height 16
click at [474, 126] on input at bounding box center [599, 126] width 329 height 16
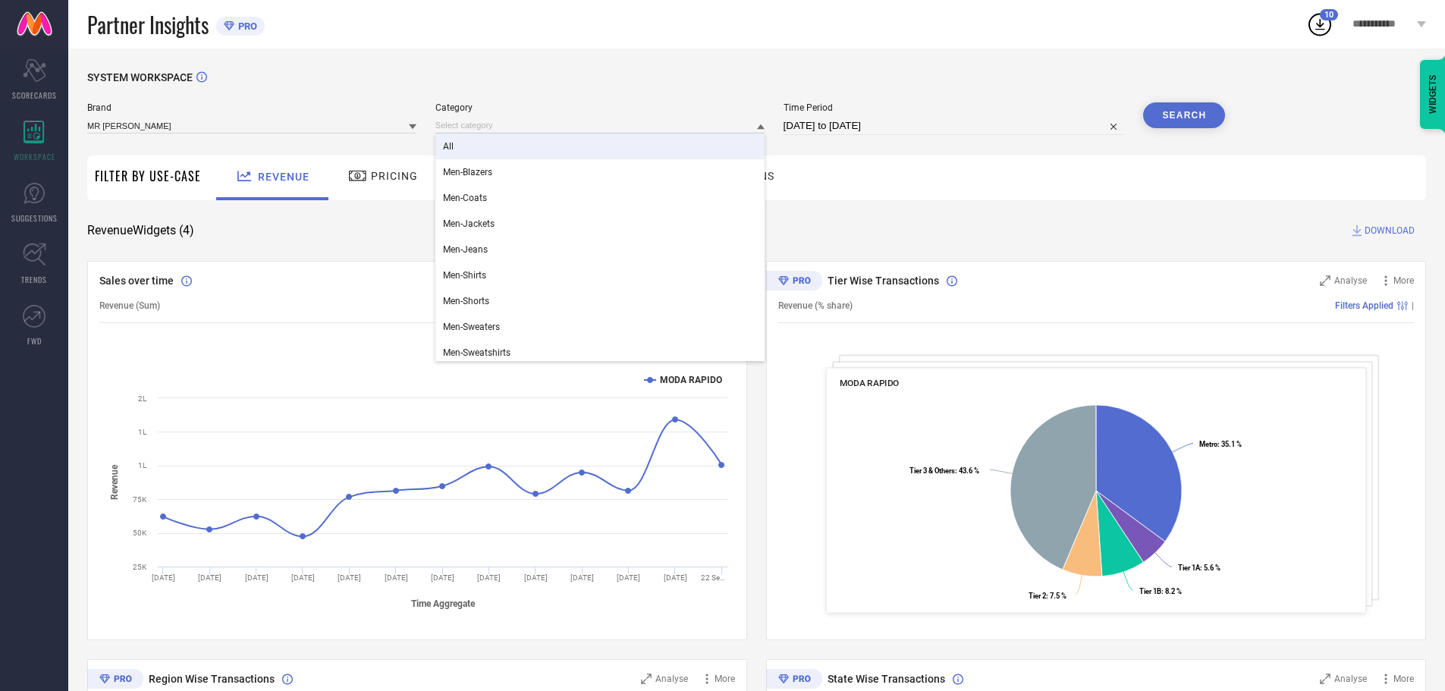
click at [457, 142] on div "All" at bounding box center [599, 147] width 329 height 26
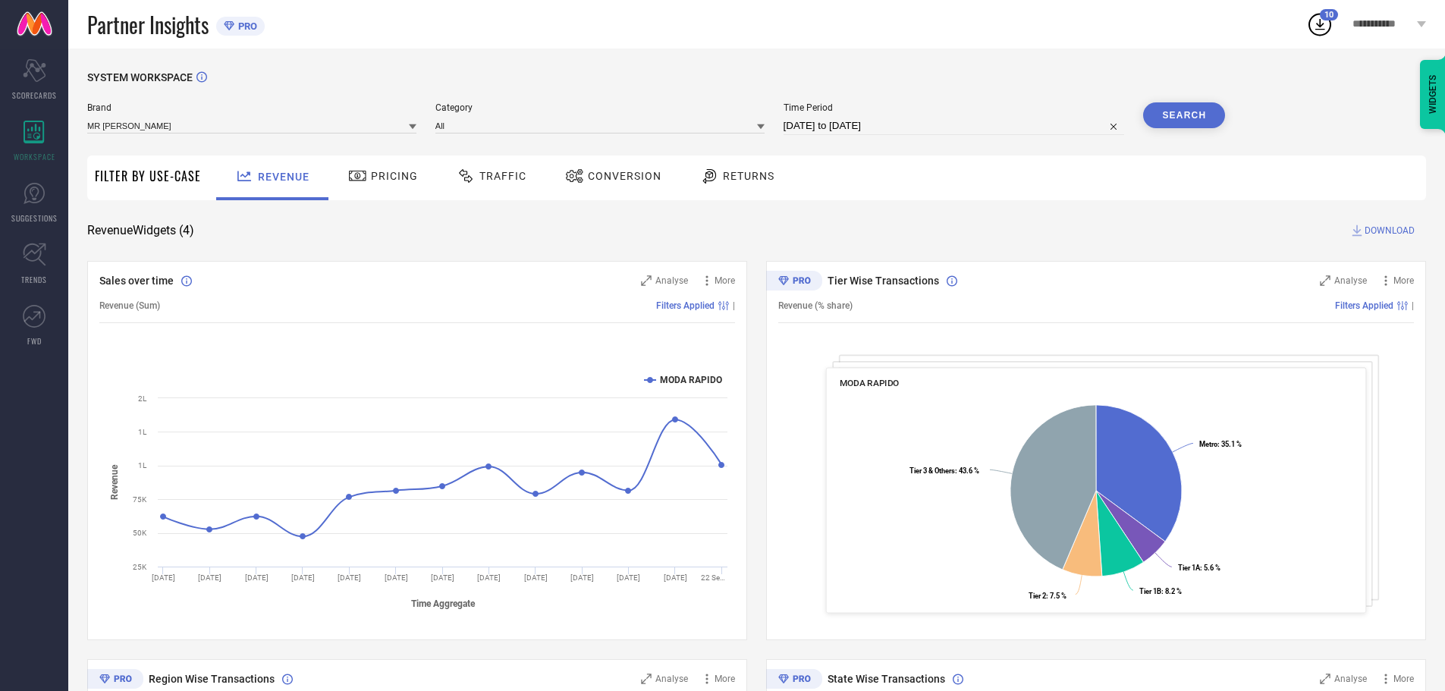
click at [1179, 109] on button "Search" at bounding box center [1184, 115] width 82 height 26
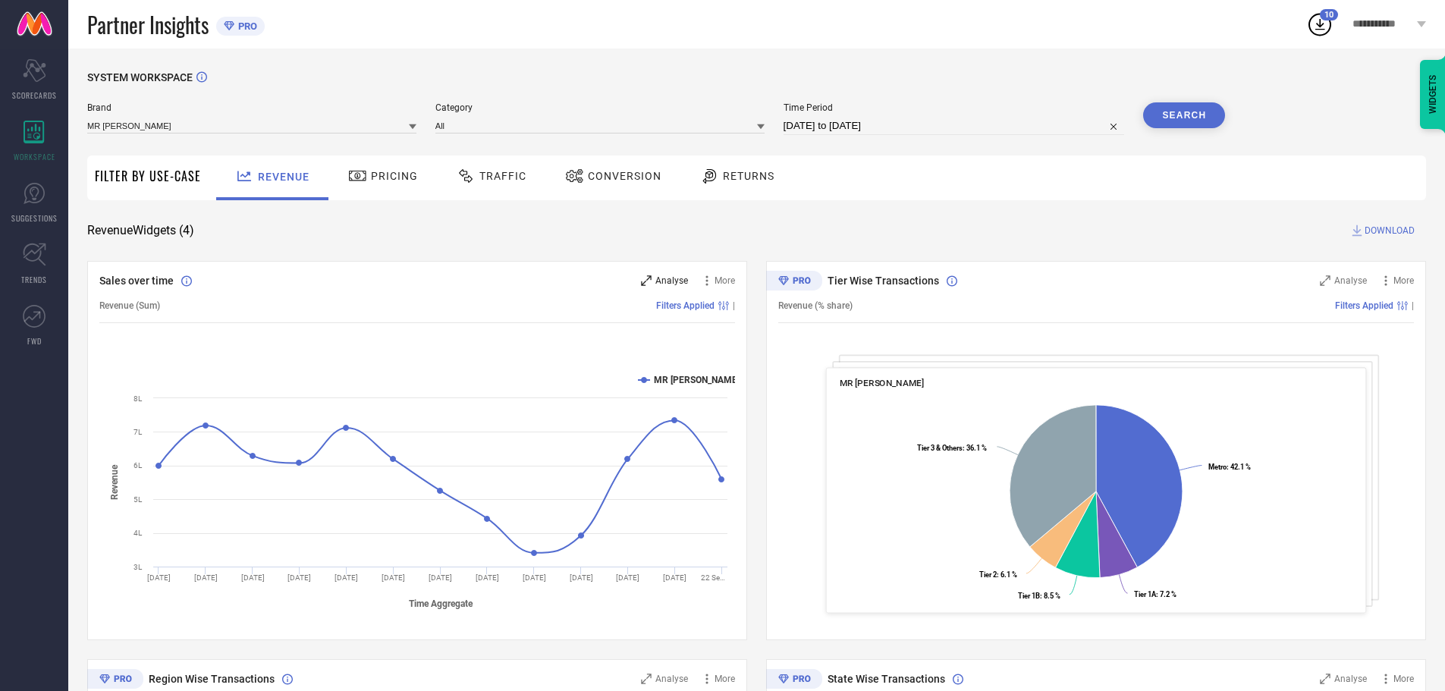
click at [668, 281] on span "Analyse" at bounding box center [671, 280] width 33 height 11
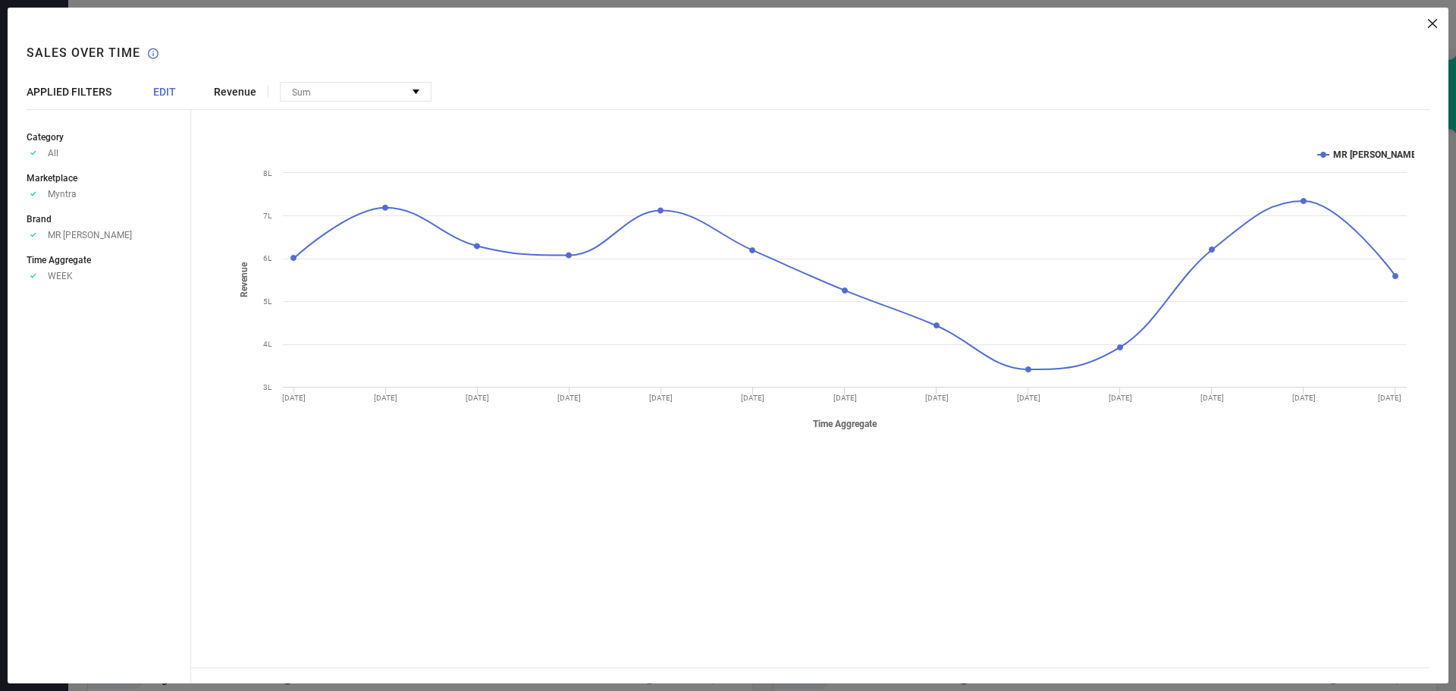
click at [172, 90] on span "EDIT" at bounding box center [164, 92] width 23 height 12
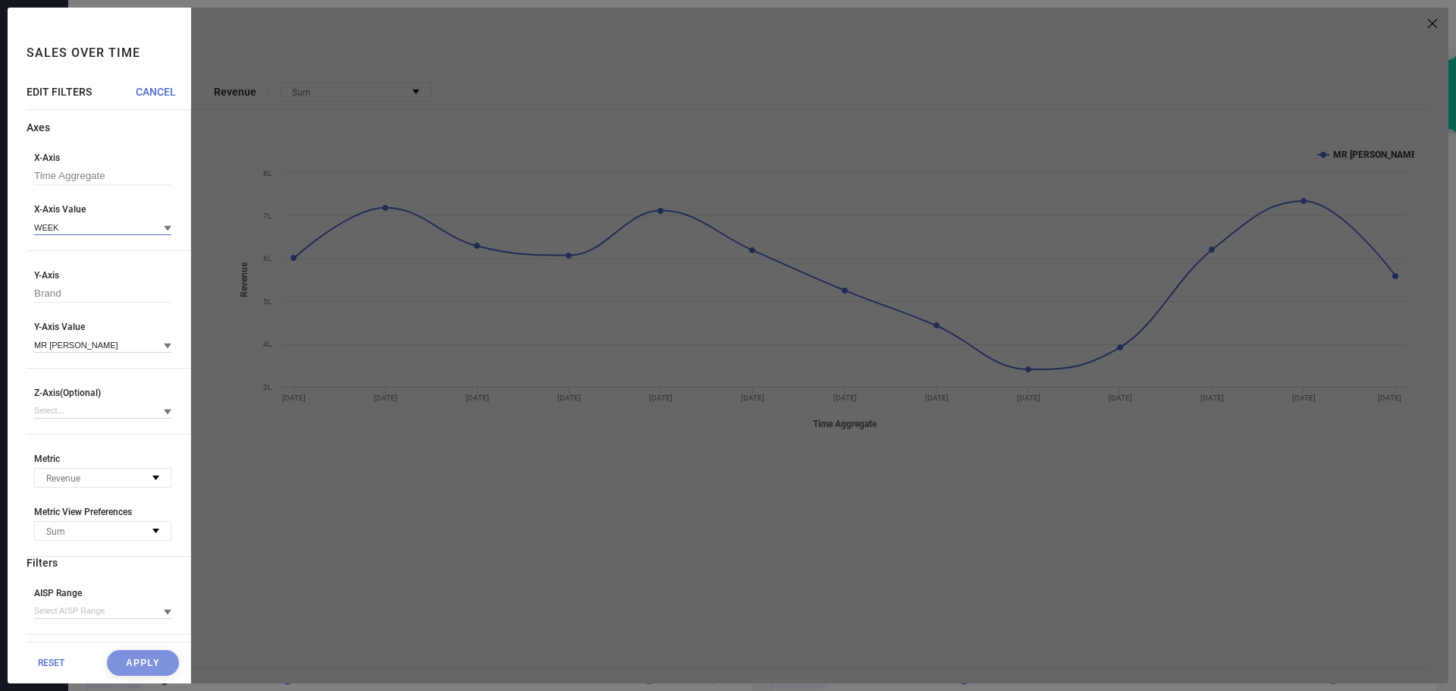
click at [86, 222] on input at bounding box center [102, 227] width 137 height 16
click at [67, 235] on input at bounding box center [102, 227] width 137 height 16
click at [58, 382] on div "ALL" at bounding box center [102, 377] width 137 height 26
click at [134, 671] on button "Apply" at bounding box center [143, 663] width 72 height 26
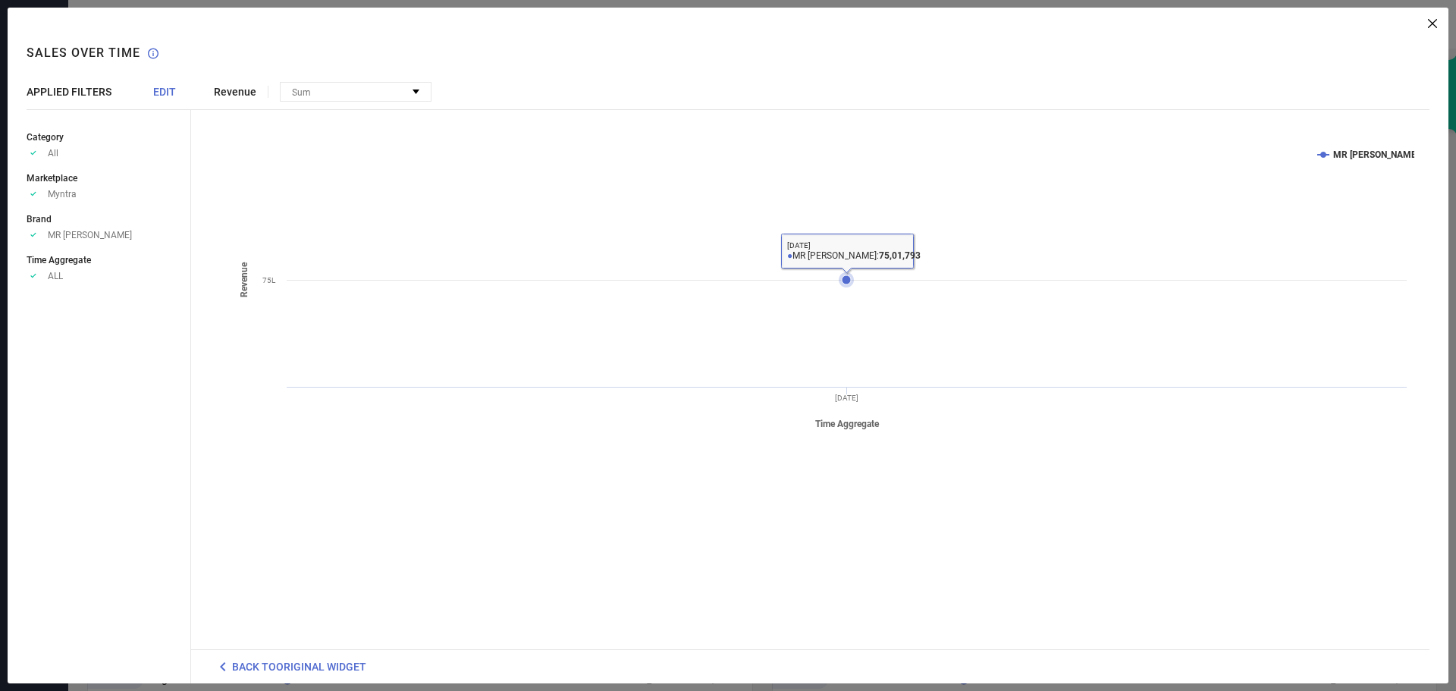
click at [847, 279] on icon at bounding box center [846, 279] width 9 height 9
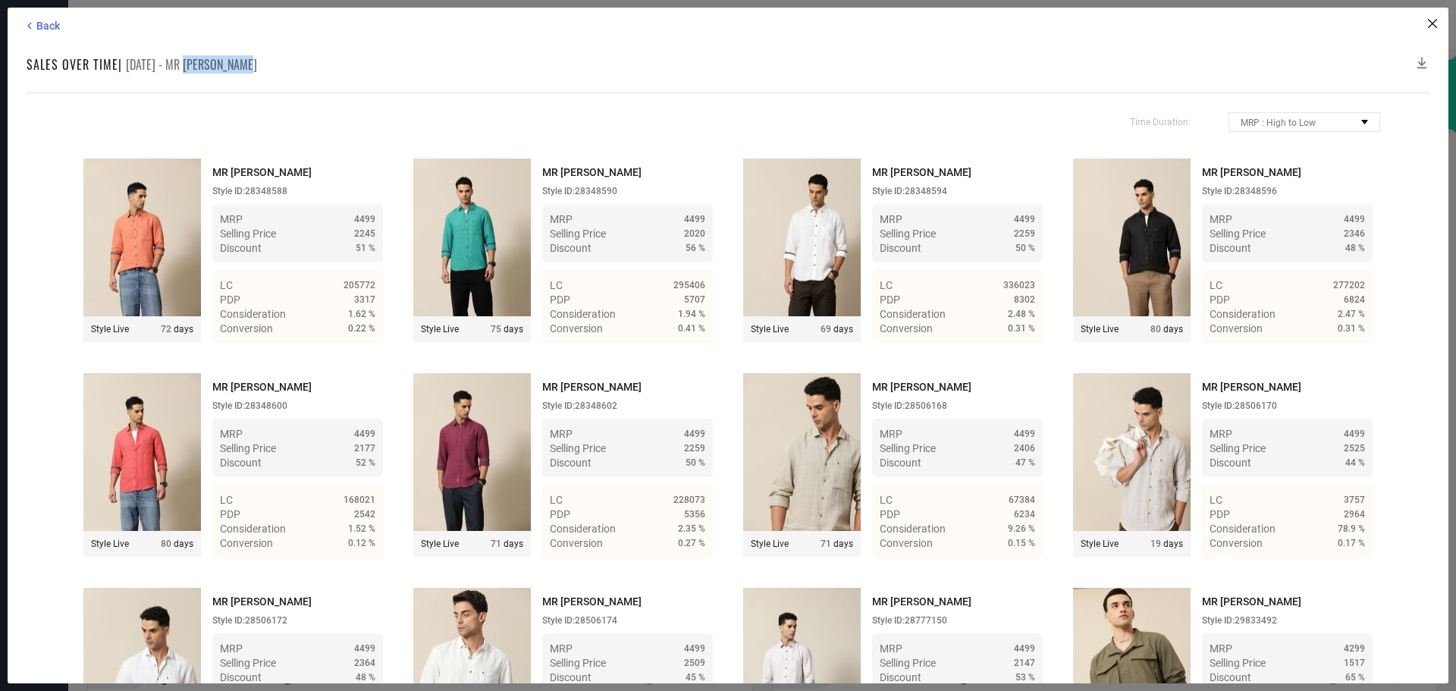
drag, startPoint x: 178, startPoint y: 64, endPoint x: 270, endPoint y: 61, distance: 91.8
click at [270, 61] on div "Sales over time | [DATE] - MR [PERSON_NAME]" at bounding box center [728, 64] width 1403 height 18
copy span "MR [PERSON_NAME]"
click at [1425, 59] on icon at bounding box center [1422, 62] width 15 height 15
click at [1429, 22] on icon at bounding box center [1432, 23] width 9 height 9
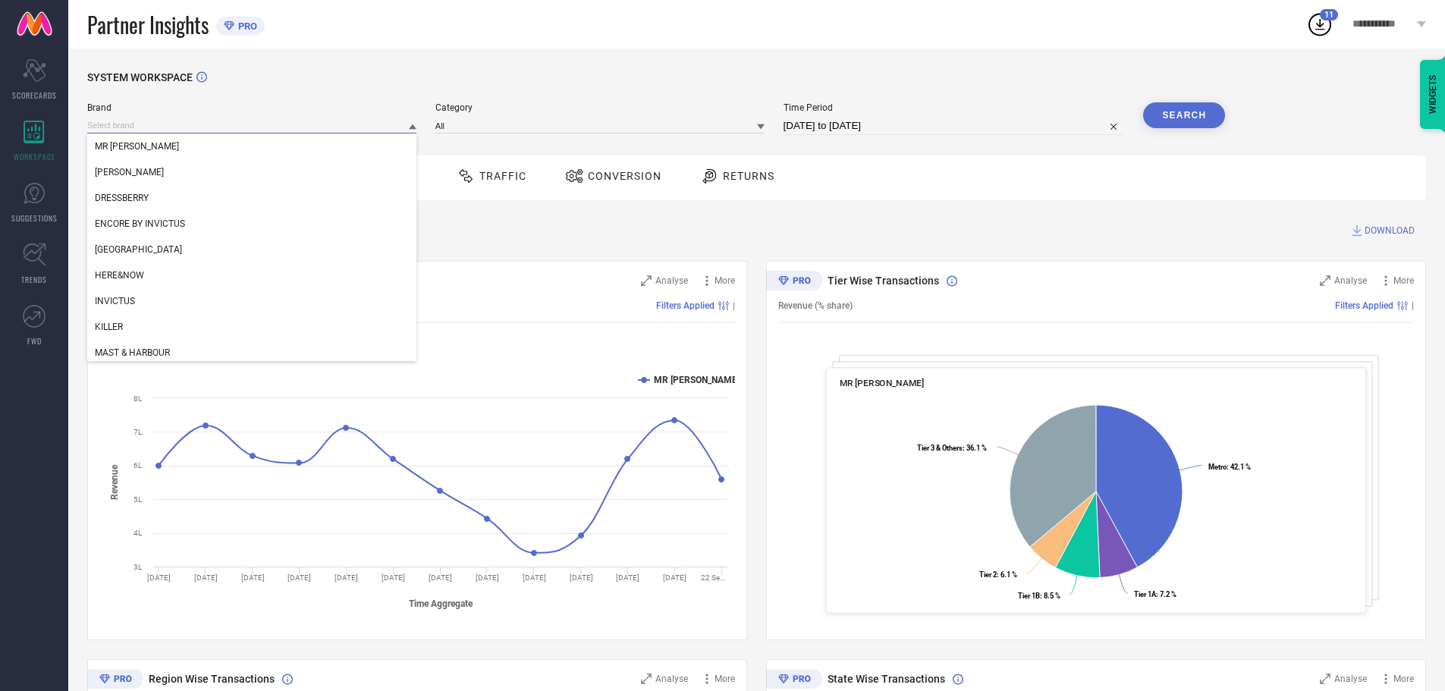
click at [298, 131] on input at bounding box center [251, 126] width 329 height 16
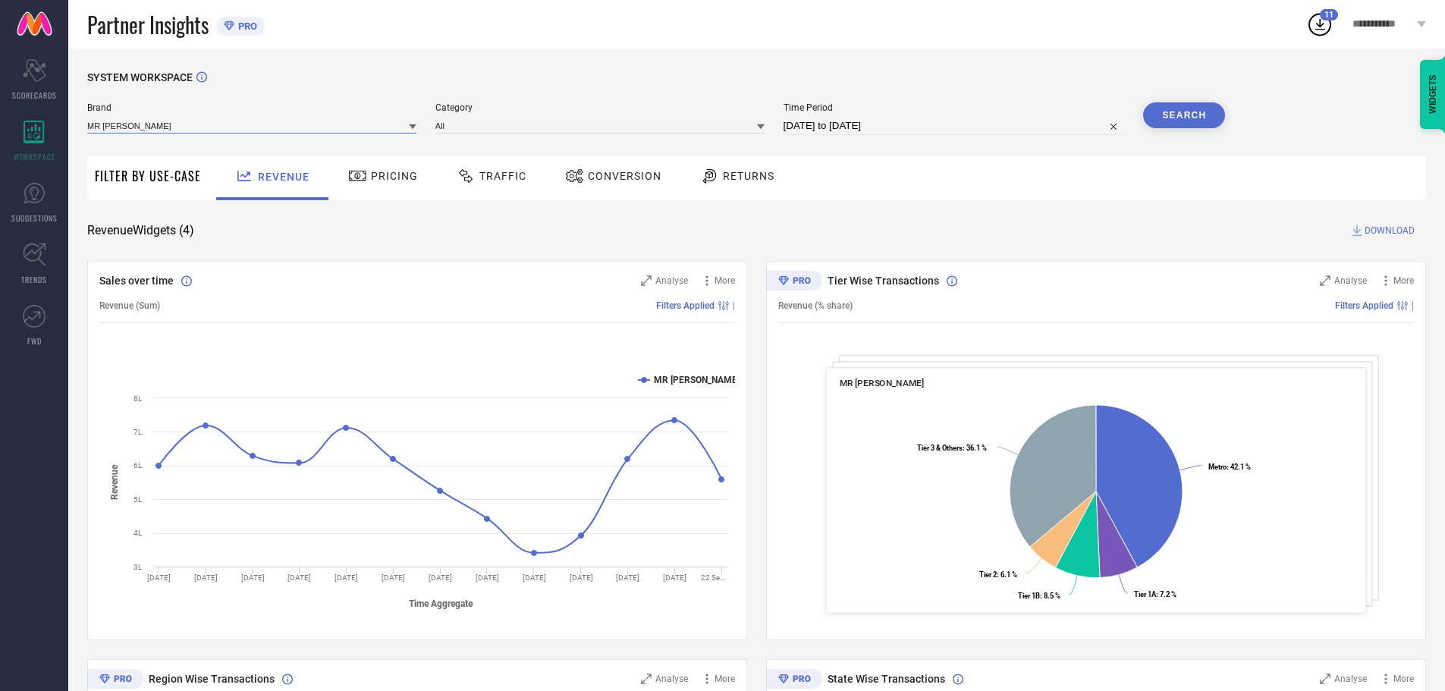
click at [302, 130] on input at bounding box center [251, 126] width 329 height 16
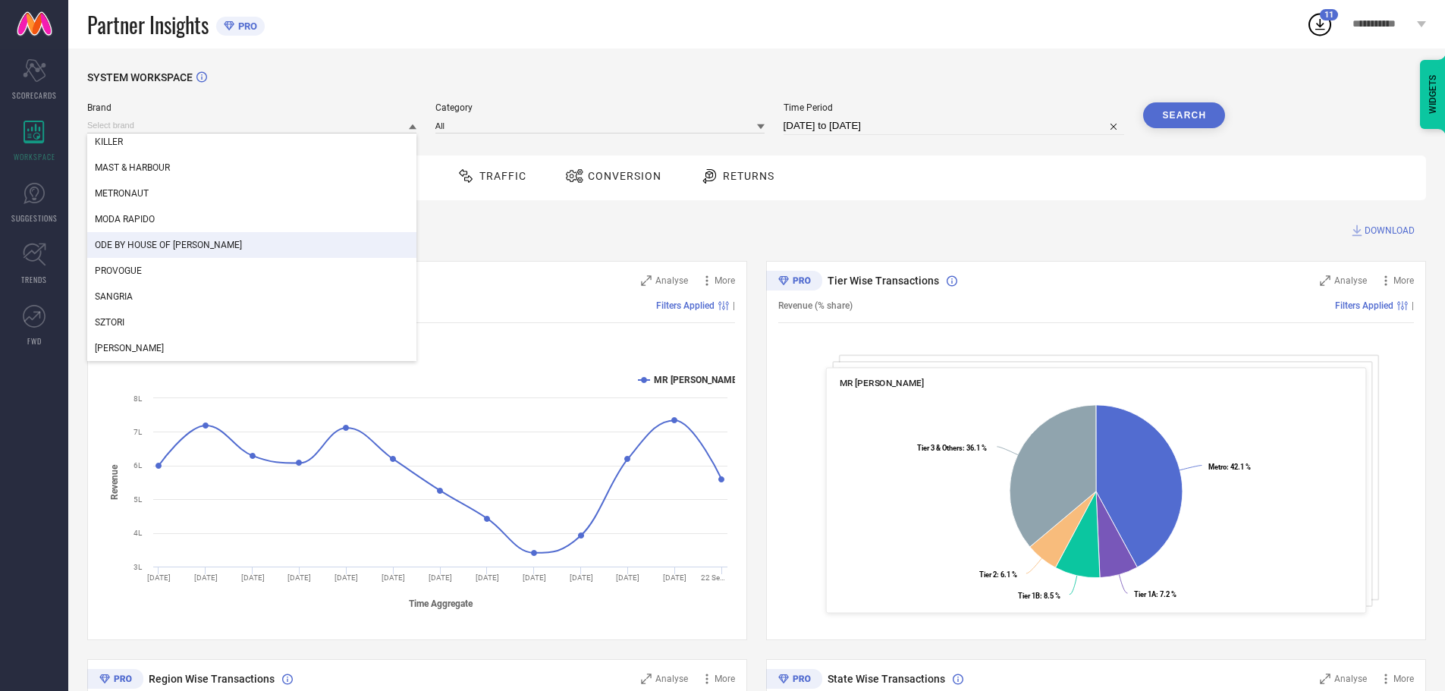
click at [208, 242] on span "ODE BY HOUSE OF [PERSON_NAME]" at bounding box center [168, 245] width 147 height 11
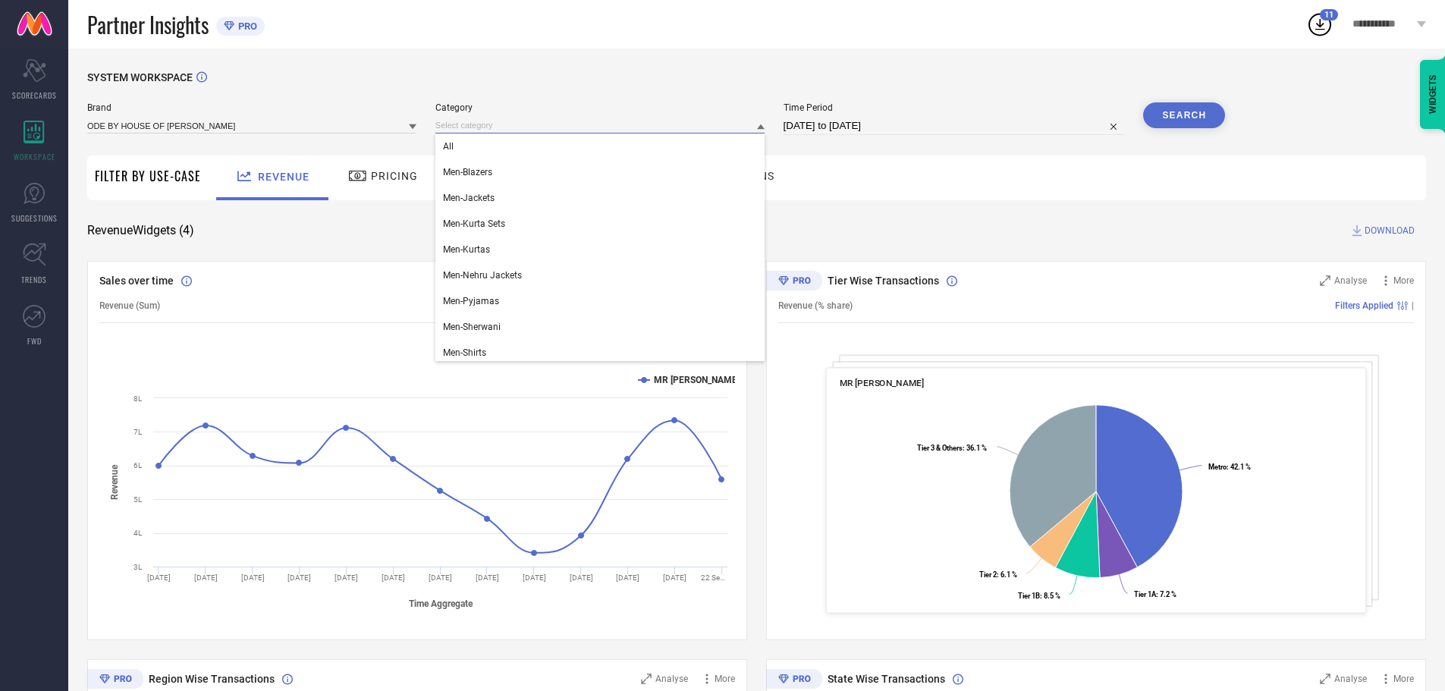
click at [488, 132] on input at bounding box center [599, 126] width 329 height 16
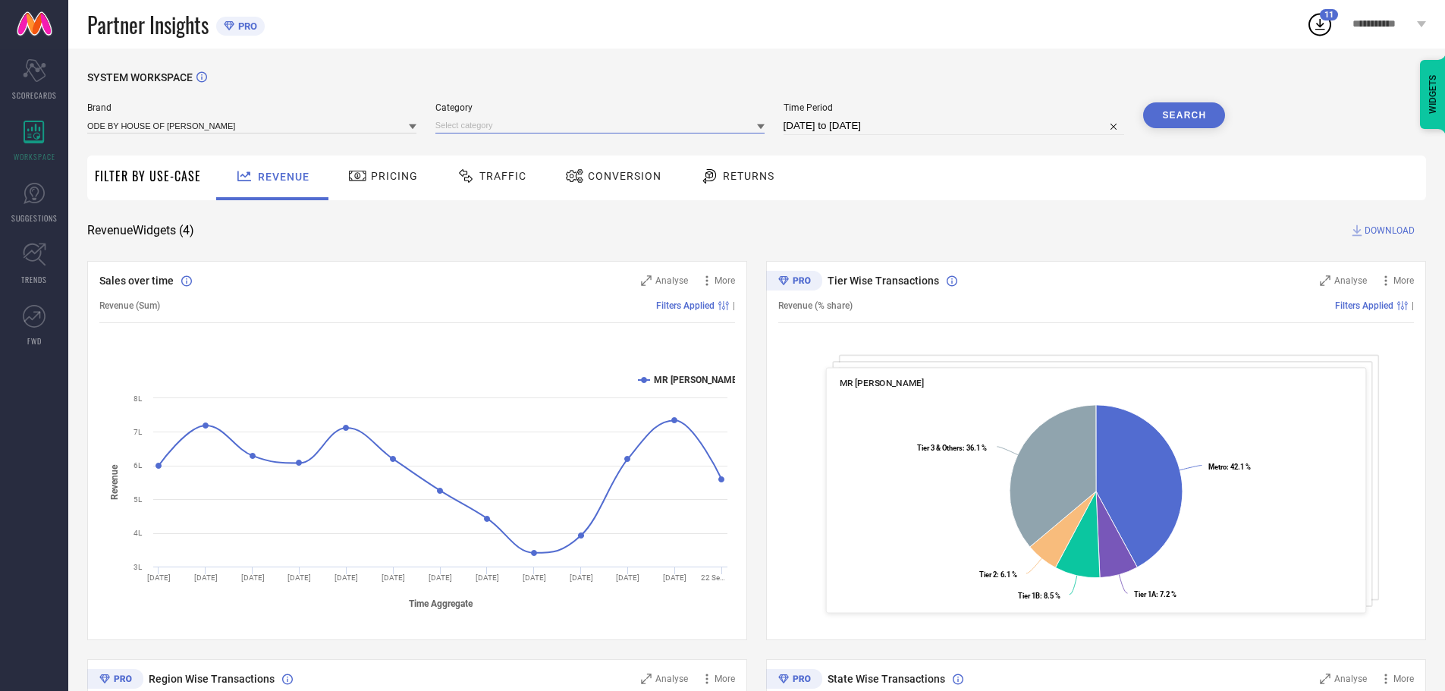
click at [468, 124] on input at bounding box center [599, 126] width 329 height 16
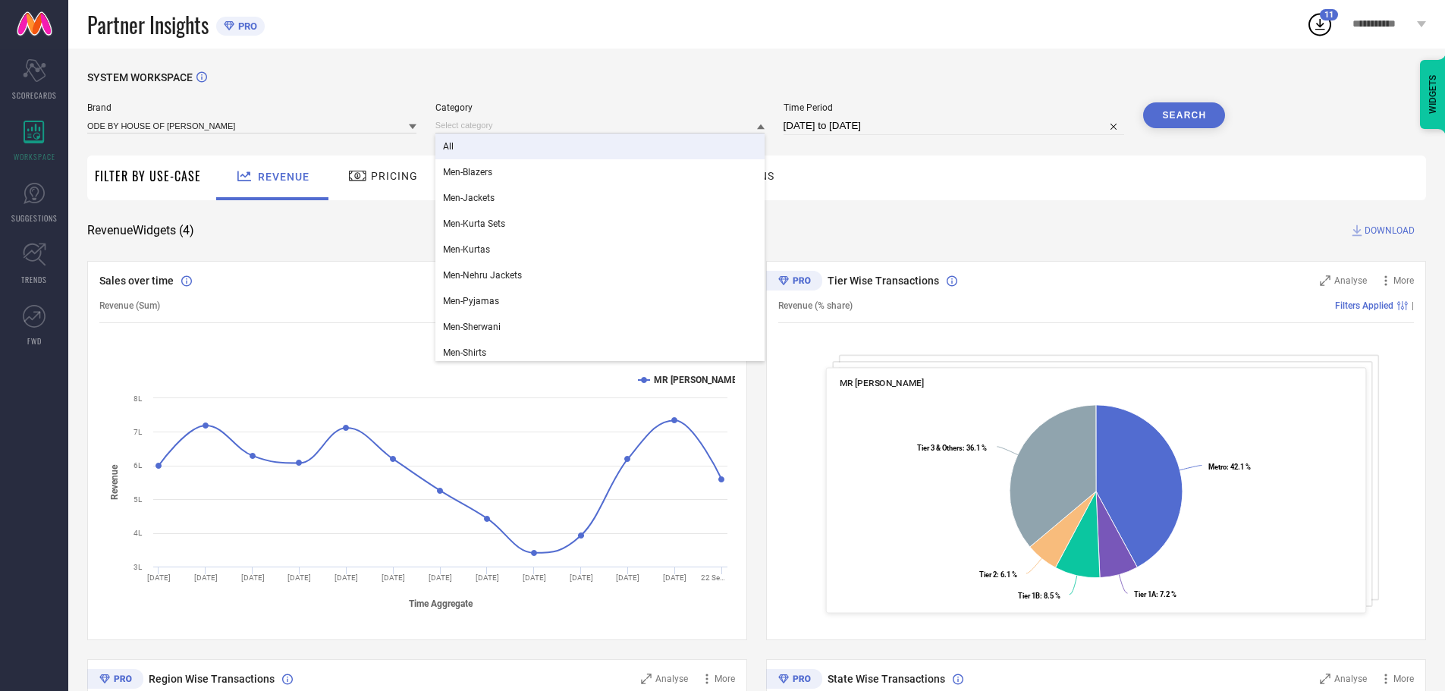
click at [455, 151] on div "All" at bounding box center [599, 147] width 329 height 26
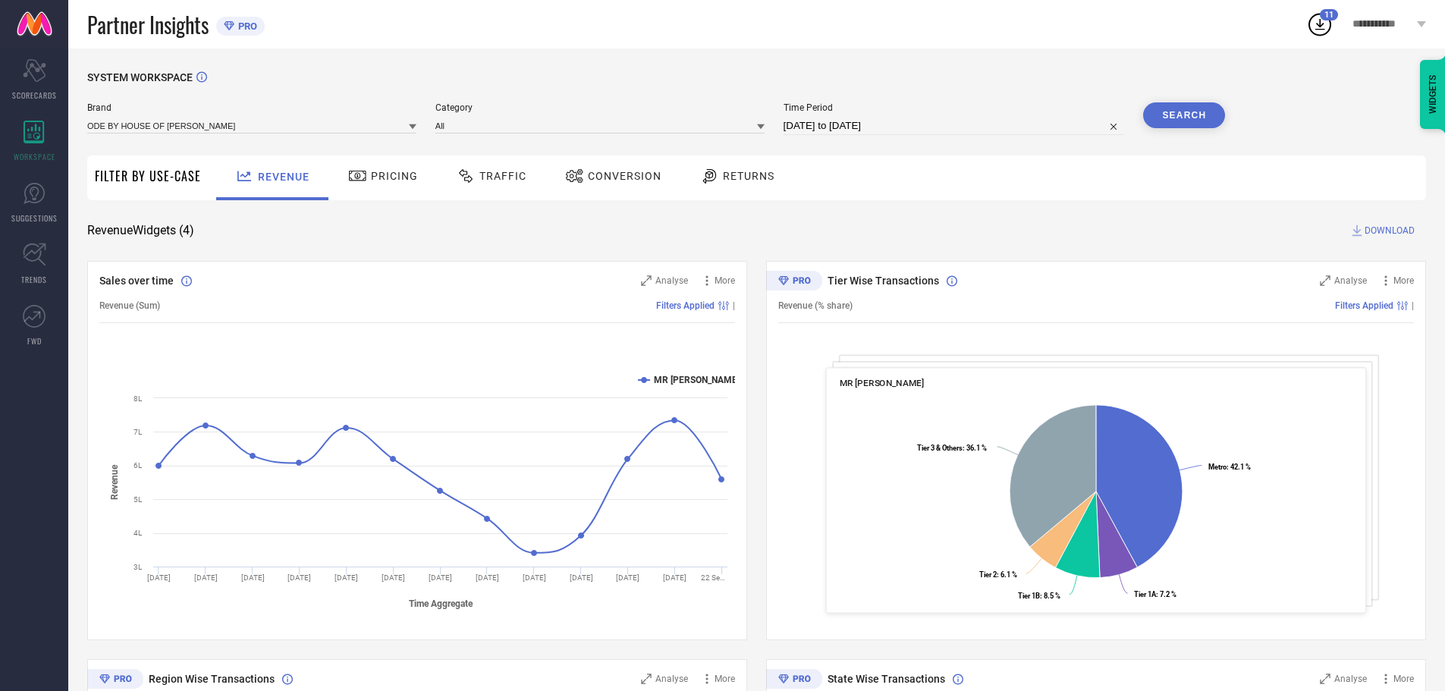
click at [1170, 120] on button "Search" at bounding box center [1184, 115] width 82 height 26
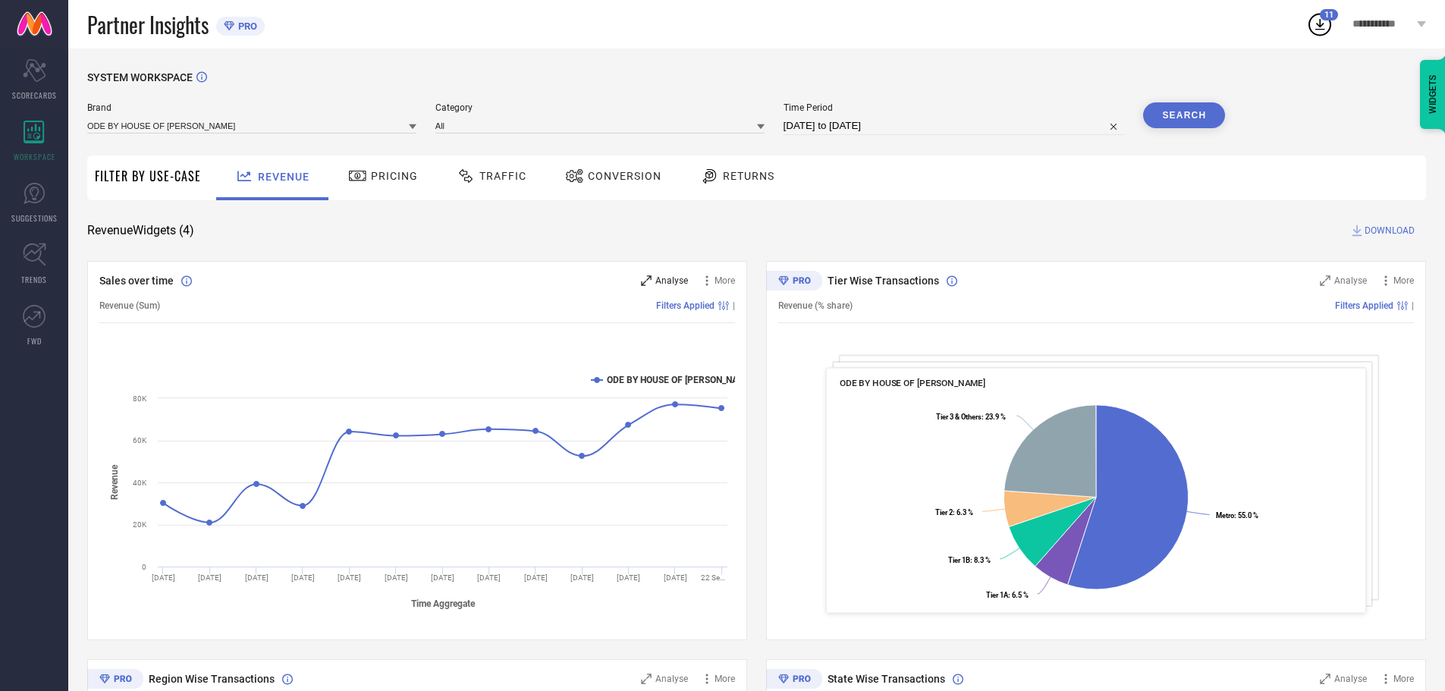
click at [671, 278] on span "Analyse" at bounding box center [671, 280] width 33 height 11
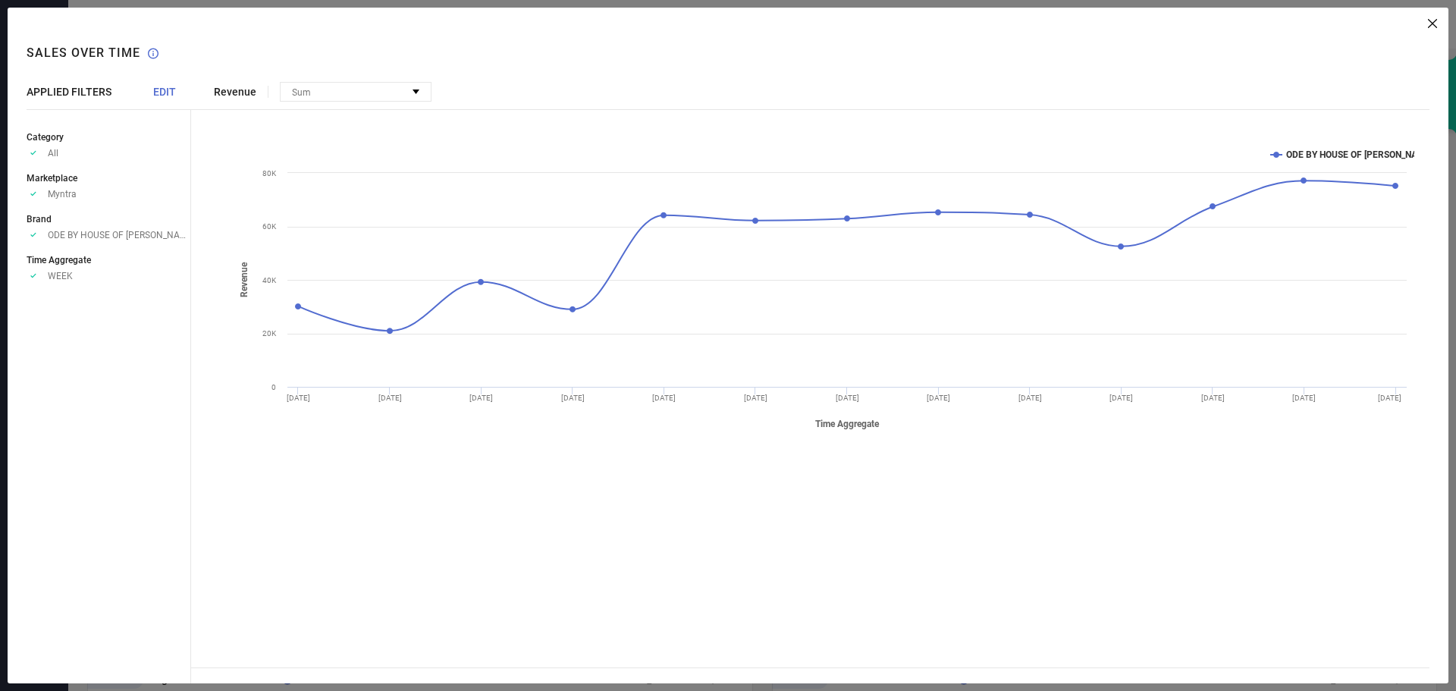
click at [161, 93] on span "EDIT" at bounding box center [164, 92] width 23 height 12
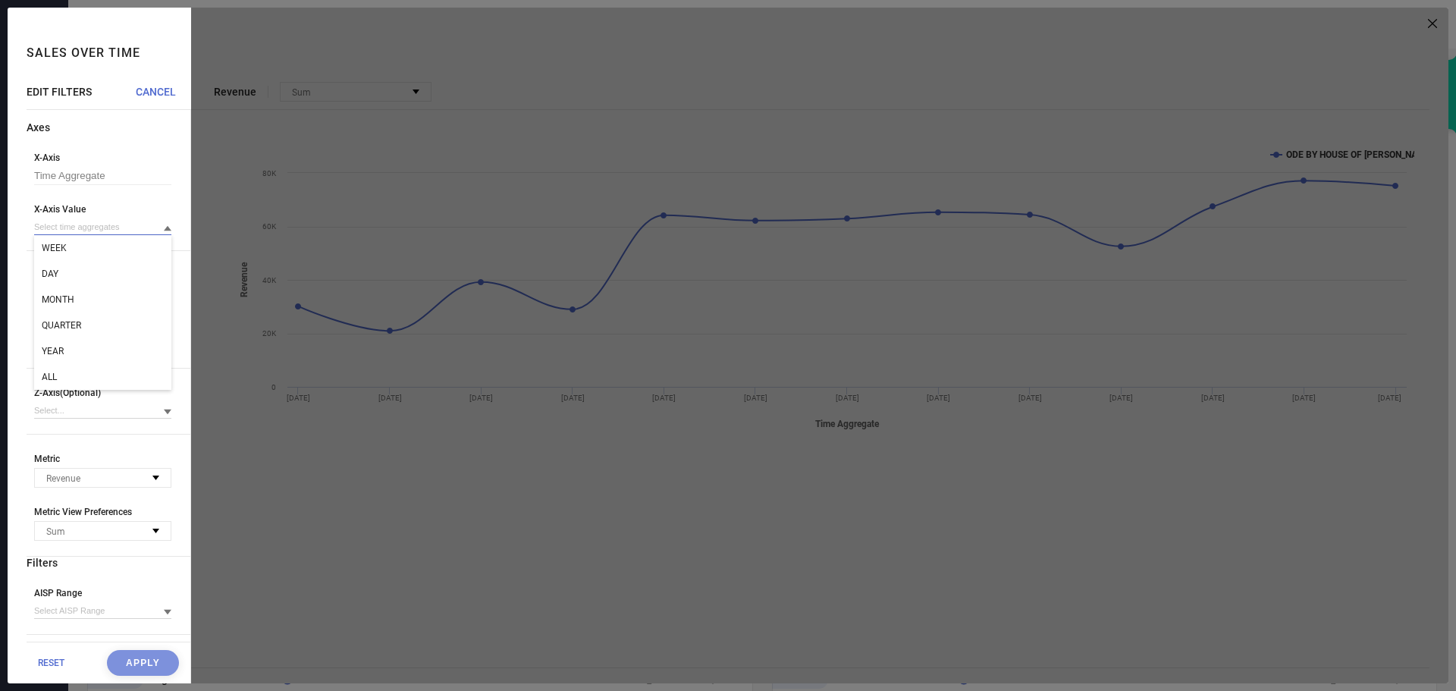
click at [70, 222] on input at bounding box center [102, 227] width 137 height 16
click at [59, 379] on div "ALL" at bounding box center [102, 377] width 137 height 26
click at [137, 659] on button "Apply" at bounding box center [143, 663] width 72 height 26
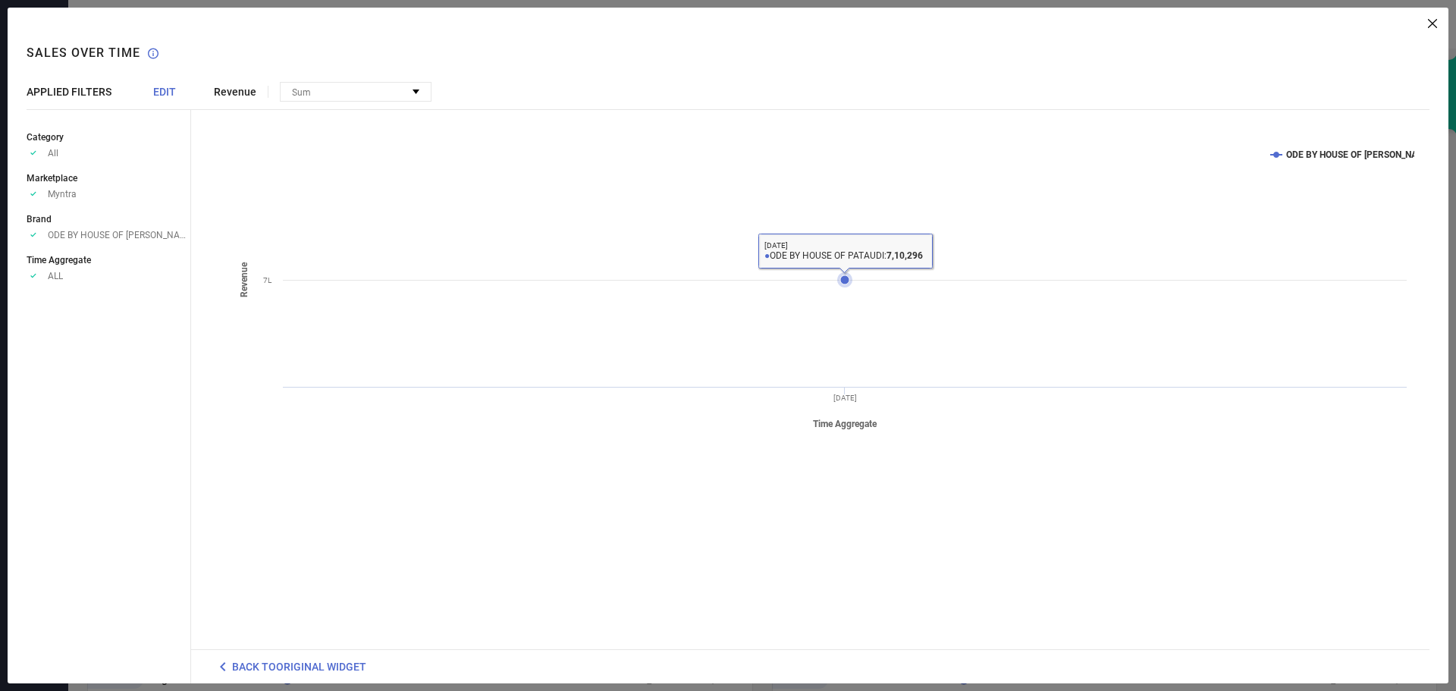
click at [846, 281] on icon at bounding box center [845, 279] width 9 height 9
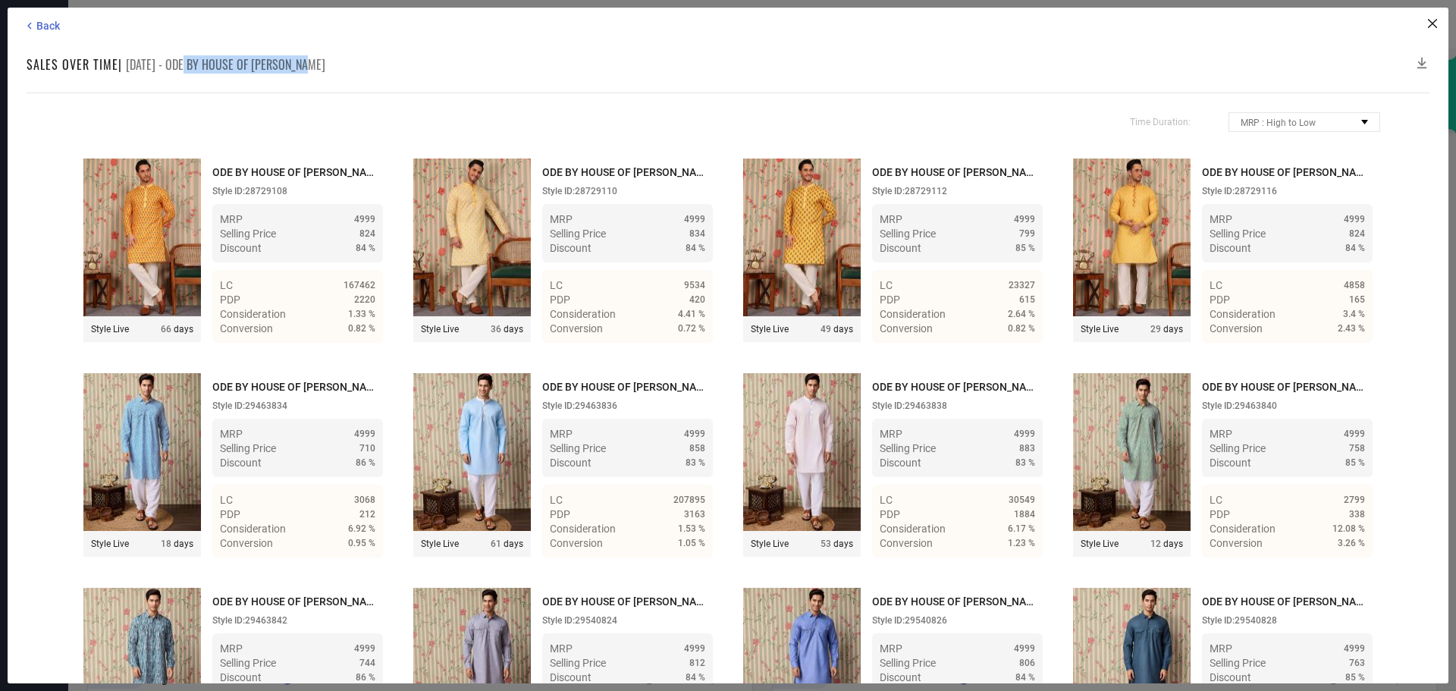
drag, startPoint x: 176, startPoint y: 61, endPoint x: 388, endPoint y: 73, distance: 212.8
click at [388, 73] on div "Sales over time | [DATE] - ODE BY HOUSE OF [PERSON_NAME]" at bounding box center [728, 64] width 1403 height 18
copy span "ODE BY HOUSE OF [PERSON_NAME]"
click at [1421, 63] on icon at bounding box center [1422, 62] width 15 height 15
click at [1431, 20] on icon at bounding box center [1432, 23] width 9 height 9
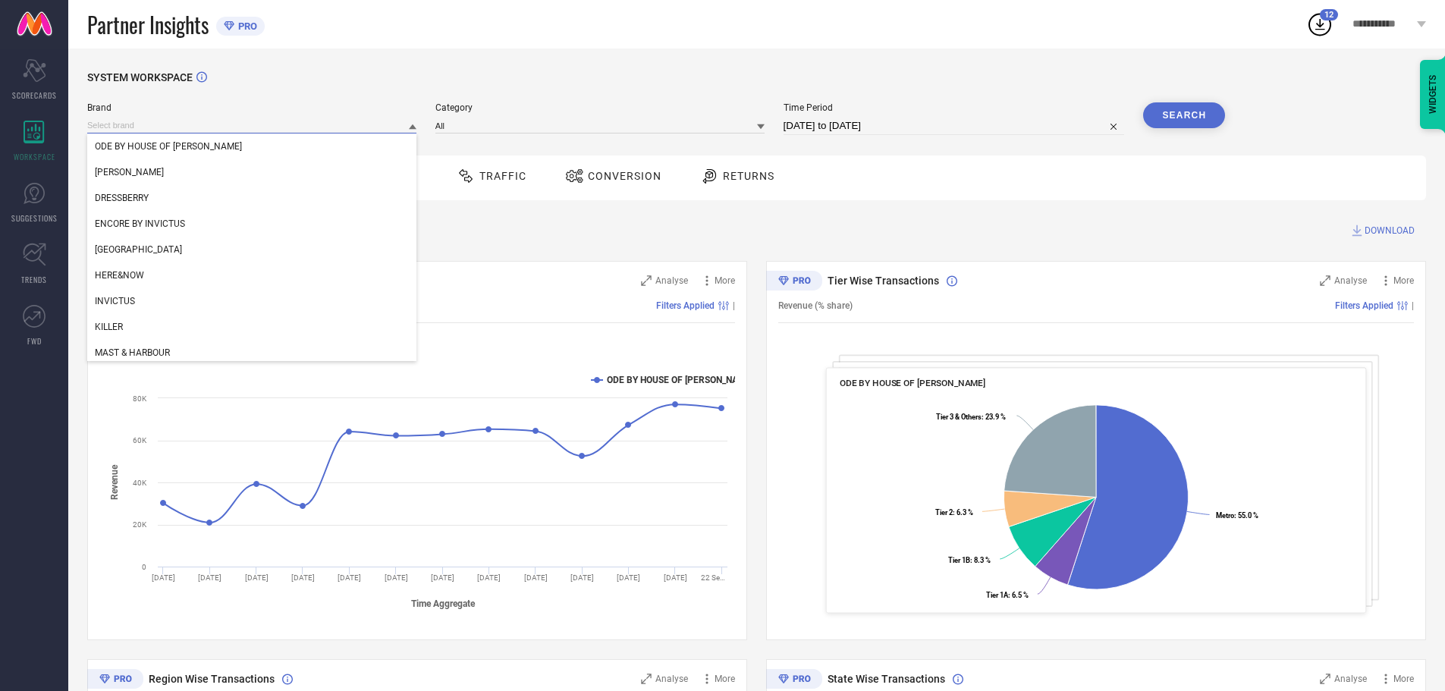
click at [272, 121] on input at bounding box center [251, 126] width 329 height 16
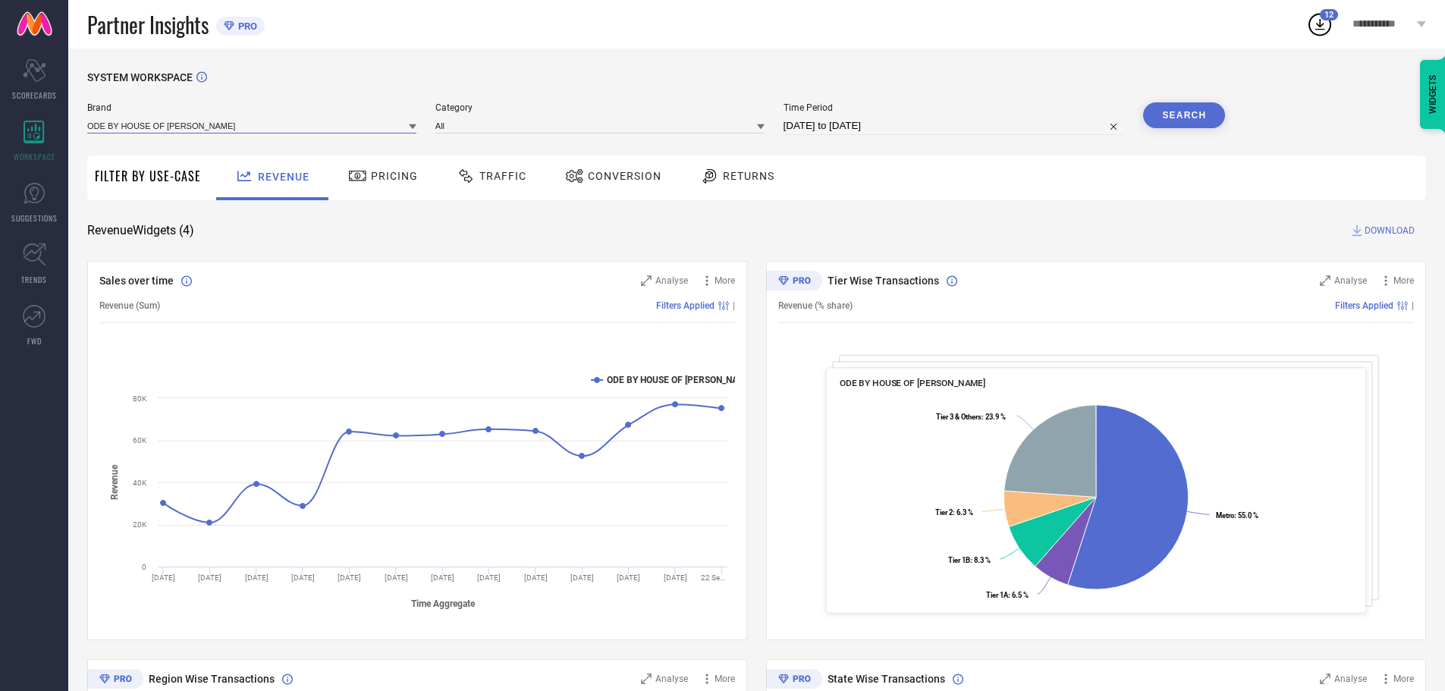
click at [272, 121] on input at bounding box center [251, 126] width 329 height 16
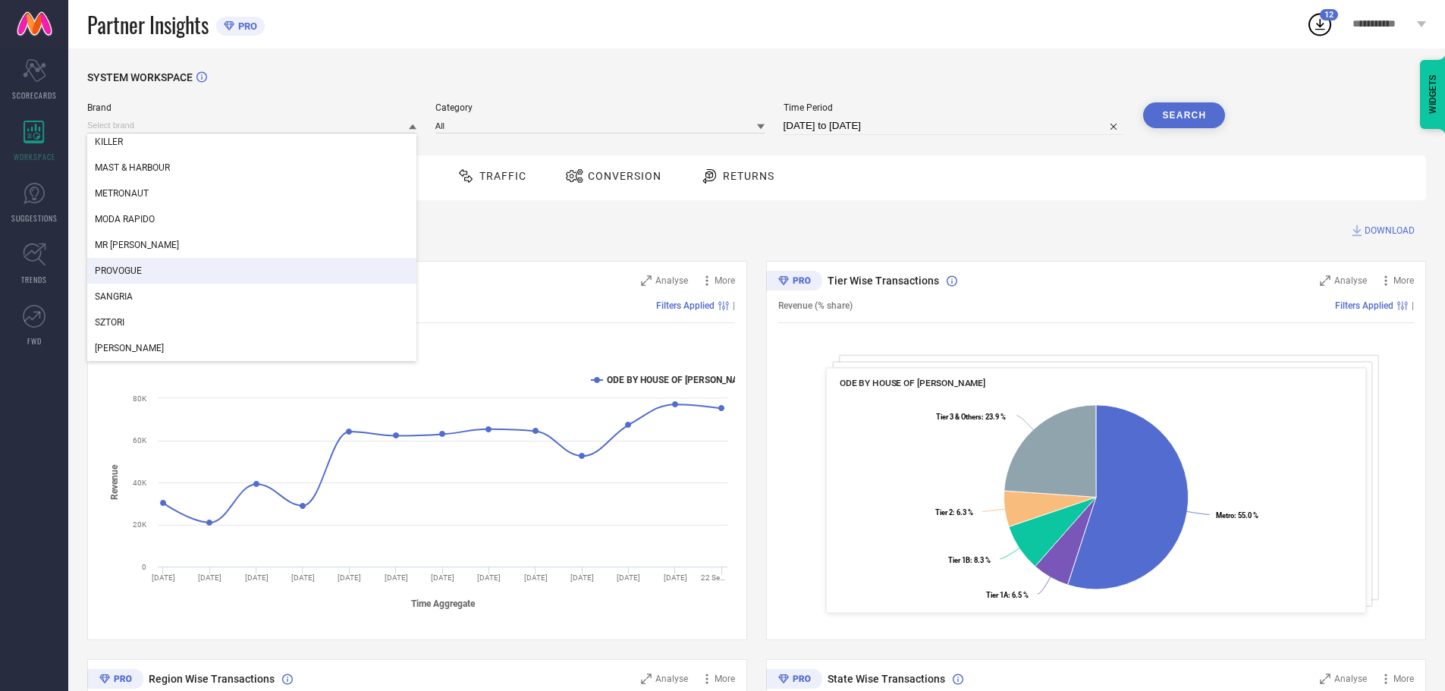
click at [149, 270] on div "PROVOGUE" at bounding box center [251, 271] width 329 height 26
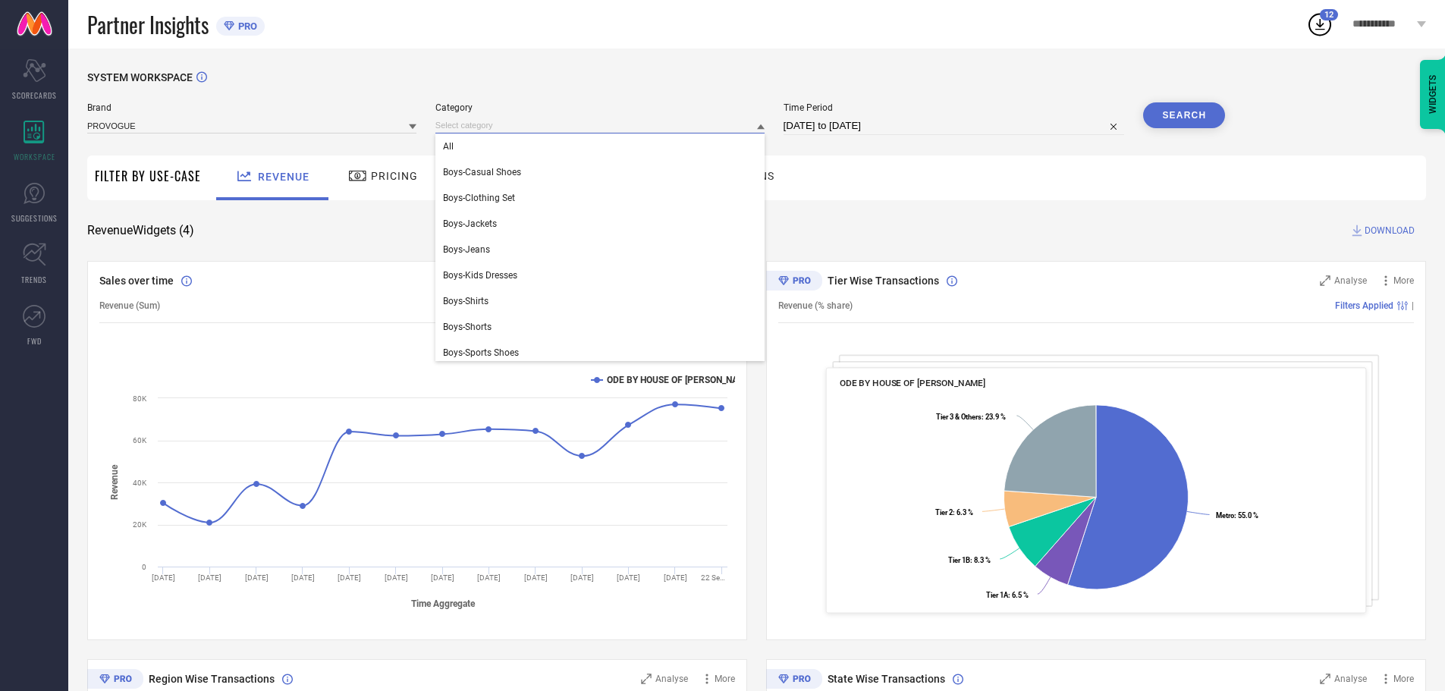
click at [489, 127] on input at bounding box center [599, 126] width 329 height 16
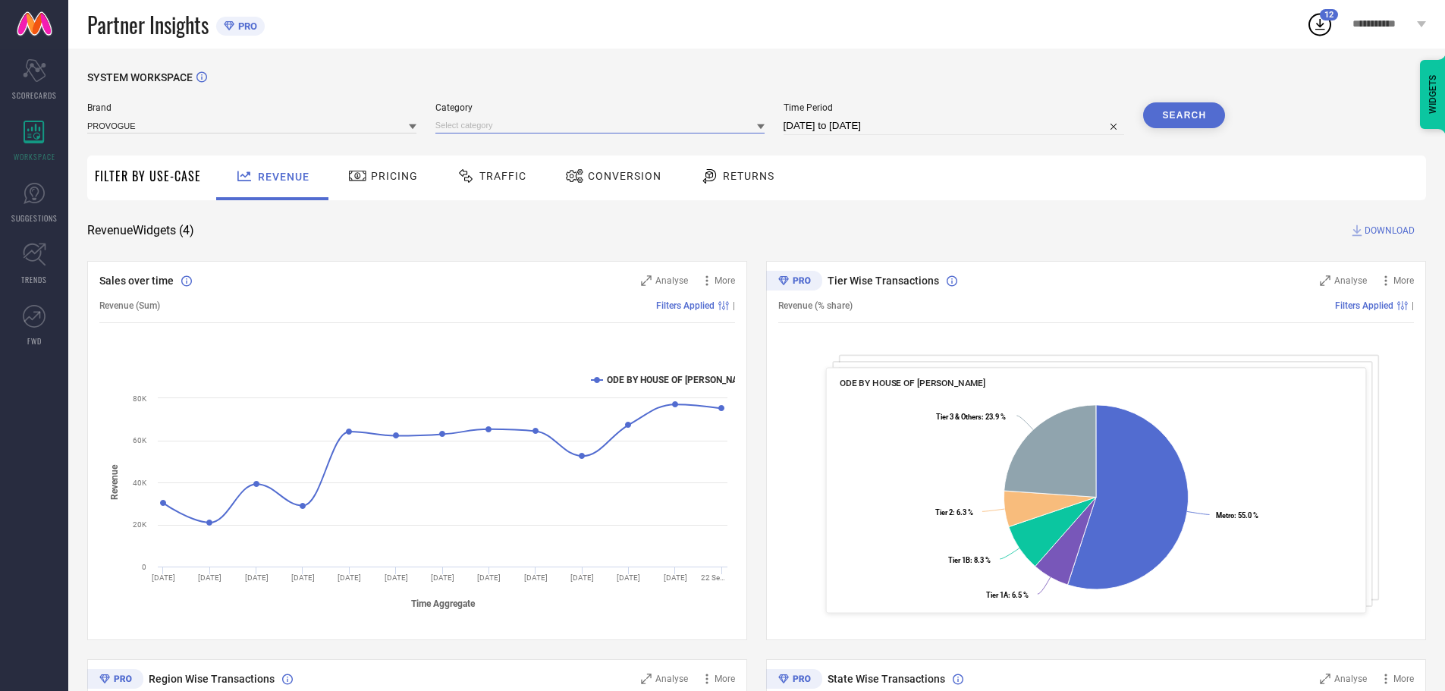
click at [470, 131] on input at bounding box center [599, 126] width 329 height 16
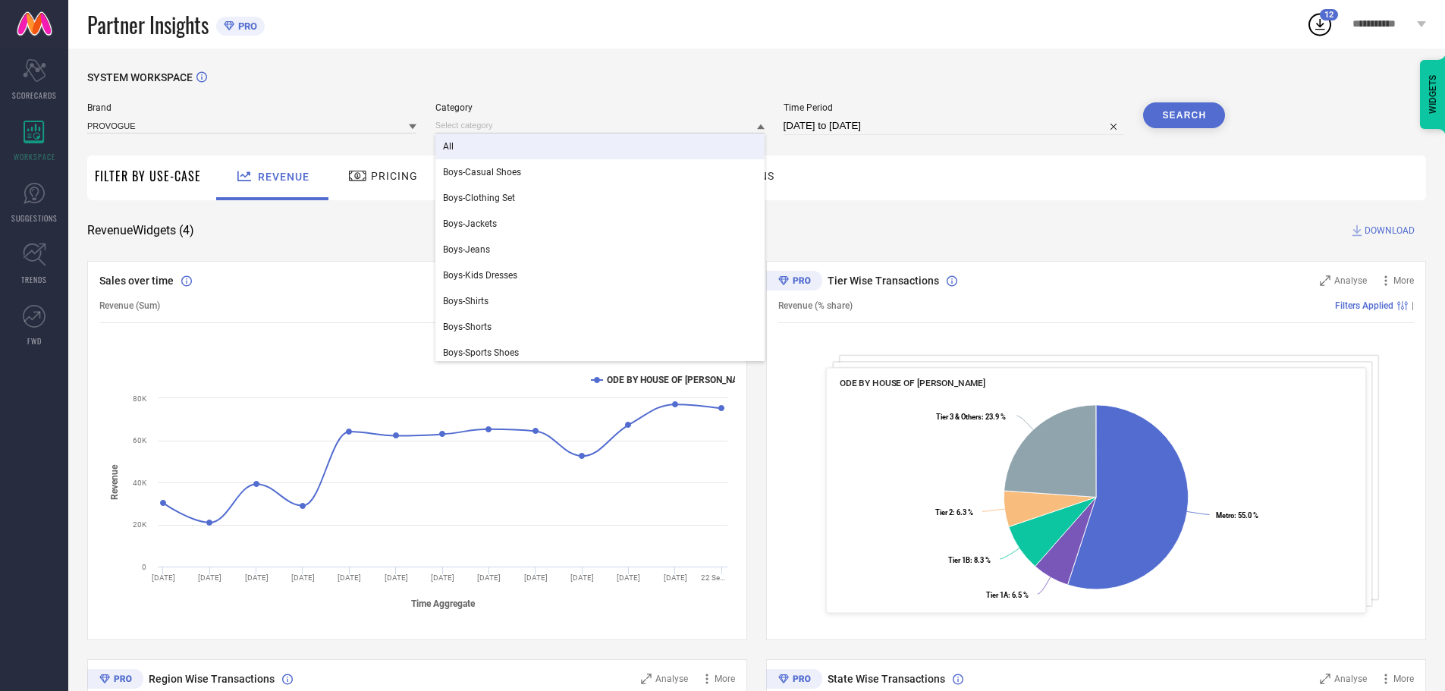
click at [456, 140] on div "All" at bounding box center [599, 147] width 329 height 26
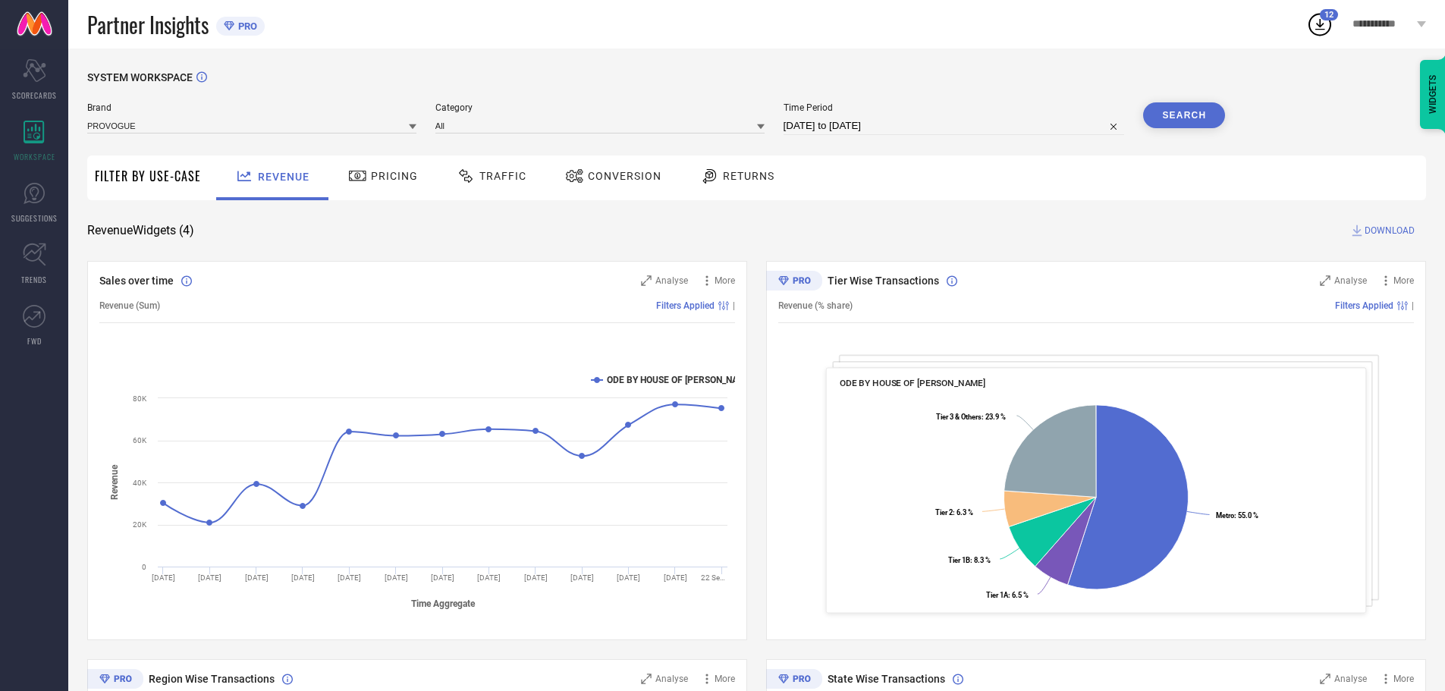
click at [1179, 113] on button "Search" at bounding box center [1184, 115] width 82 height 26
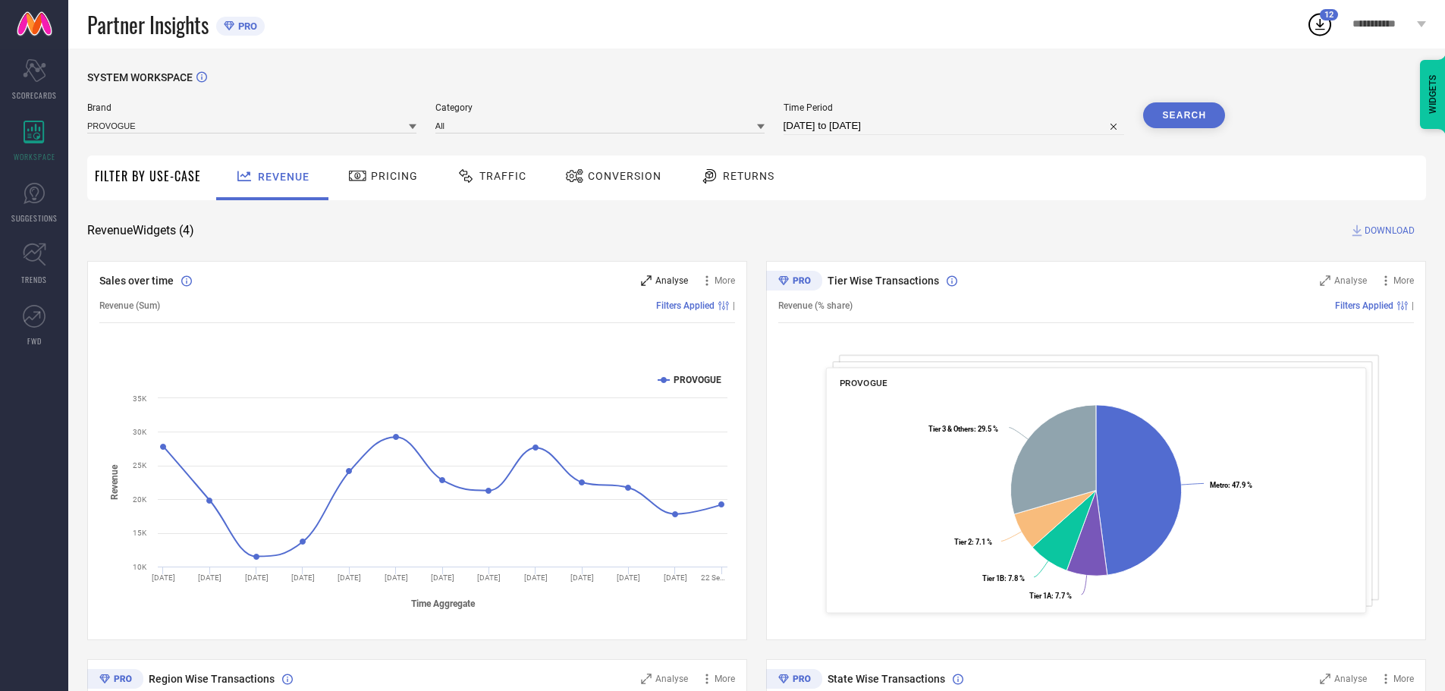
click at [656, 284] on span "Analyse" at bounding box center [671, 280] width 33 height 11
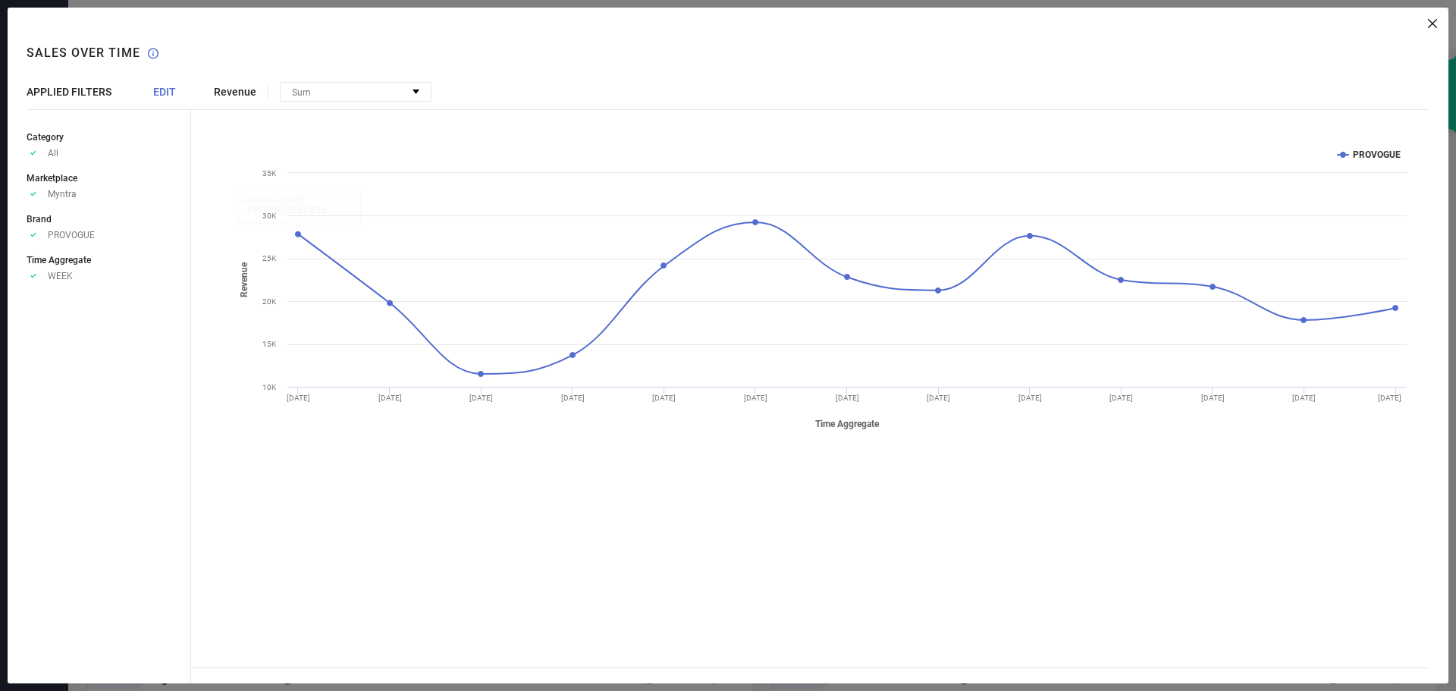
click at [156, 97] on span "EDIT" at bounding box center [164, 92] width 23 height 12
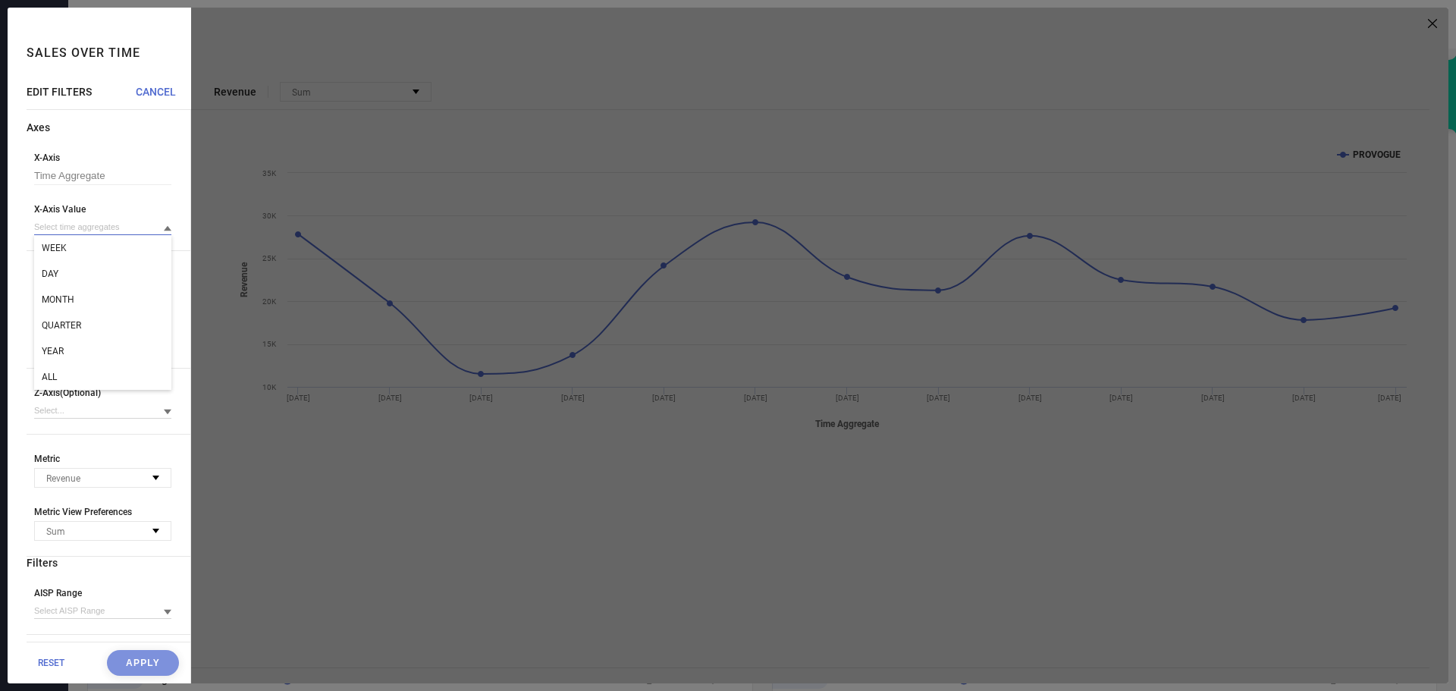
click at [108, 232] on input at bounding box center [102, 227] width 137 height 16
click at [81, 374] on div "ALL" at bounding box center [102, 377] width 137 height 26
click at [112, 655] on button "Apply" at bounding box center [143, 663] width 72 height 26
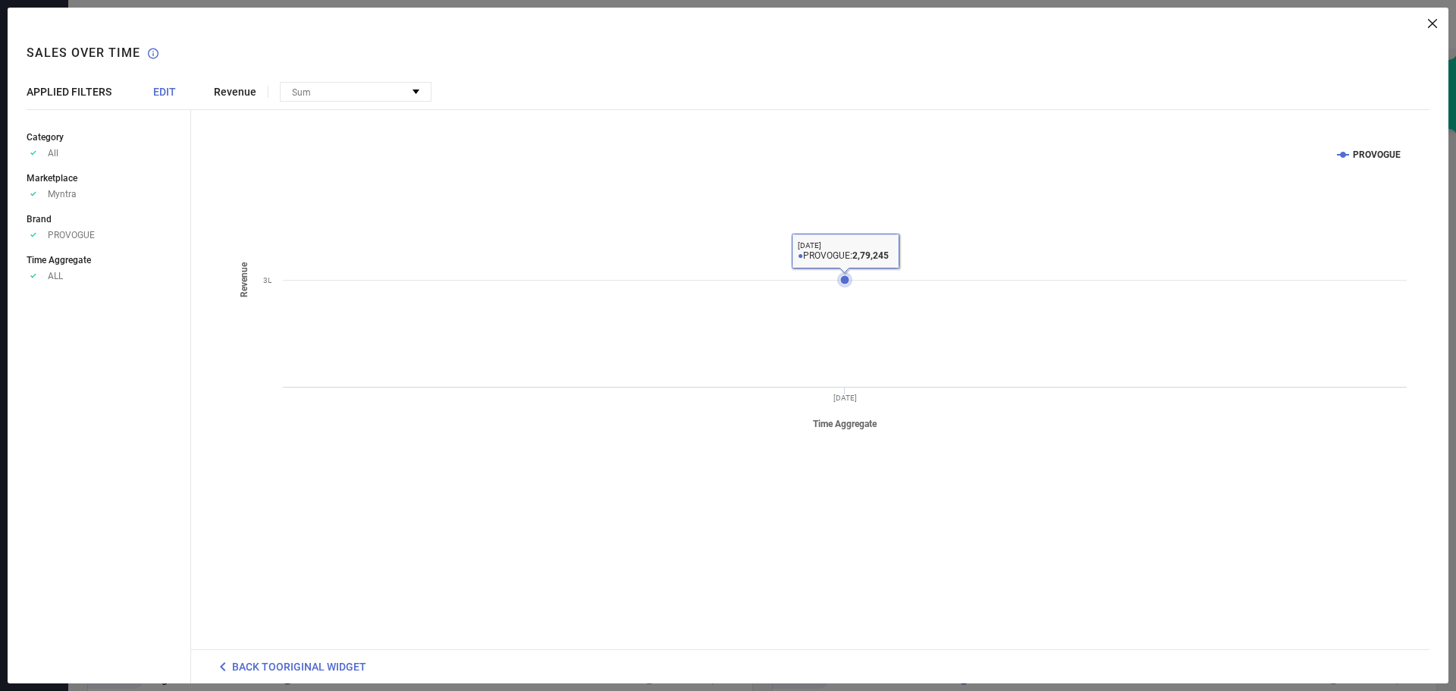
click at [847, 278] on icon at bounding box center [845, 279] width 9 height 9
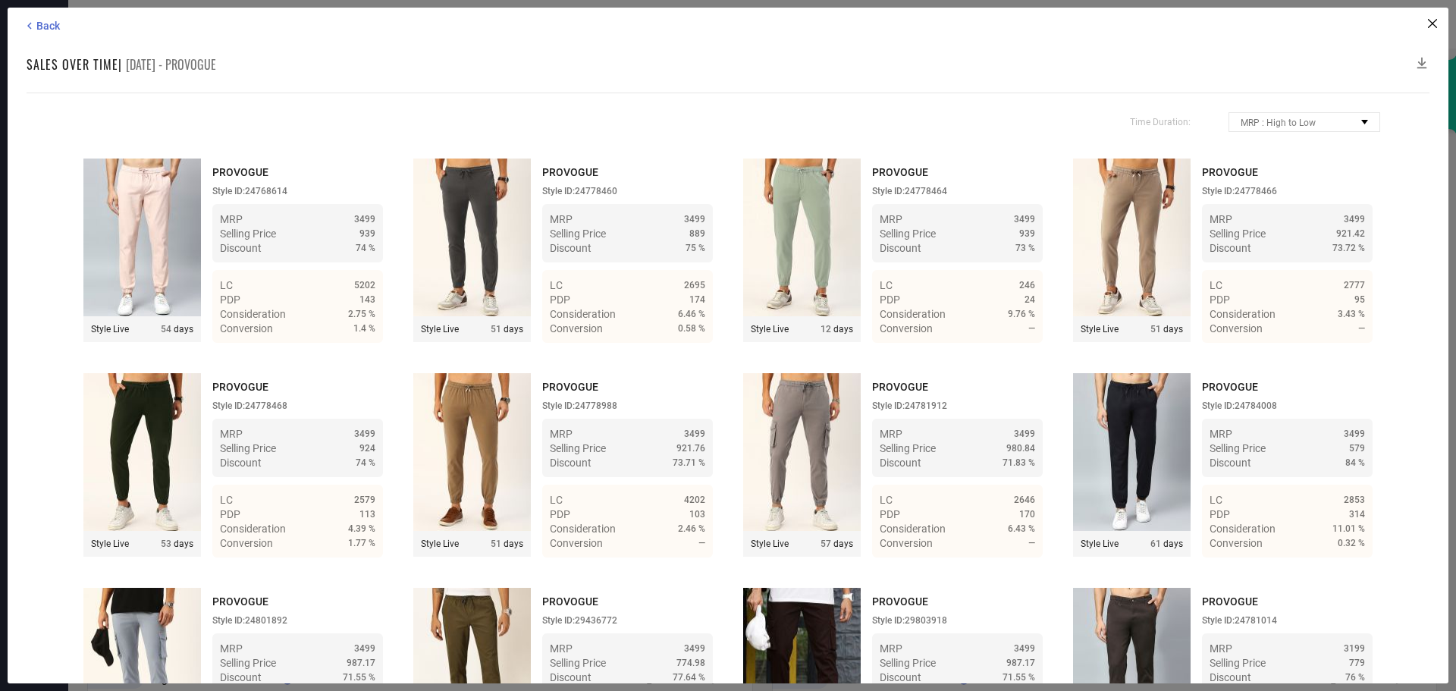
click at [187, 67] on span "[DATE] - PROVOGUE" at bounding box center [171, 64] width 90 height 18
copy span "PROVOGUE"
click at [1419, 58] on icon at bounding box center [1422, 62] width 15 height 15
click at [1437, 21] on icon at bounding box center [1432, 23] width 9 height 9
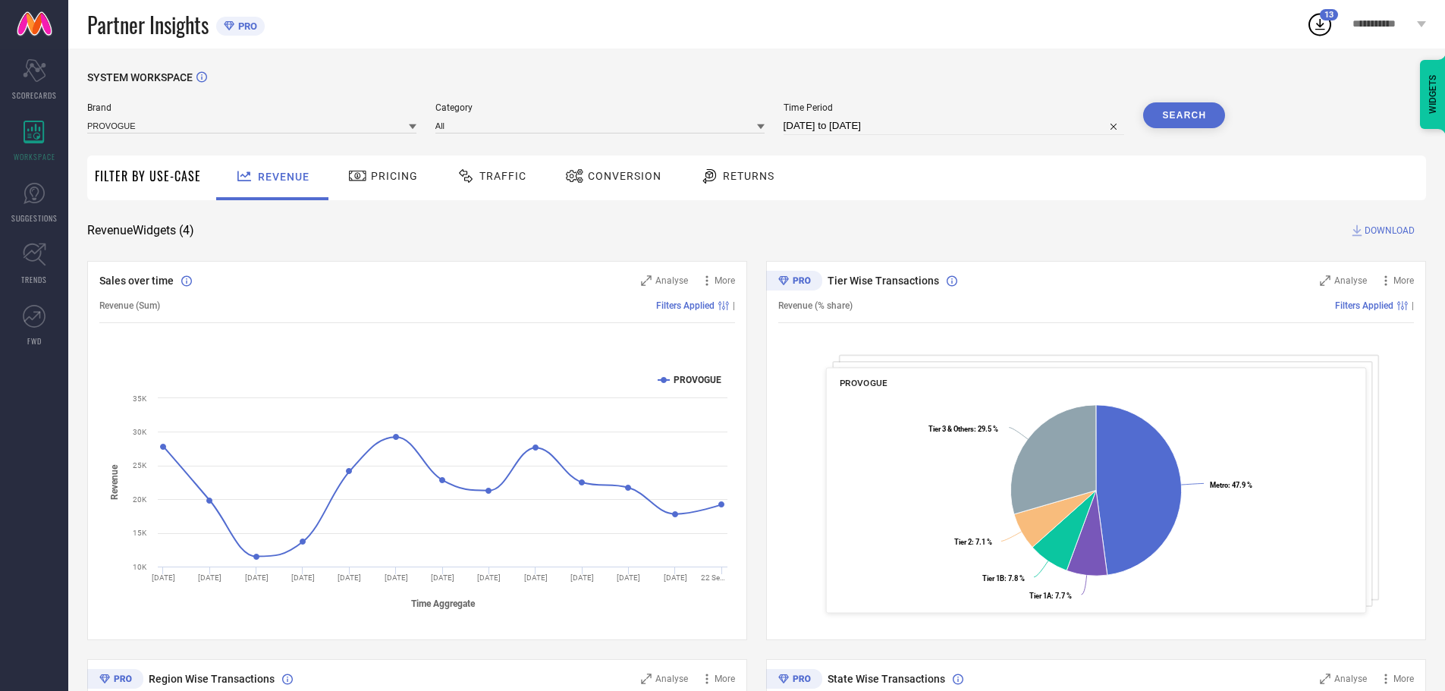
click at [381, 113] on span "Brand" at bounding box center [251, 107] width 329 height 11
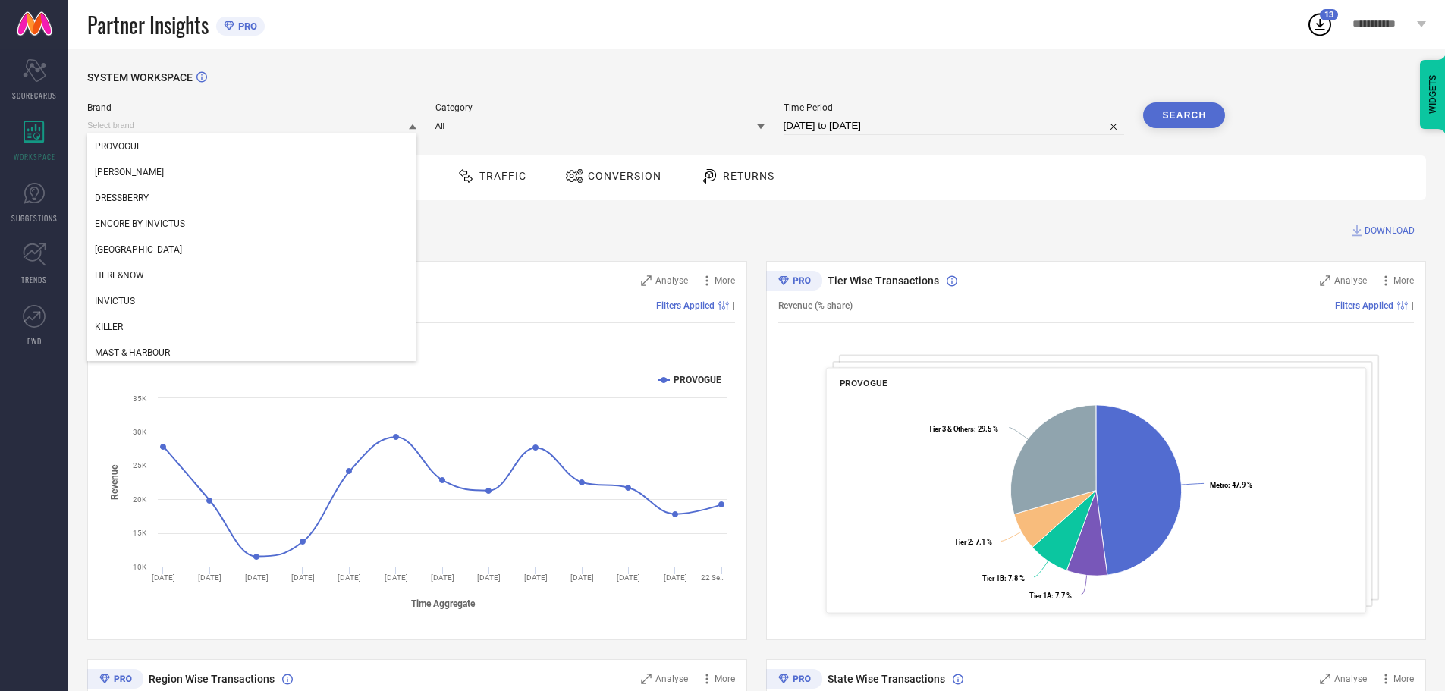
click at [358, 120] on input at bounding box center [251, 126] width 329 height 16
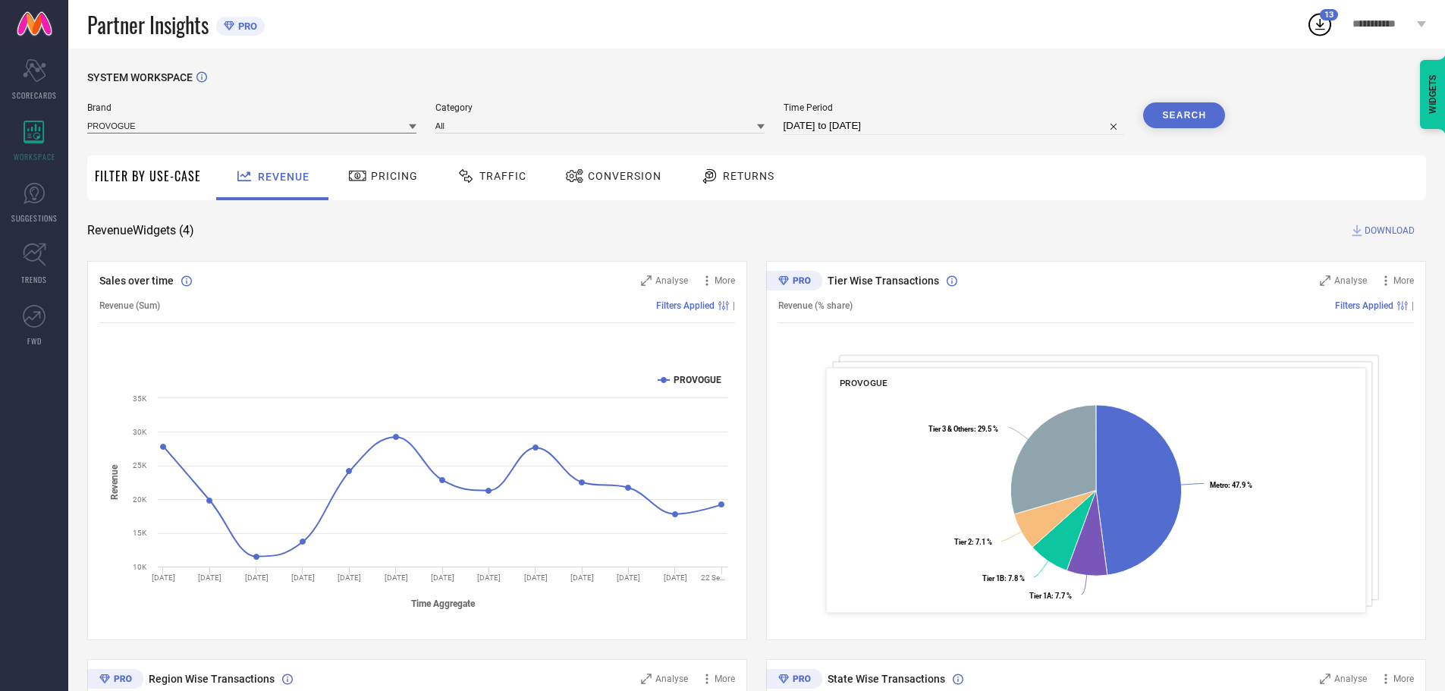
click at [358, 120] on input at bounding box center [251, 126] width 329 height 16
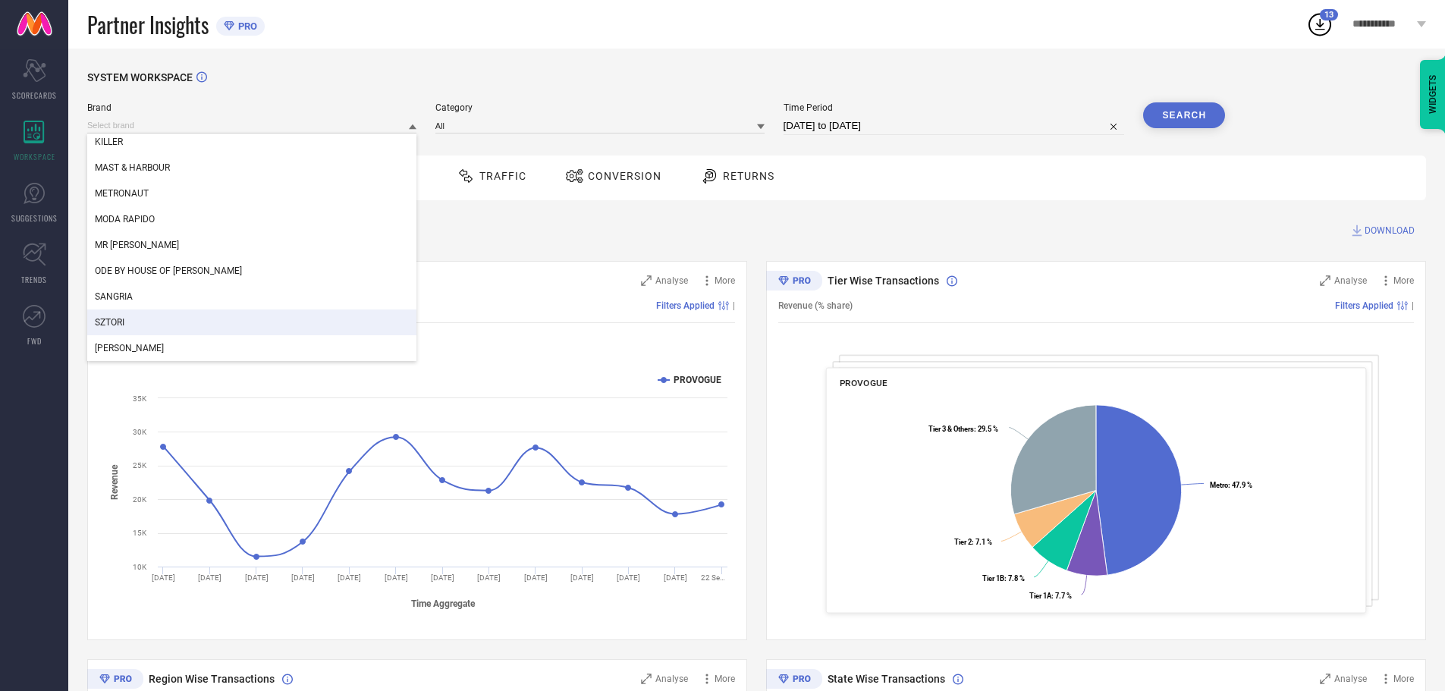
click at [240, 313] on div "SZTORI" at bounding box center [251, 323] width 329 height 26
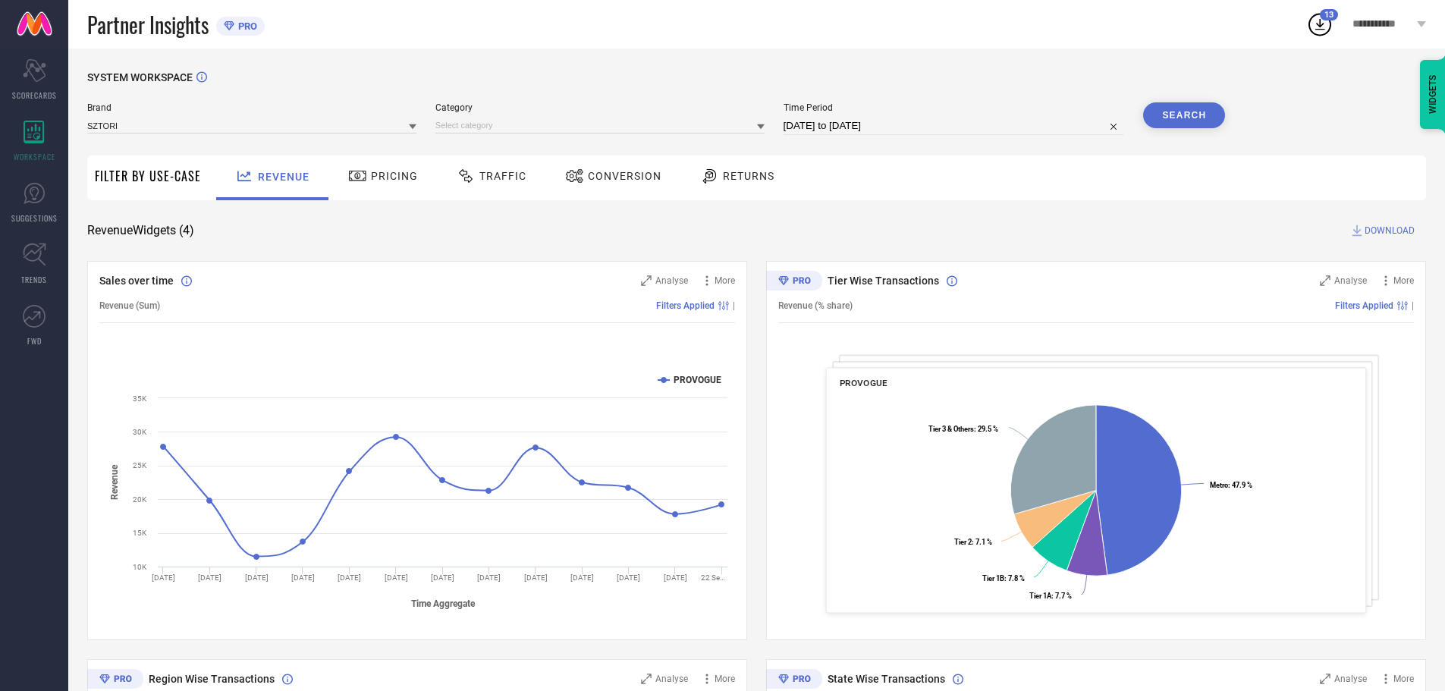
click at [526, 116] on div "Category" at bounding box center [599, 118] width 329 height 33
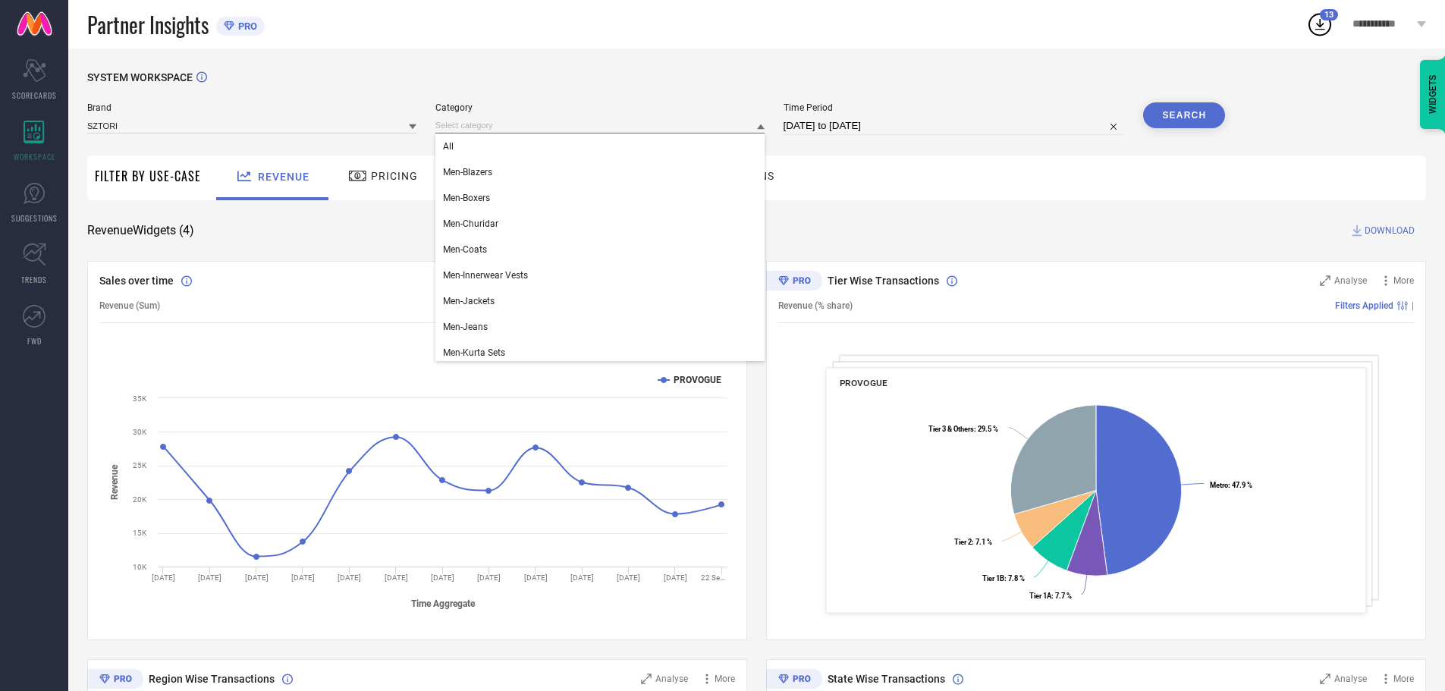
click at [489, 124] on input at bounding box center [599, 126] width 329 height 16
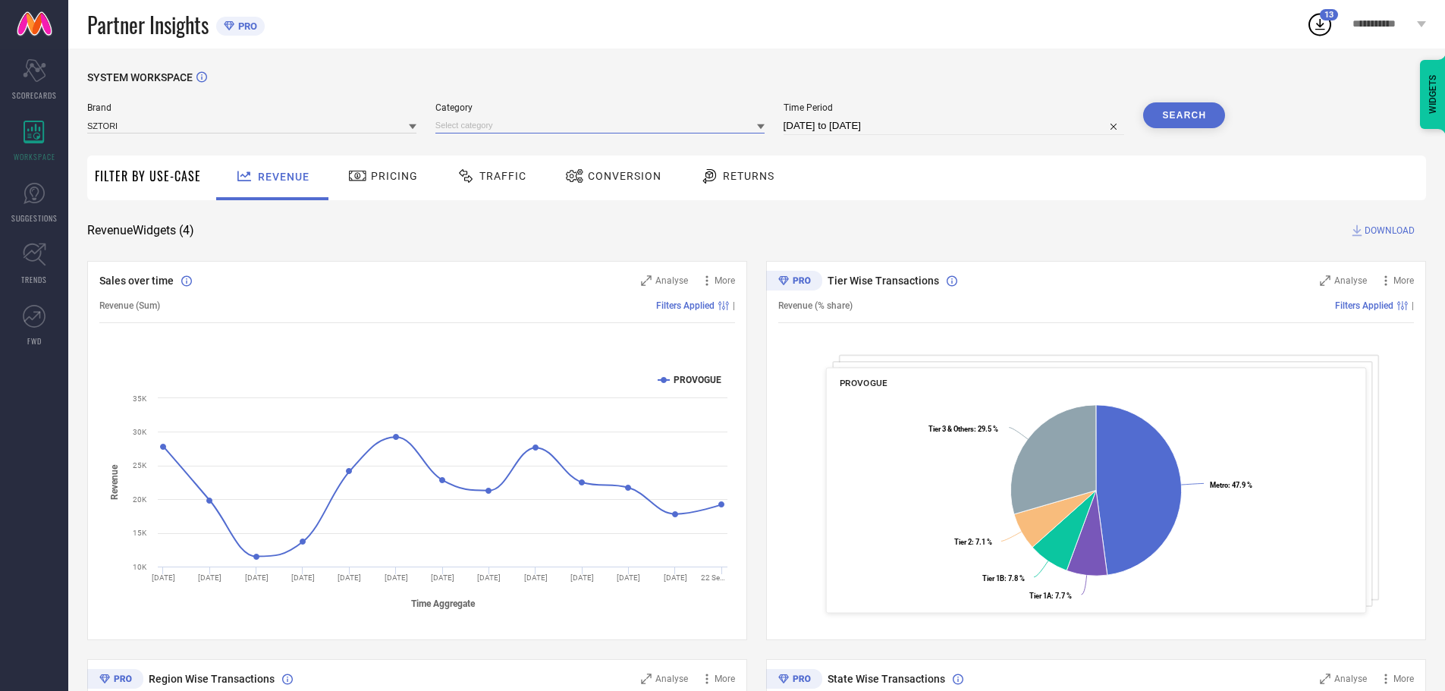
click at [476, 119] on input at bounding box center [599, 126] width 329 height 16
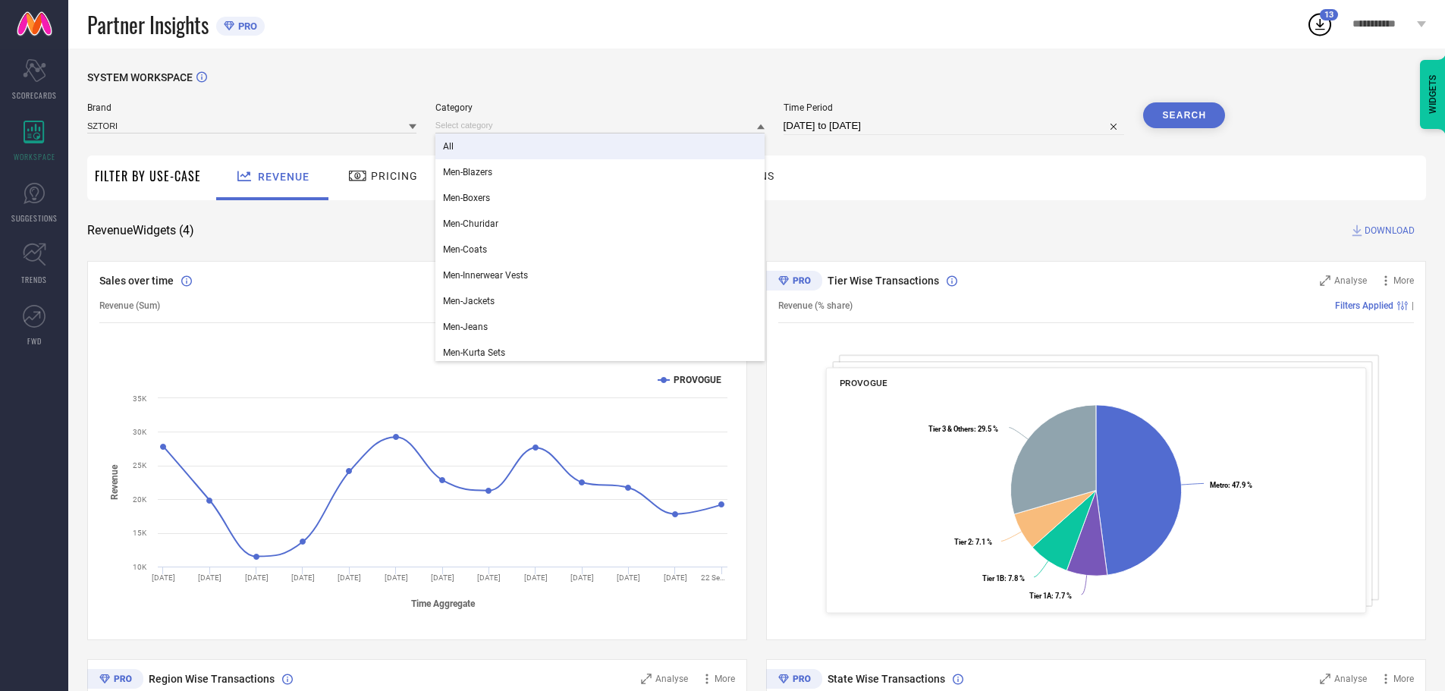
click at [472, 143] on div "All" at bounding box center [599, 147] width 329 height 26
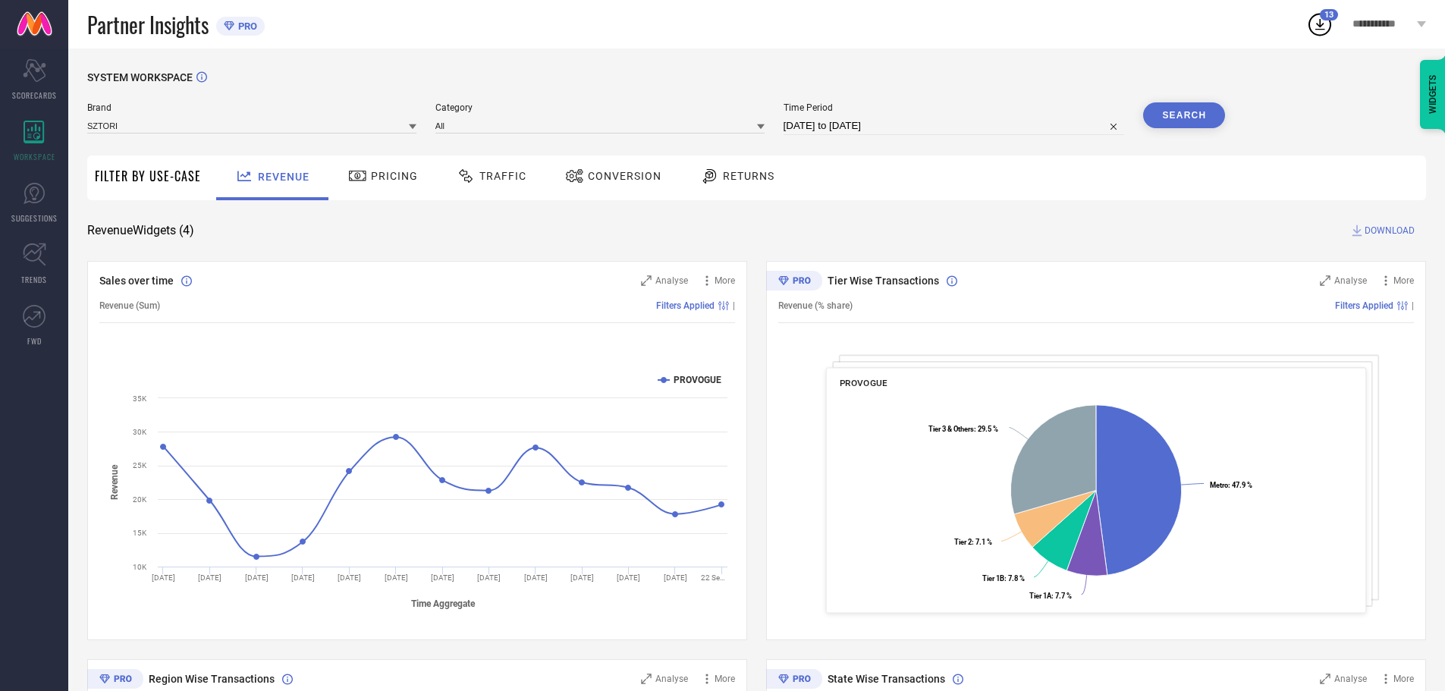
click at [1188, 115] on button "Search" at bounding box center [1184, 115] width 82 height 26
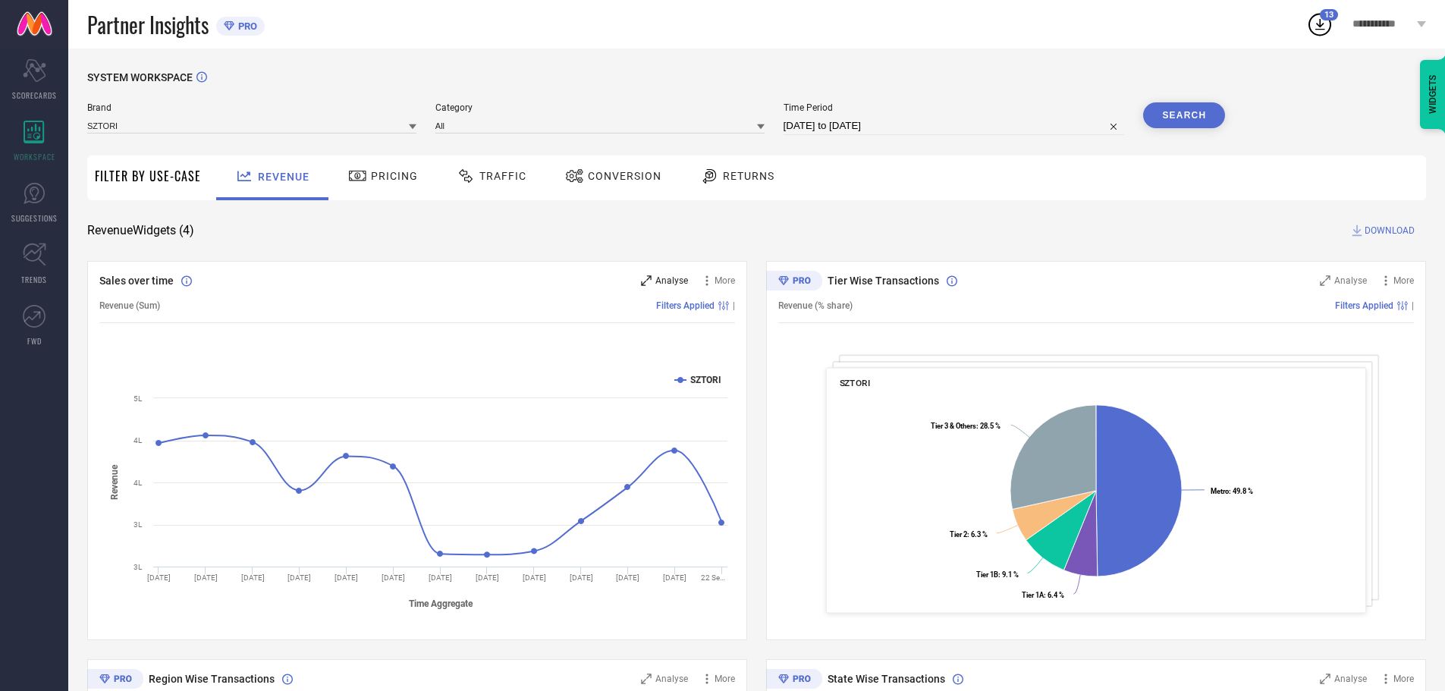
click at [658, 284] on span "Analyse" at bounding box center [671, 280] width 33 height 11
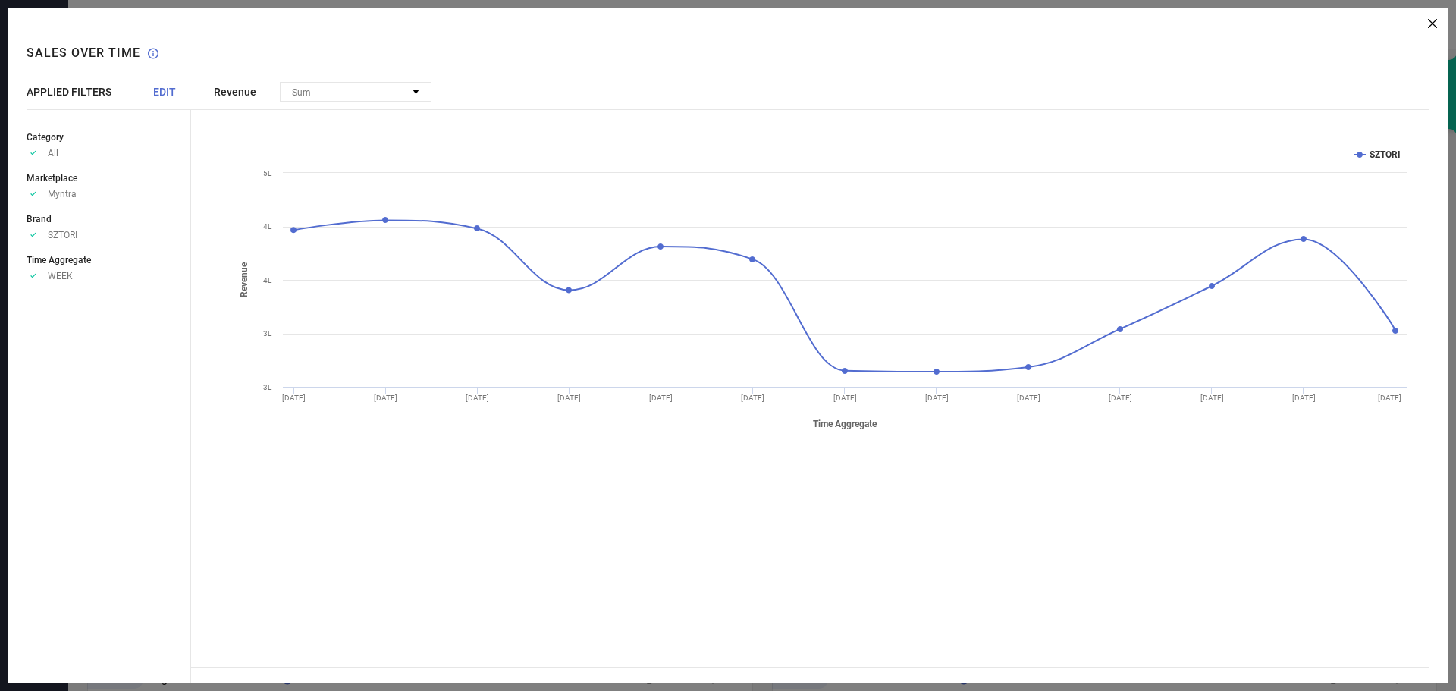
click at [164, 86] on span "EDIT" at bounding box center [164, 92] width 23 height 12
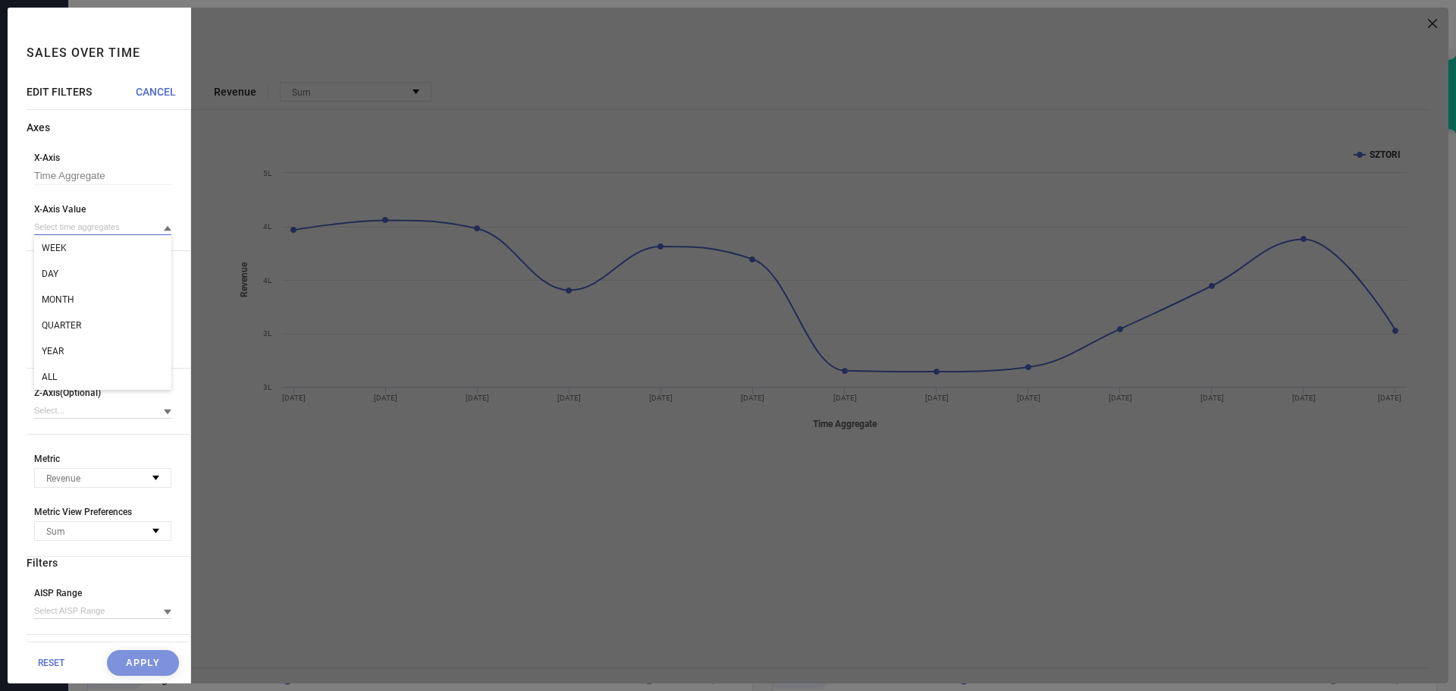
click at [127, 227] on input at bounding box center [102, 227] width 137 height 16
click at [86, 378] on div "ALL" at bounding box center [102, 377] width 137 height 26
click at [113, 661] on button "Apply" at bounding box center [143, 663] width 72 height 26
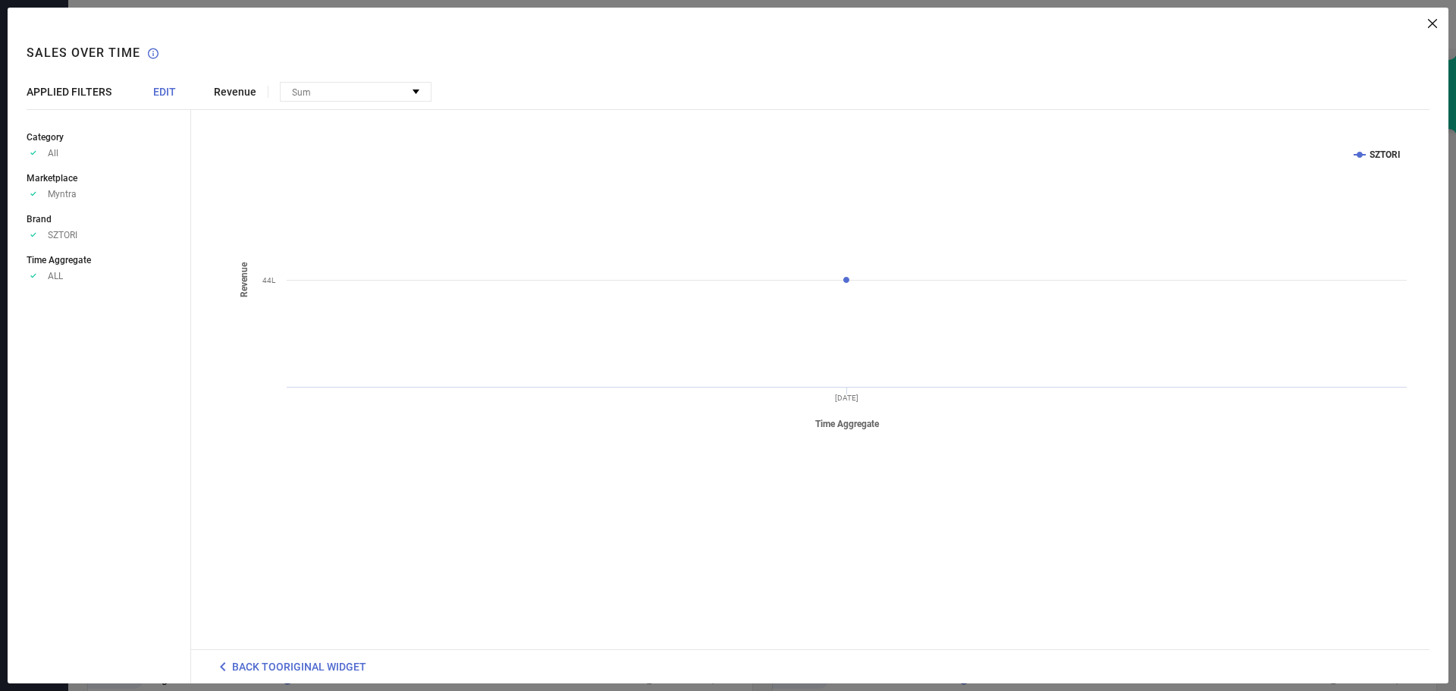
click at [165, 96] on span "EDIT" at bounding box center [164, 92] width 23 height 12
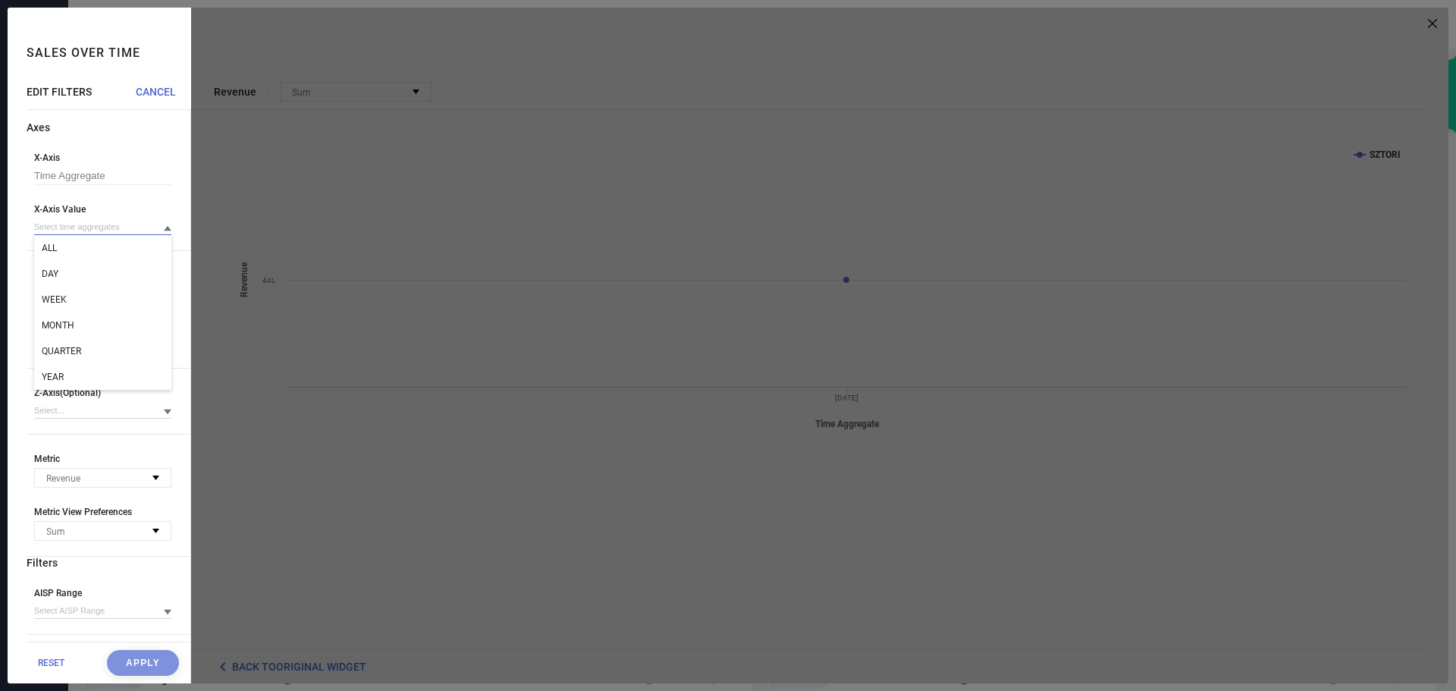
click at [93, 225] on input at bounding box center [102, 227] width 137 height 16
click at [79, 373] on div "YEAR" at bounding box center [102, 377] width 137 height 26
click at [132, 666] on button "Apply" at bounding box center [143, 663] width 72 height 26
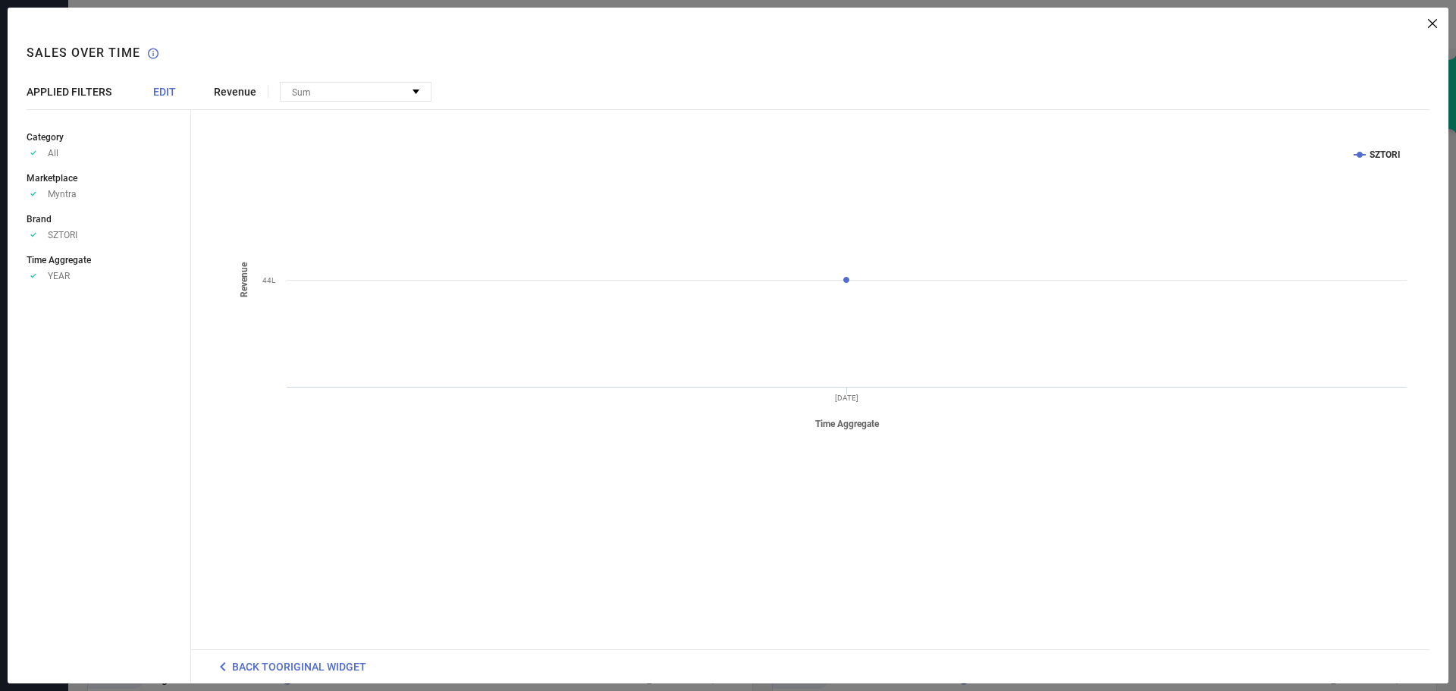
click at [162, 90] on span "EDIT" at bounding box center [164, 92] width 23 height 12
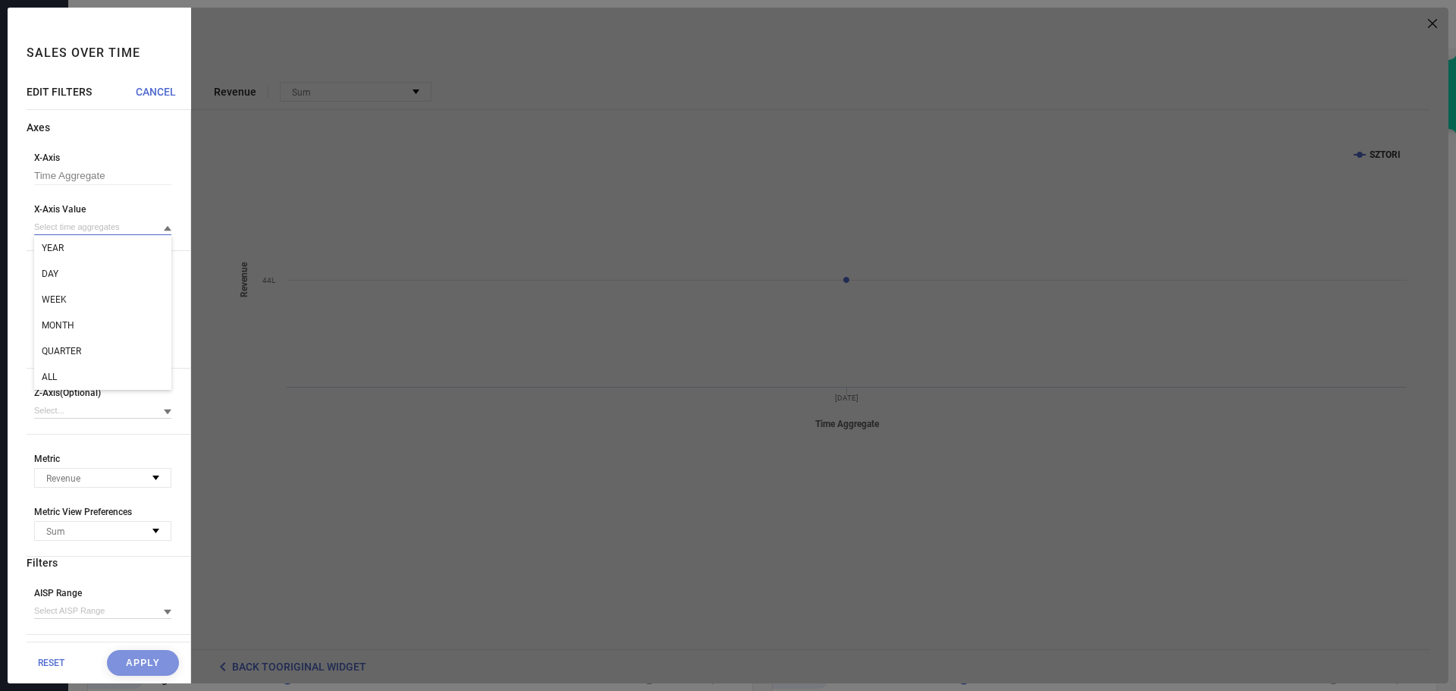
click at [100, 223] on input at bounding box center [102, 227] width 137 height 16
click at [82, 382] on div "ALL" at bounding box center [102, 377] width 137 height 26
click at [131, 658] on button "Apply" at bounding box center [143, 663] width 72 height 26
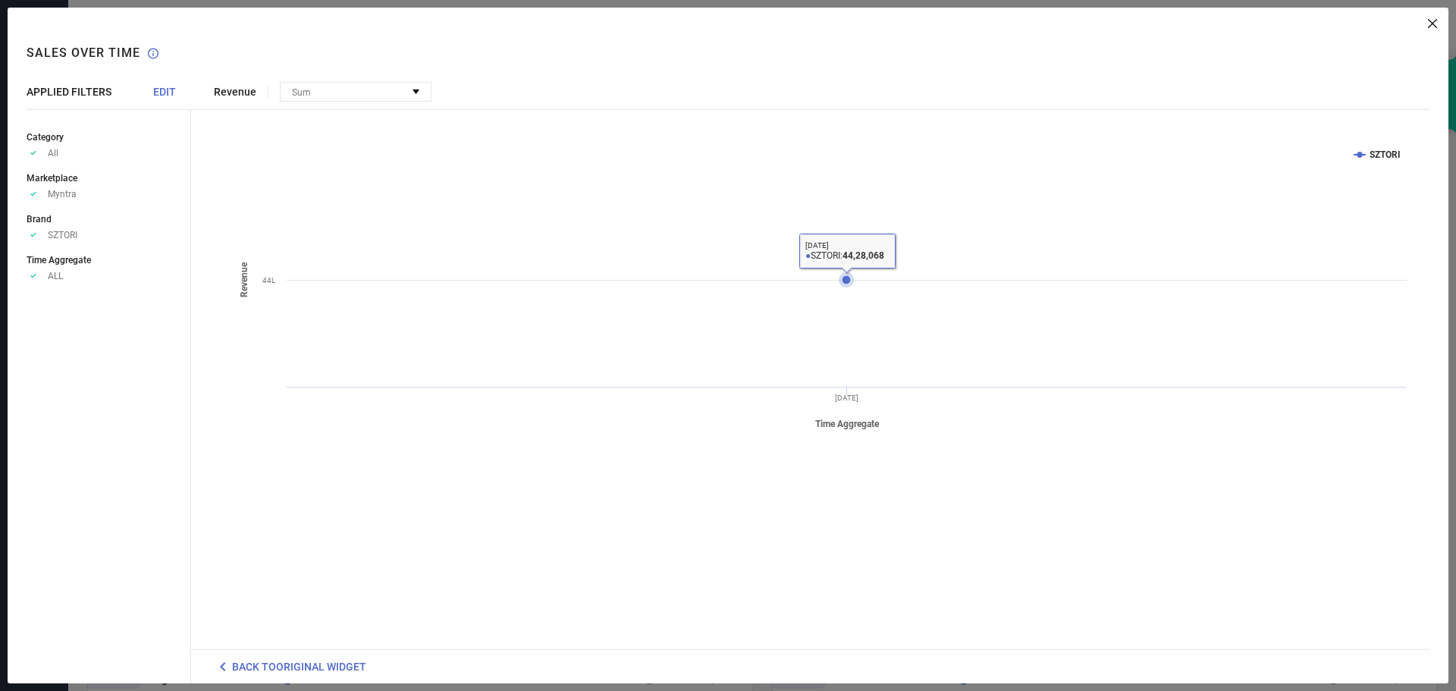
click at [848, 275] on icon at bounding box center [846, 279] width 9 height 9
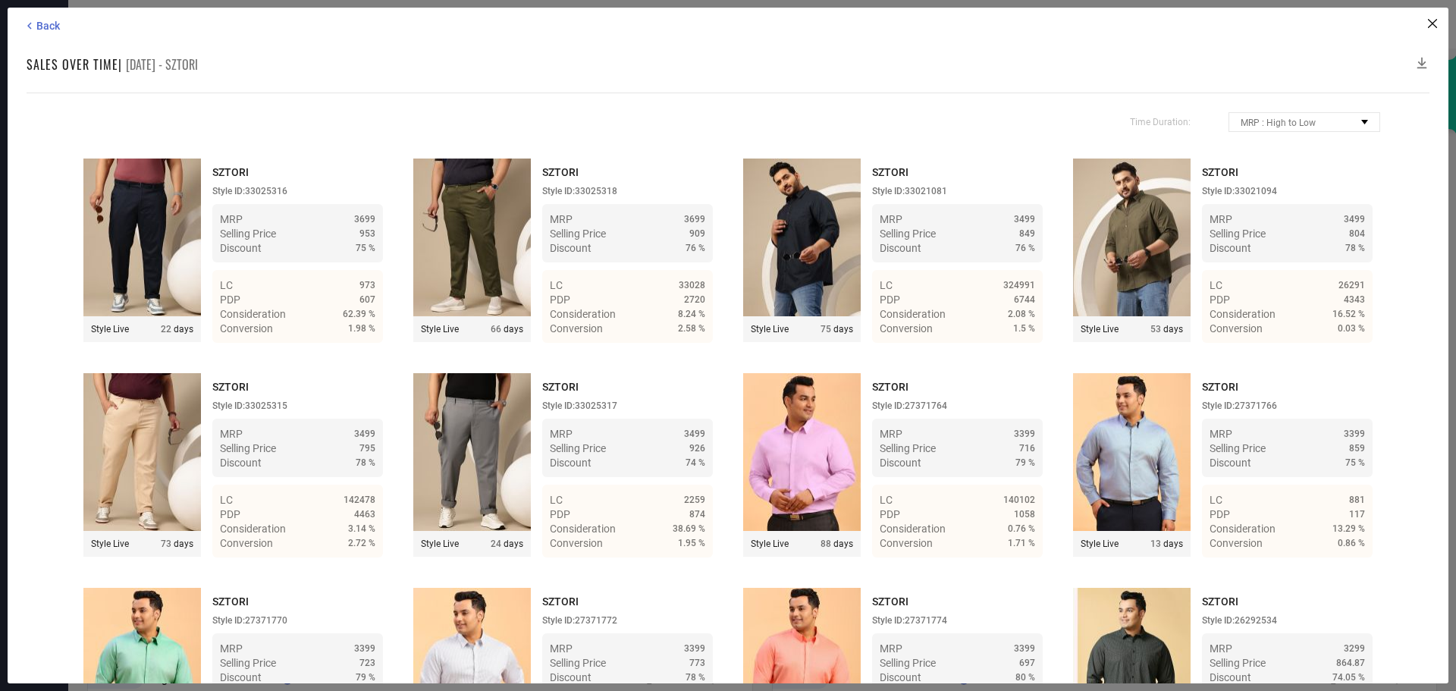
click at [189, 61] on span "[DATE] - SZTORI" at bounding box center [162, 64] width 72 height 18
copy span "SZTORI"
click at [1419, 61] on icon at bounding box center [1422, 62] width 15 height 15
